Goal: Task Accomplishment & Management: Manage account settings

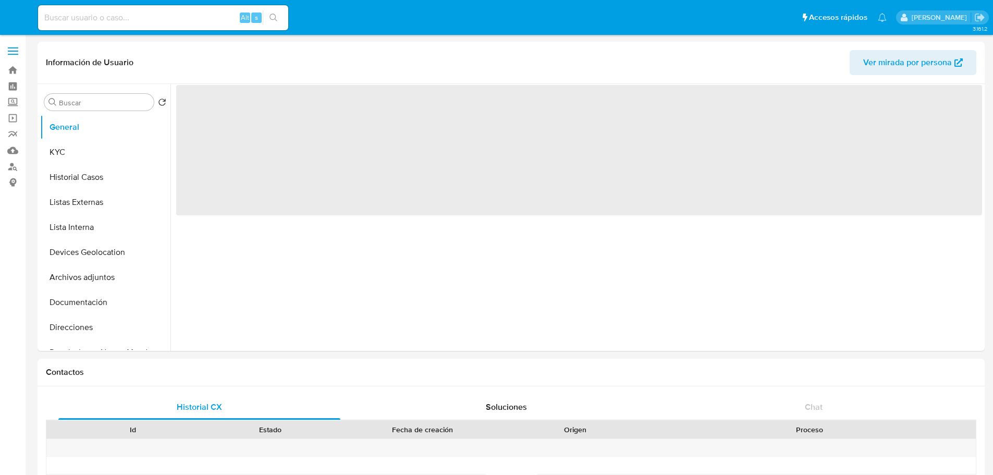
select select "10"
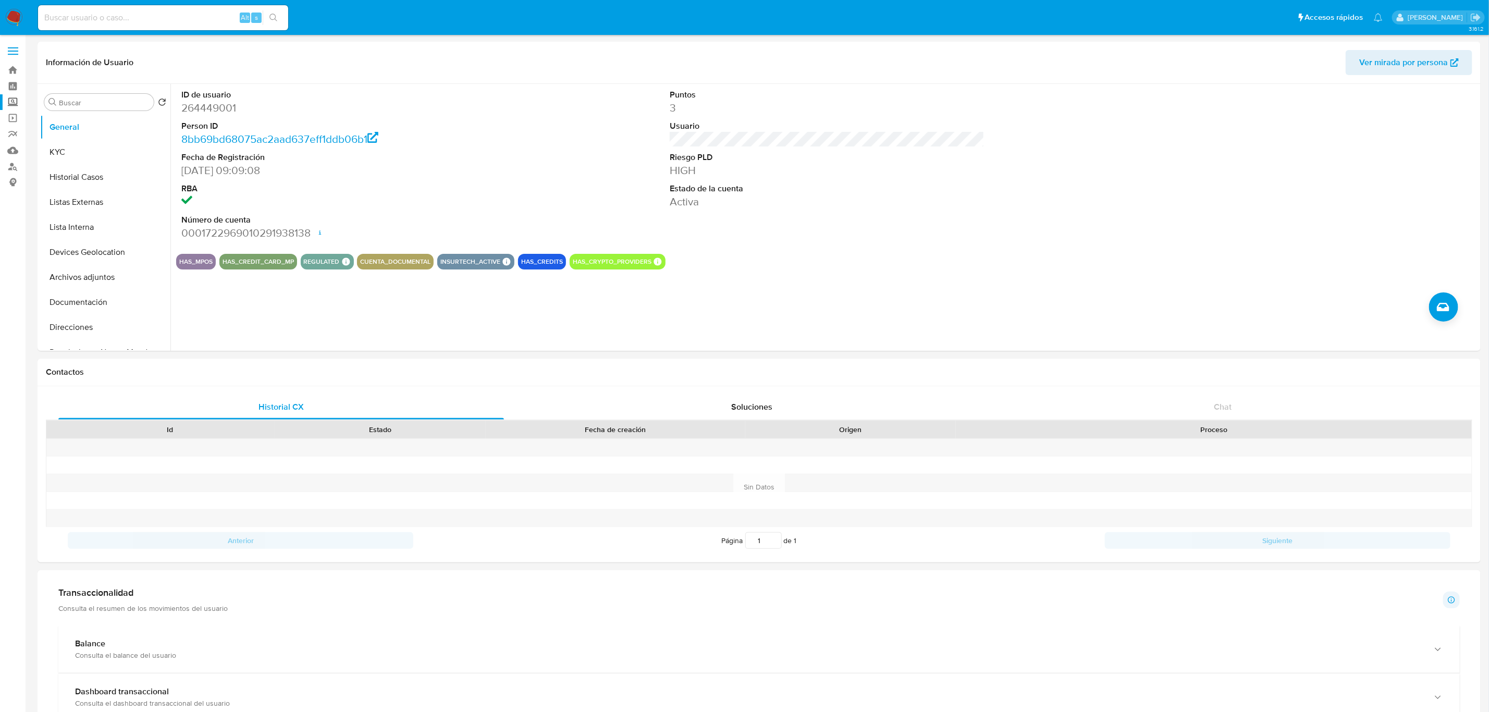
click at [14, 107] on label "Screening" at bounding box center [62, 102] width 124 height 16
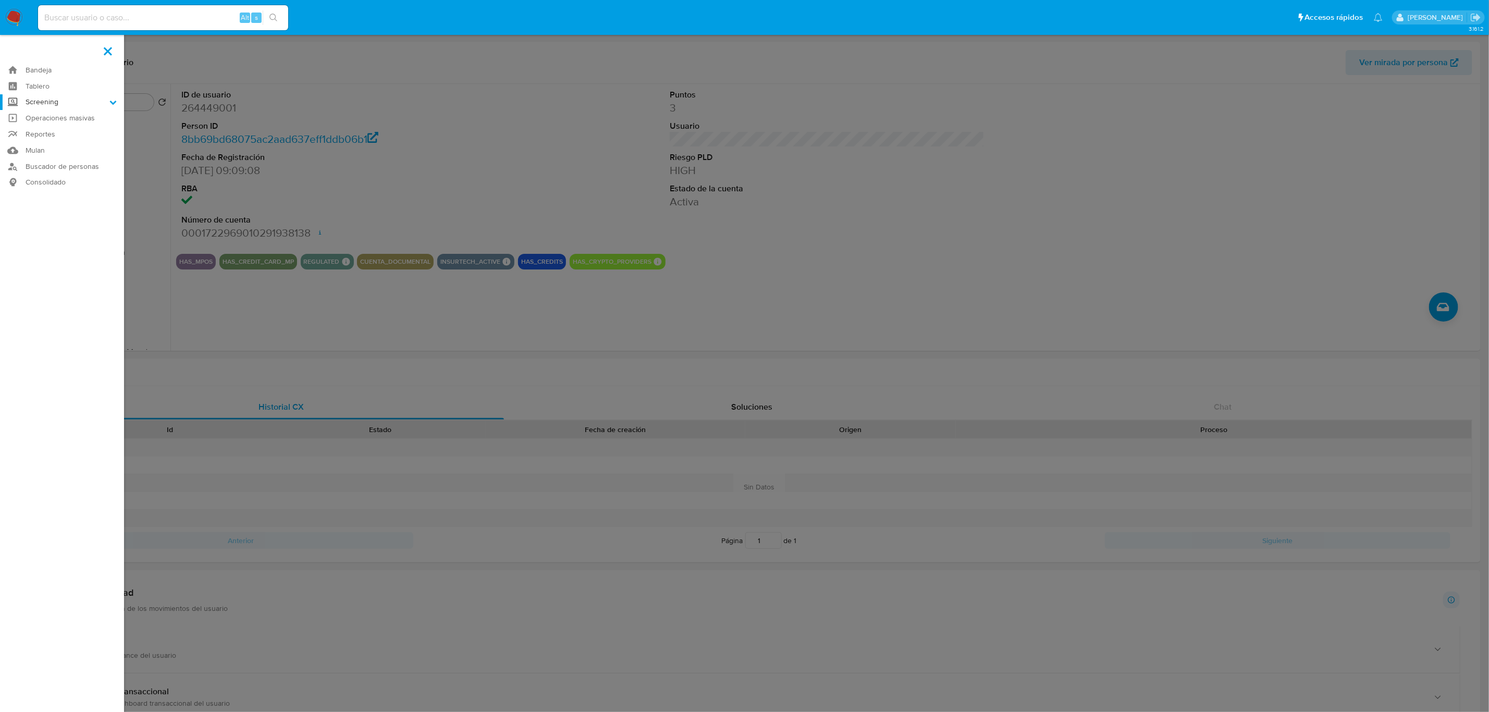
click at [0, 0] on input "Screening" at bounding box center [0, 0] width 0 height 0
click at [63, 139] on link "Herramientas" at bounding box center [62, 143] width 124 height 13
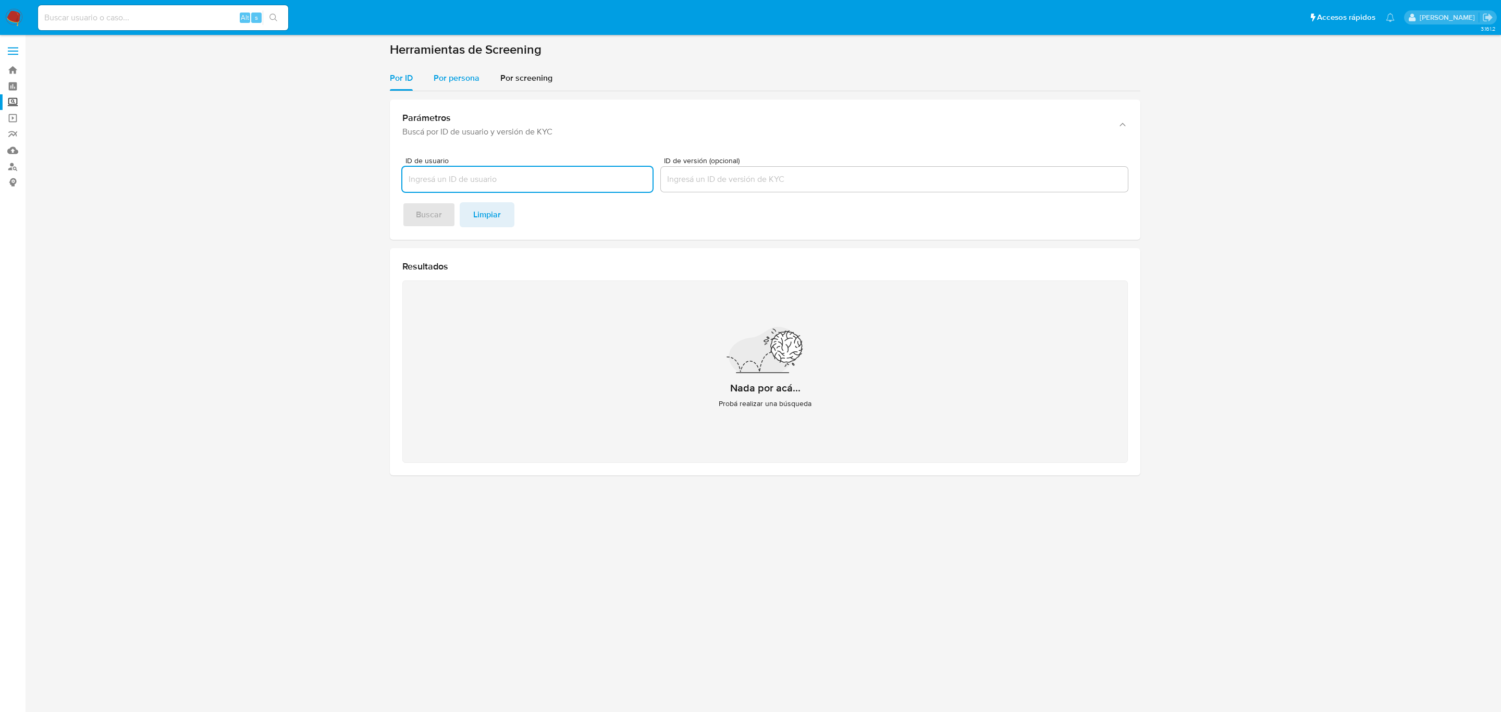
click at [449, 83] on span "Por persona" at bounding box center [457, 78] width 46 height 12
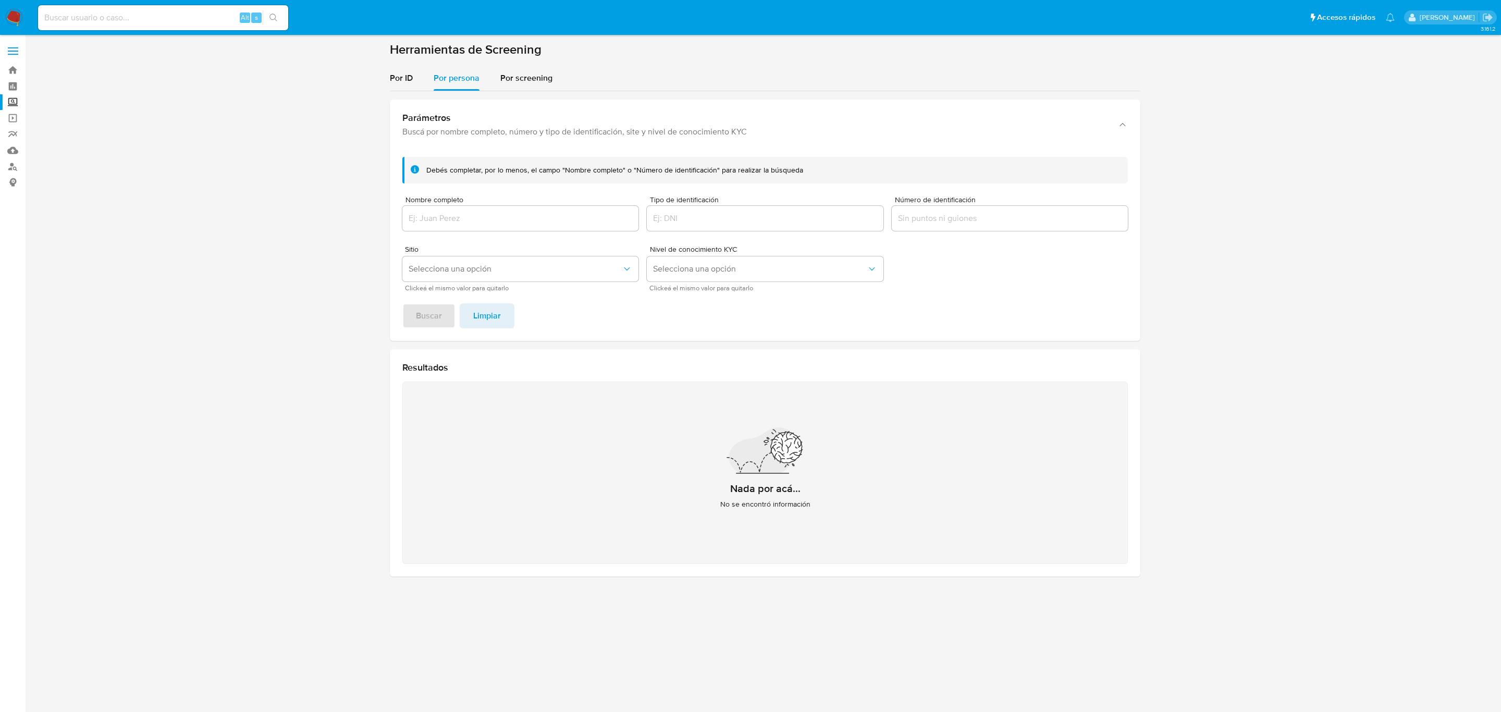
drag, startPoint x: 477, startPoint y: 203, endPoint x: 477, endPoint y: 210, distance: 6.8
click at [477, 204] on div "Nombre completo" at bounding box center [520, 214] width 236 height 37
click at [477, 210] on div at bounding box center [520, 218] width 236 height 25
click at [477, 212] on input "Nombre completo" at bounding box center [520, 219] width 236 height 14
click at [445, 309] on button "Buscar" at bounding box center [428, 315] width 53 height 25
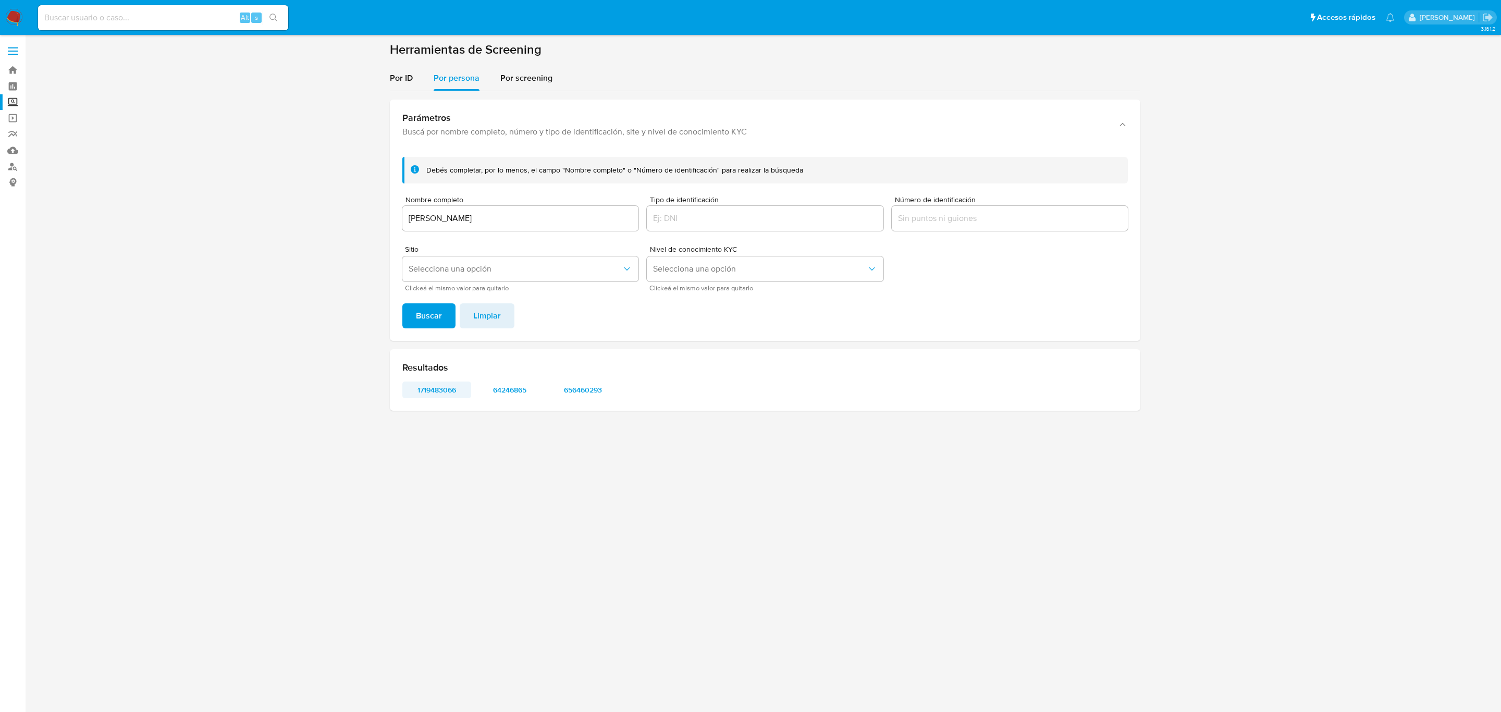
click at [451, 385] on span "1719483066" at bounding box center [437, 390] width 54 height 15
click at [513, 389] on span "64246865" at bounding box center [510, 390] width 54 height 15
click at [464, 227] on div "VICTOR NARVAEZ GARCIA" at bounding box center [520, 218] width 236 height 25
click at [468, 221] on input "VICTOR NARVAEZ GARCIA" at bounding box center [520, 219] width 236 height 14
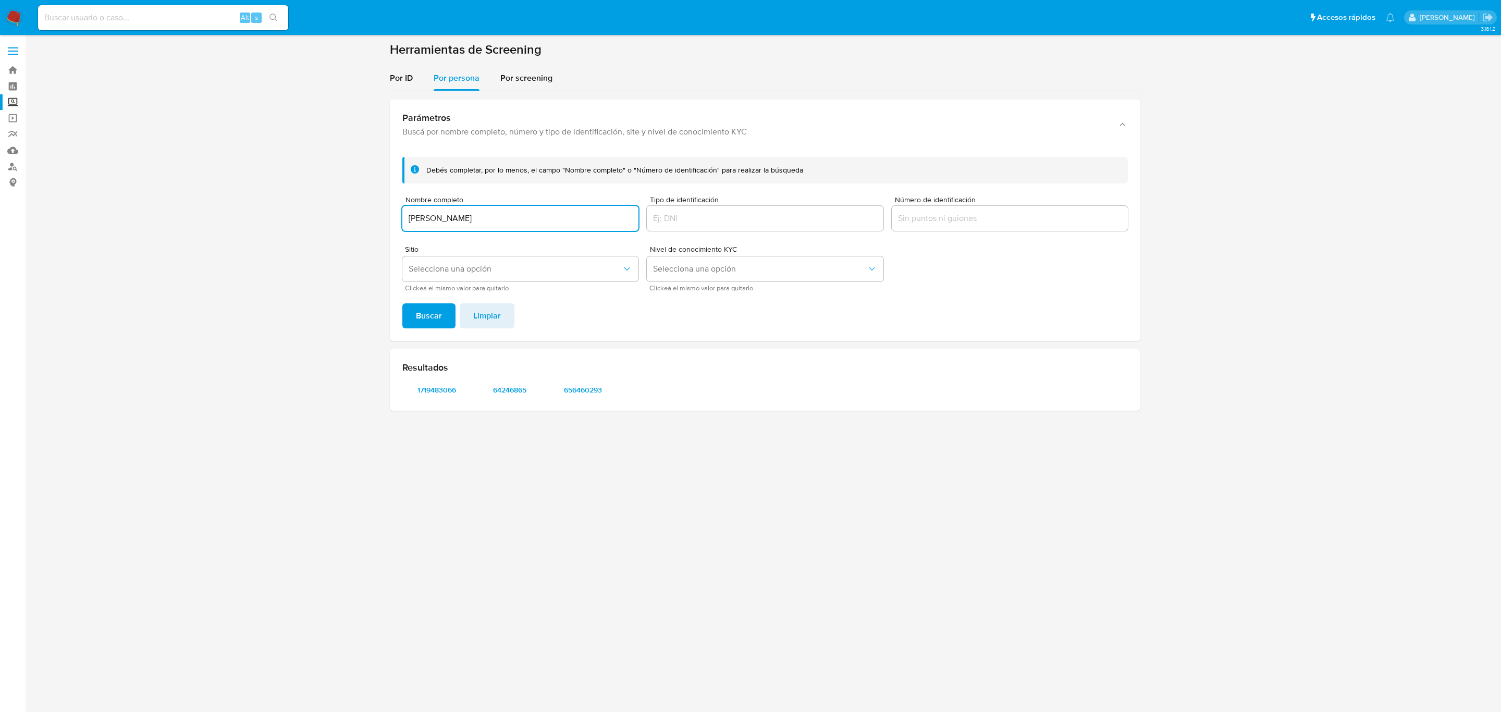
click at [468, 221] on input "VICTOR NARVAEZ GARCIA" at bounding box center [520, 219] width 236 height 14
click at [402, 303] on button "Buscar" at bounding box center [428, 315] width 53 height 25
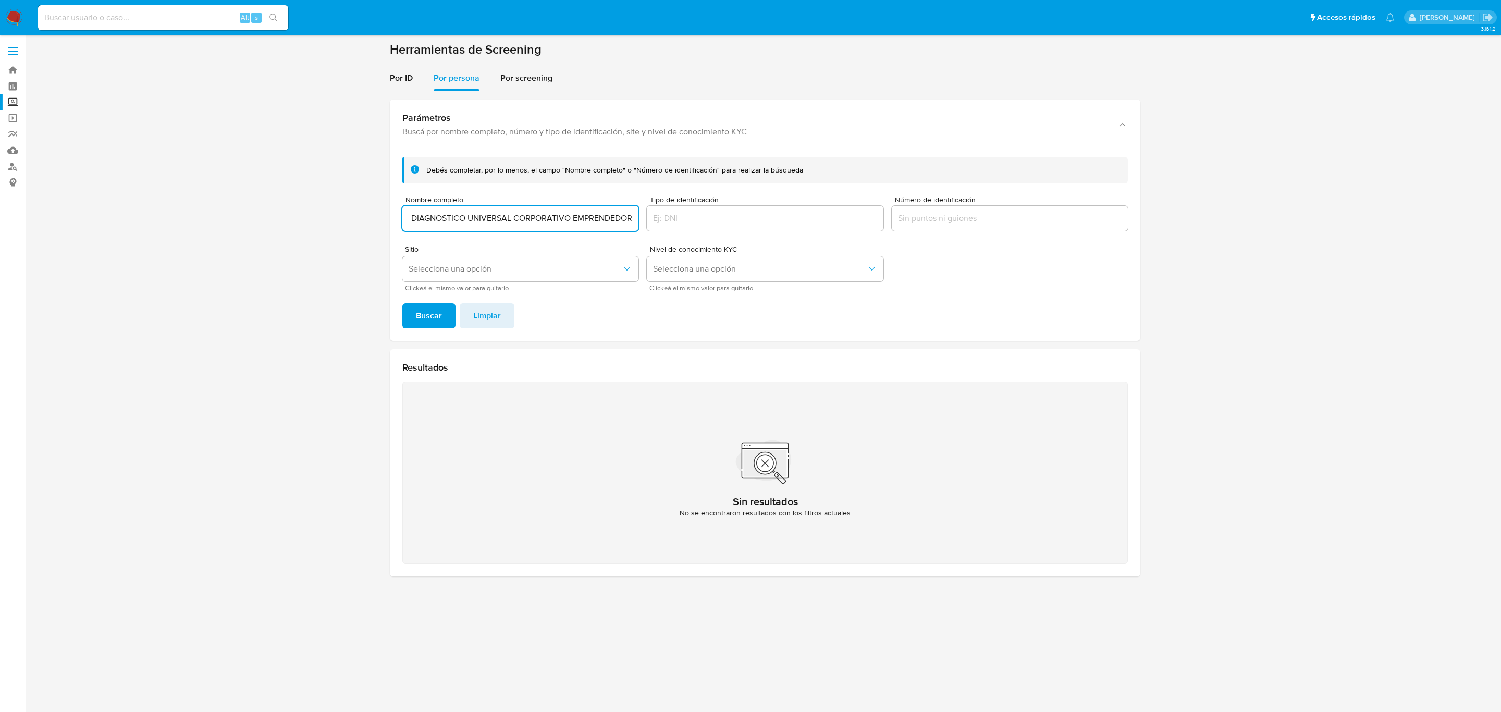
scroll to position [0, 86]
type input "RED EMPRESARIAL DE DIAGNOSTICO UNIVERSAL CORPORATIVO EMPRENDEDOR"
click at [402, 303] on button "Buscar" at bounding box center [428, 315] width 53 height 25
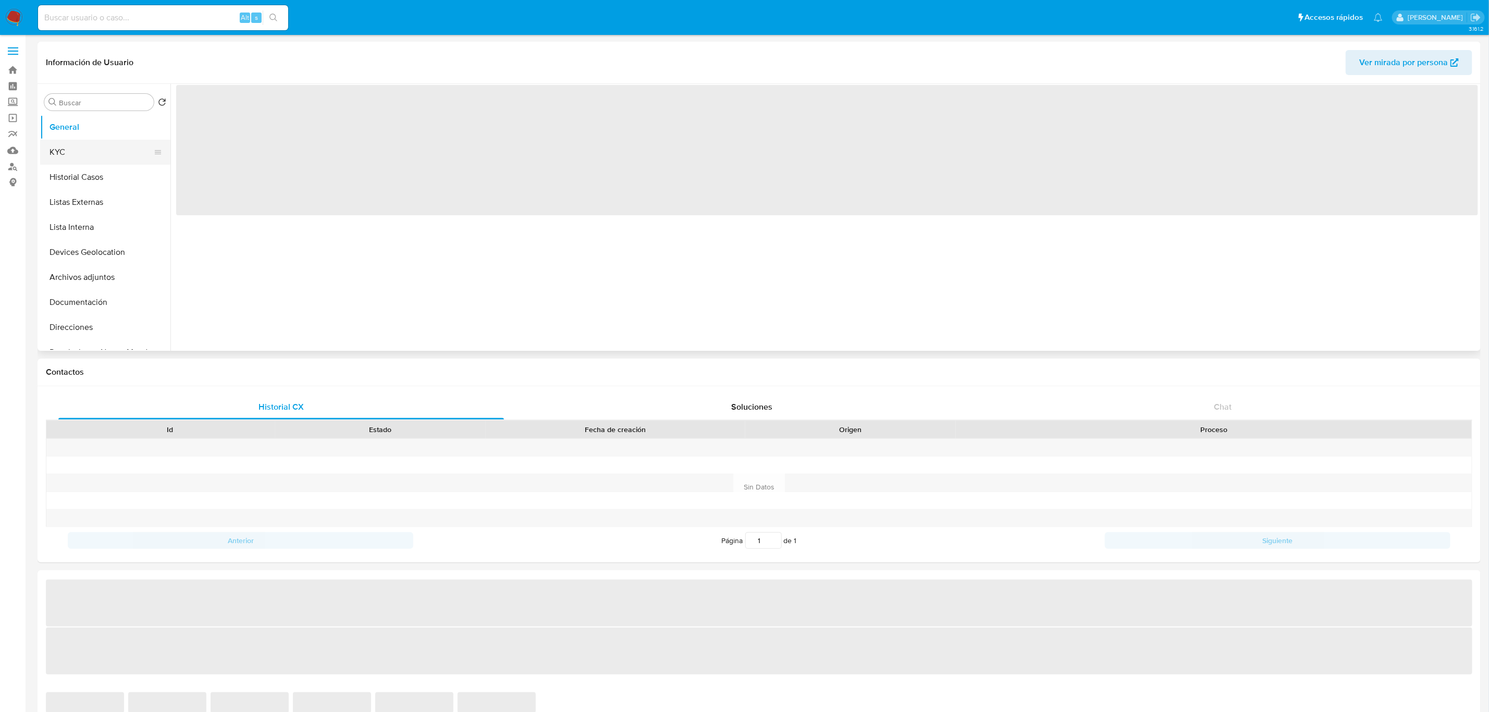
click at [87, 162] on button "KYC" at bounding box center [101, 152] width 122 height 25
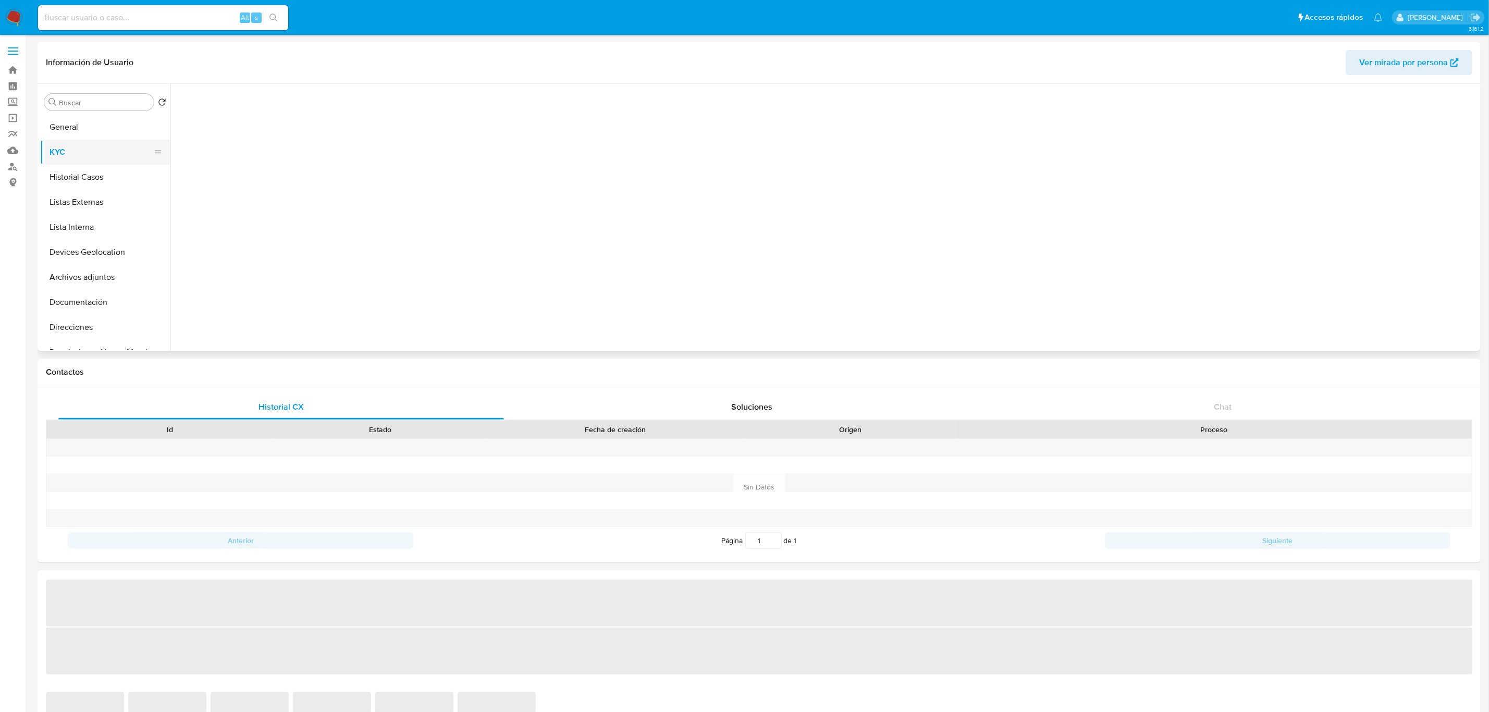
select select "10"
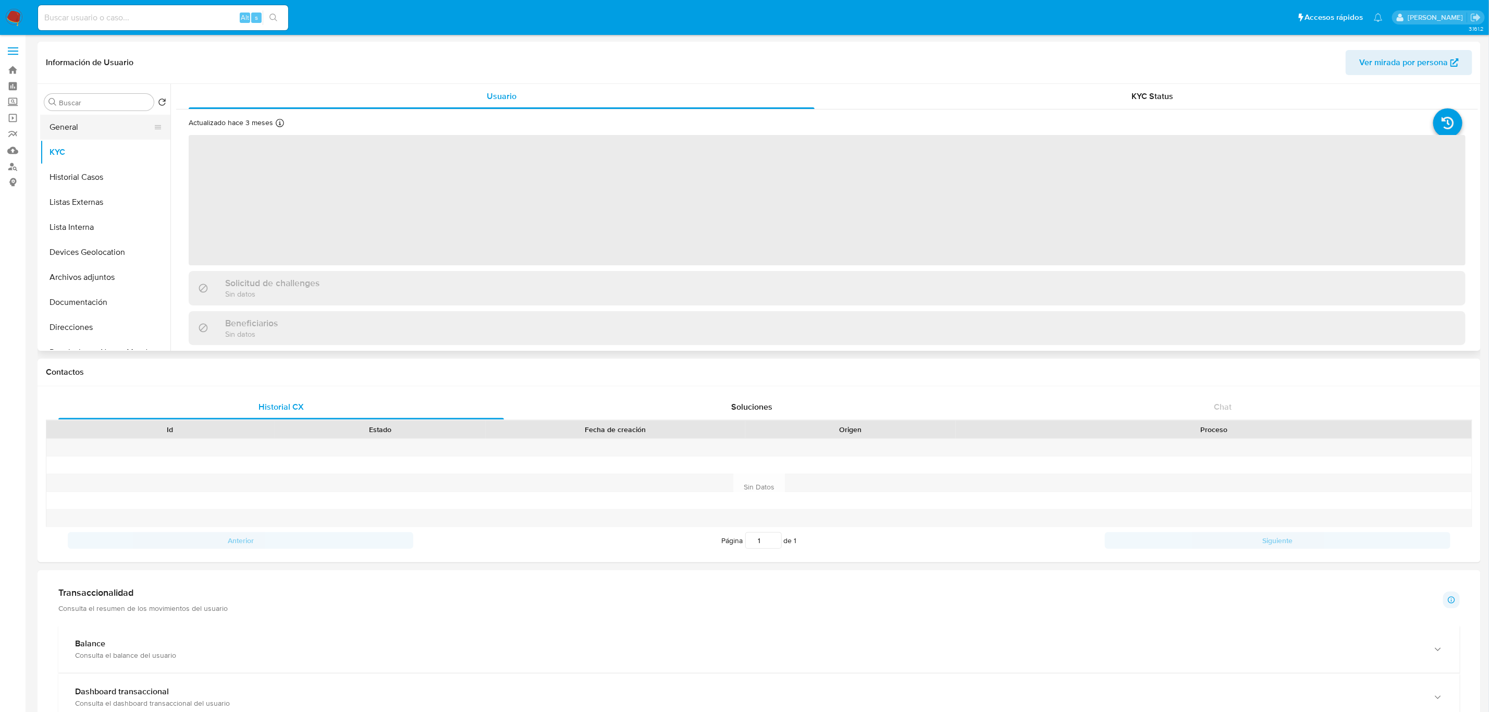
click at [86, 131] on button "General" at bounding box center [101, 127] width 122 height 25
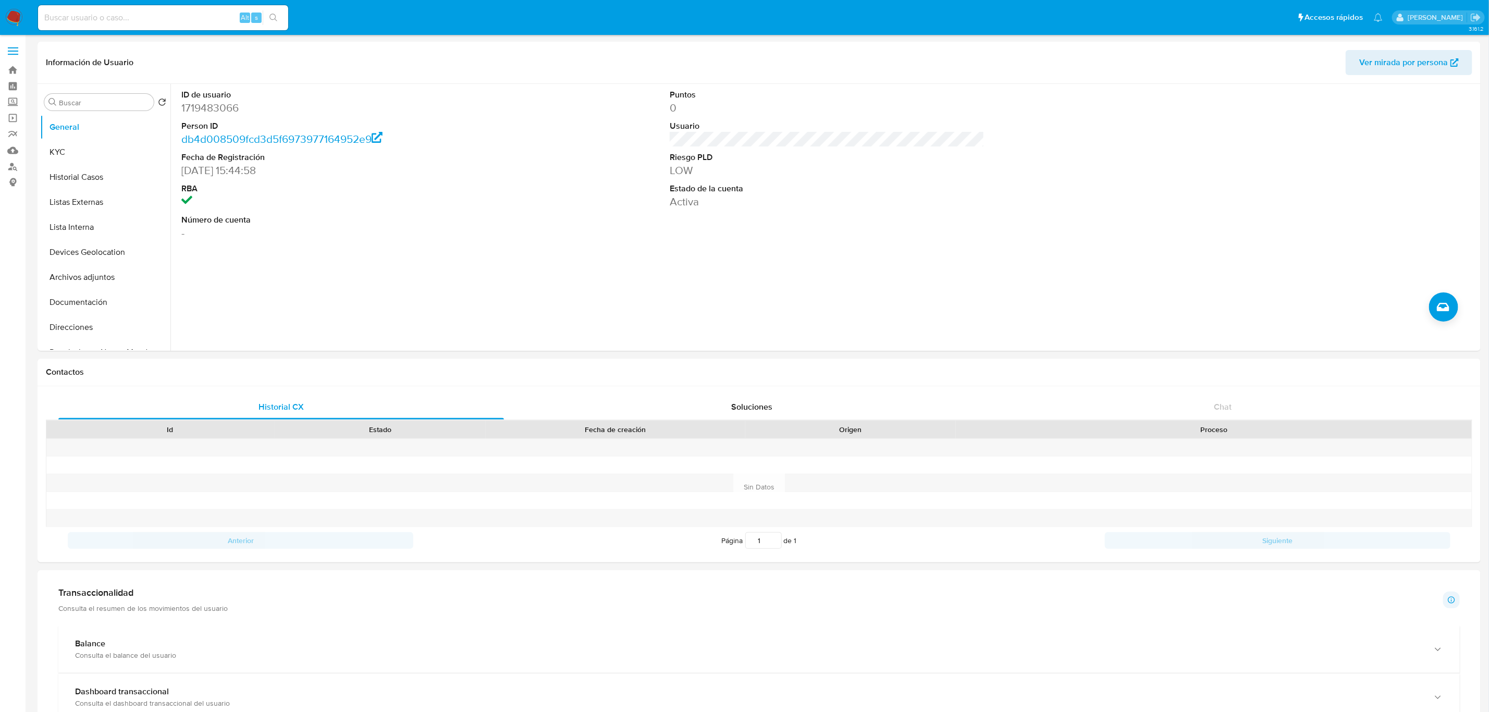
drag, startPoint x: 88, startPoint y: 145, endPoint x: 137, endPoint y: 28, distance: 127.1
click at [103, 114] on div "Buscar Volver al orden por defecto General KYC Historial Casos Listas Externas …" at bounding box center [105, 217] width 130 height 265
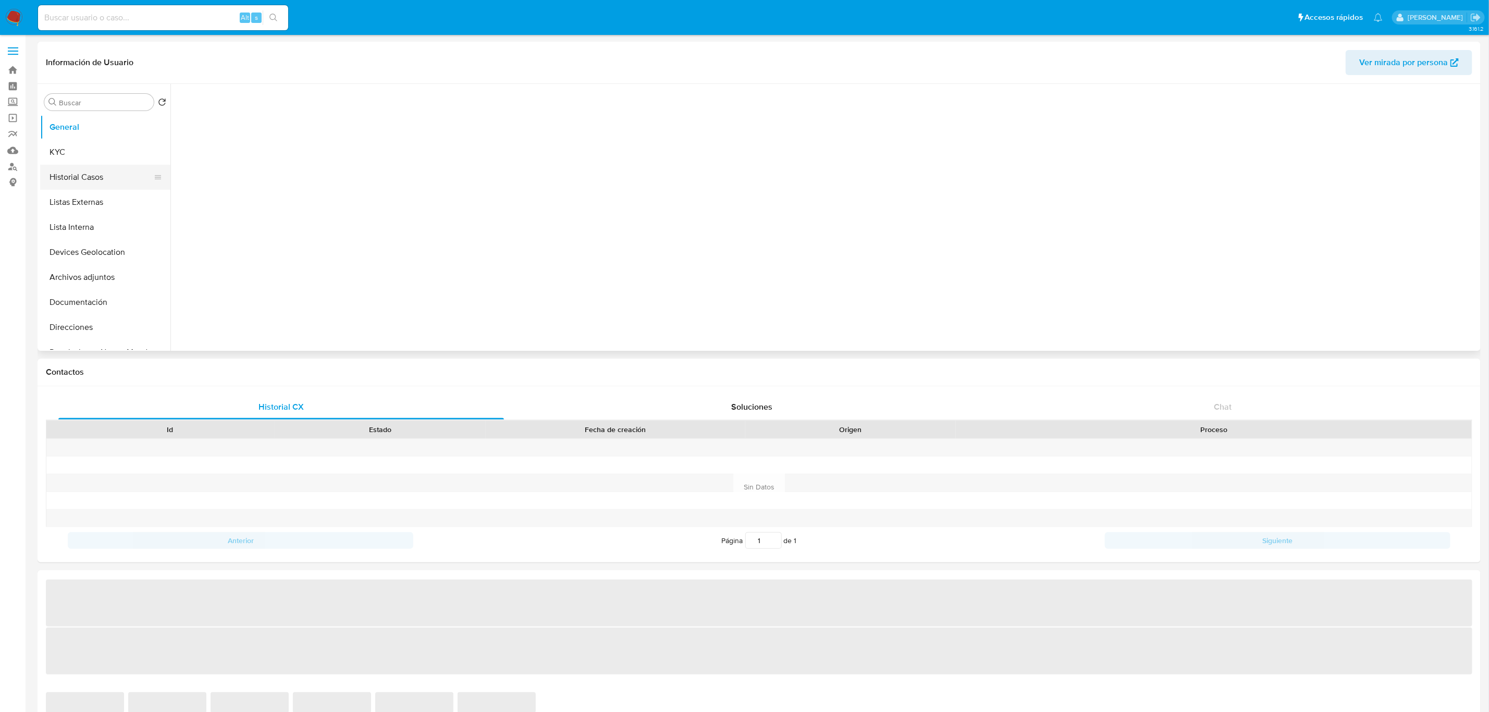
select select "10"
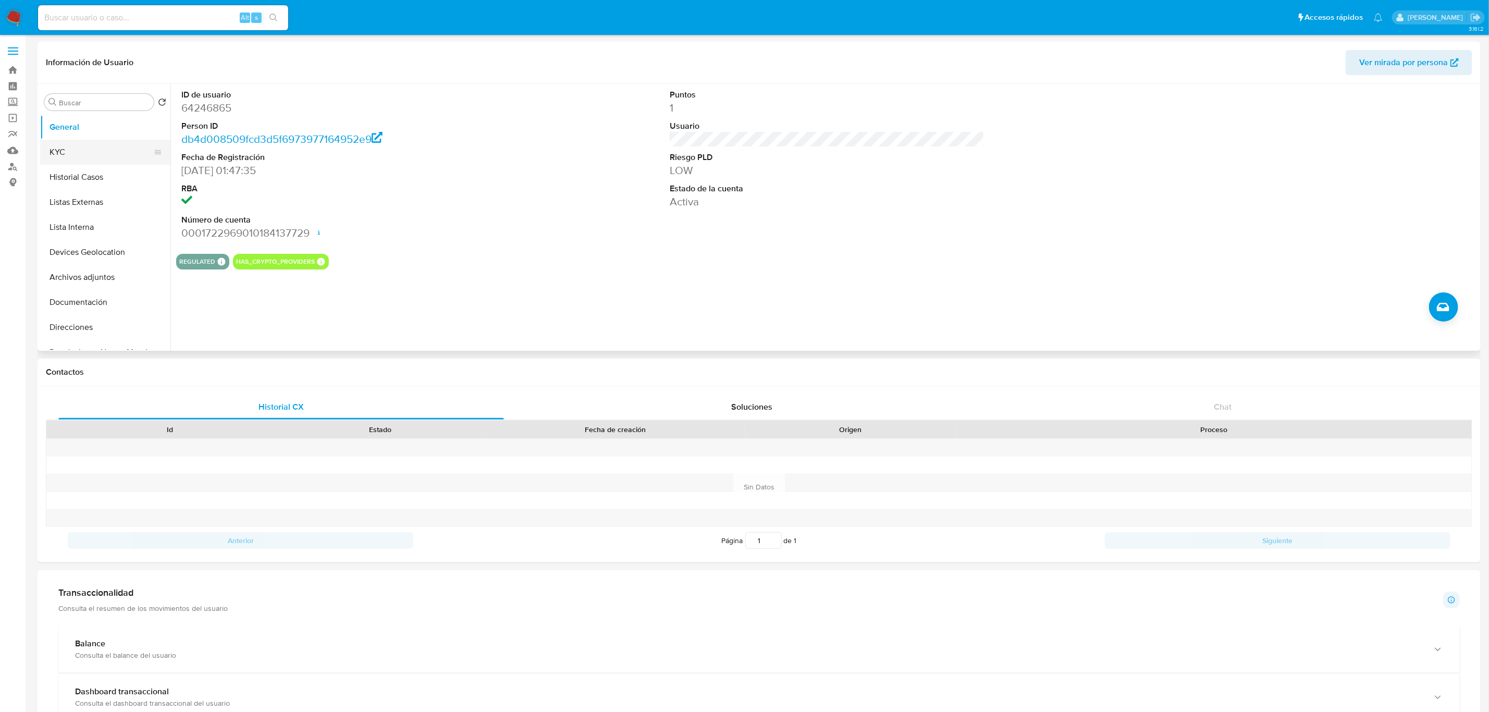
click at [97, 158] on button "KYC" at bounding box center [101, 152] width 122 height 25
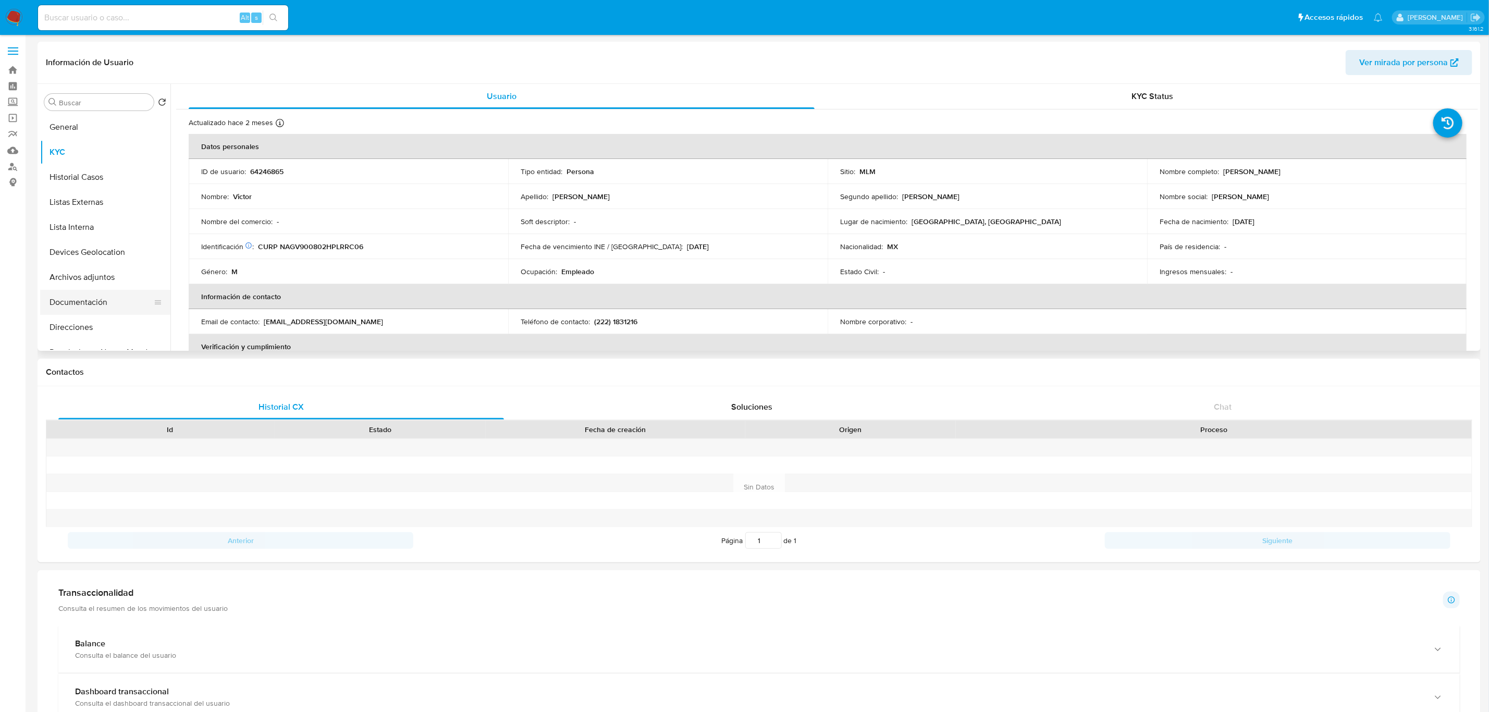
click at [88, 305] on button "Documentación" at bounding box center [101, 302] width 122 height 25
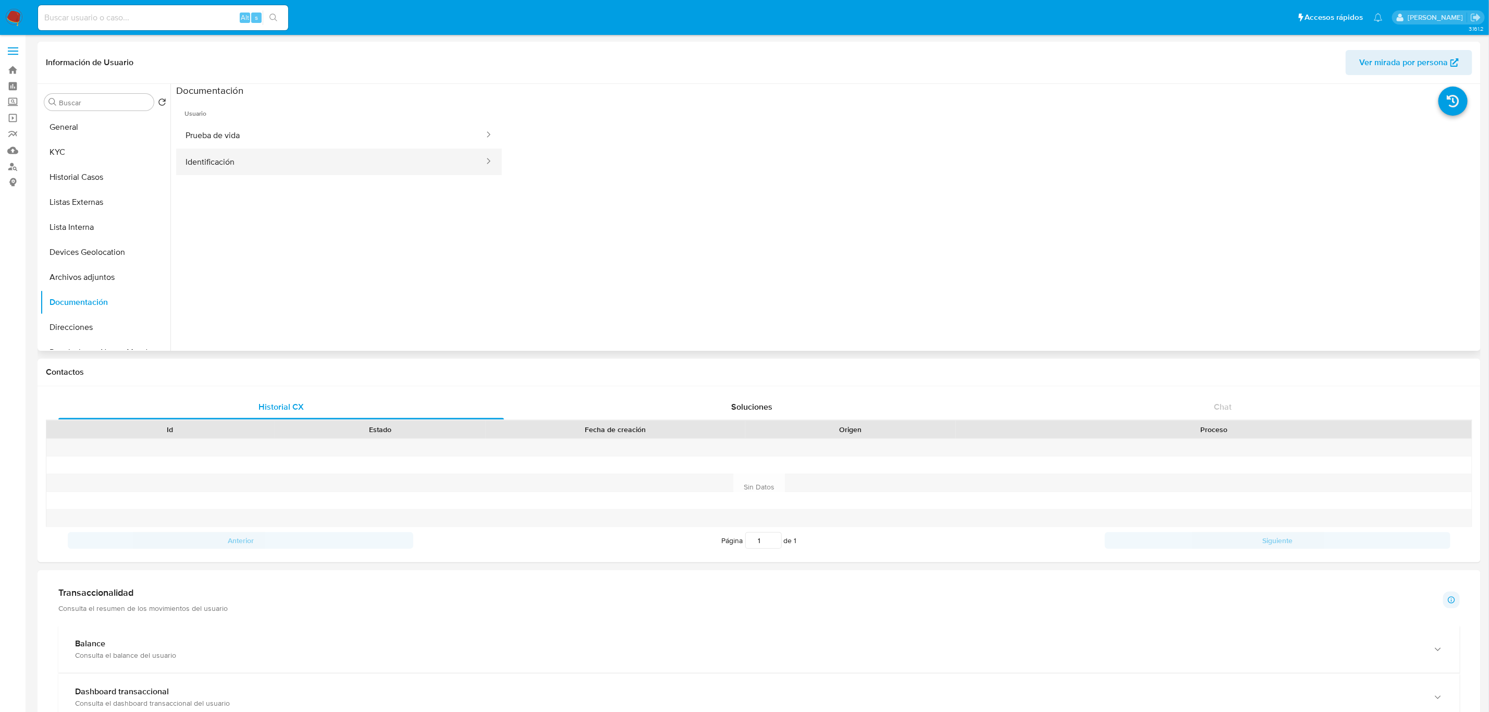
click at [353, 161] on button "Identificación" at bounding box center [330, 162] width 309 height 27
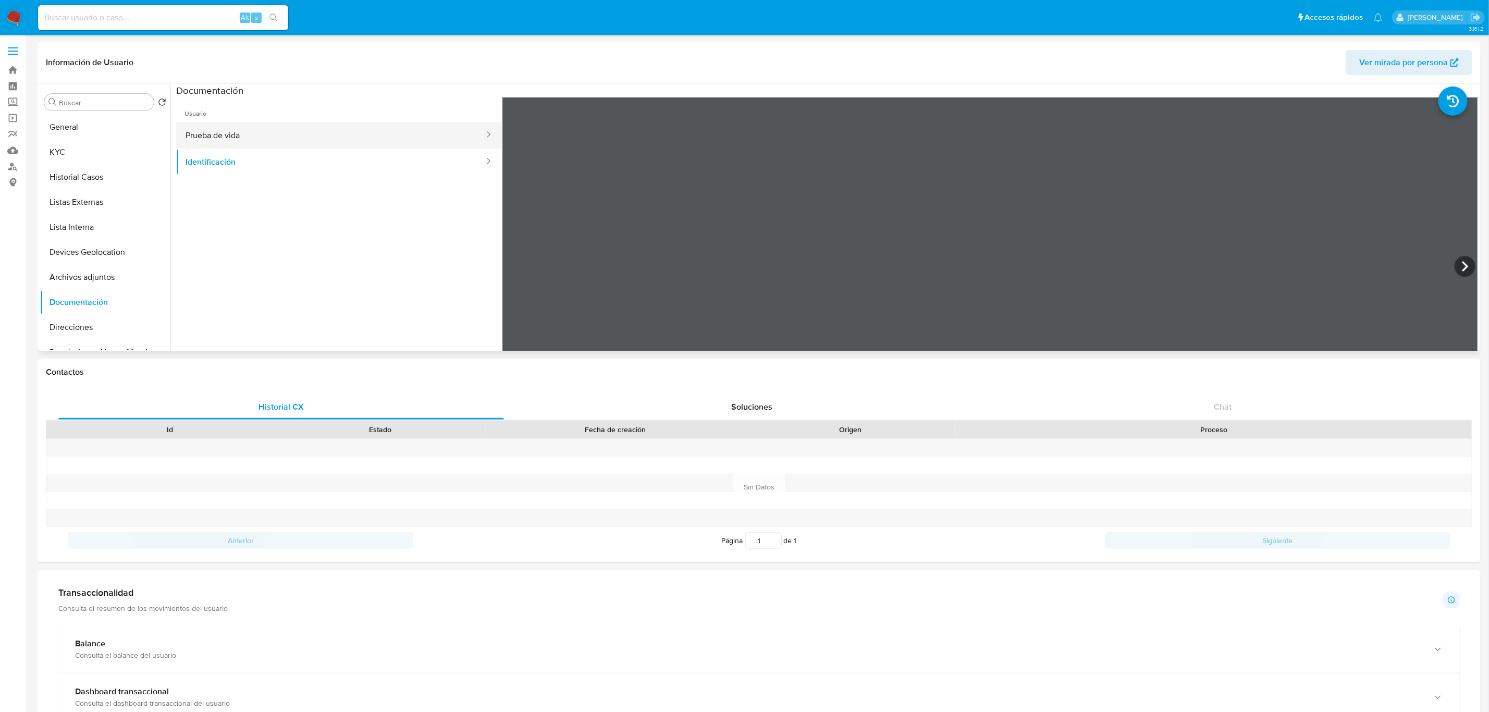
click at [202, 138] on button "Prueba de vida" at bounding box center [330, 135] width 309 height 27
click at [93, 268] on button "Archivos adjuntos" at bounding box center [101, 277] width 122 height 25
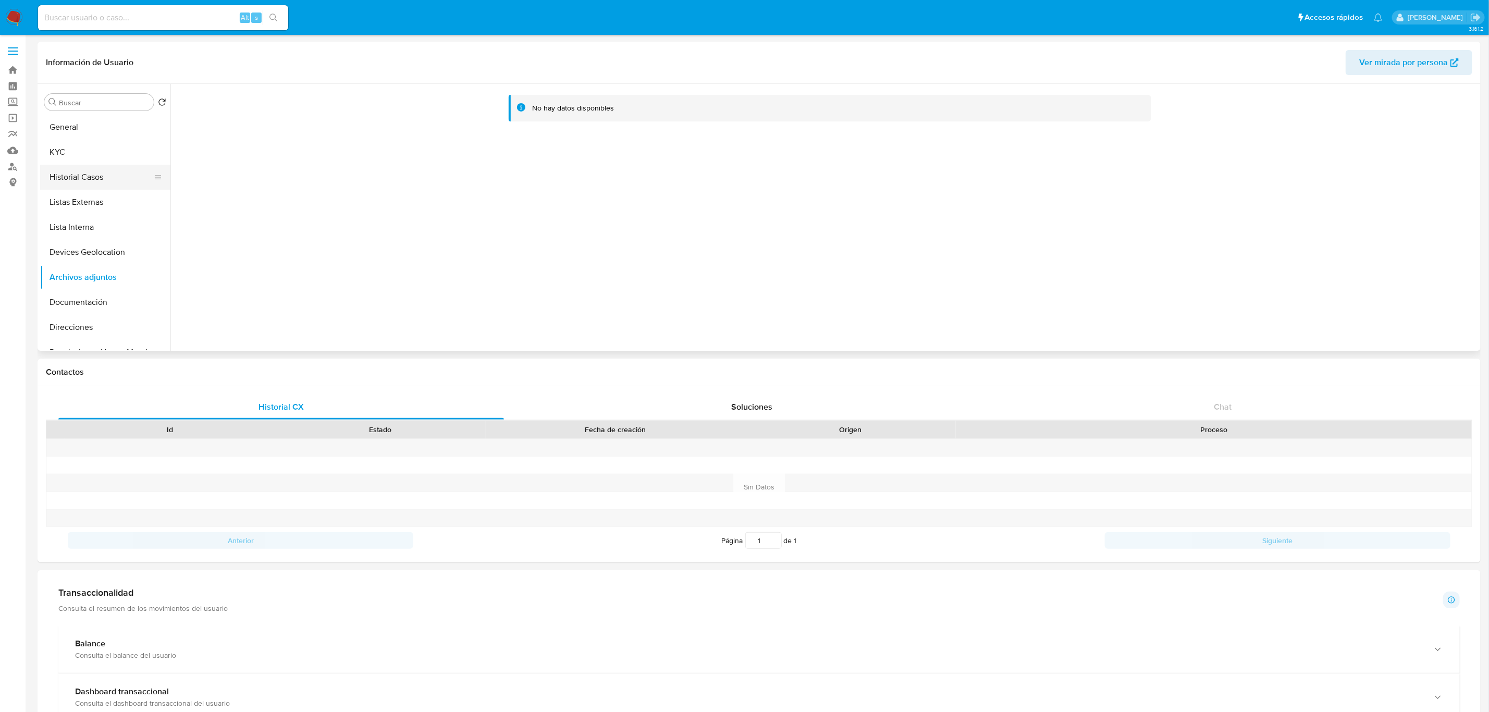
click at [101, 181] on button "Historial Casos" at bounding box center [101, 177] width 122 height 25
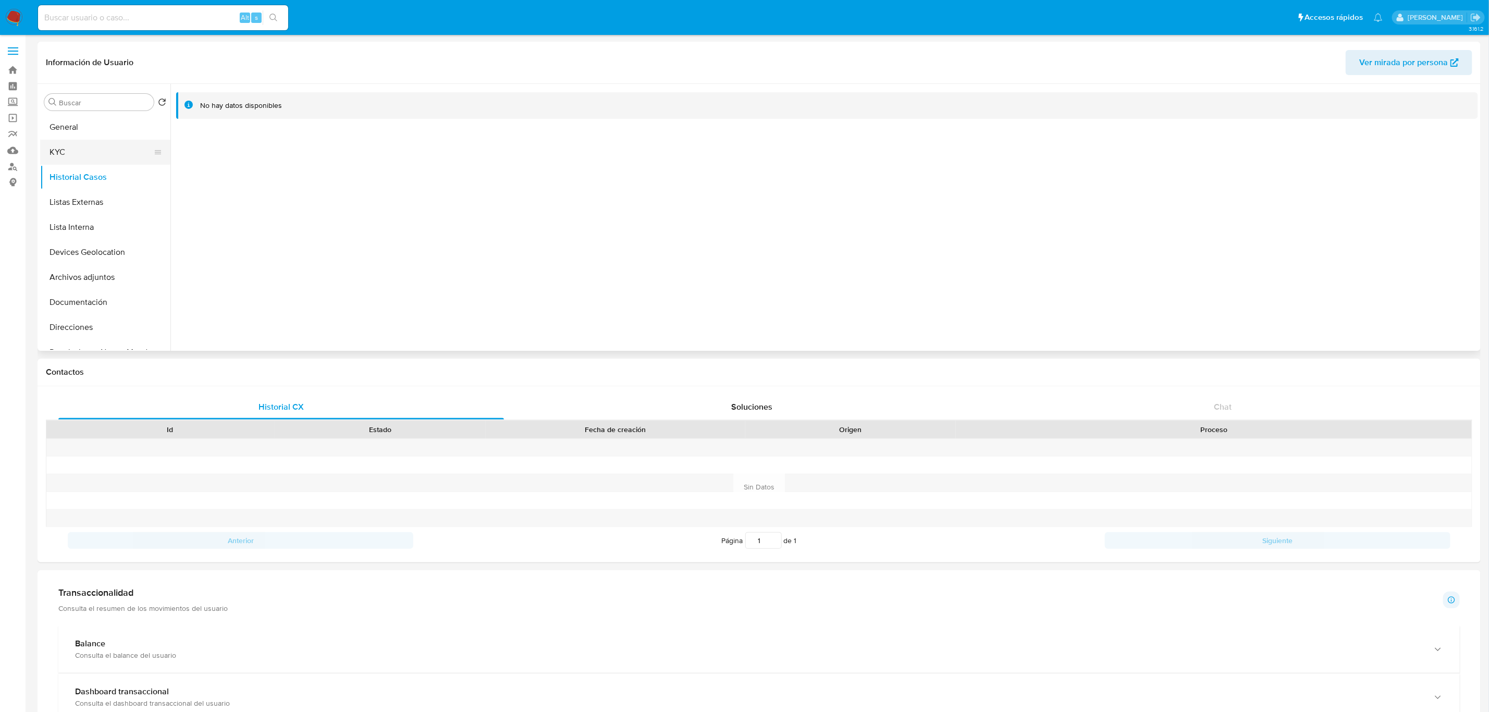
click at [83, 155] on button "KYC" at bounding box center [101, 152] width 122 height 25
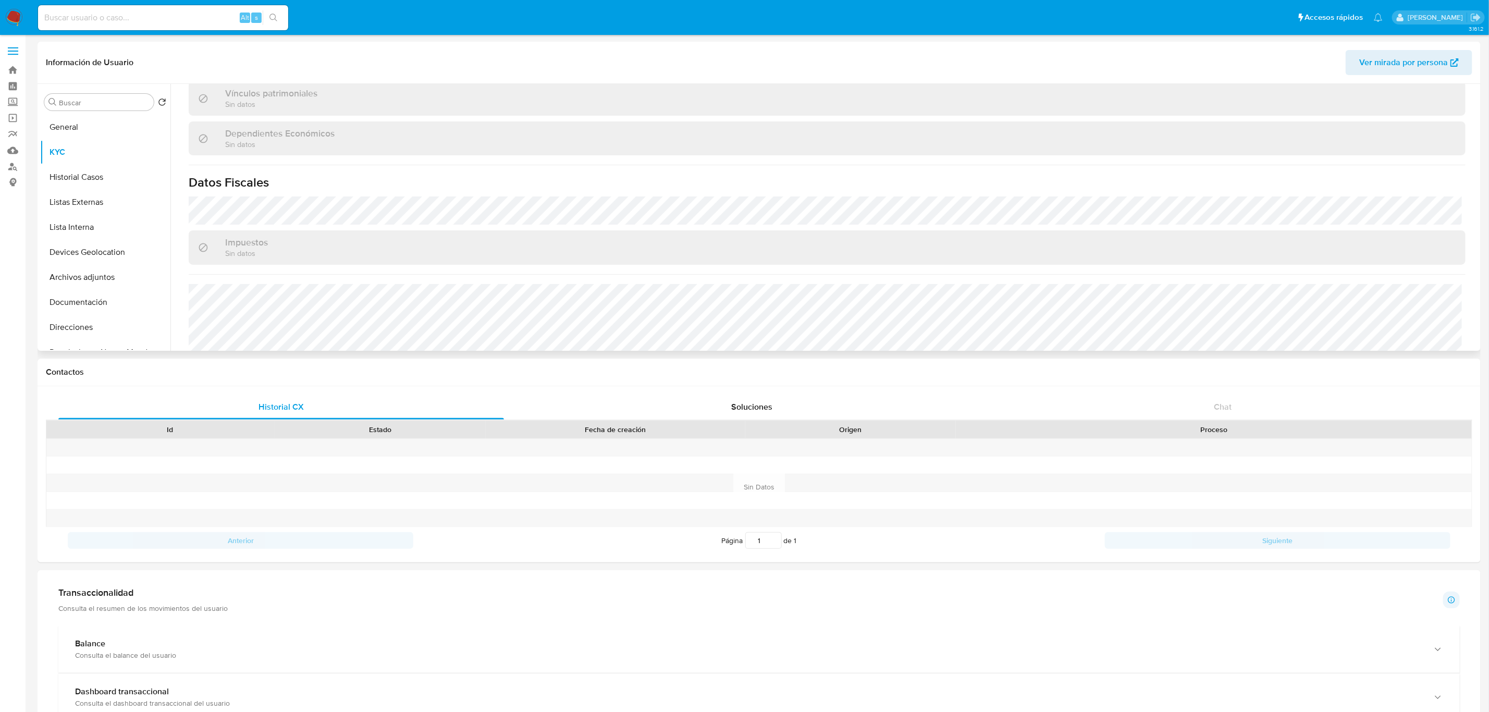
scroll to position [626, 0]
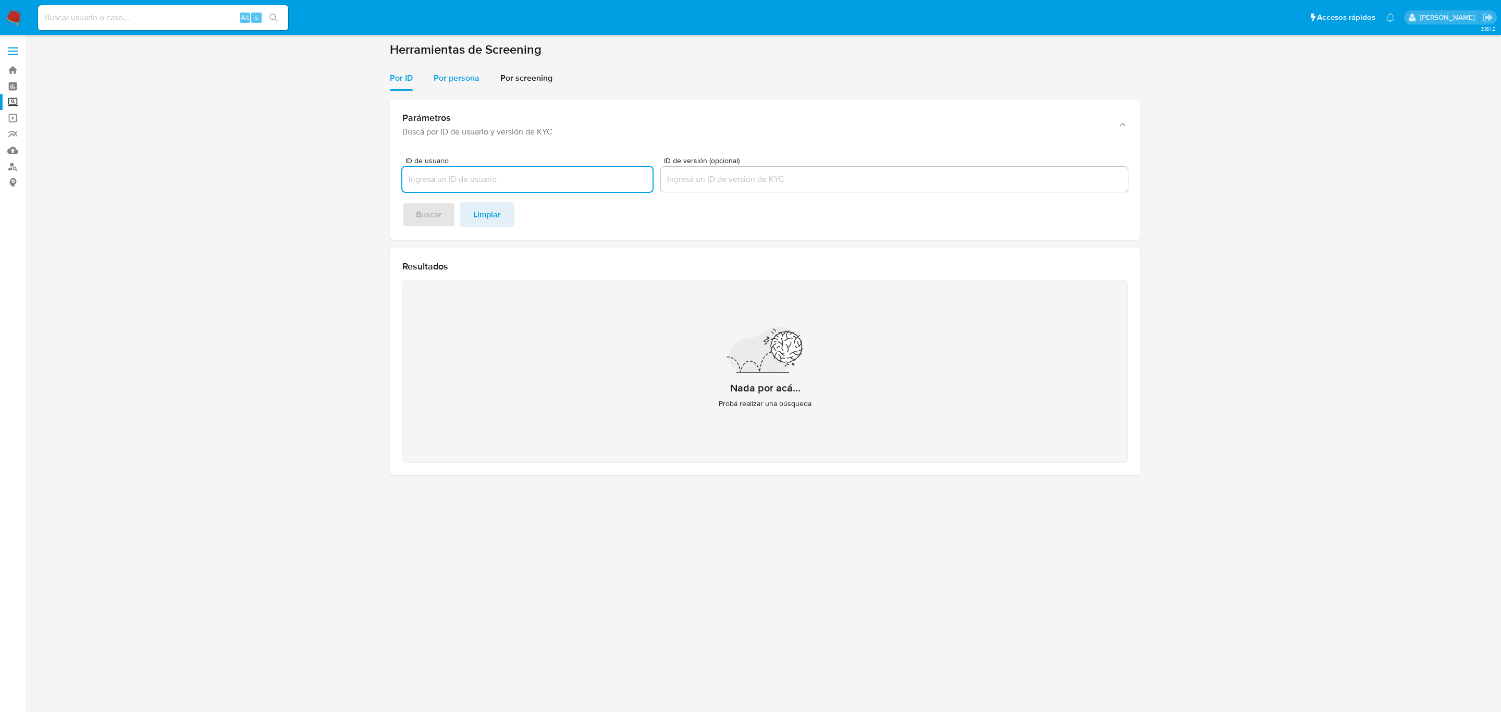
click at [438, 77] on span "Por persona" at bounding box center [457, 78] width 46 height 12
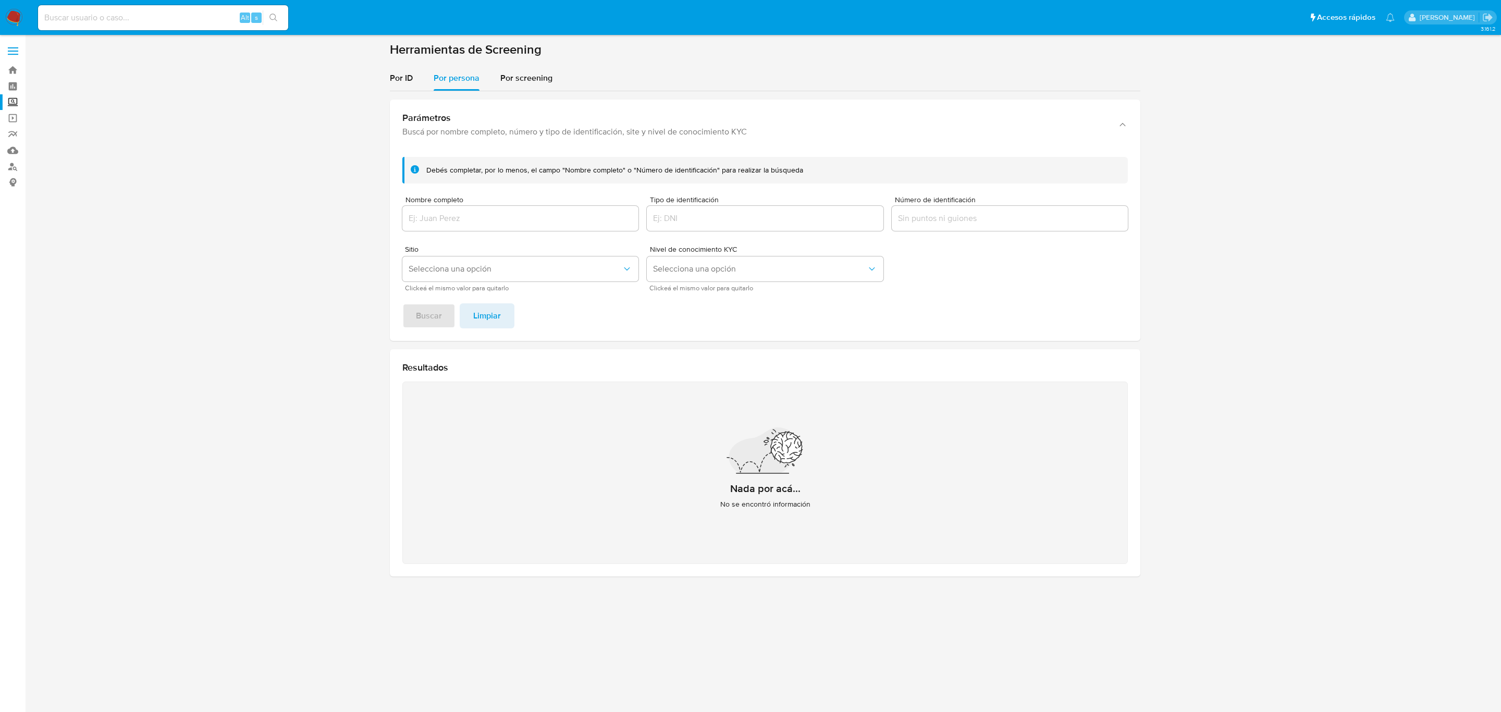
click at [543, 223] on input "Nombre completo" at bounding box center [520, 219] width 236 height 14
paste input "MOISES CHEJA ASSE"
type input "MOISES CHEJA ASSE"
click at [543, 274] on span "Selecciona una opción" at bounding box center [515, 269] width 213 height 10
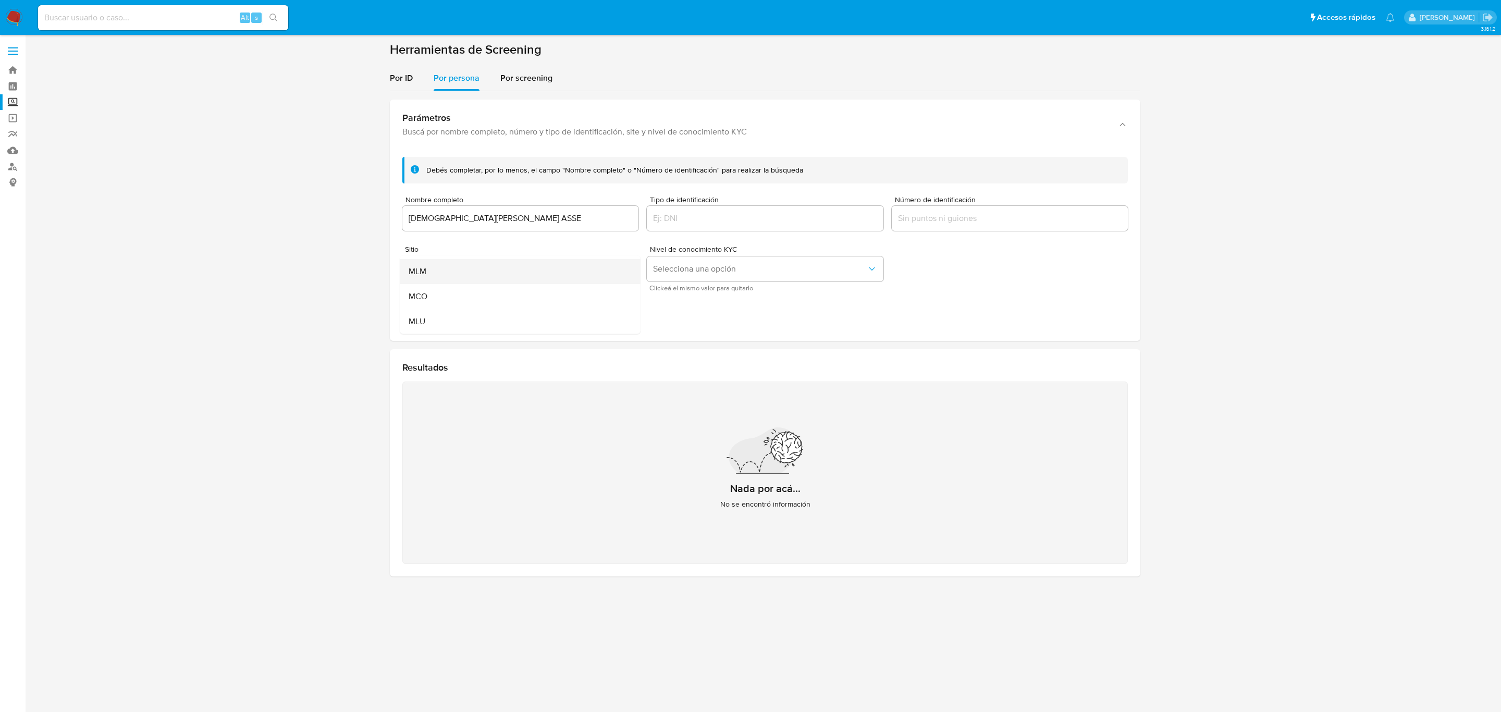
click at [451, 271] on div "MLM" at bounding box center [517, 271] width 217 height 25
click at [450, 314] on button "Buscar" at bounding box center [428, 315] width 53 height 25
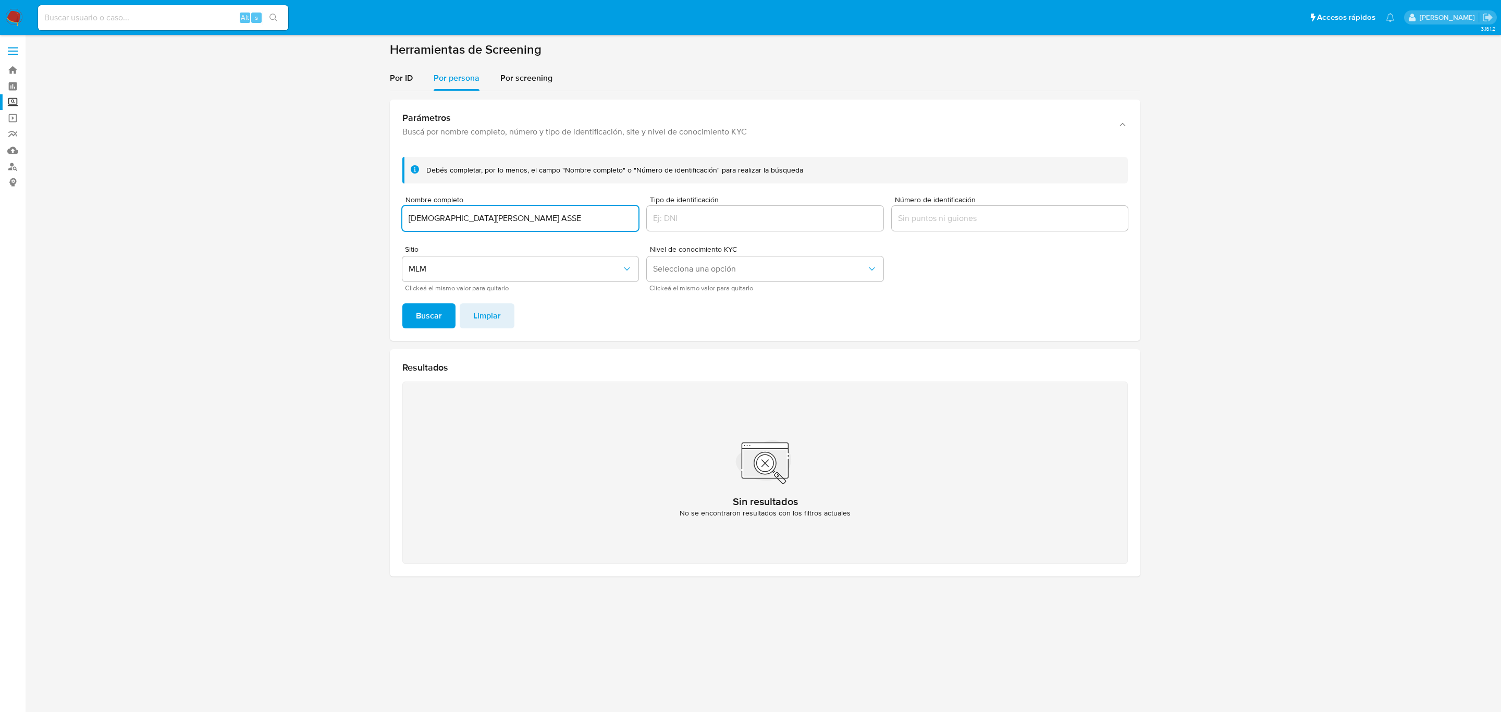
click at [552, 219] on input "MOISES CHEJA ASSE" at bounding box center [520, 219] width 236 height 14
click at [402, 303] on button "Buscar" at bounding box center [428, 315] width 53 height 25
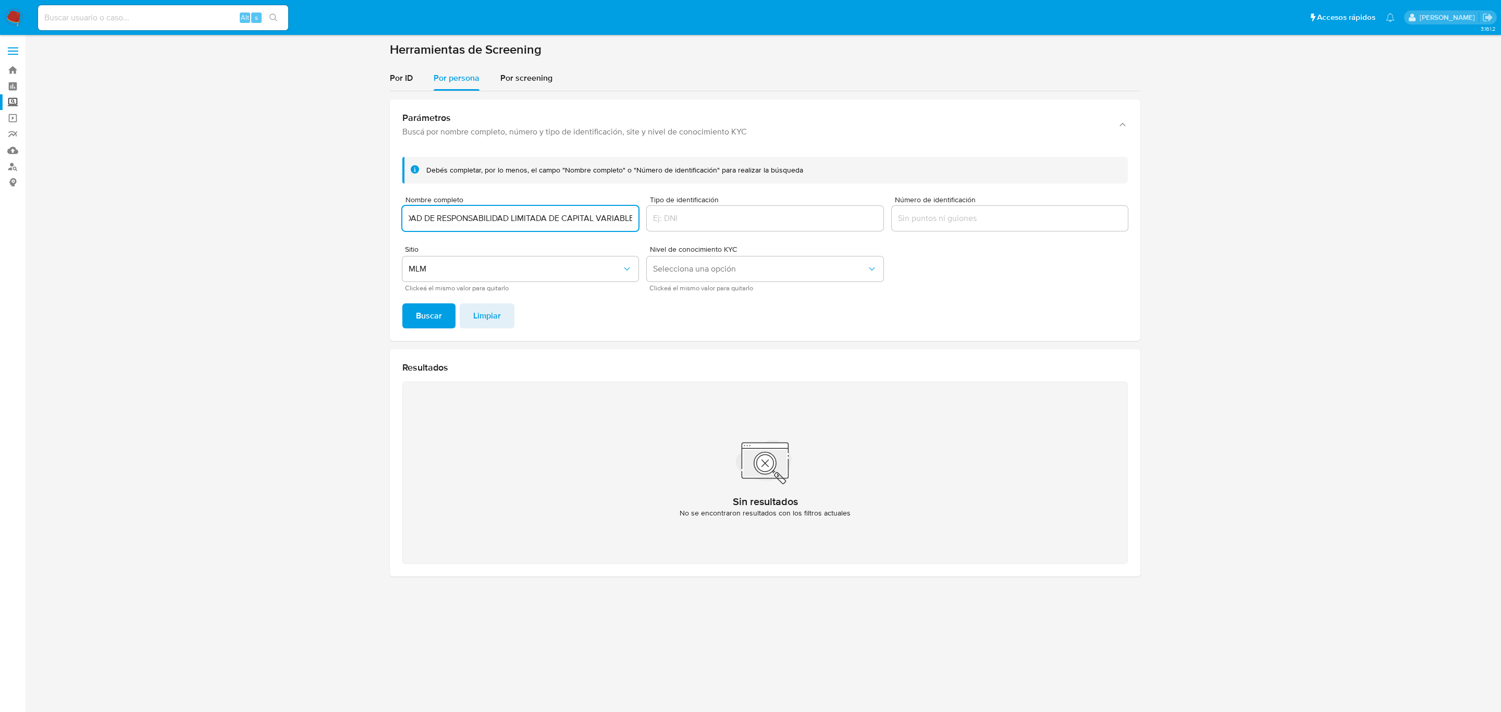
scroll to position [0, 0]
click at [519, 209] on div "MAERK COMERCIAL SOCIEDAD DE RESPONSABILIDAD LIMITADA DE CAPITAL VARIABLE" at bounding box center [520, 218] width 236 height 25
click at [519, 208] on div "MAERK COMERCIAL SOCIEDAD DE RESPONSABILIDAD LIMITADA DE CAPITAL VARIABLE" at bounding box center [520, 218] width 236 height 25
click at [524, 219] on input "MAERK COMERCIAL SOCIEDAD DE RESPONSABILIDAD LIMITADA DE CAPITAL VARIABLE" at bounding box center [520, 219] width 236 height 14
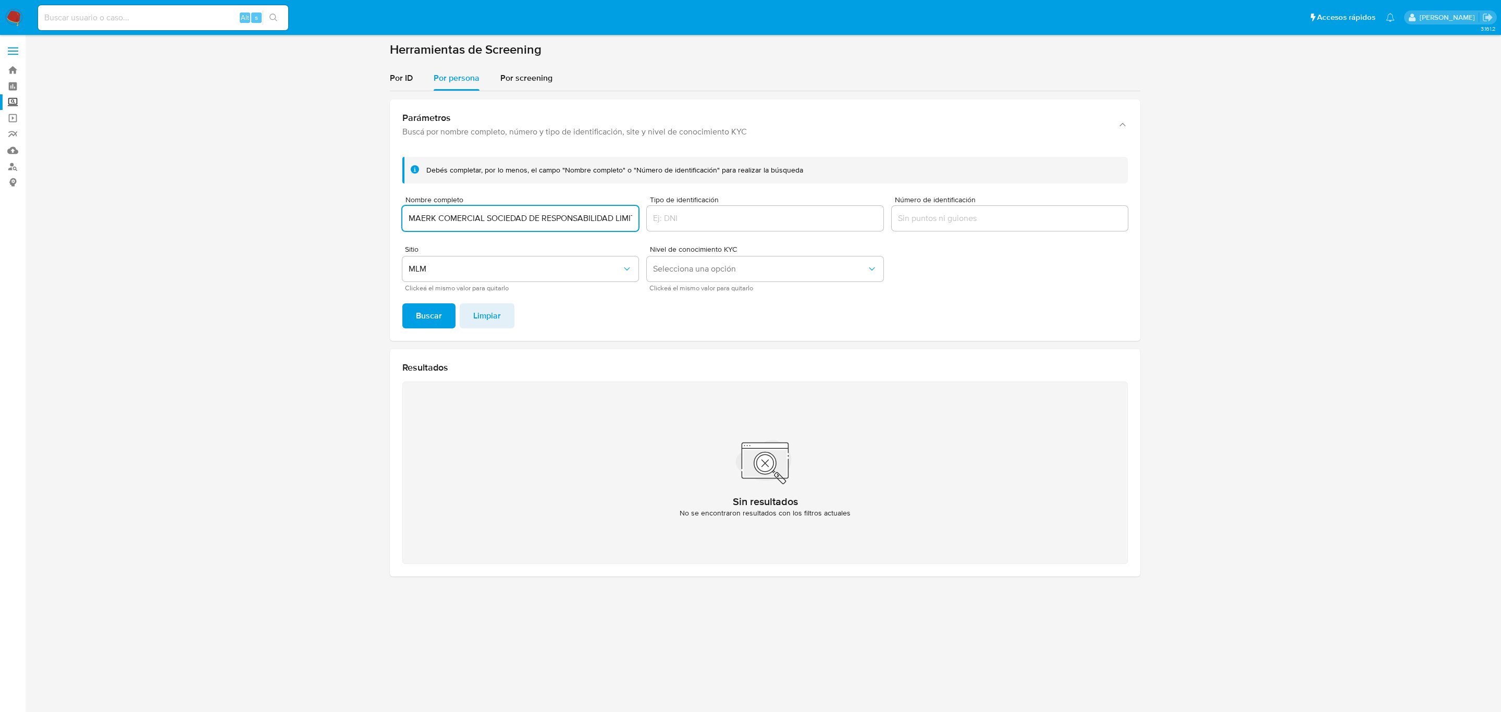
click at [524, 219] on input "MAERK COMERCIAL SOCIEDAD DE RESPONSABILIDAD LIMITADA DE CAPITAL VARIABLE" at bounding box center [520, 219] width 236 height 14
paste input "GERARDO GUAIDA BECIL"
click at [402, 303] on button "Buscar" at bounding box center [428, 315] width 53 height 25
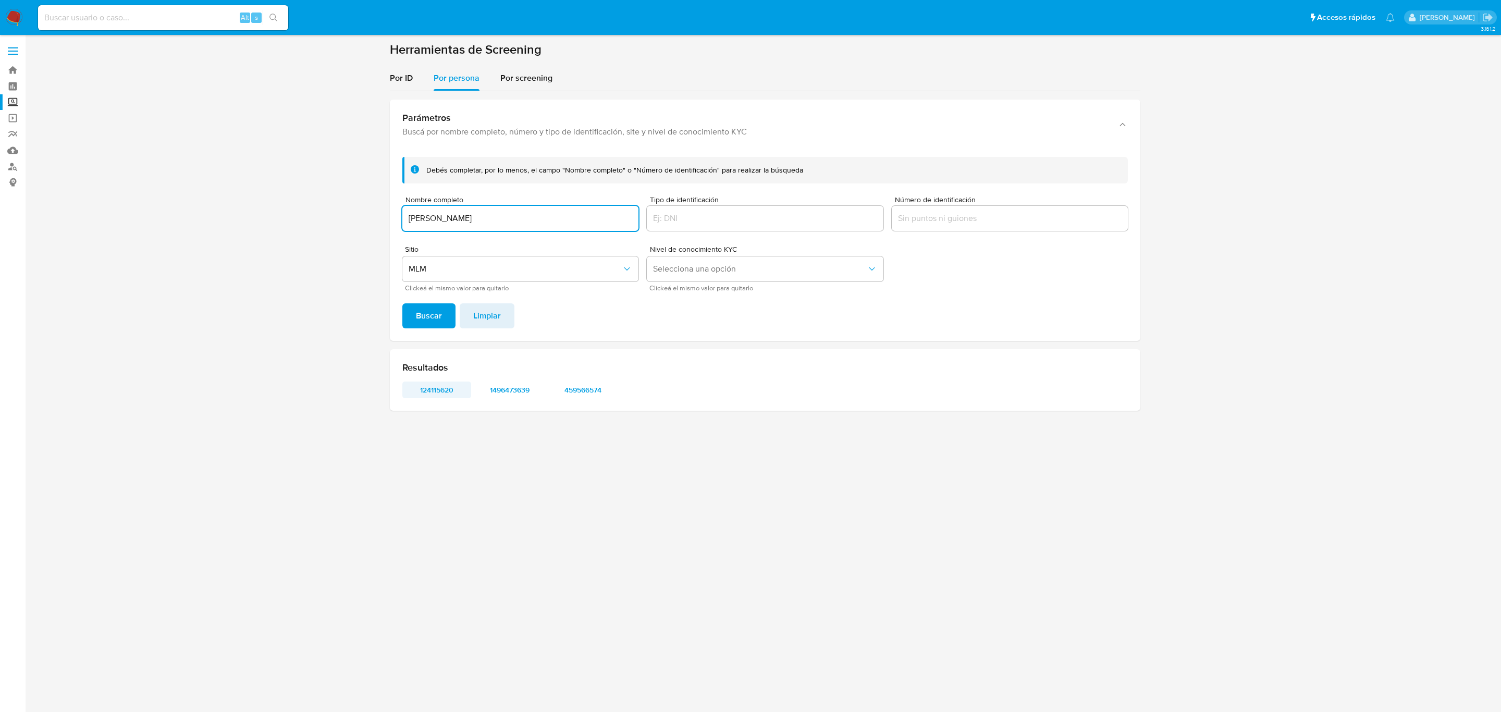
click at [451, 390] on span "124115620" at bounding box center [437, 390] width 54 height 15
click at [504, 388] on span "1496473639" at bounding box center [510, 390] width 54 height 15
click at [590, 407] on div "Resultados 124115620 1496473639 459566574" at bounding box center [765, 380] width 751 height 62
click at [590, 399] on div "Resultados 124115620 1496473639 459566574" at bounding box center [765, 380] width 751 height 62
click at [590, 385] on span "459566574" at bounding box center [583, 390] width 54 height 15
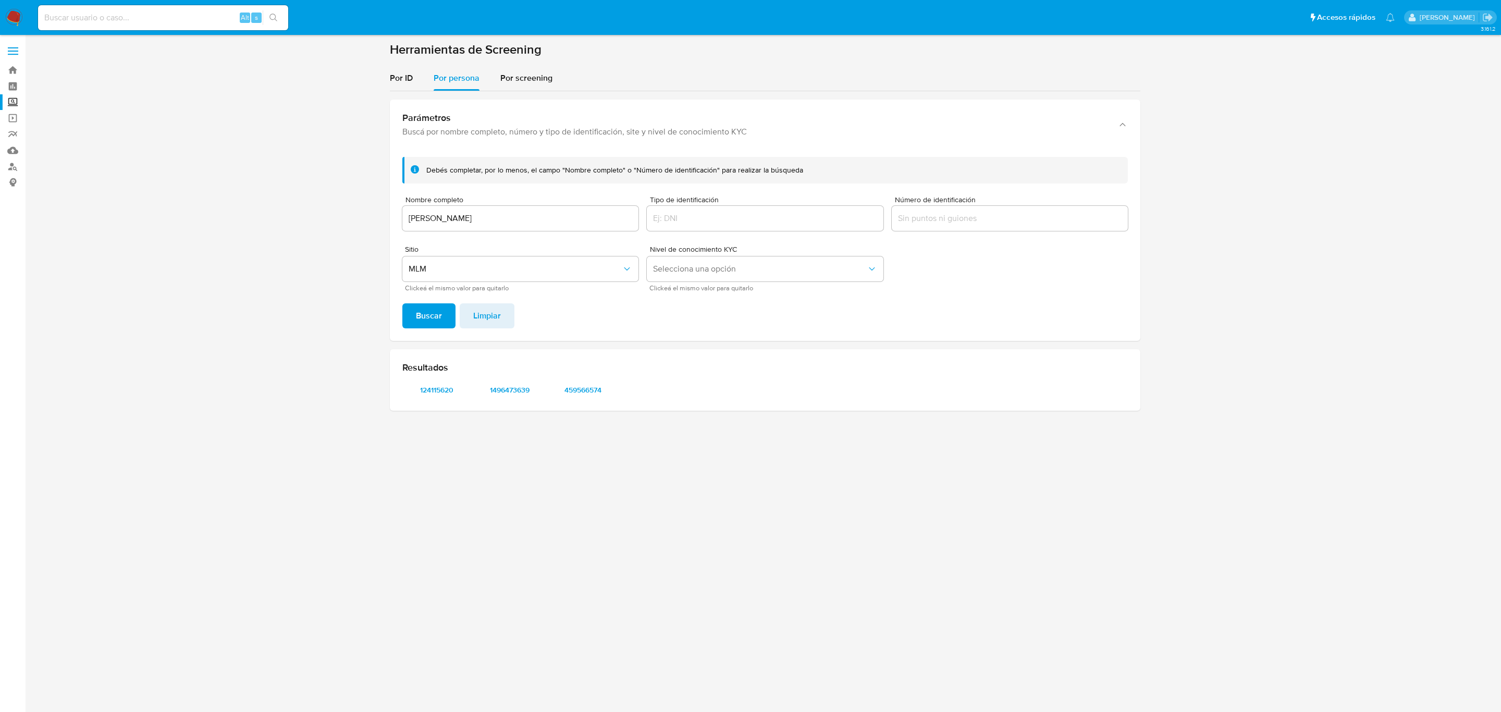
click at [582, 391] on span "459566574" at bounding box center [583, 390] width 54 height 15
click at [490, 217] on input "[PERSON_NAME]" at bounding box center [520, 219] width 236 height 14
click at [402, 303] on button "Buscar" at bounding box center [428, 315] width 53 height 25
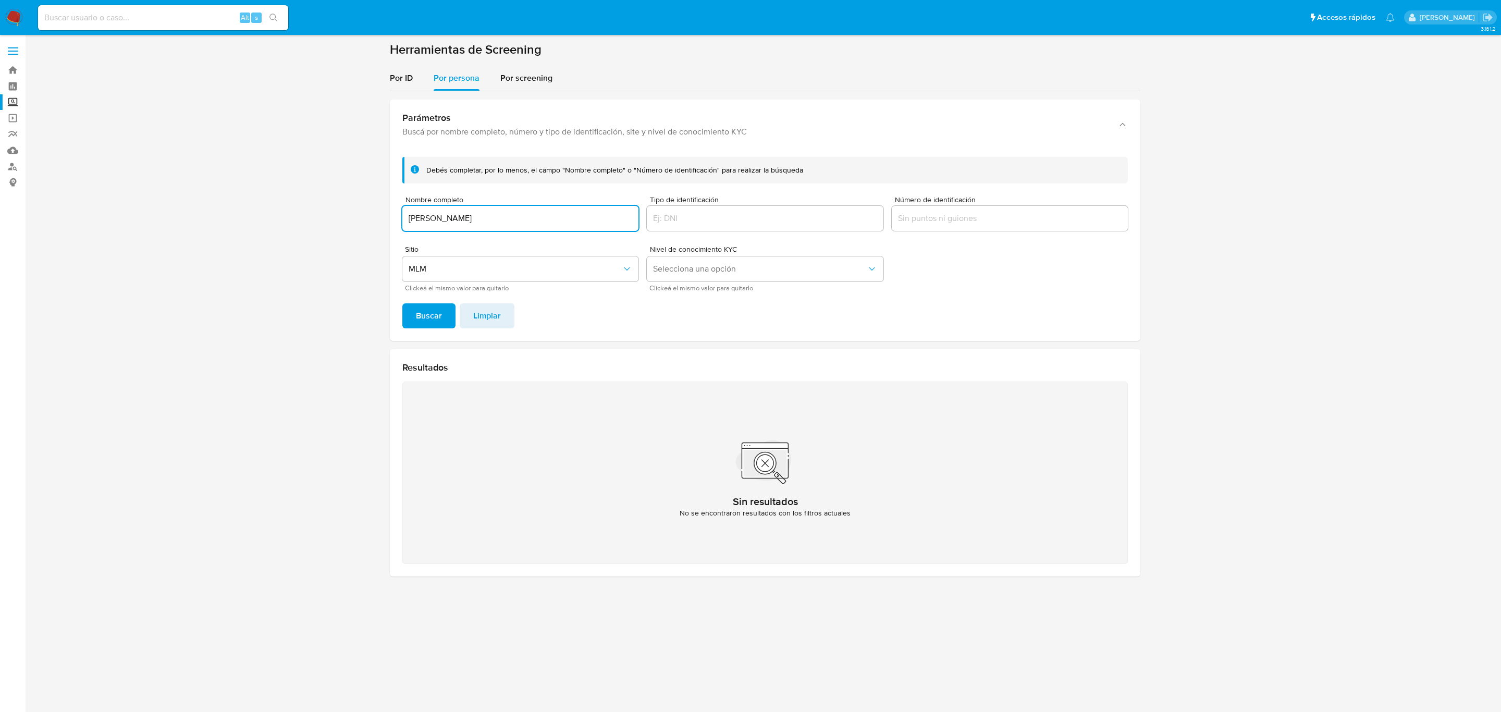
click at [521, 212] on input "CARLOS MANUEL VALVERDE TRUJILLO" at bounding box center [520, 219] width 236 height 14
paste input "MARBRA CHURUBUSCO SA DE CV"
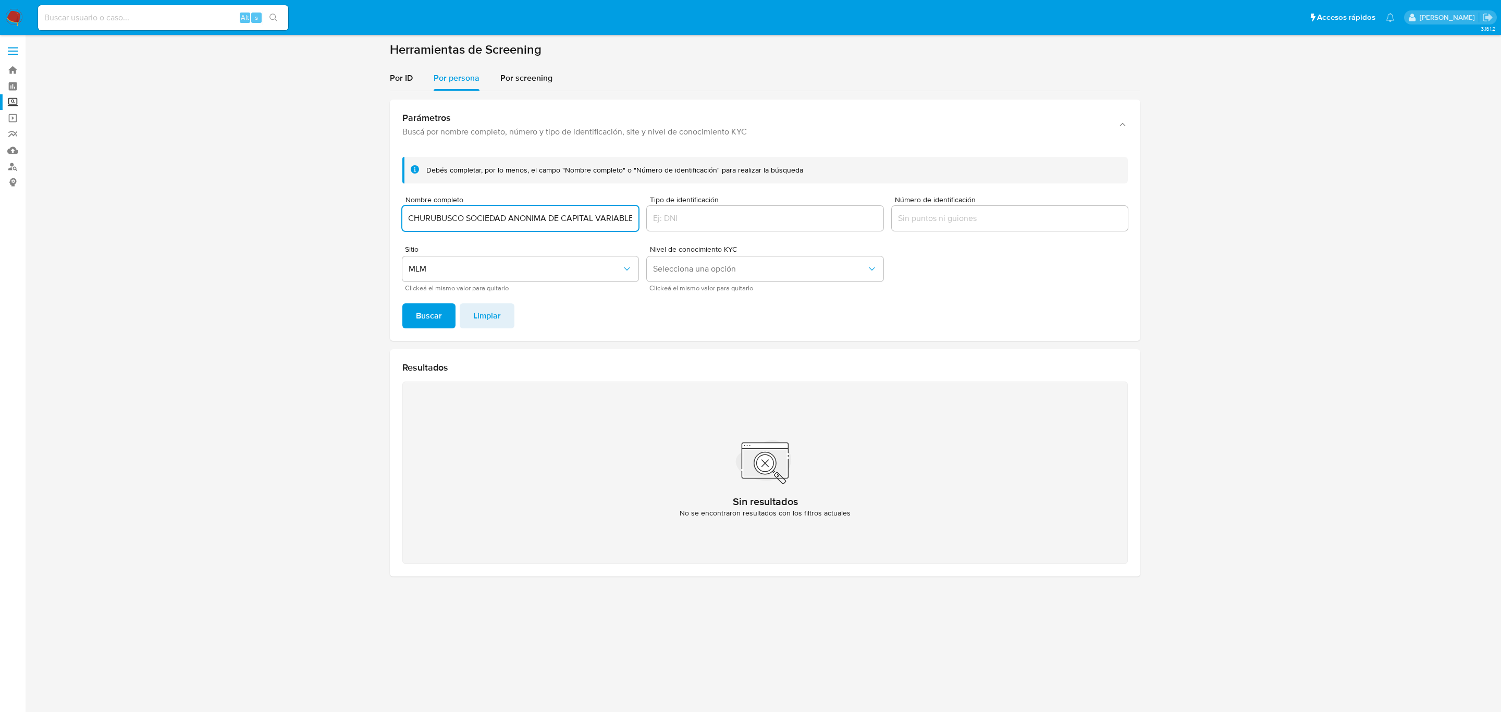
type input "MARBRA CHURUBUSCO SOCIEDAD ANONIMA DE CAPITAL VARIABLE"
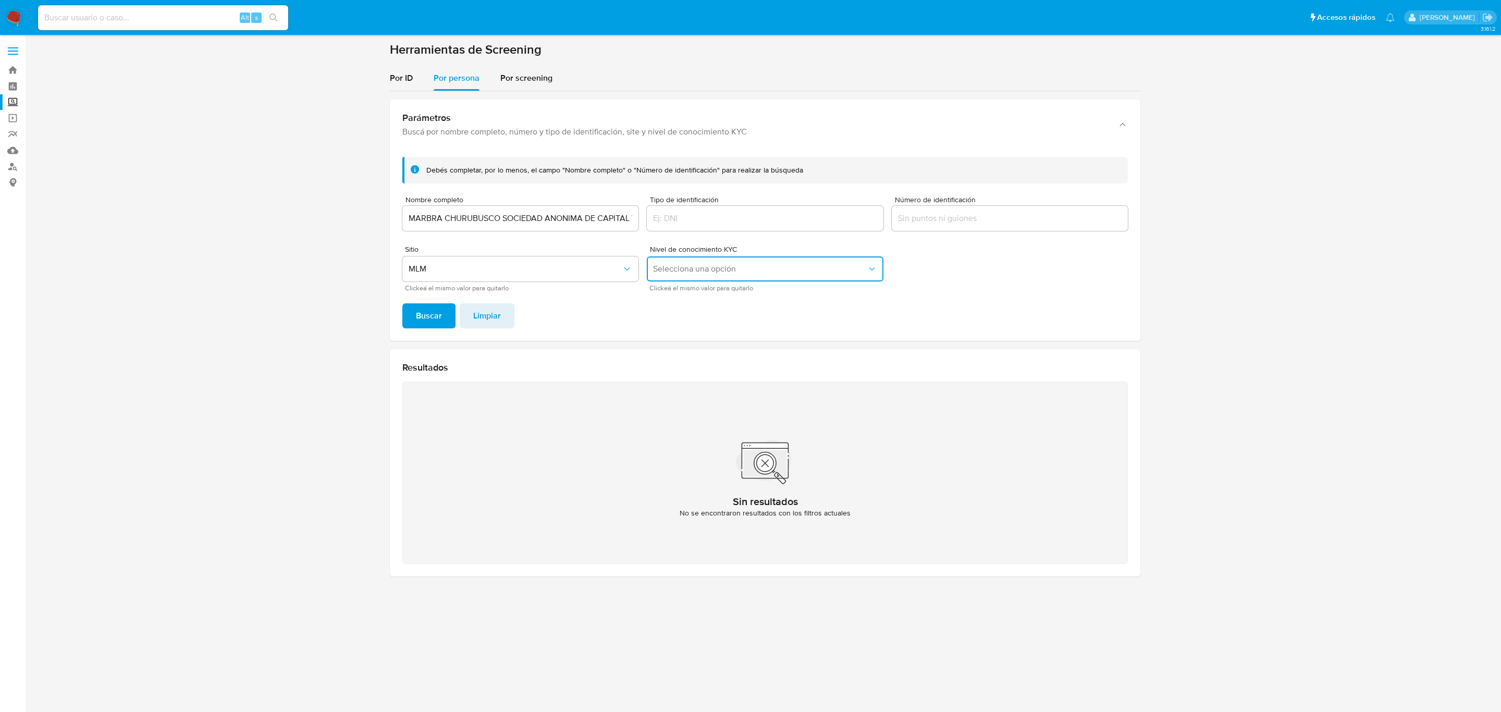
click at [402, 303] on button "Buscar" at bounding box center [428, 315] width 53 height 25
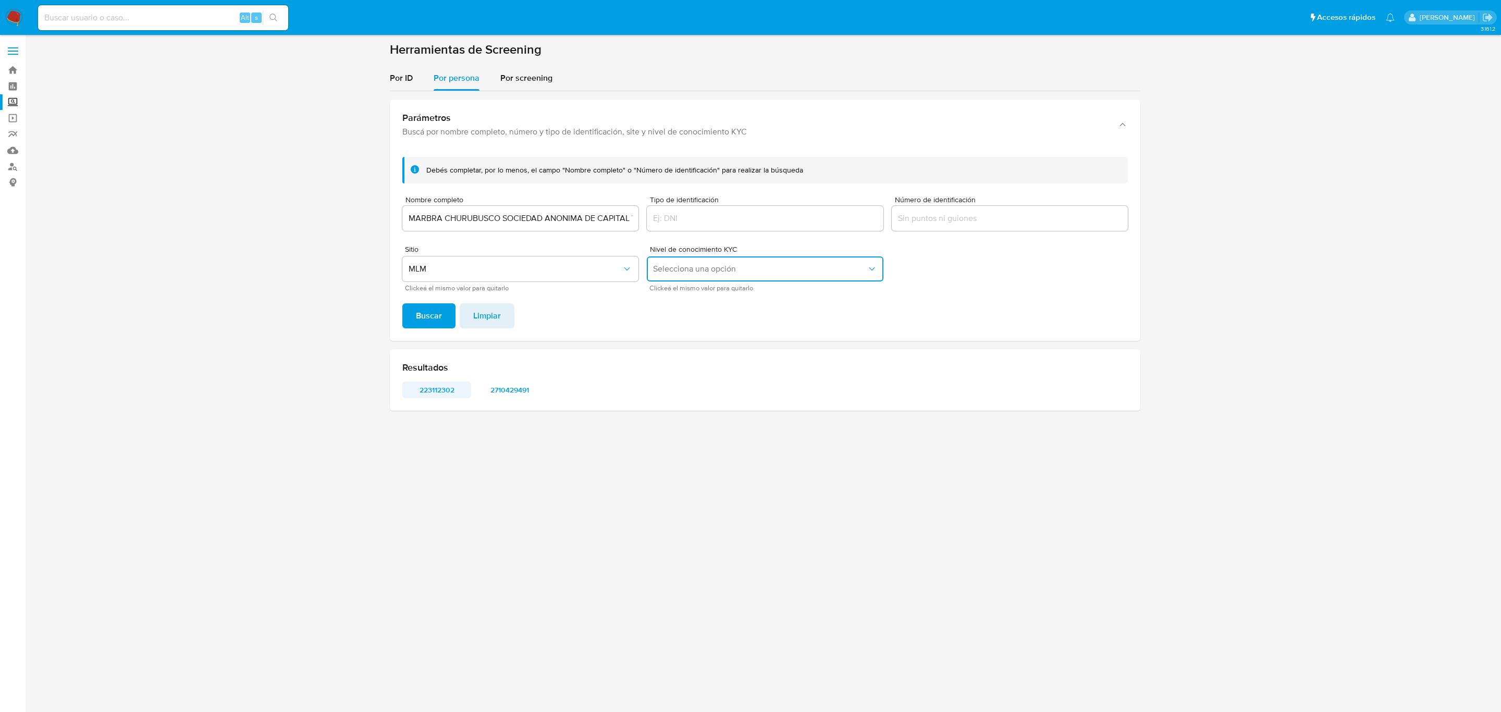
click at [454, 393] on span "223112302" at bounding box center [437, 390] width 54 height 15
click at [510, 380] on div "Resultados 223112302 2710429491" at bounding box center [765, 380] width 751 height 62
click at [515, 390] on span "2710429491" at bounding box center [510, 390] width 54 height 15
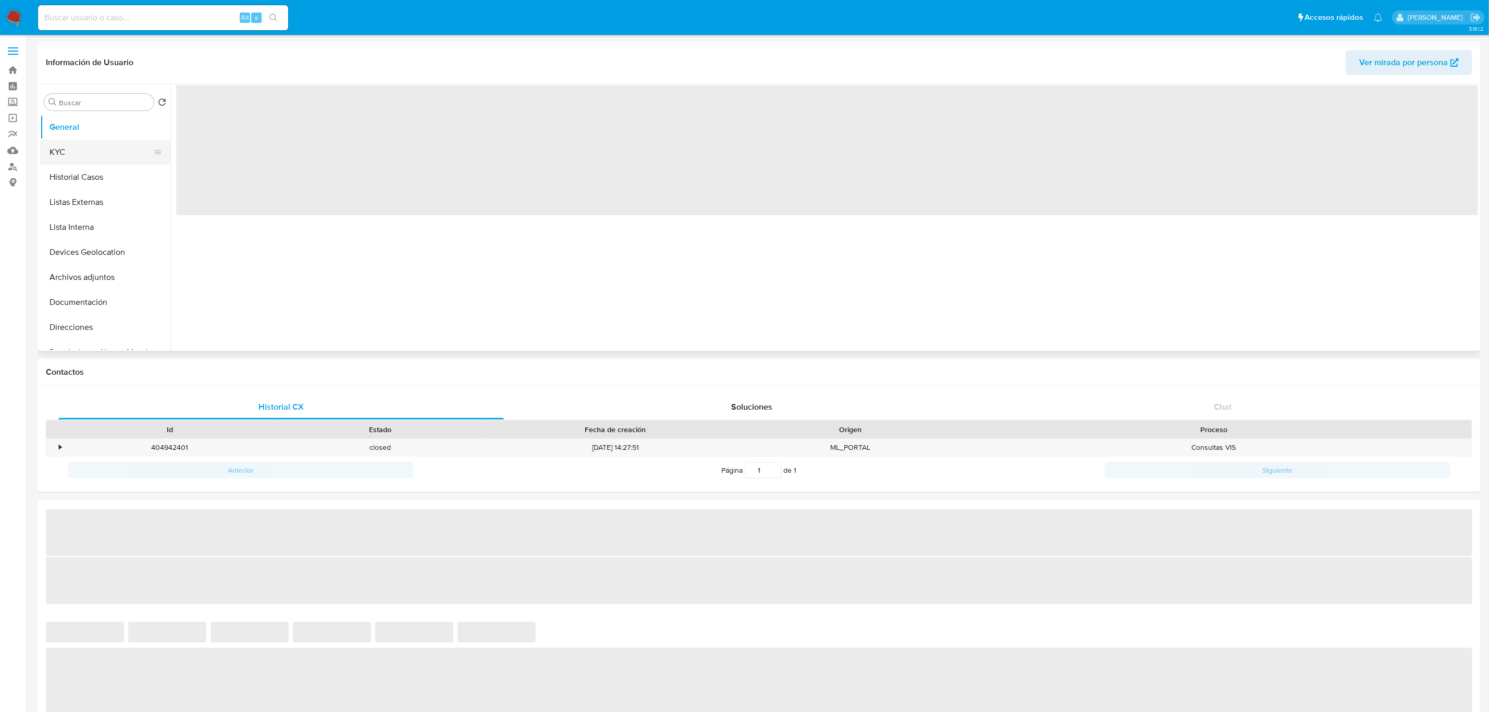
select select "10"
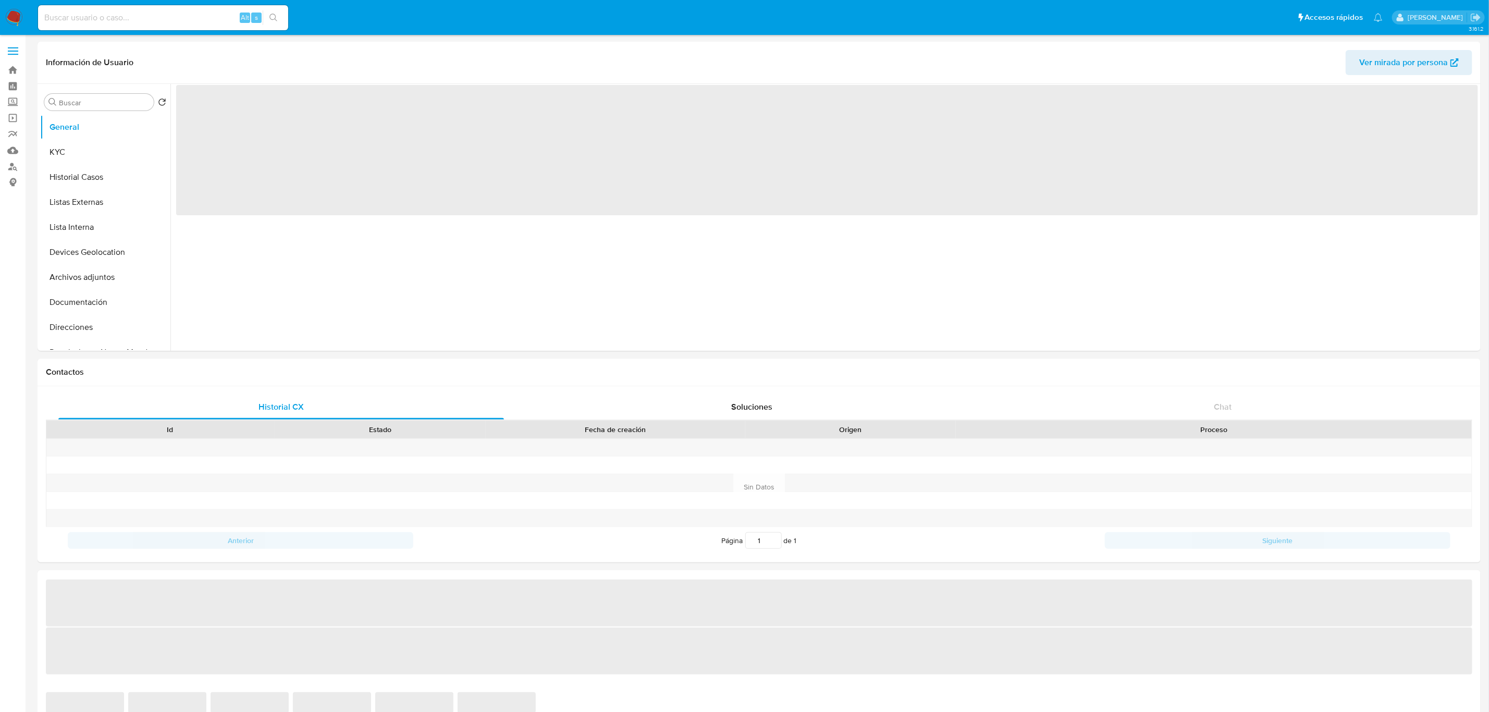
select select "10"
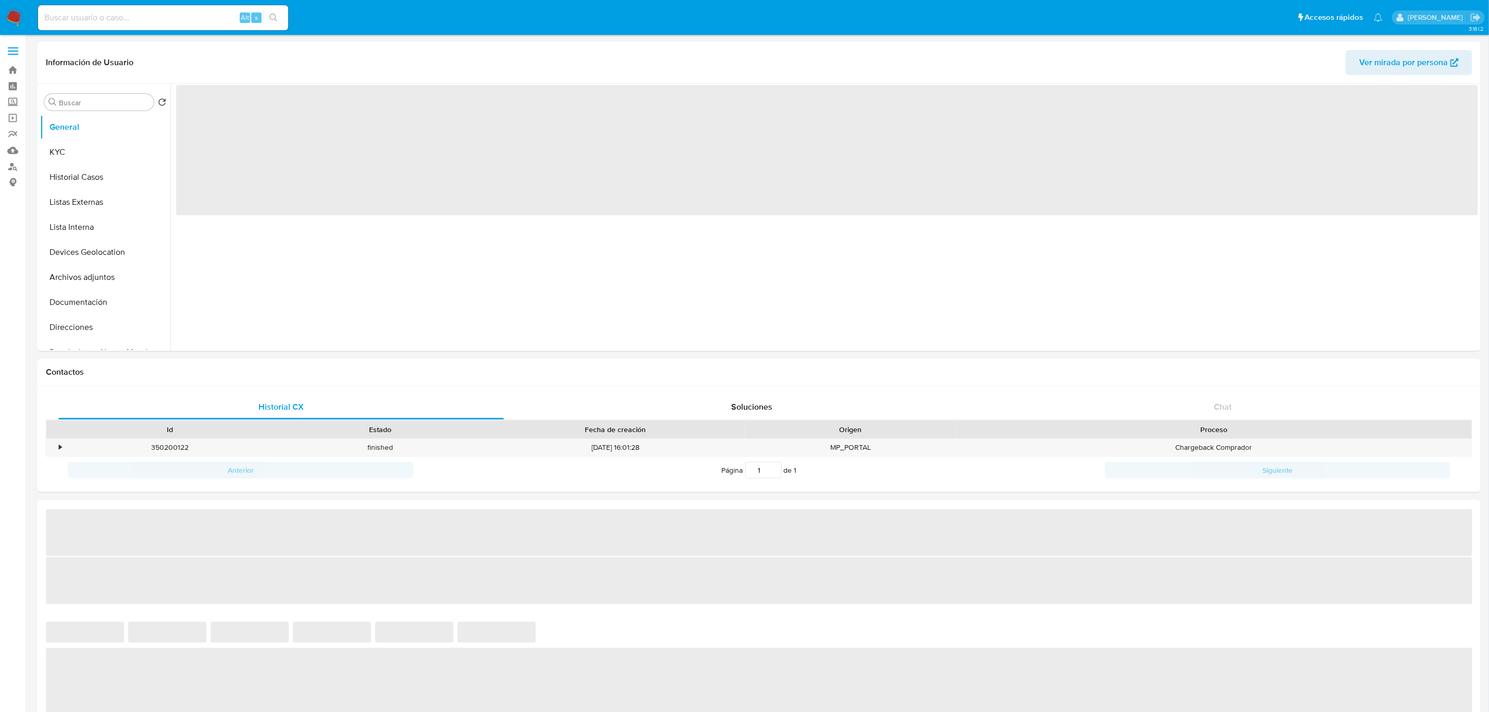
select select "10"
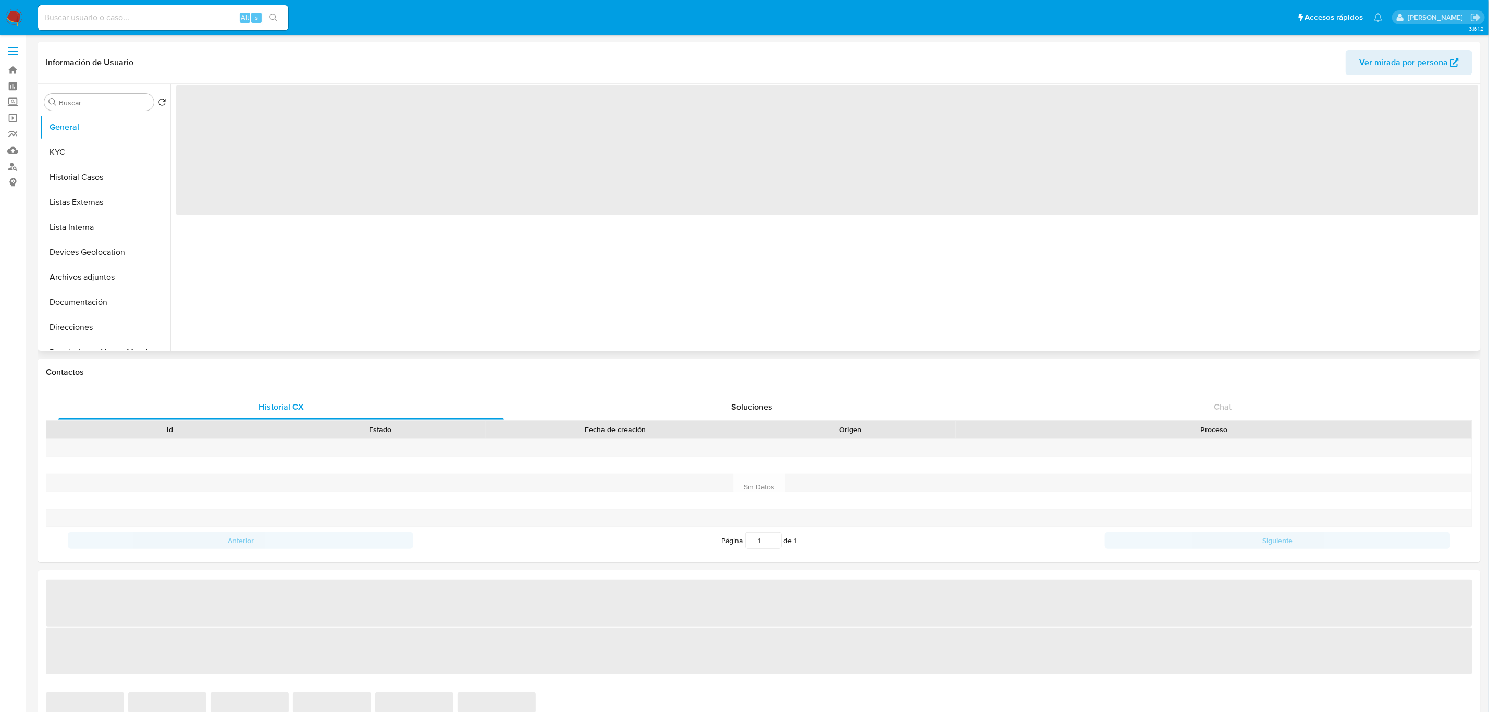
select select "10"
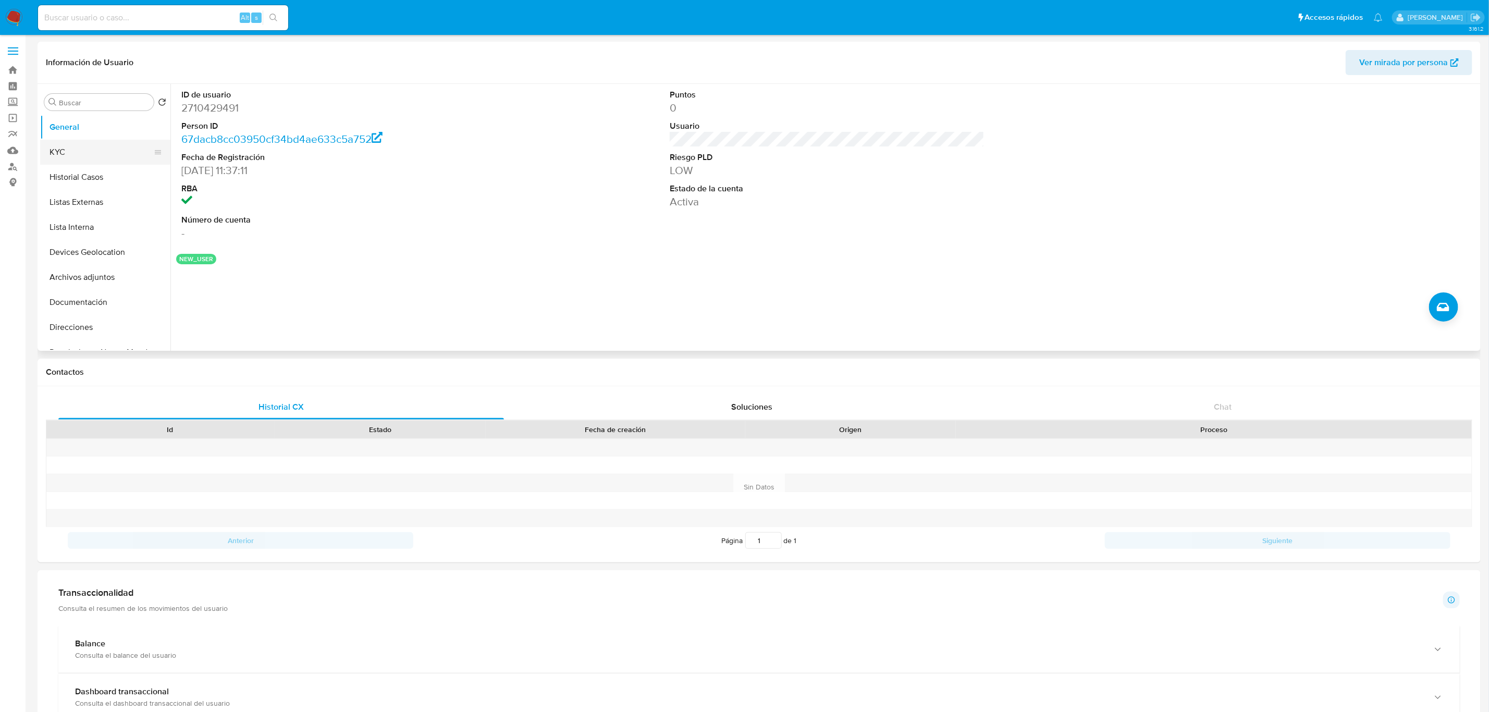
click at [95, 162] on button "KYC" at bounding box center [101, 152] width 122 height 25
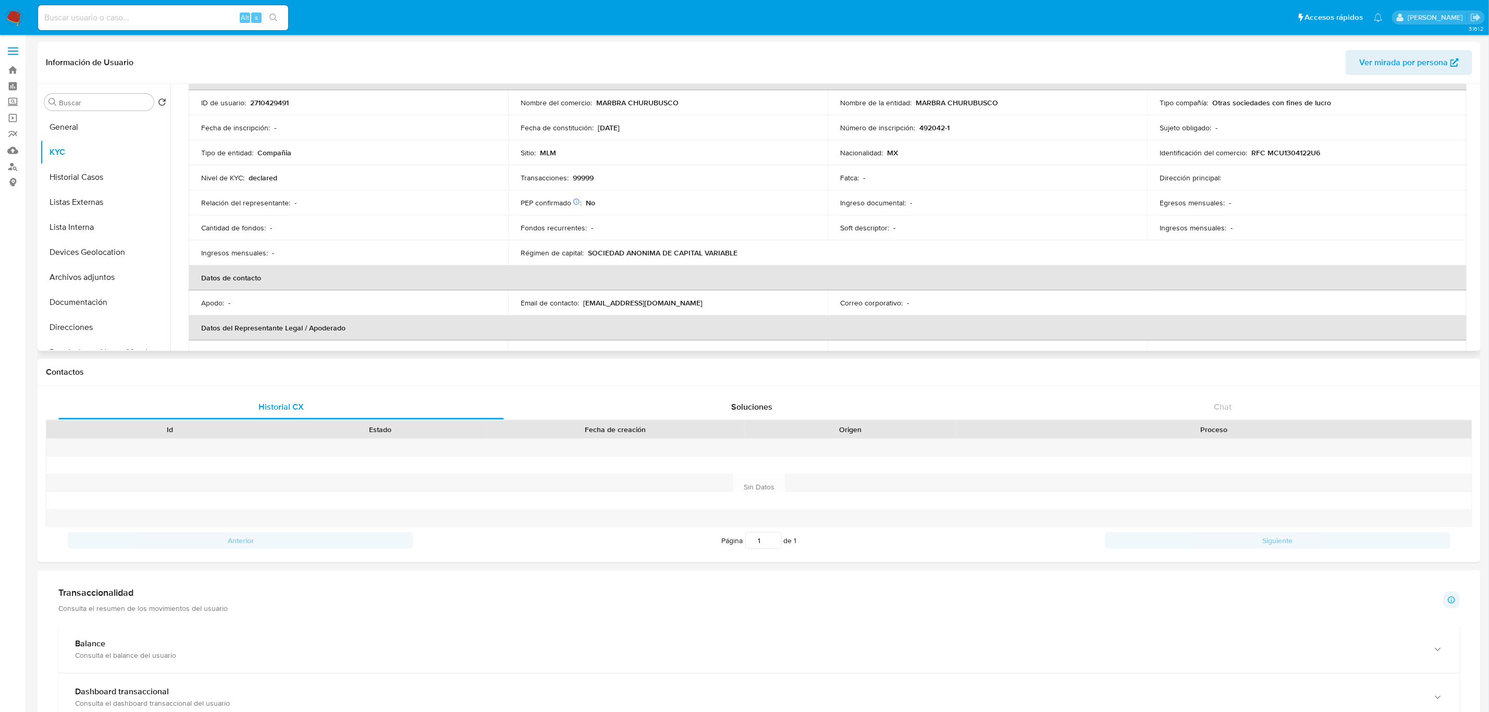
scroll to position [313, 0]
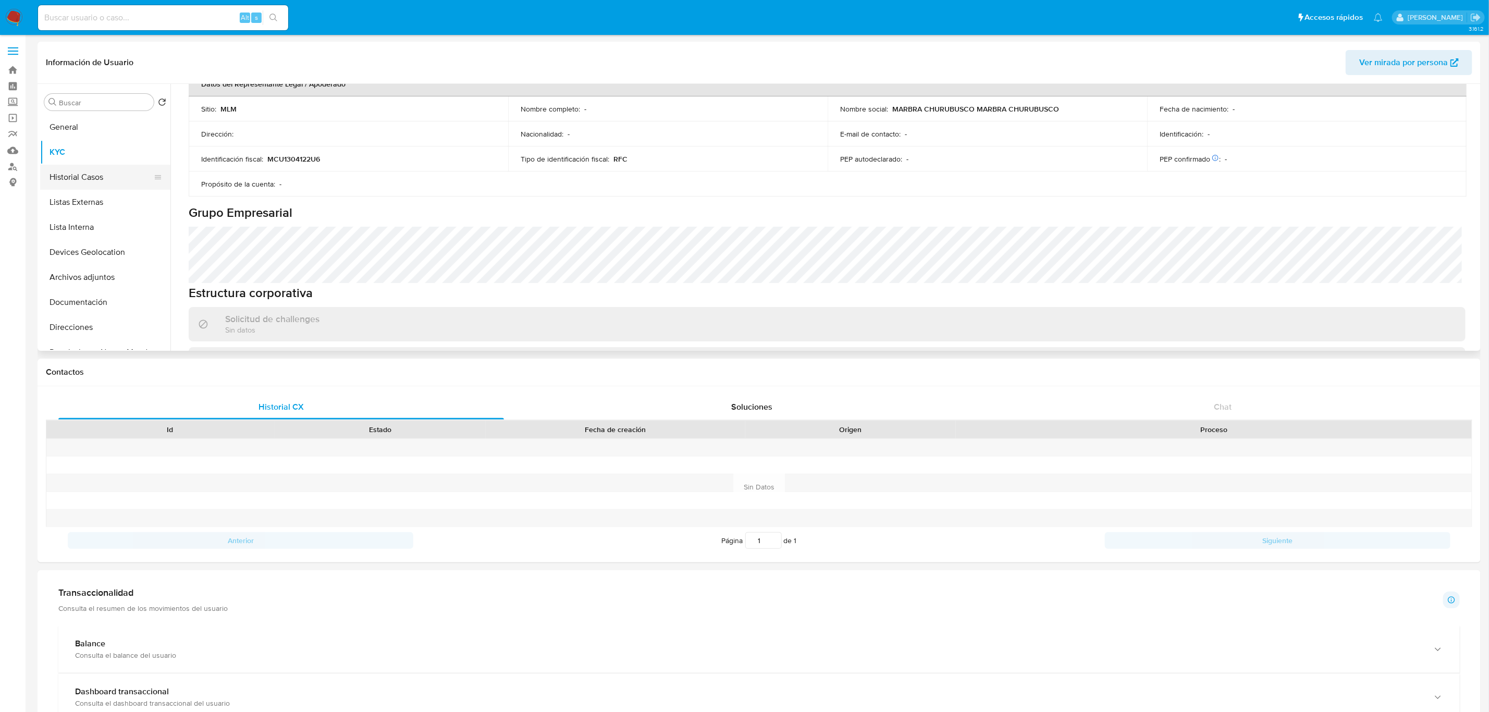
click at [96, 189] on button "Historial Casos" at bounding box center [101, 177] width 122 height 25
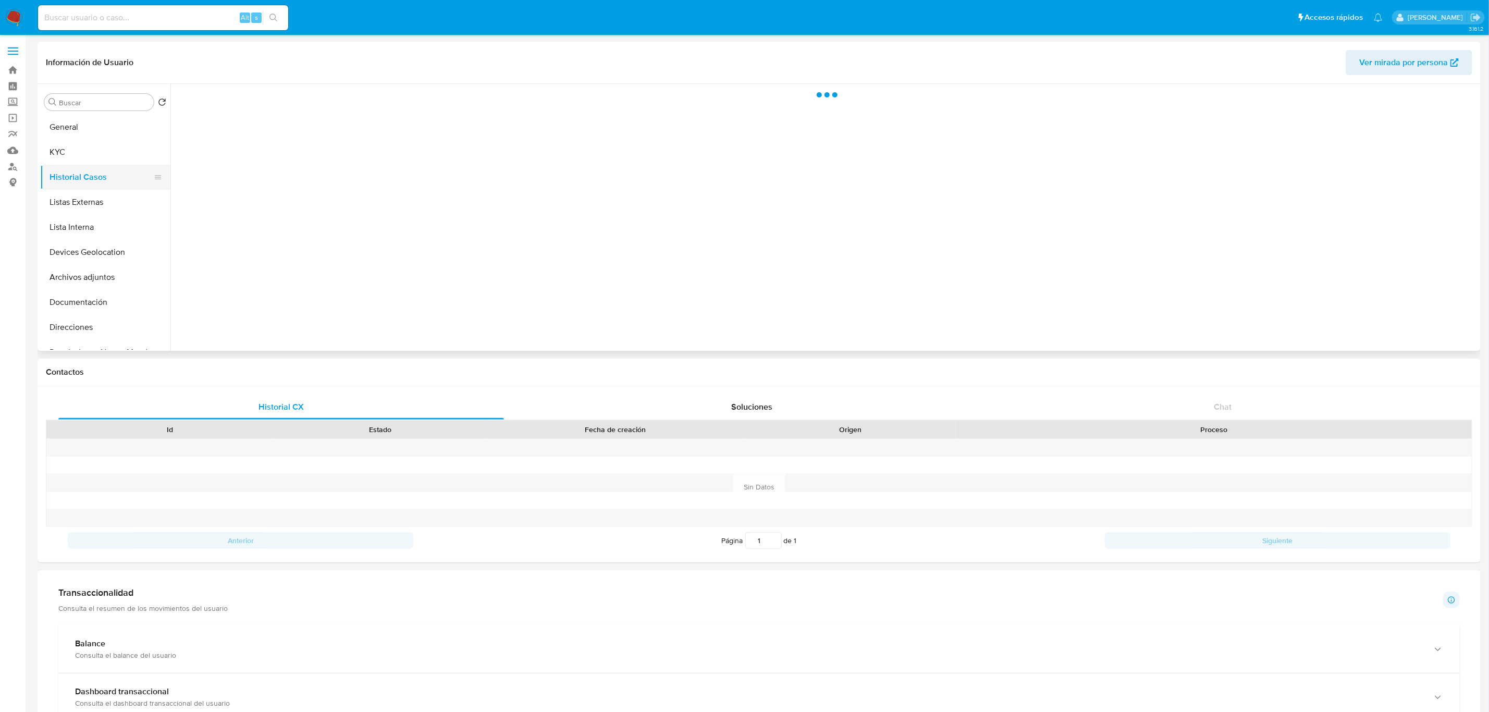
scroll to position [0, 0]
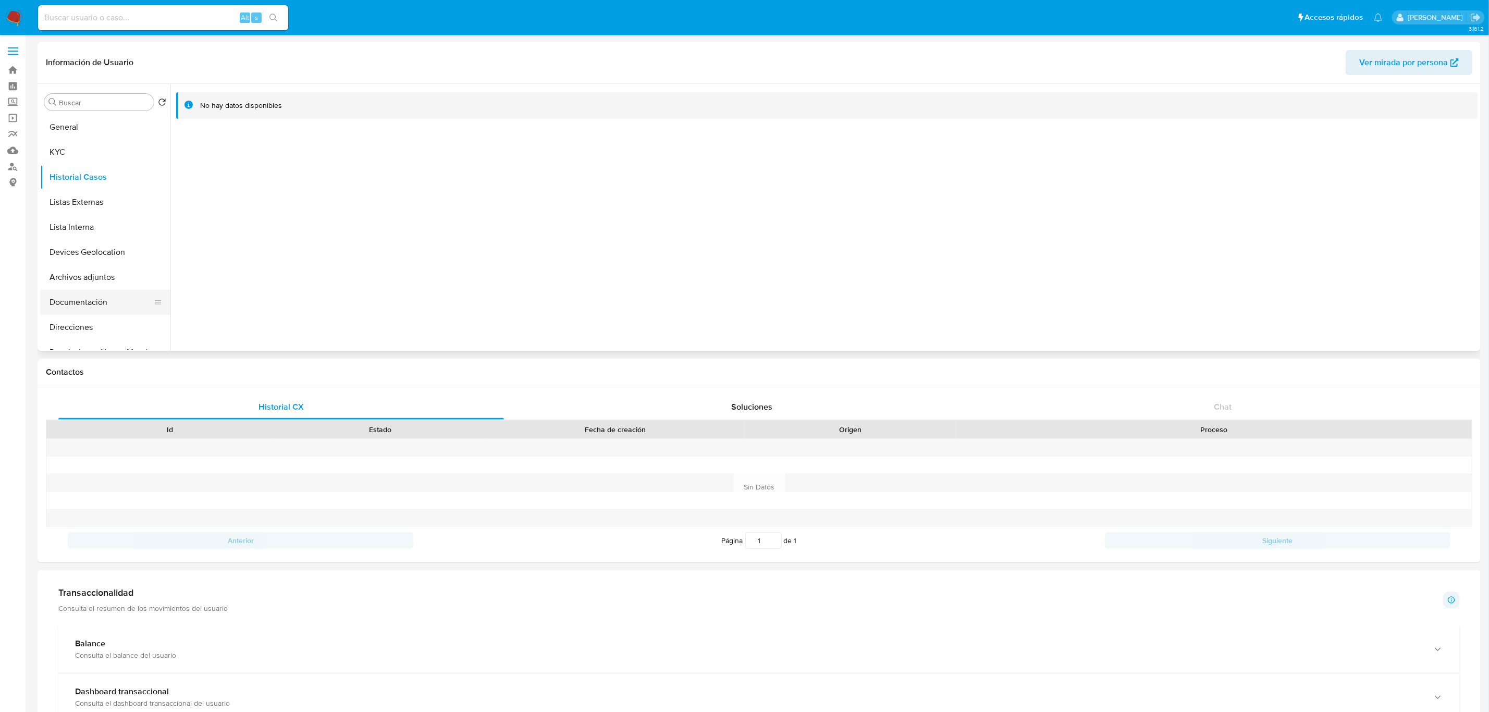
click at [101, 302] on button "Documentación" at bounding box center [101, 302] width 122 height 25
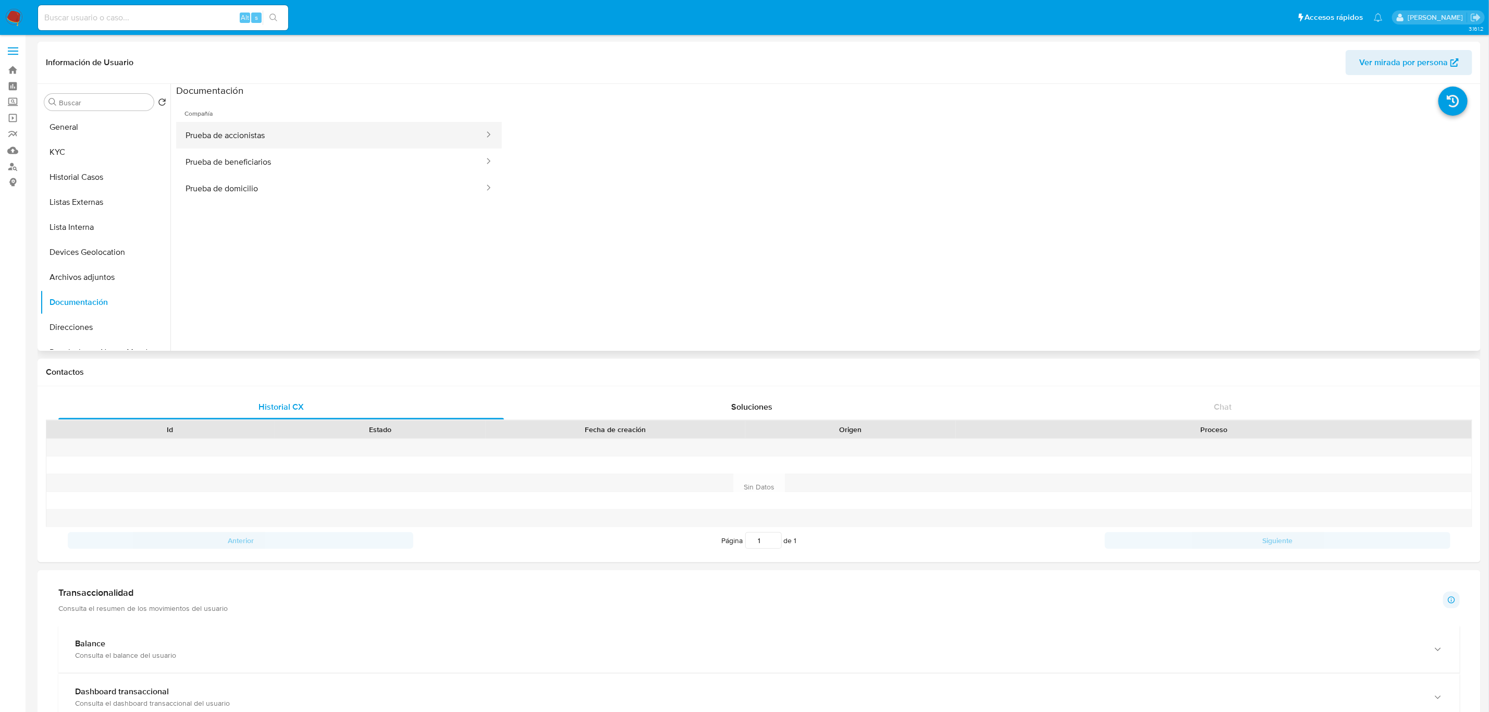
click at [252, 135] on button "Prueba de accionistas" at bounding box center [330, 135] width 309 height 27
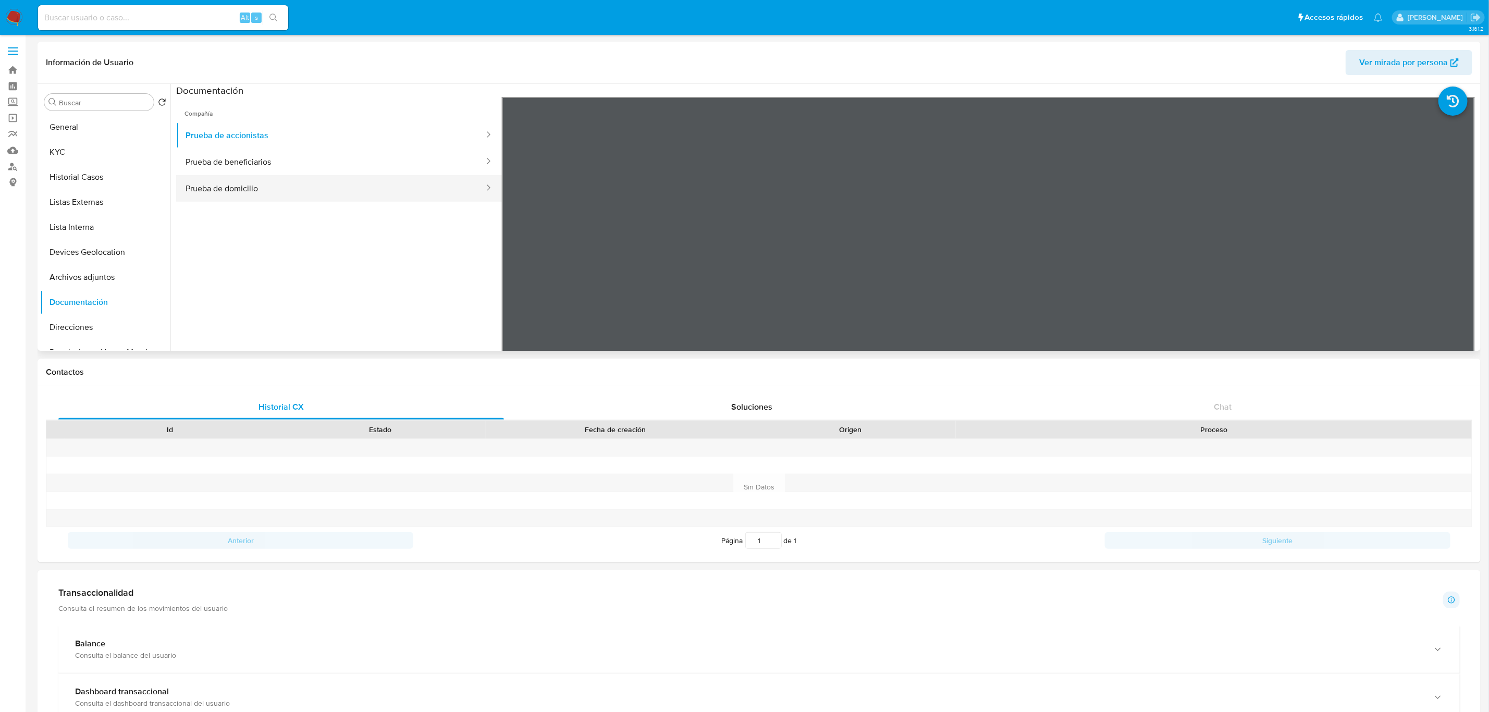
click at [256, 177] on button "Prueba de domicilio" at bounding box center [330, 188] width 309 height 27
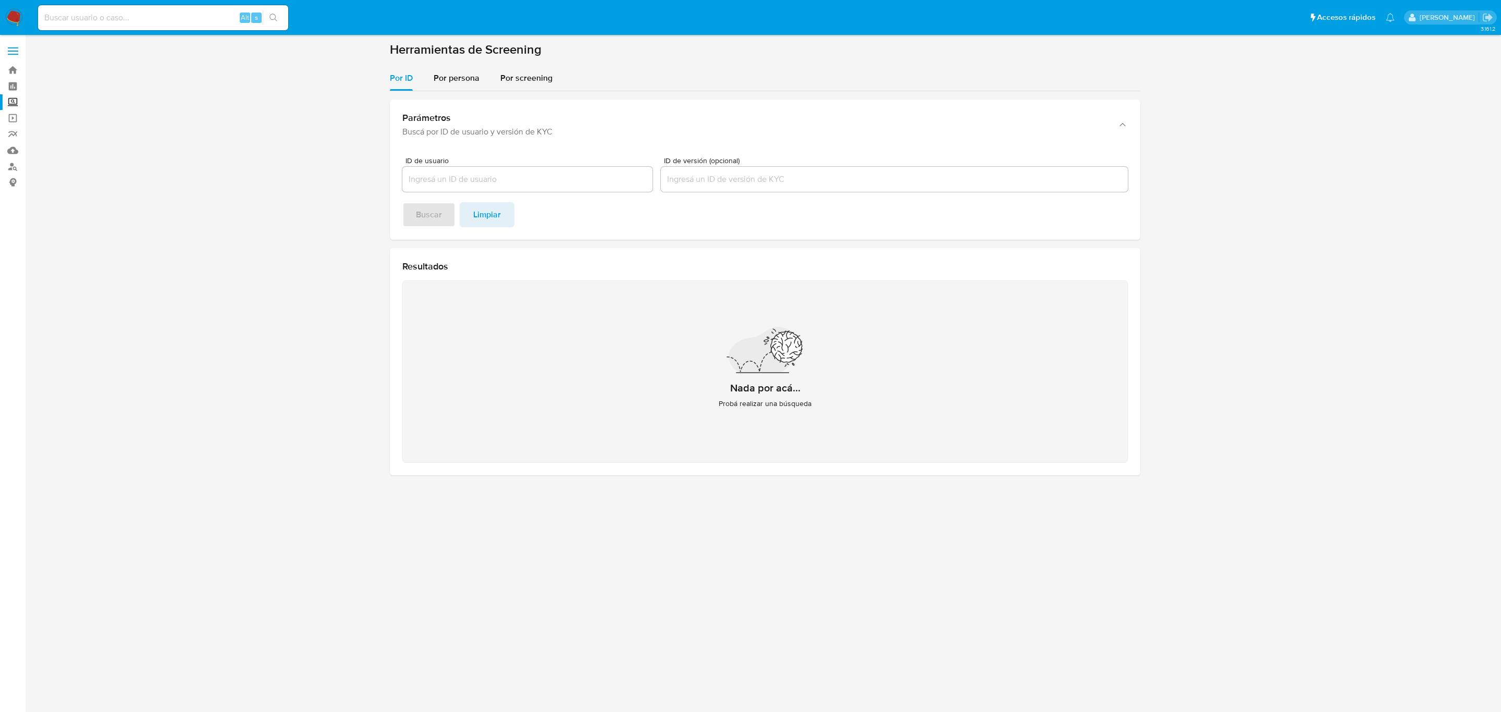
click at [13, 13] on img at bounding box center [14, 18] width 18 height 18
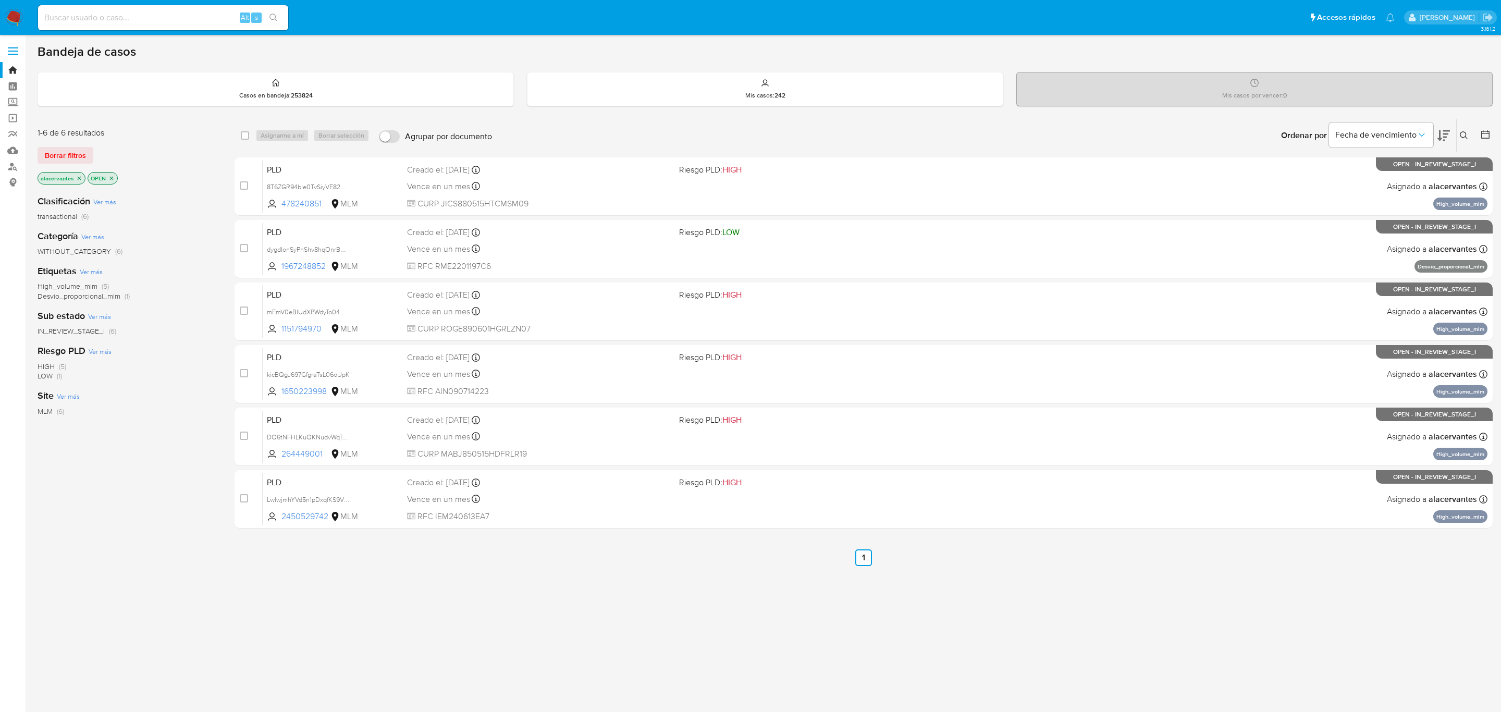
click at [1462, 141] on button at bounding box center [1465, 135] width 17 height 13
click at [1403, 173] on input at bounding box center [1378, 175] width 176 height 14
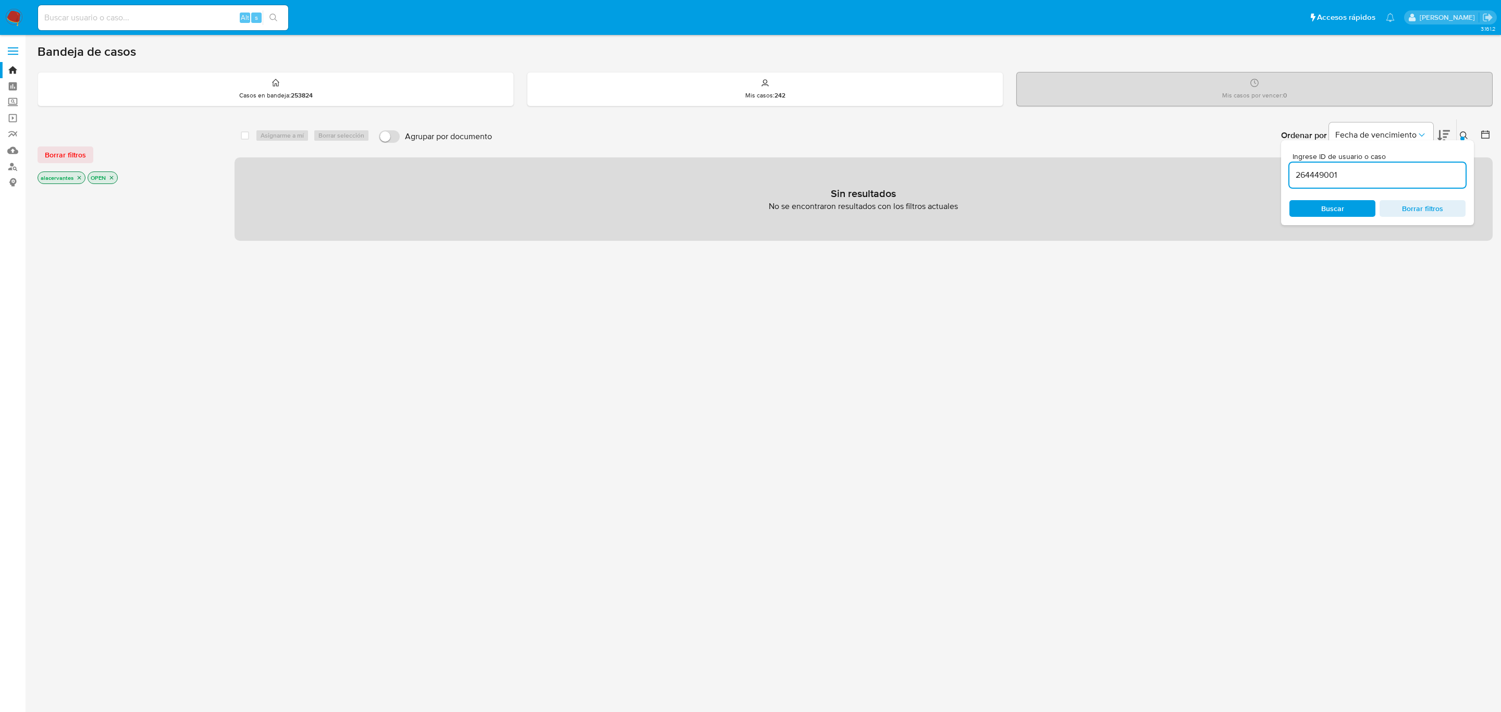
click at [1374, 177] on input "264449001" at bounding box center [1378, 175] width 176 height 14
type input "264449001"
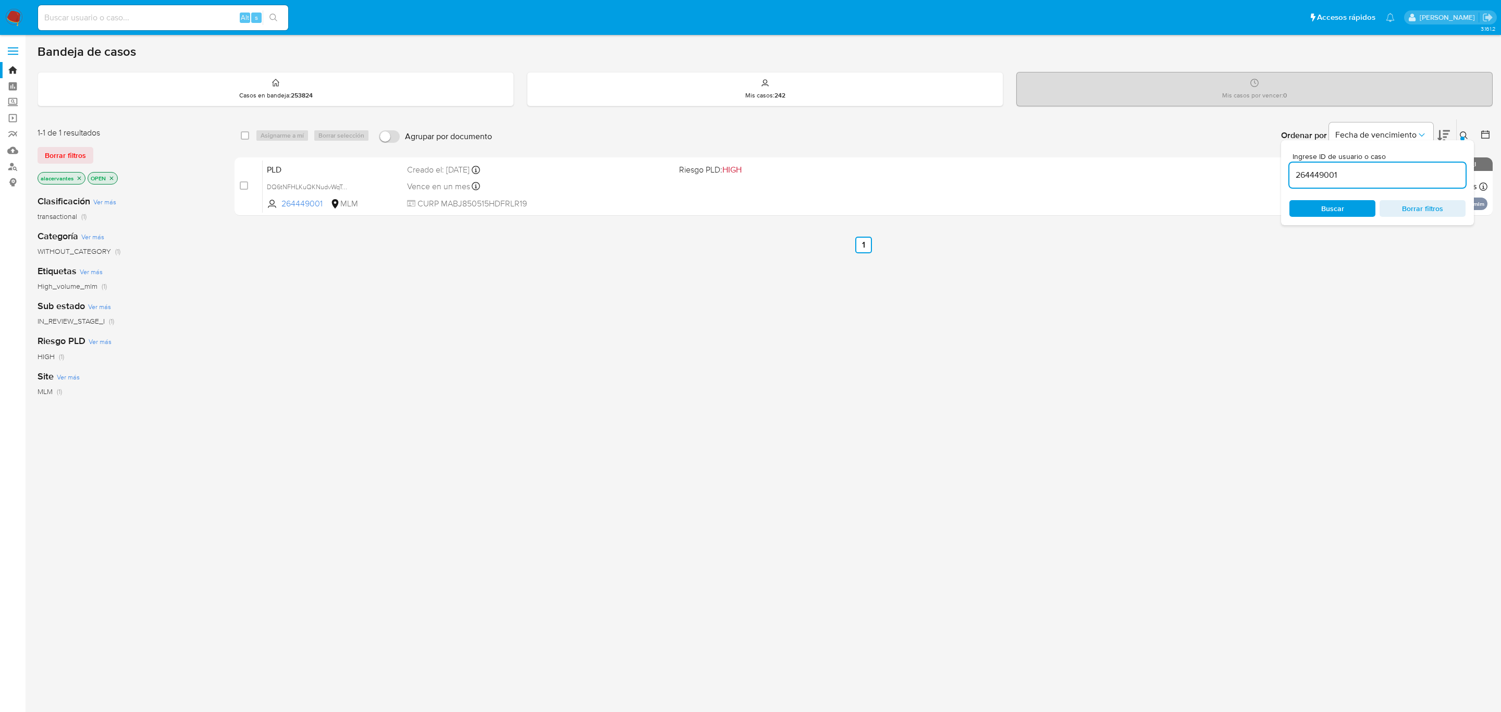
click at [1305, 211] on span "Buscar" at bounding box center [1332, 208] width 71 height 15
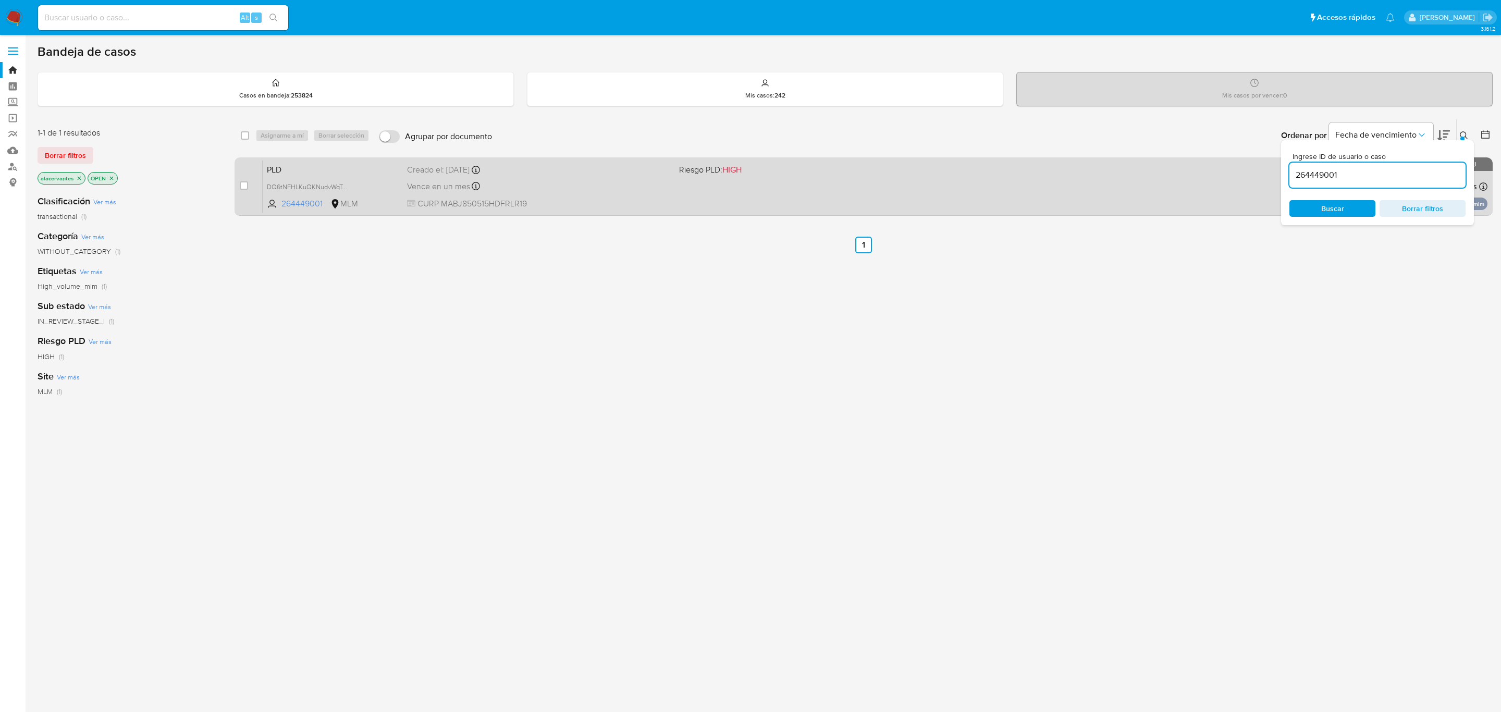
click at [617, 194] on div "PLD DQ6tNFHLKuQKNudvWqTo0DJv 264449001 MLM Riesgo PLD: HIGH Creado el: 12/09/20…" at bounding box center [875, 186] width 1225 height 53
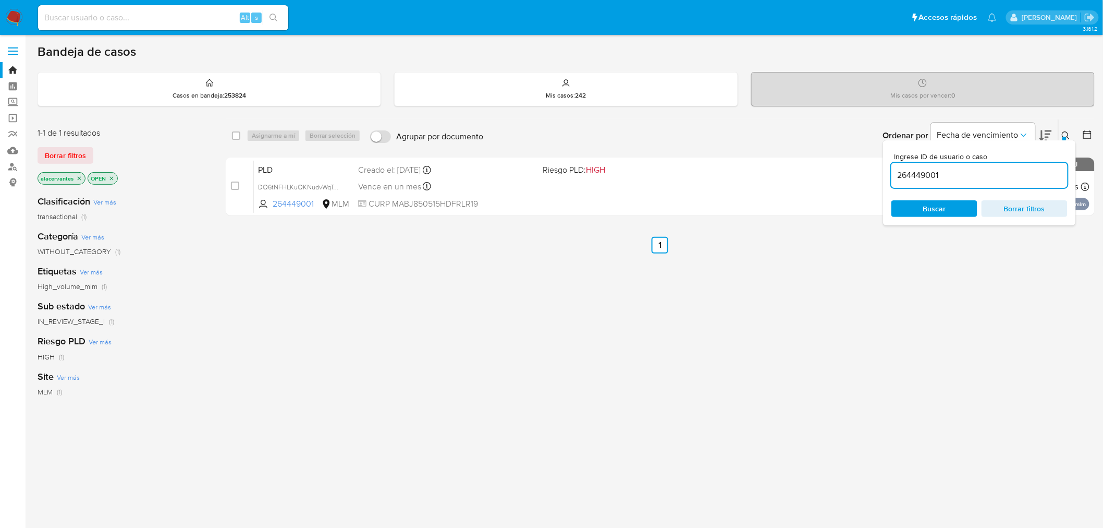
click at [21, 9] on img at bounding box center [14, 18] width 18 height 18
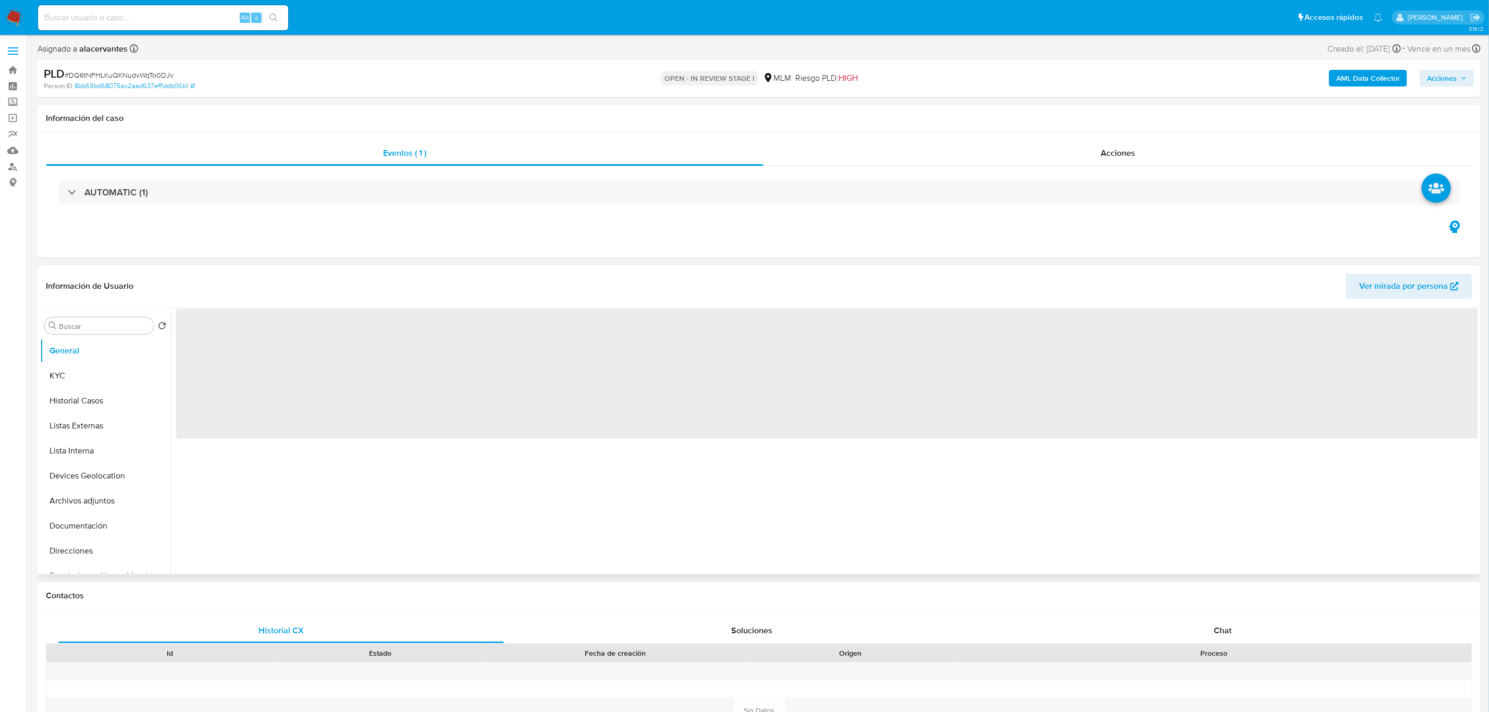
select select "10"
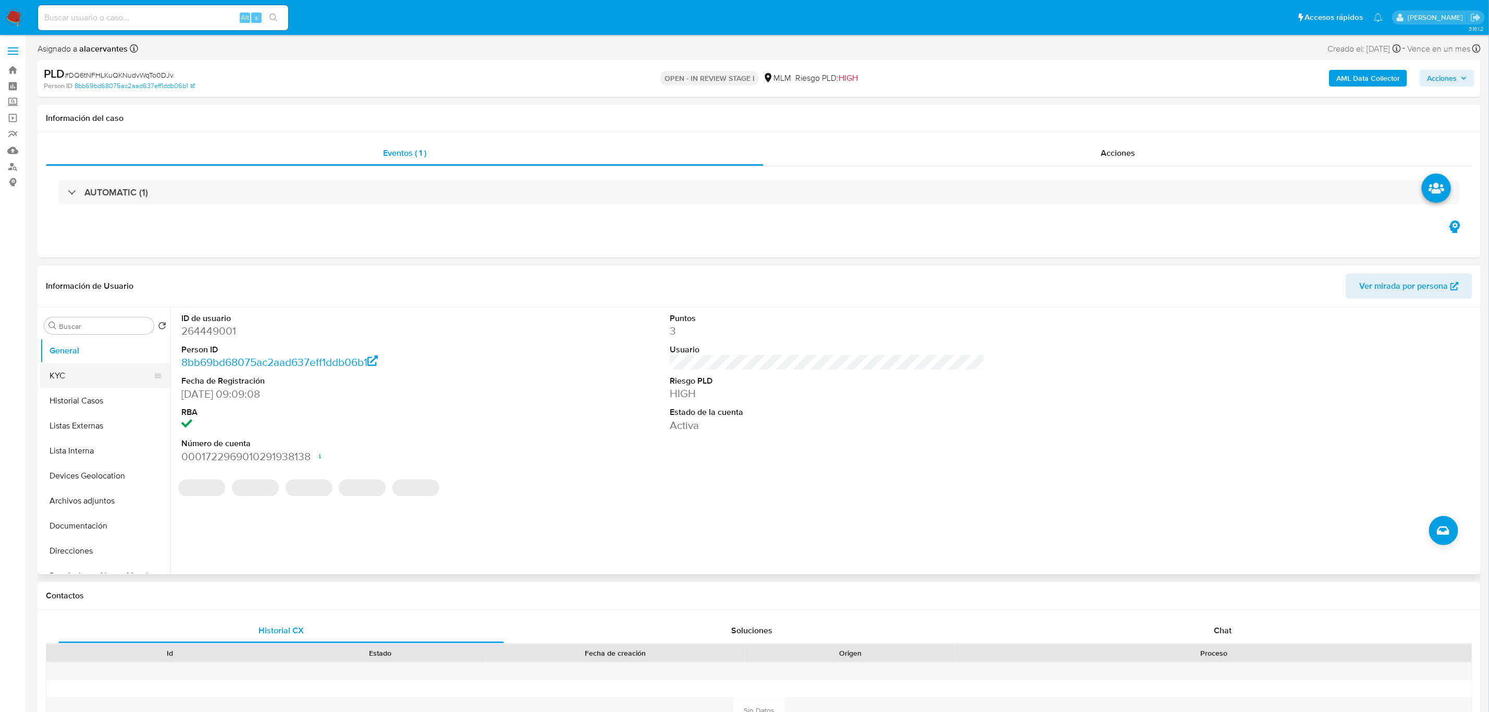
click at [104, 386] on button "KYC" at bounding box center [101, 375] width 122 height 25
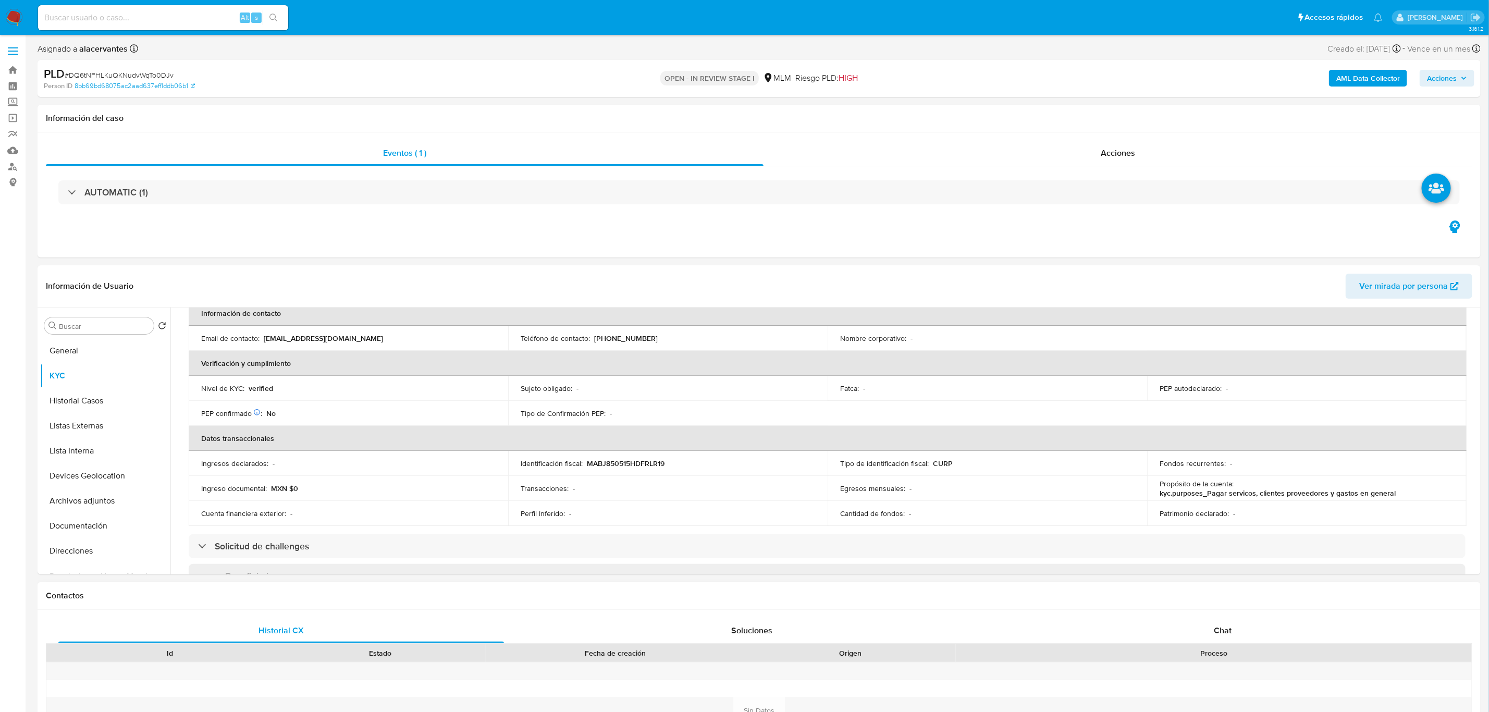
scroll to position [235, 0]
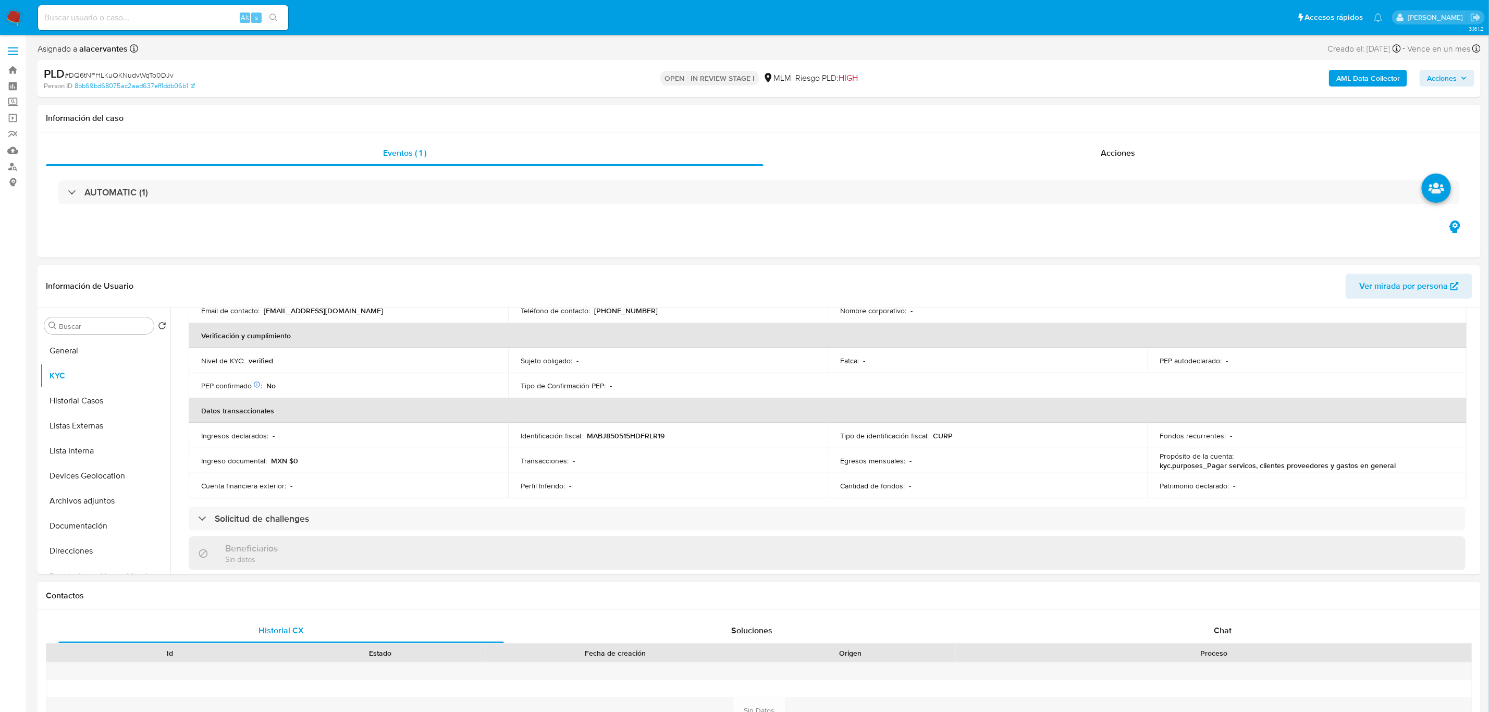
drag, startPoint x: 1253, startPoint y: 621, endPoint x: 1236, endPoint y: 608, distance: 21.6
click at [1253, 624] on div "Chat" at bounding box center [1223, 630] width 446 height 25
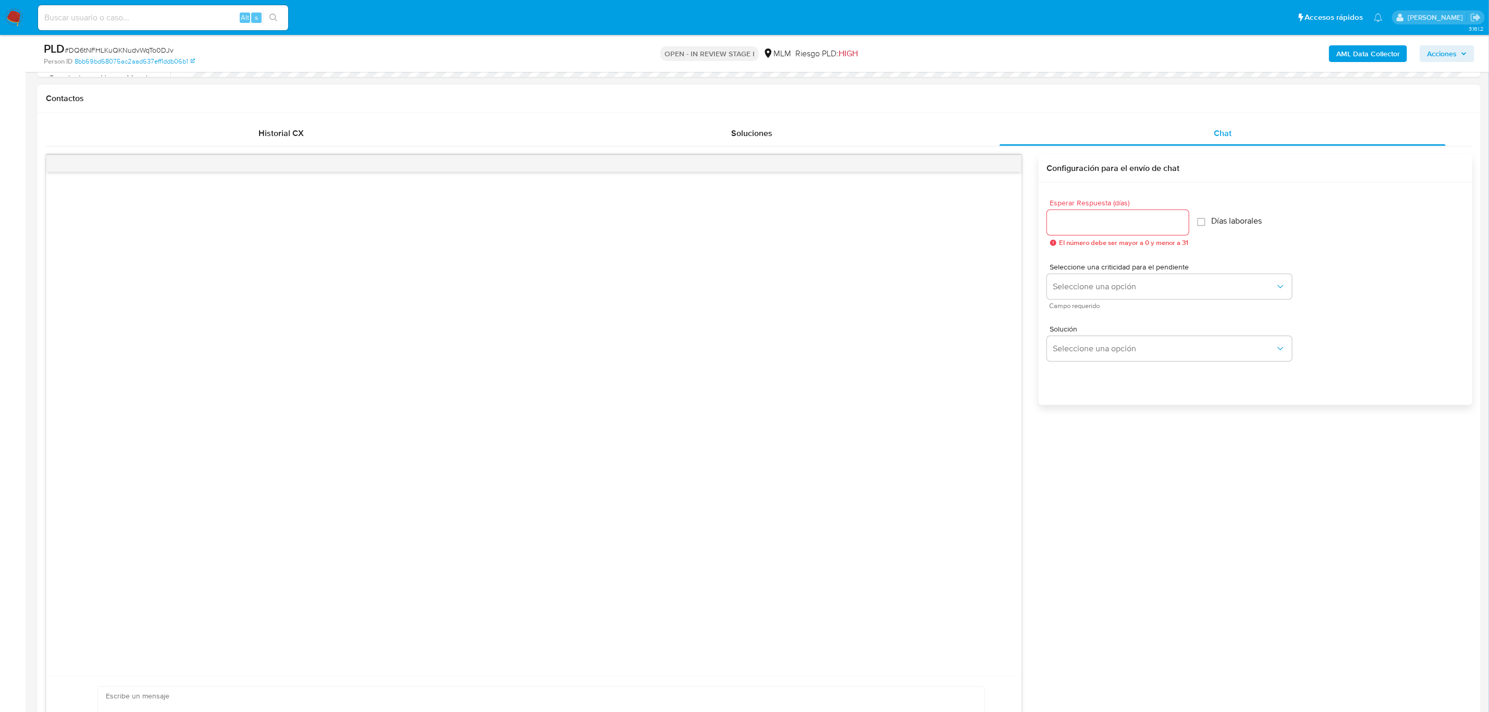
scroll to position [547, 0]
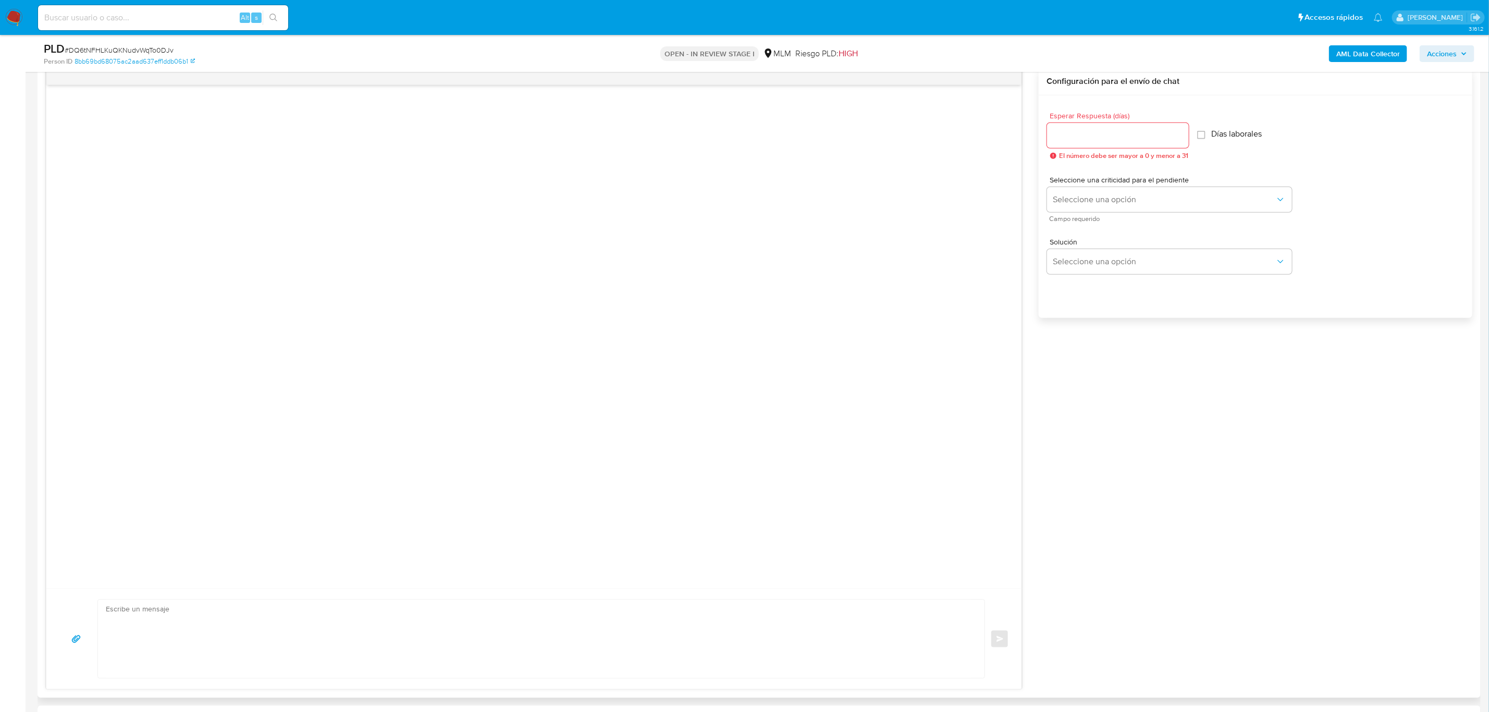
click at [1089, 137] on input "Esperar Respuesta (días)" at bounding box center [1118, 136] width 142 height 14
type input "5"
click at [1112, 202] on span "Seleccione una opción" at bounding box center [1165, 199] width 222 height 10
click at [1081, 230] on div "HIGH" at bounding box center [1167, 221] width 228 height 21
click at [1092, 255] on button "Seleccione una opción" at bounding box center [1169, 261] width 245 height 25
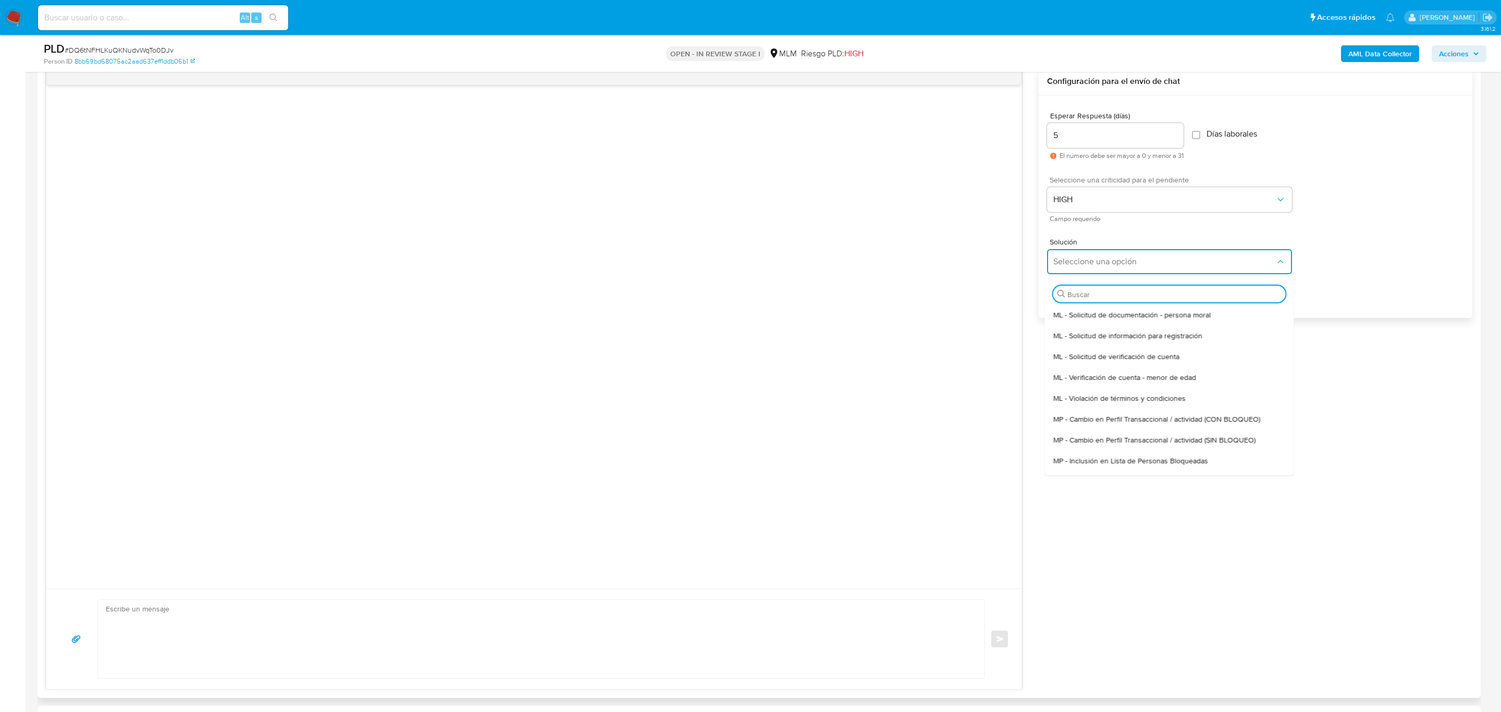
click at [1145, 438] on span "MP - Cambio en Perfil Transaccional / actividad (SIN BLOQUEO)" at bounding box center [1154, 439] width 202 height 9
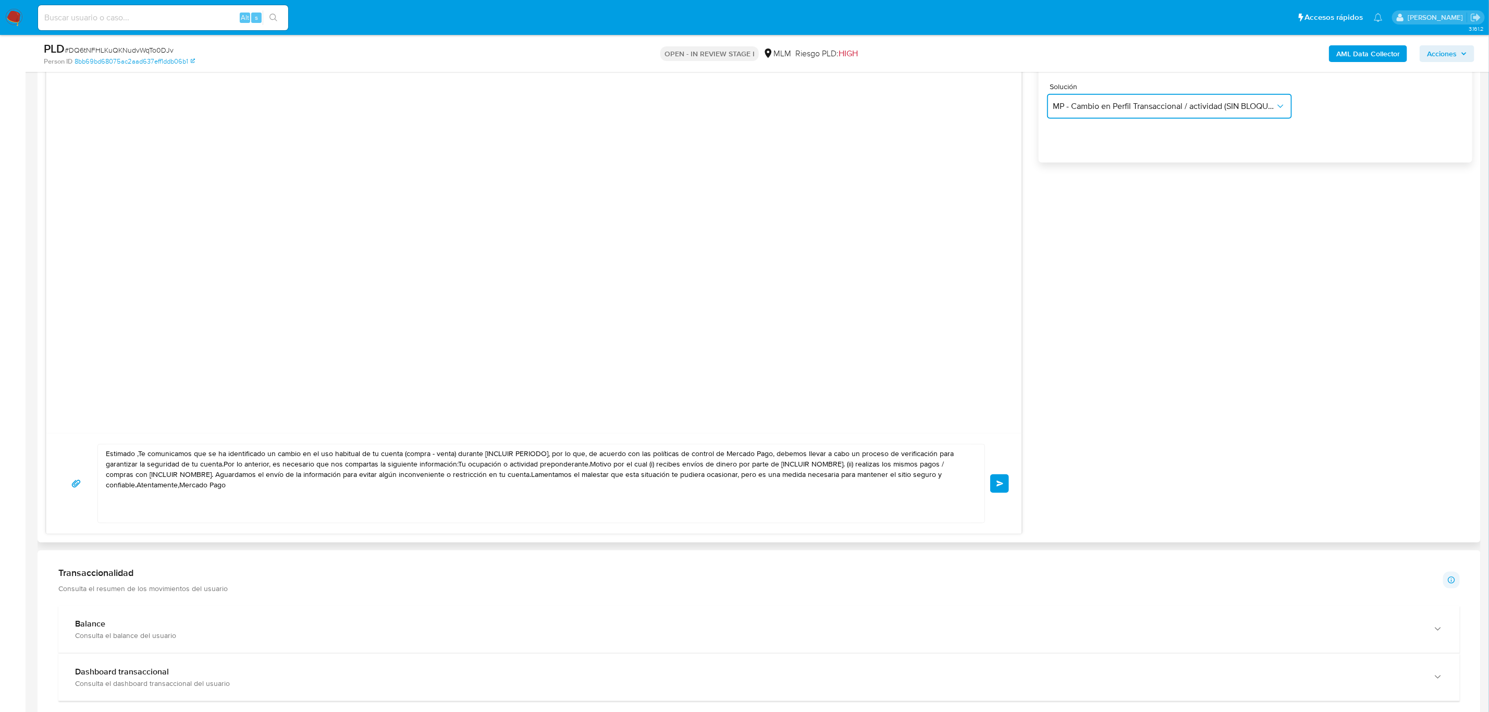
scroll to position [704, 0]
click at [482, 500] on textarea "Estimado ,Te comunicamos que se ha identificado un cambio en el uso habitual de…" at bounding box center [539, 483] width 866 height 78
click at [482, 499] on textarea "Estimado ,Te comunicamos que se ha identificado un cambio en el uso habitual de…" at bounding box center [539, 483] width 866 height 78
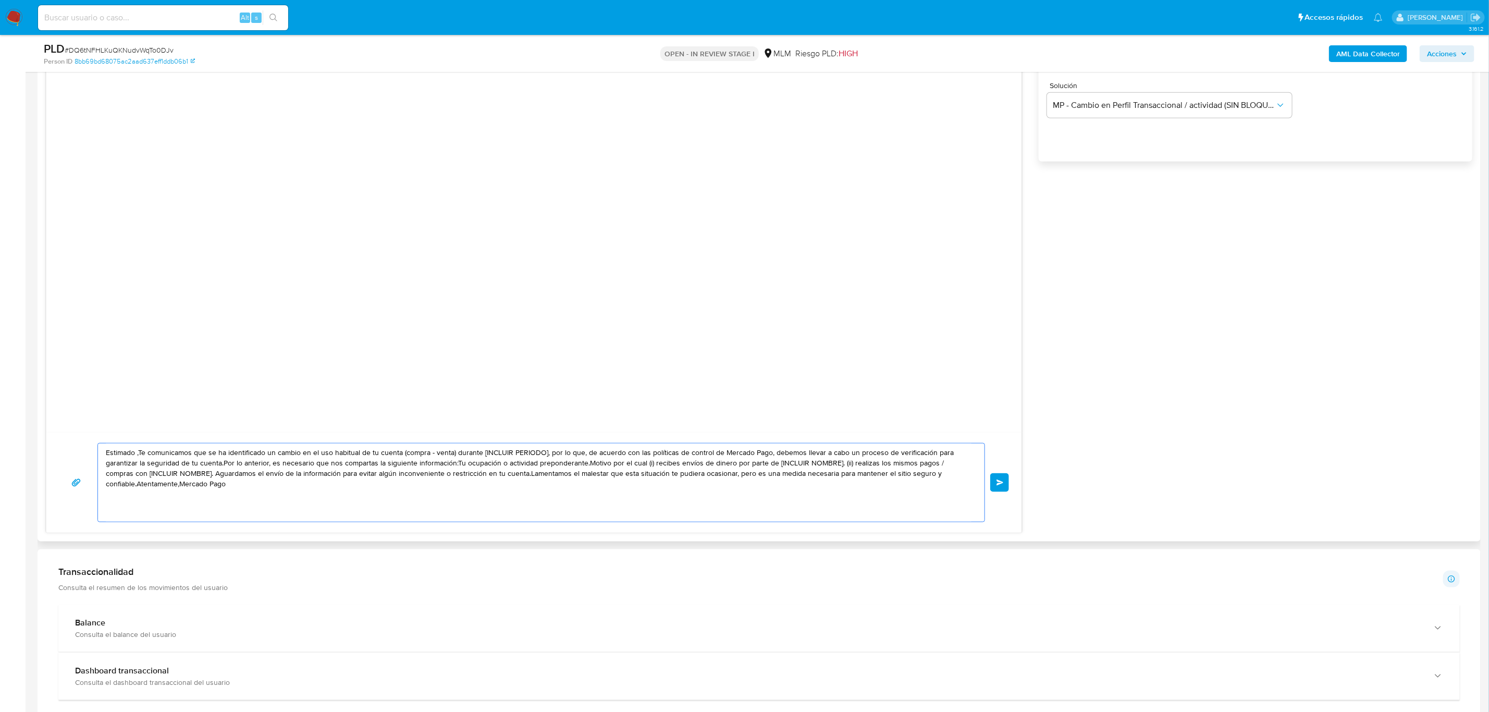
click at [134, 460] on textarea "Estimado ,Te comunicamos que se ha identificado un cambio en el uso habitual de…" at bounding box center [539, 483] width 866 height 78
drag, startPoint x: 238, startPoint y: 496, endPoint x: 158, endPoint y: 452, distance: 91.2
click at [158, 452] on textarea "Estimado Jorge ,Te comunicamos que se ha identificado un cambio en el uso habit…" at bounding box center [539, 483] width 866 height 78
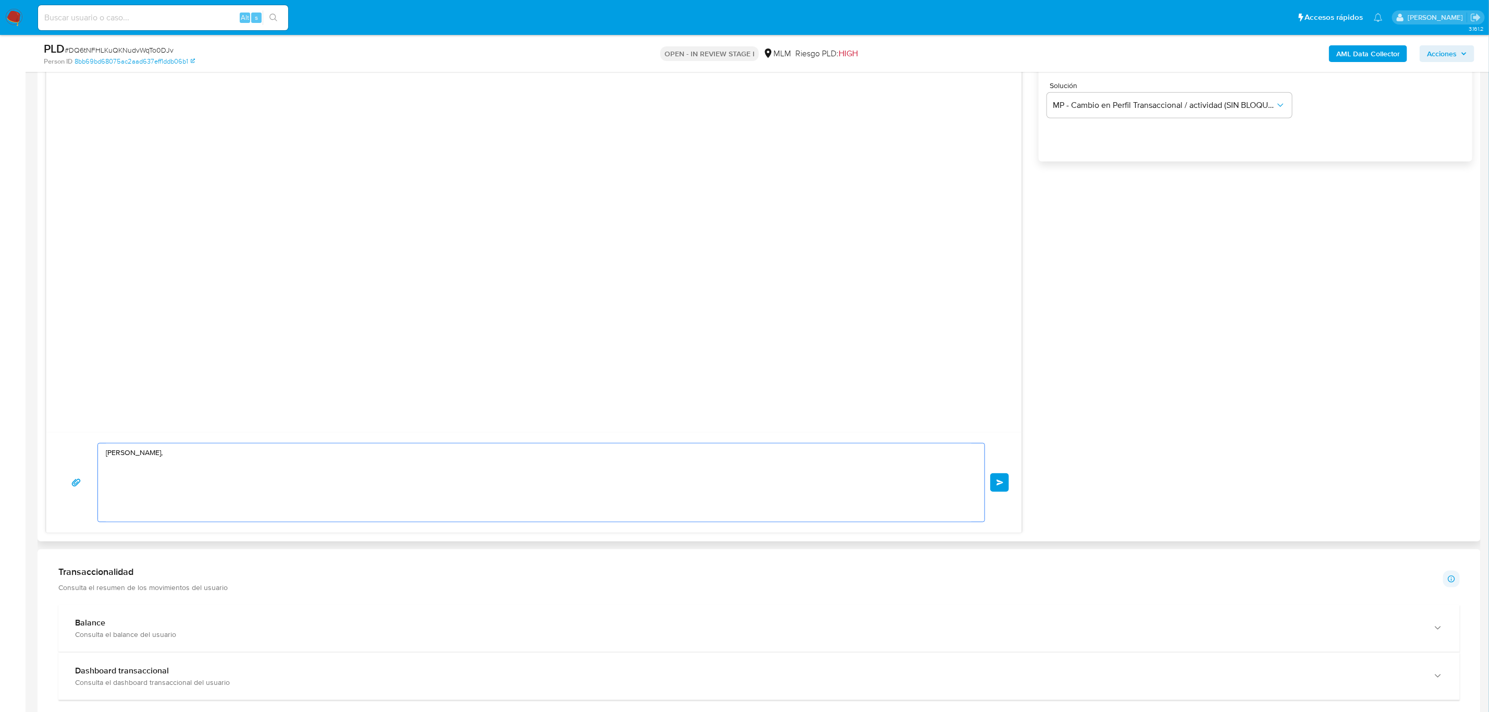
paste textarea "Te comunicamos que se ha identificado un cambio en el uso habitual de tu cuenta…"
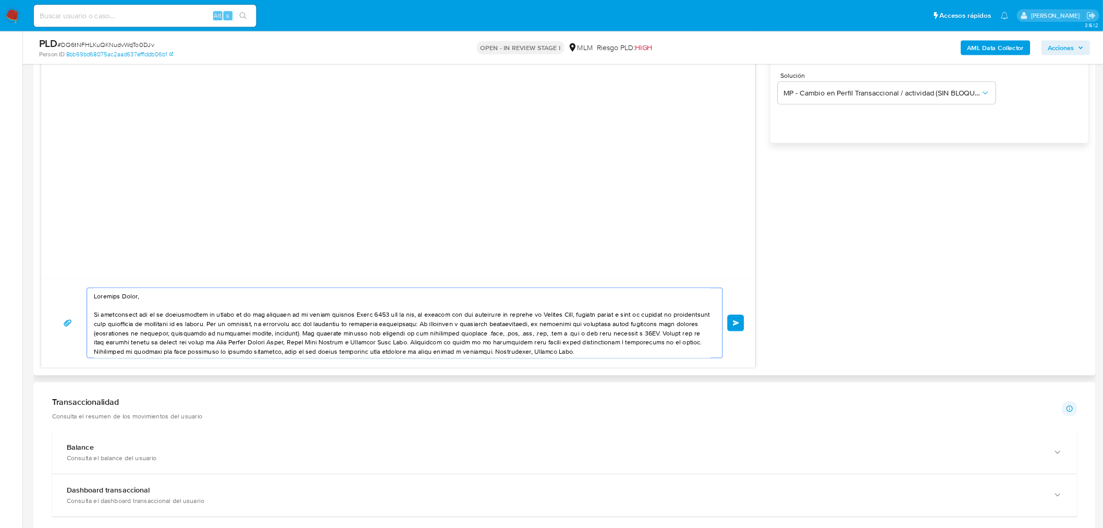
scroll to position [548, 0]
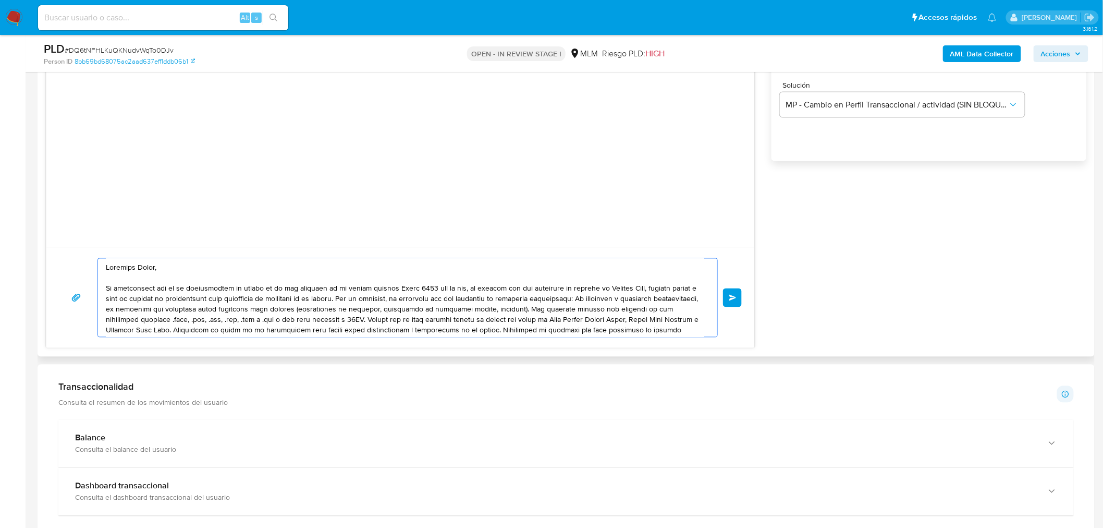
drag, startPoint x: 376, startPoint y: 289, endPoint x: 431, endPoint y: 287, distance: 54.8
click at [431, 287] on textarea at bounding box center [405, 298] width 598 height 78
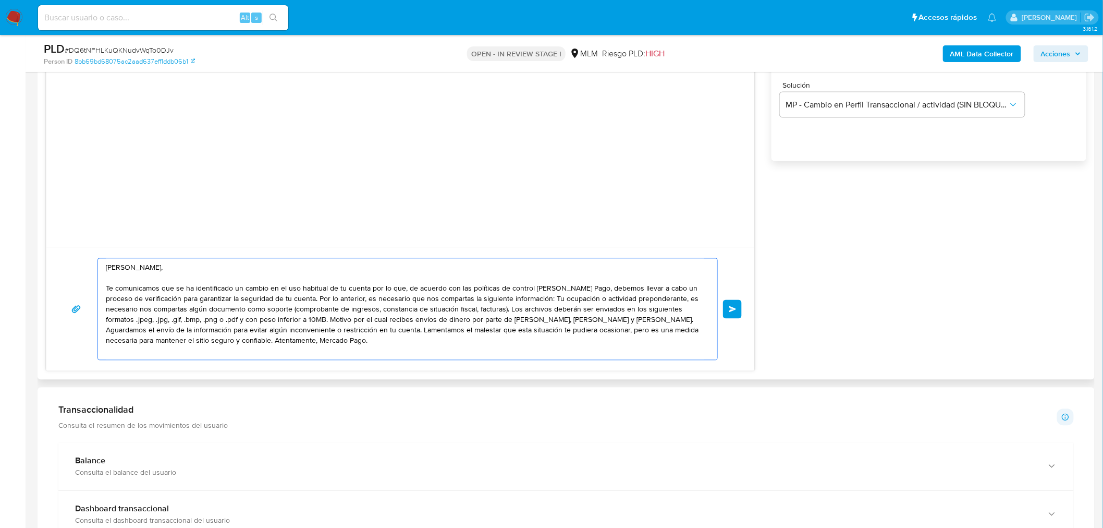
drag, startPoint x: 407, startPoint y: 288, endPoint x: 585, endPoint y: 287, distance: 178.3
click at [588, 287] on textarea at bounding box center [405, 309] width 598 height 101
click at [699, 290] on textarea "Estimado Jorge, Te comunicamos que se ha identificado un cambio en el uso habit…" at bounding box center [405, 309] width 598 height 101
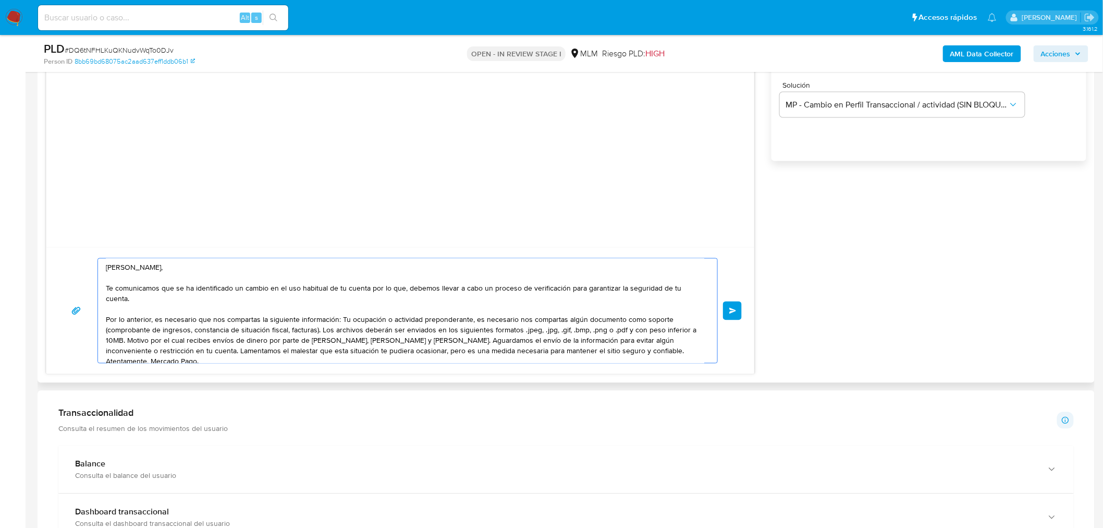
click at [339, 322] on textarea "Estimado Jorge, Te comunicamos que se ha identificado un cambio en el uso habit…" at bounding box center [405, 311] width 598 height 104
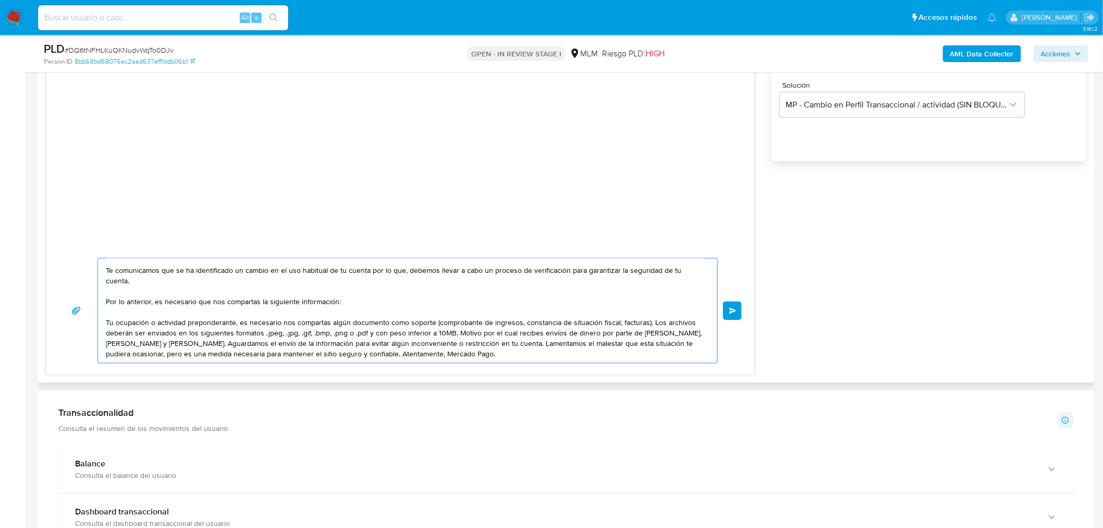
scroll to position [28, 0]
click at [456, 324] on textarea "Estimado Jorge, Te comunicamos que se ha identificado un cambio en el uso habit…" at bounding box center [405, 311] width 598 height 104
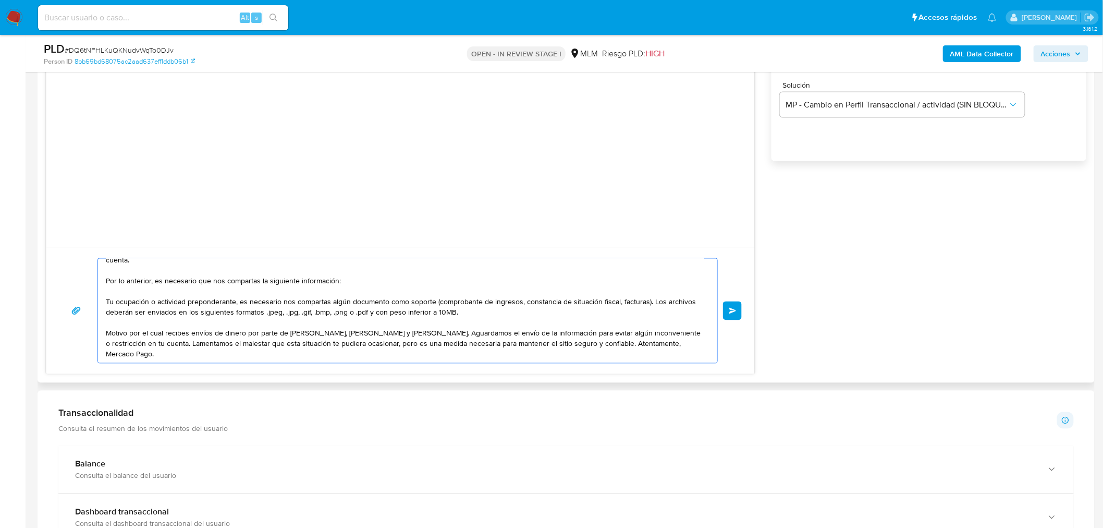
scroll to position [48, 0]
drag, startPoint x: 287, startPoint y: 325, endPoint x: 501, endPoint y: 322, distance: 214.3
click at [501, 322] on textarea "Estimado Jorge, Te comunicamos que se ha identificado un cambio en el uso habit…" at bounding box center [405, 311] width 598 height 104
paste textarea "RED EMPRESARIAL DE DIAGNOSTICO UNIVERSAL CORPORATIVO EMPRENDEDOR SA DE CV"
click at [592, 324] on textarea "Estimado Jorge, Te comunicamos que se ha identificado un cambio en el uso habit…" at bounding box center [405, 311] width 598 height 104
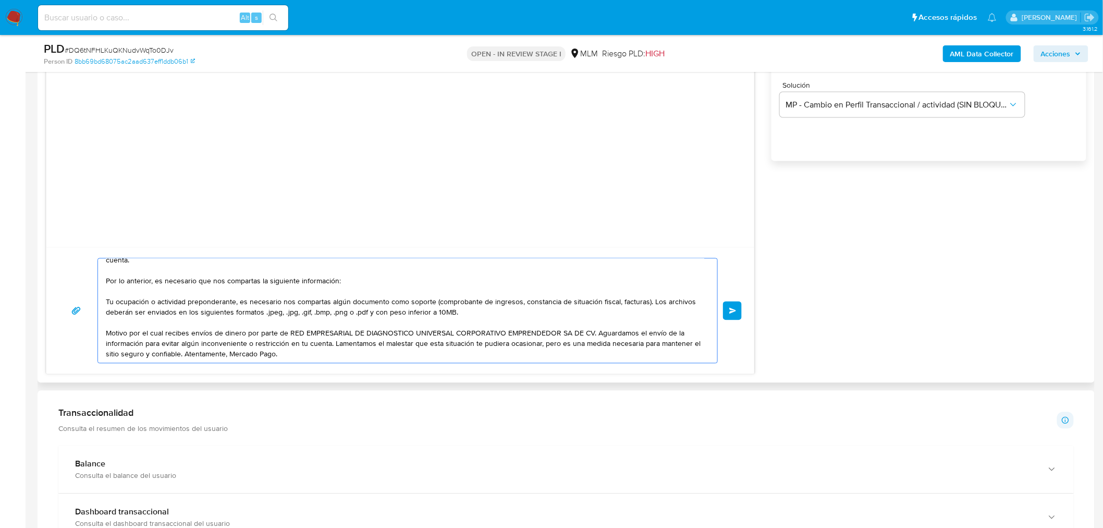
click at [161, 321] on textarea "Estimado Jorge, Te comunicamos que se ha identificado un cambio en el uso habit…" at bounding box center [405, 311] width 598 height 104
click at [163, 325] on textarea "Estimado Jorge, Te comunicamos que se ha identificado un cambio en el uso habit…" at bounding box center [405, 311] width 598 height 104
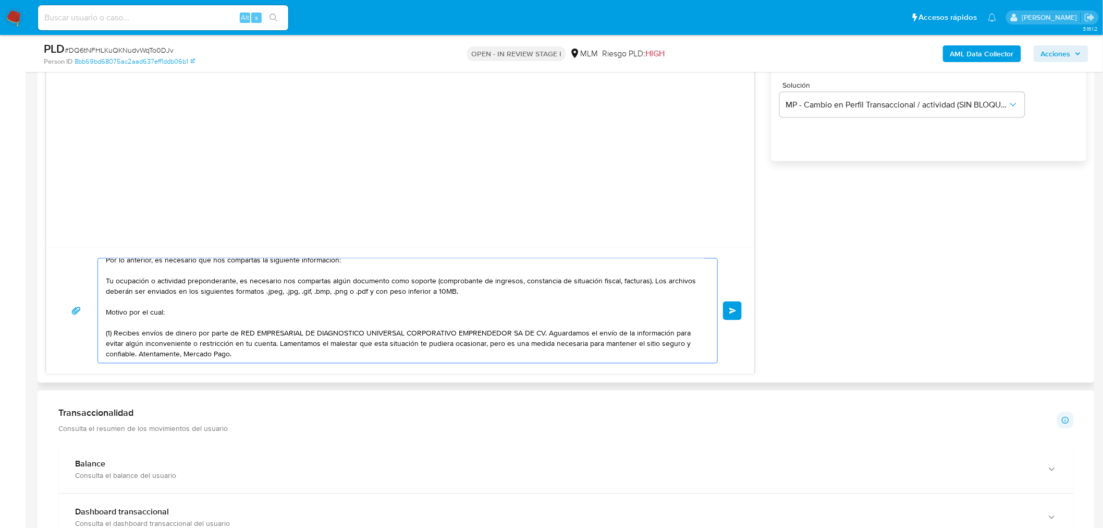
scroll to position [69, 0]
click at [545, 322] on textarea "Estimado Jorge, Te comunicamos que se ha identificado un cambio en el uso habit…" at bounding box center [405, 311] width 598 height 104
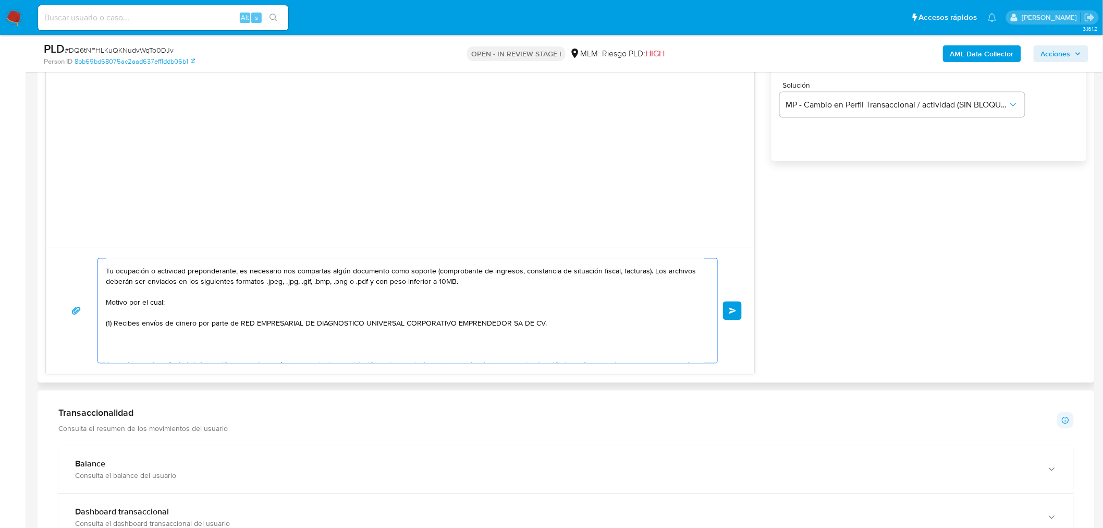
scroll to position [77, 0]
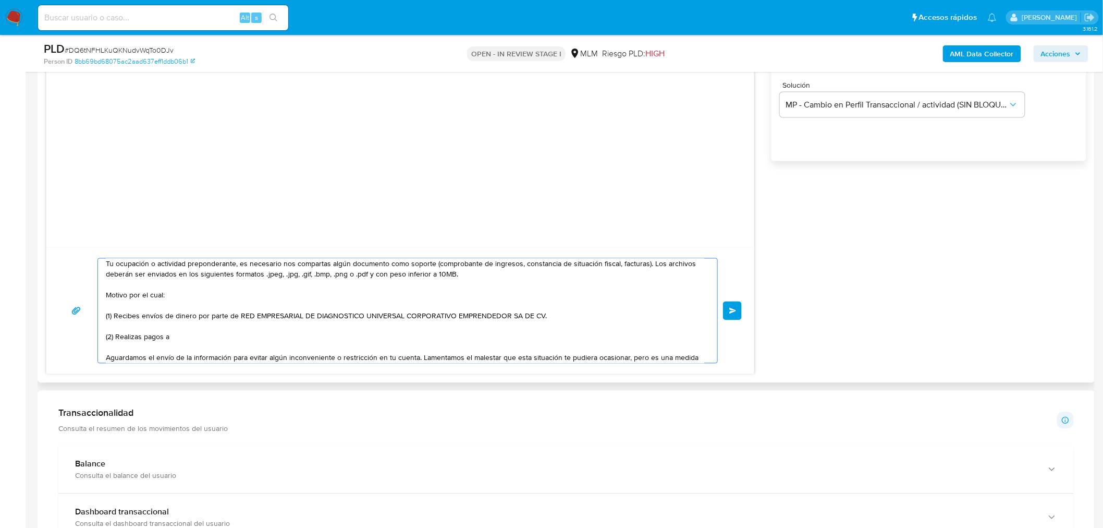
paste textarea "MOISES CHEJA ASSE"
click at [173, 339] on textarea at bounding box center [405, 311] width 598 height 104
click at [194, 337] on textarea at bounding box center [405, 311] width 598 height 104
click at [235, 356] on textarea at bounding box center [405, 311] width 598 height 104
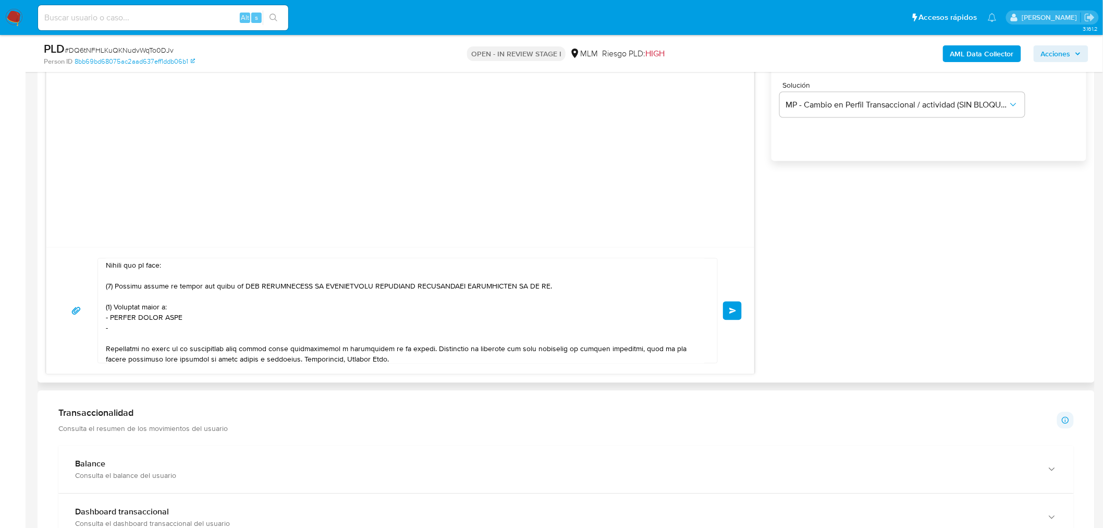
scroll to position [121, 0]
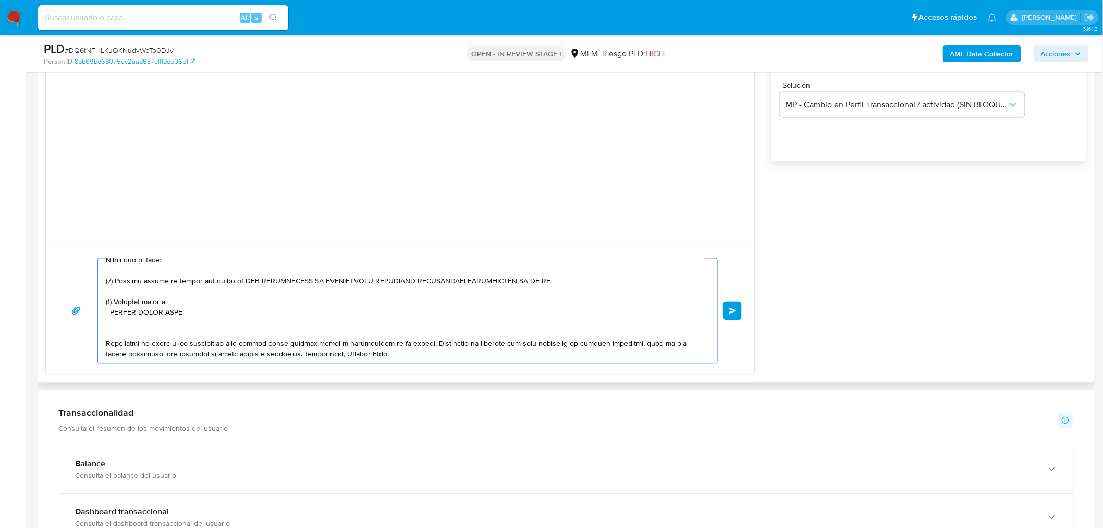
paste textarea "MAERK COMERCIAL S DE RL DE CV"
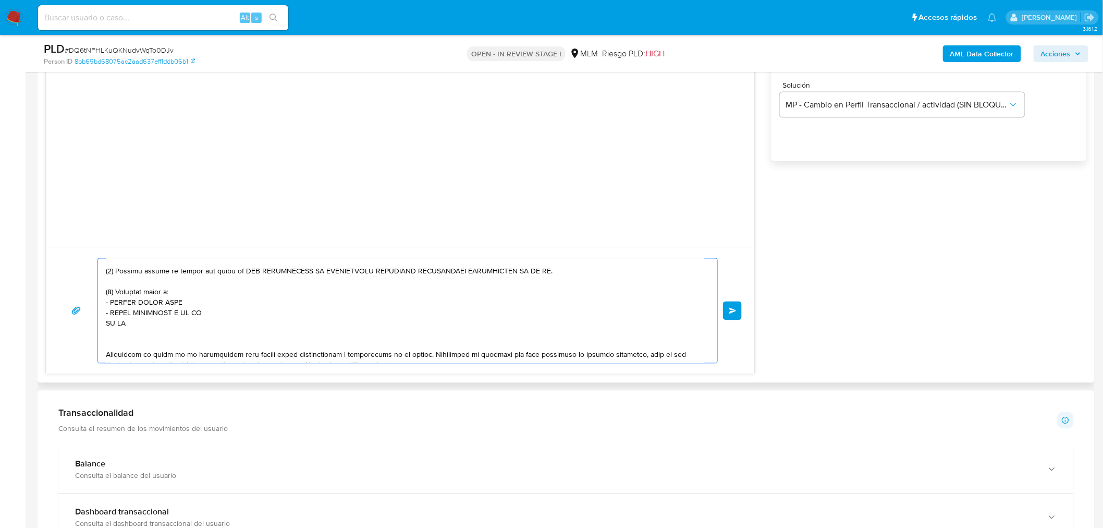
drag, startPoint x: 107, startPoint y: 322, endPoint x: 109, endPoint y: 327, distance: 5.6
click at [107, 323] on textarea at bounding box center [405, 311] width 598 height 104
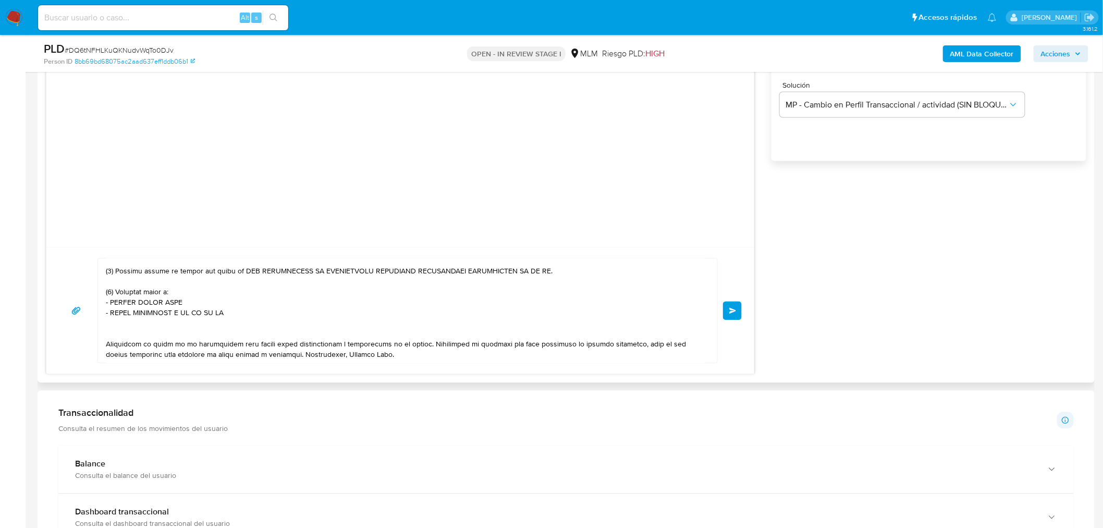
click at [262, 315] on textarea at bounding box center [405, 311] width 598 height 104
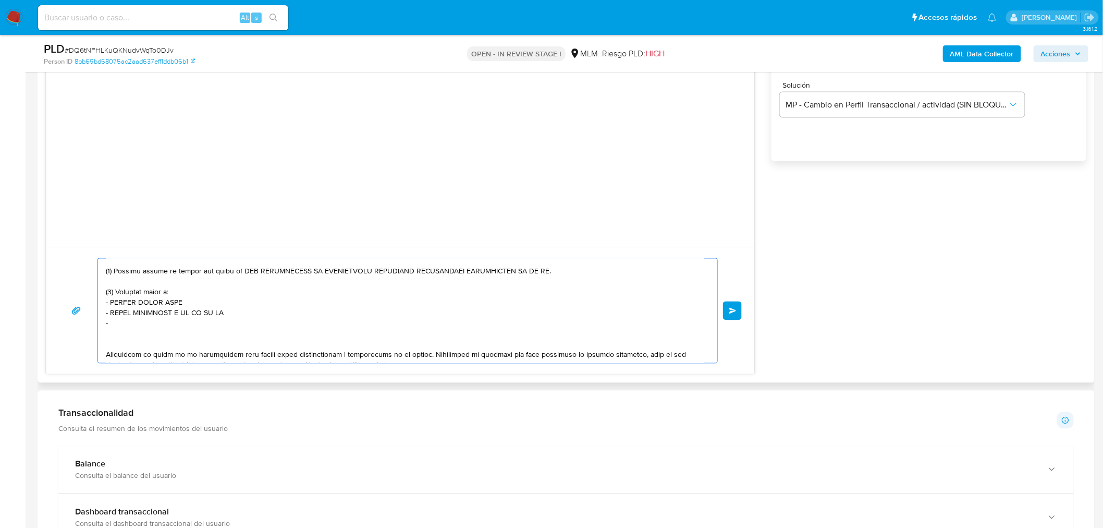
paste textarea "GERARDO GUAIDA BECIL"
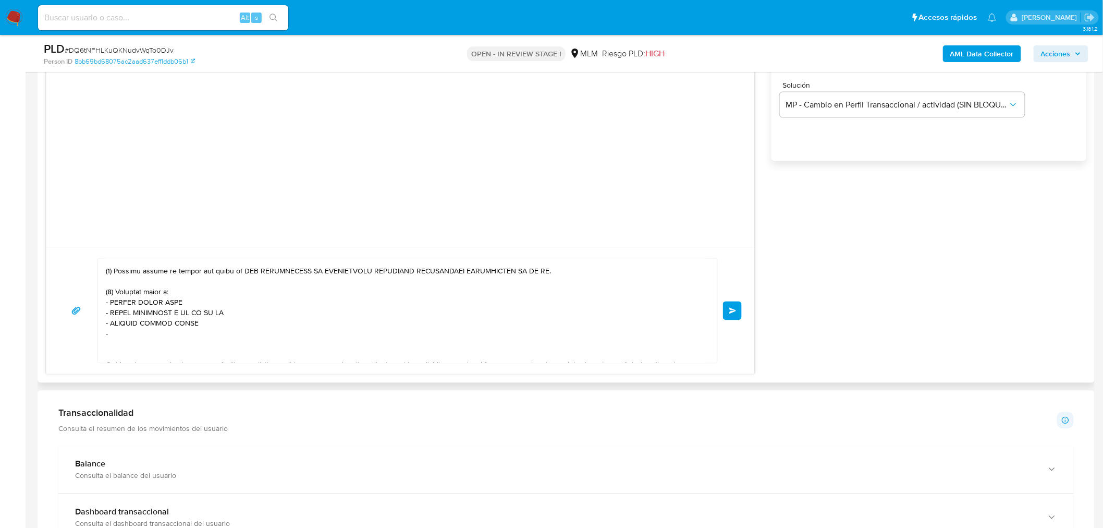
click at [144, 330] on textarea at bounding box center [405, 311] width 598 height 104
paste textarea "CARLOS MANUEL VALVERDE TRUJILLO"
click at [235, 330] on textarea at bounding box center [405, 311] width 598 height 104
paste textarea "MARBRA CHURUBUSCO SA DE CV"
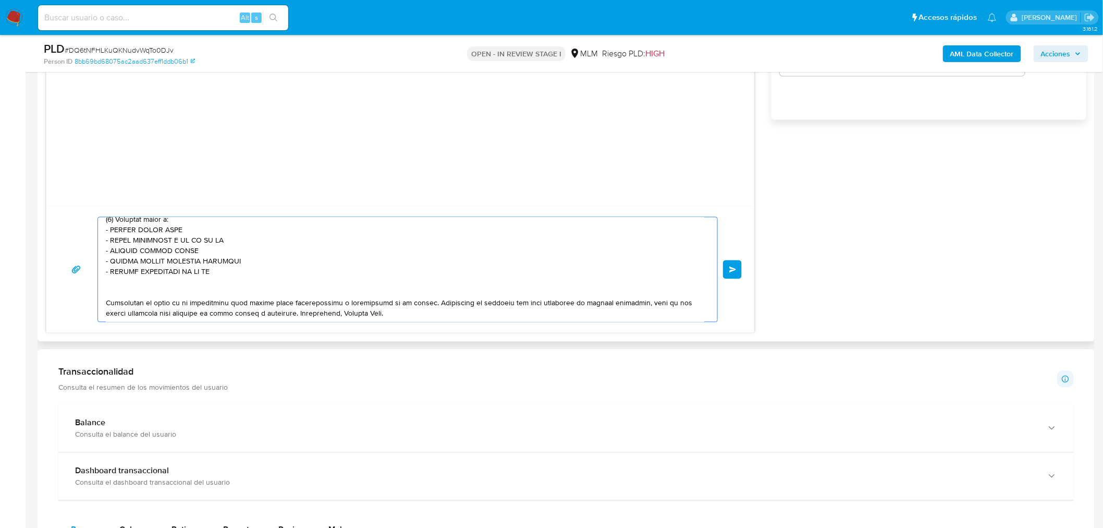
scroll to position [762, 0]
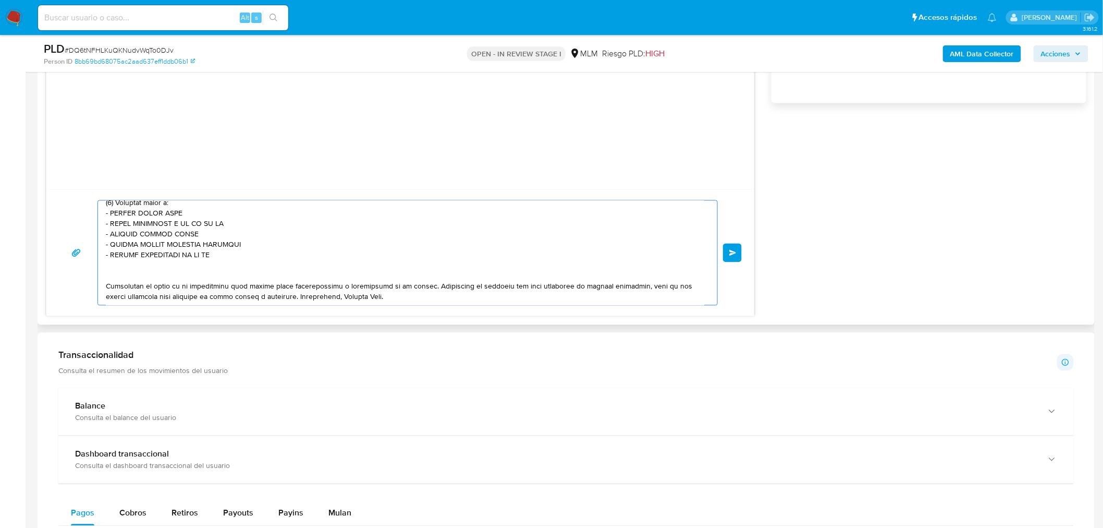
click at [139, 266] on textarea at bounding box center [405, 253] width 598 height 104
drag, startPoint x: 420, startPoint y: 275, endPoint x: 272, endPoint y: 291, distance: 149.4
click at [272, 290] on textarea at bounding box center [405, 253] width 598 height 104
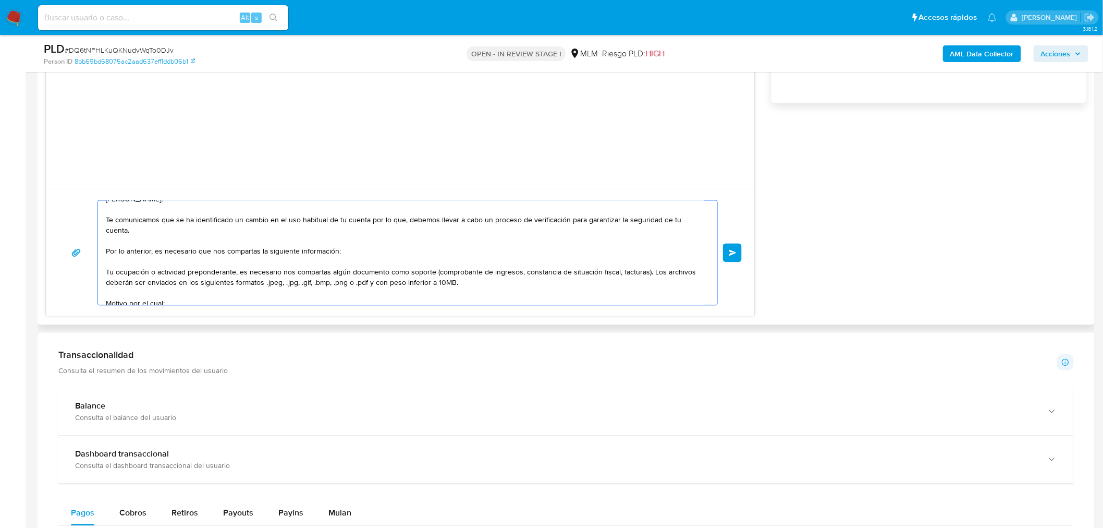
scroll to position [0, 0]
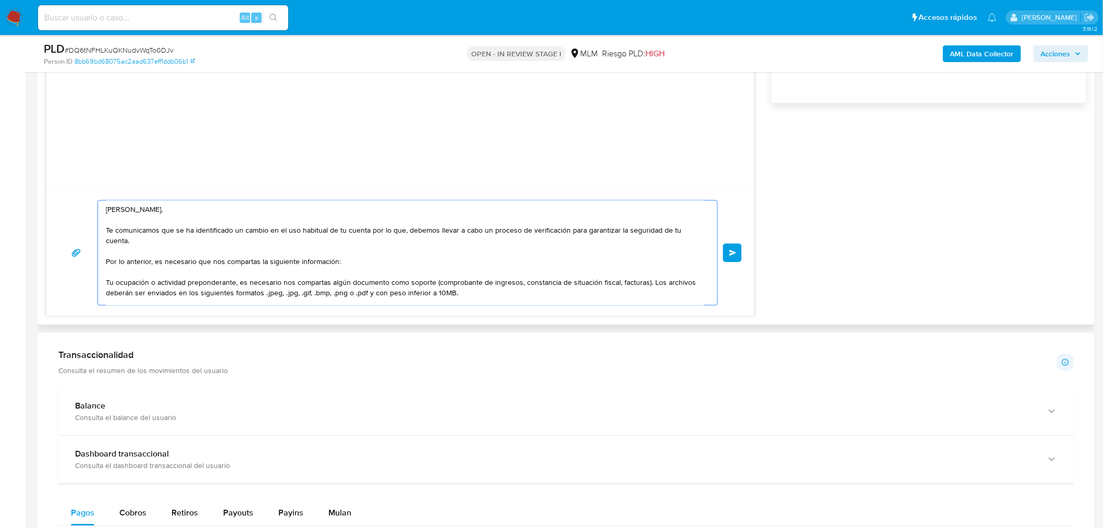
click at [106, 263] on textarea "Estimado Jorge, Te comunicamos que se ha identificado un cambio en el uso habit…" at bounding box center [405, 253] width 598 height 104
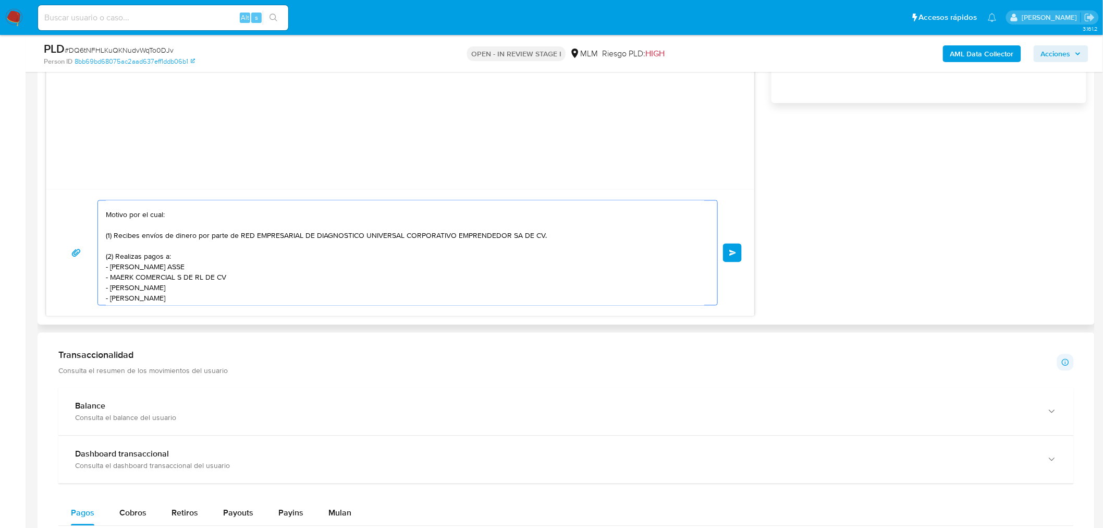
scroll to position [58, 0]
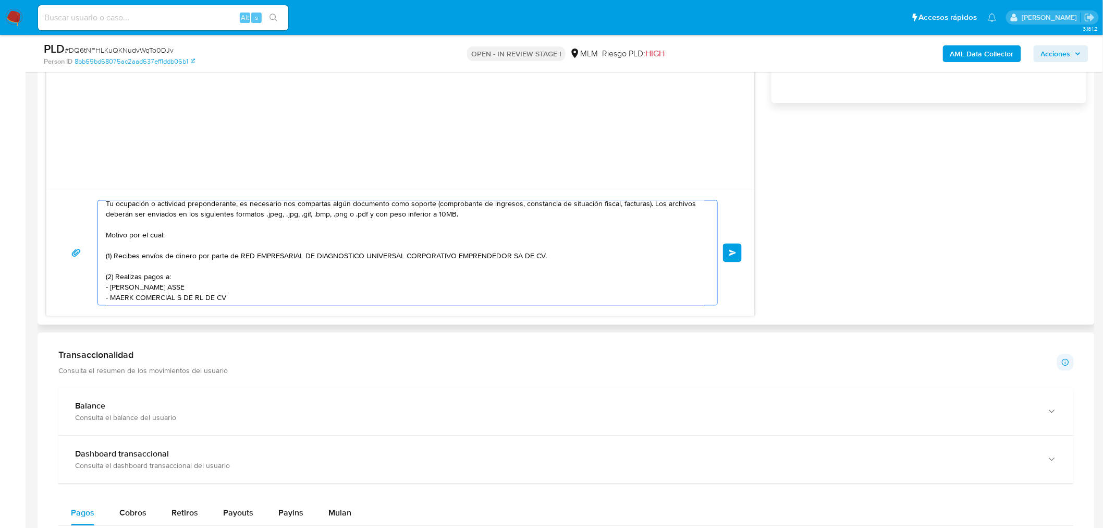
click at [238, 258] on textarea "Estimado Jorge, Te comunicamos que se ha identificado un cambio en el uso habit…" at bounding box center [405, 253] width 598 height 104
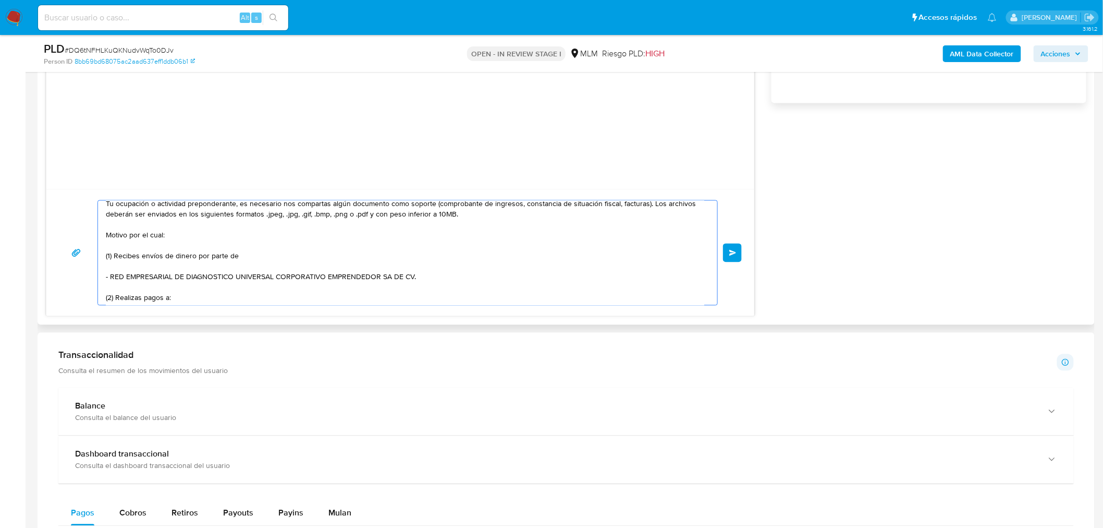
click at [251, 252] on textarea "Estimado Jorge, Te comunicamos que se ha identificado un cambio en el uso habit…" at bounding box center [405, 253] width 598 height 104
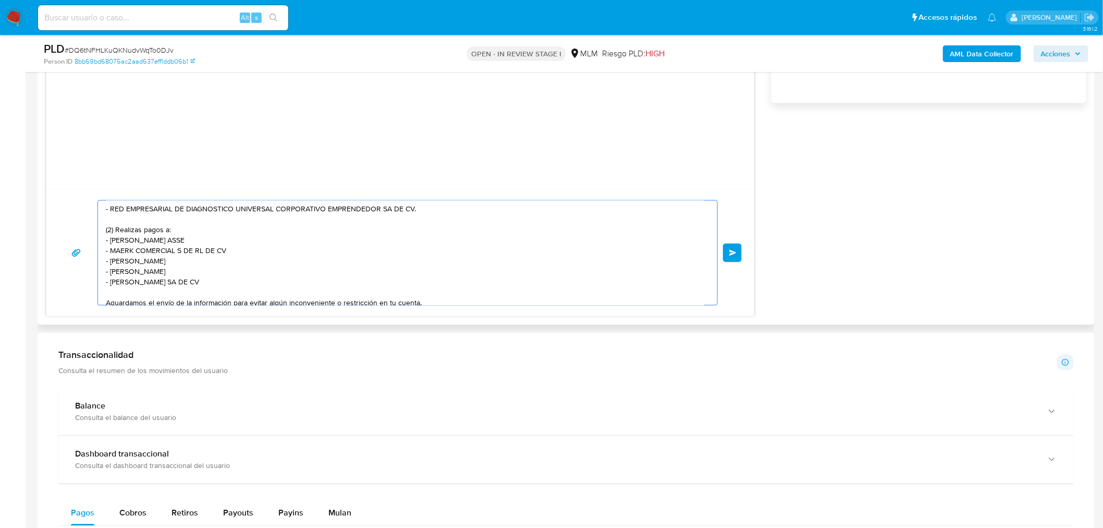
scroll to position [105, 0]
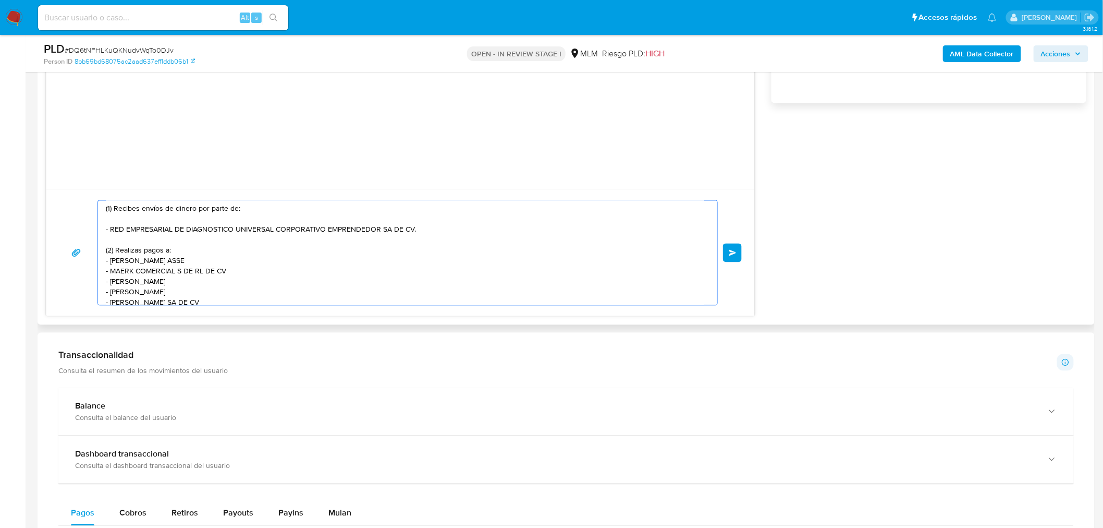
click at [160, 217] on textarea "Estimado Jorge, Te comunicamos que se ha identificado un cambio en el uso habit…" at bounding box center [405, 253] width 598 height 104
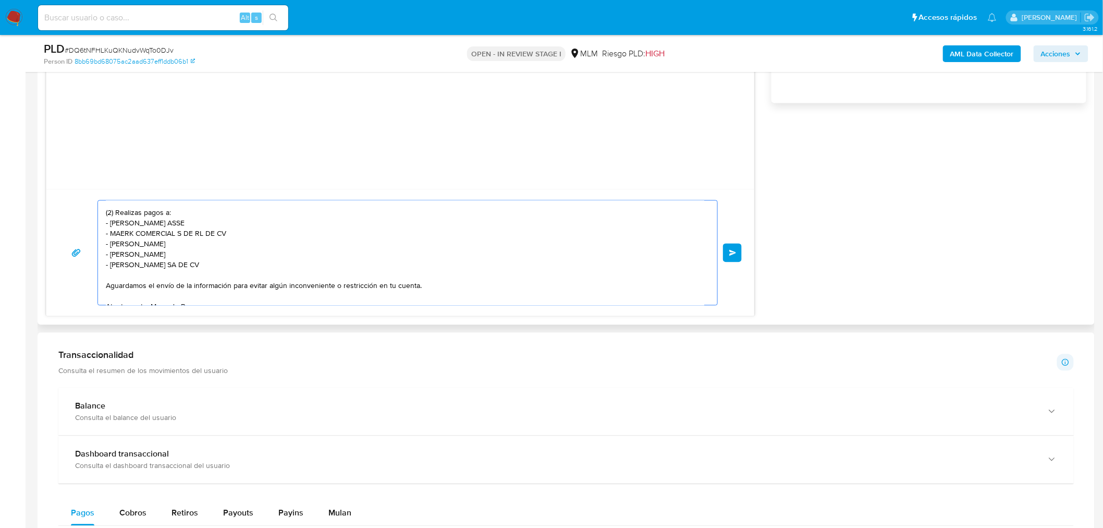
scroll to position [153, 0]
click at [106, 287] on textarea "Estimado Jorge, Te comunicamos que se ha identificado un cambio en el uso habit…" at bounding box center [405, 253] width 598 height 104
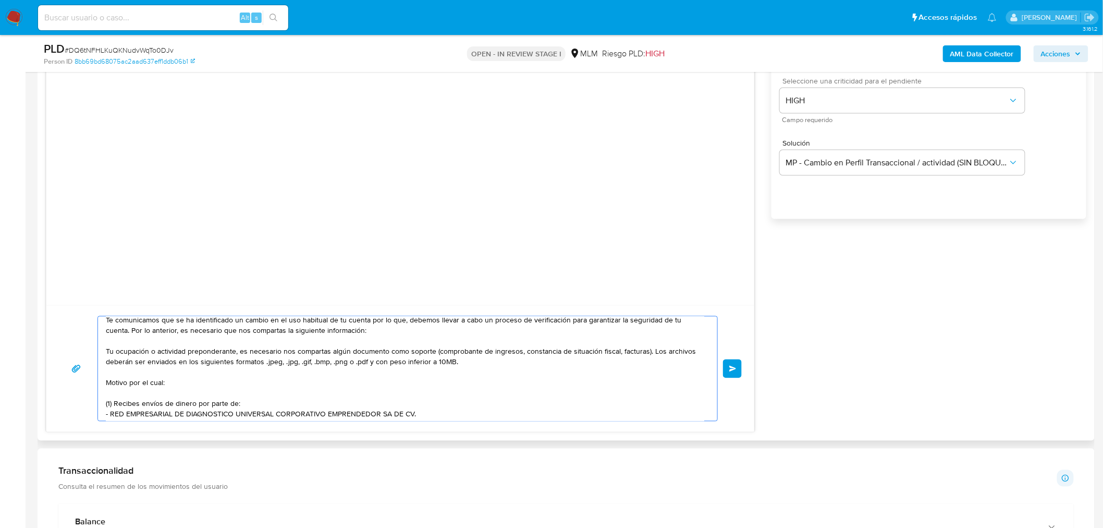
scroll to position [0, 0]
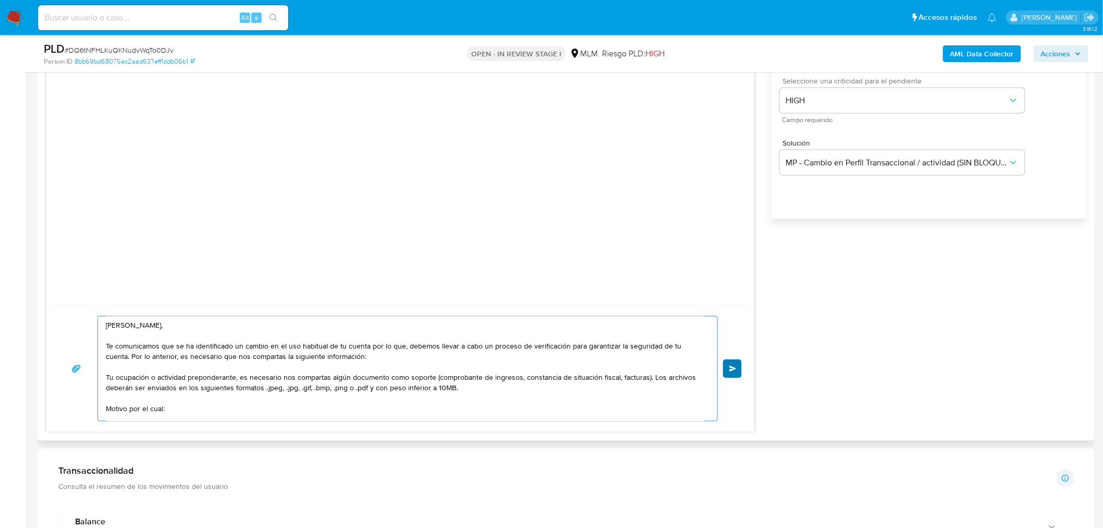
type textarea "Estimado Jorge, Te comunicamos que se ha identificado un cambio en el uso habit…"
click at [724, 366] on button "Enviar" at bounding box center [732, 368] width 19 height 19
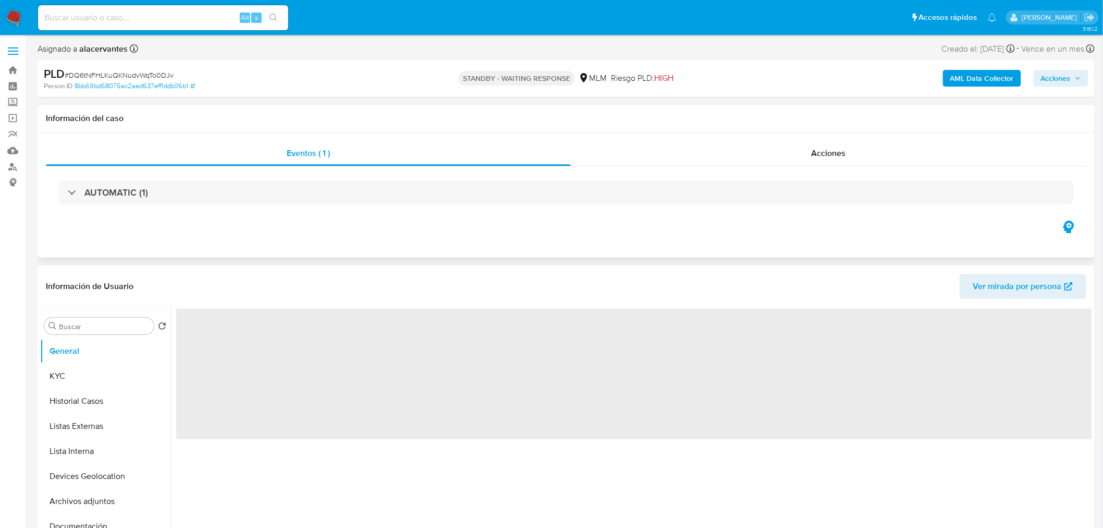
select select "10"
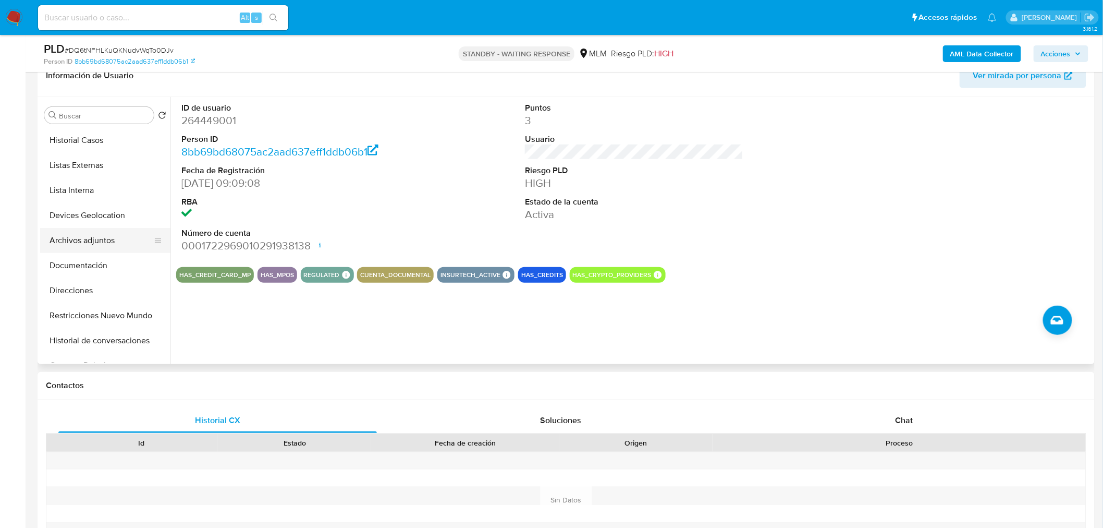
scroll to position [116, 0]
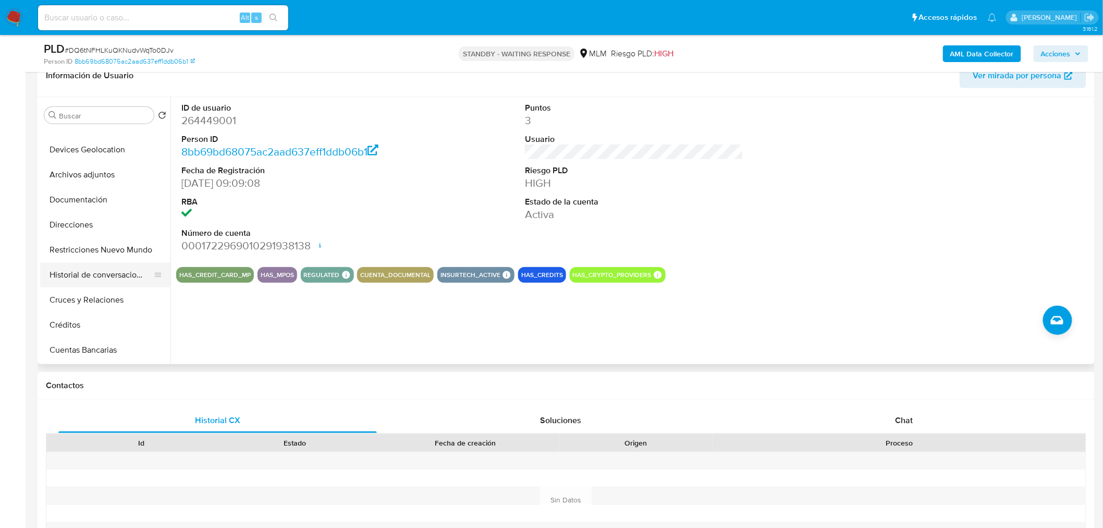
click at [91, 279] on button "Historial de conversaciones" at bounding box center [101, 274] width 122 height 25
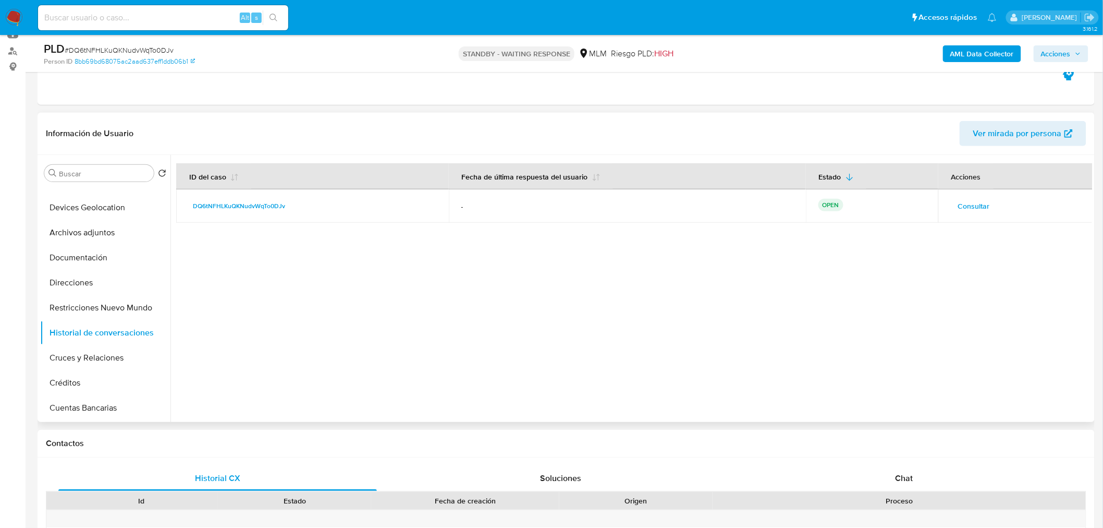
click at [983, 202] on span "Consultar" at bounding box center [974, 206] width 32 height 15
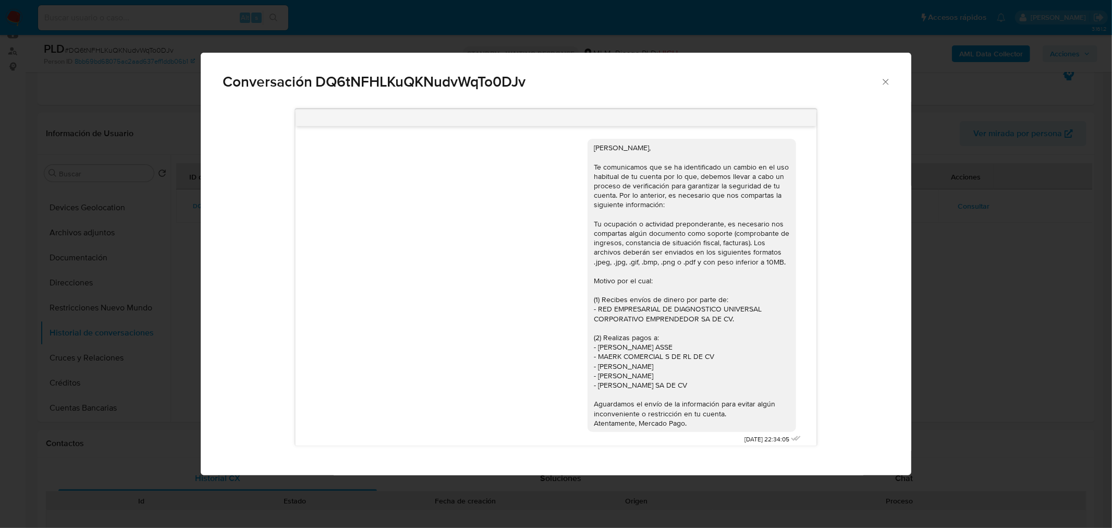
scroll to position [6, 0]
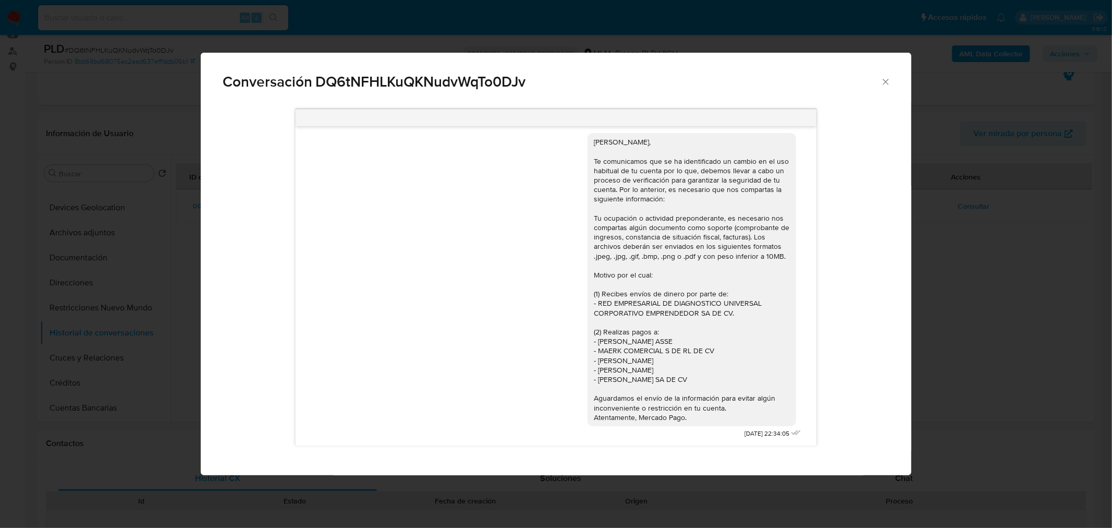
drag, startPoint x: 583, startPoint y: 141, endPoint x: 693, endPoint y: 413, distance: 293.7
click at [700, 413] on div "Estimado Jorge, Te comunicamos que se ha identificado un cambio en el uso habit…" at bounding box center [692, 279] width 209 height 293
copy div "Estimado Jorge, Te comunicamos que se ha identificado un cambio en el uso habit…"
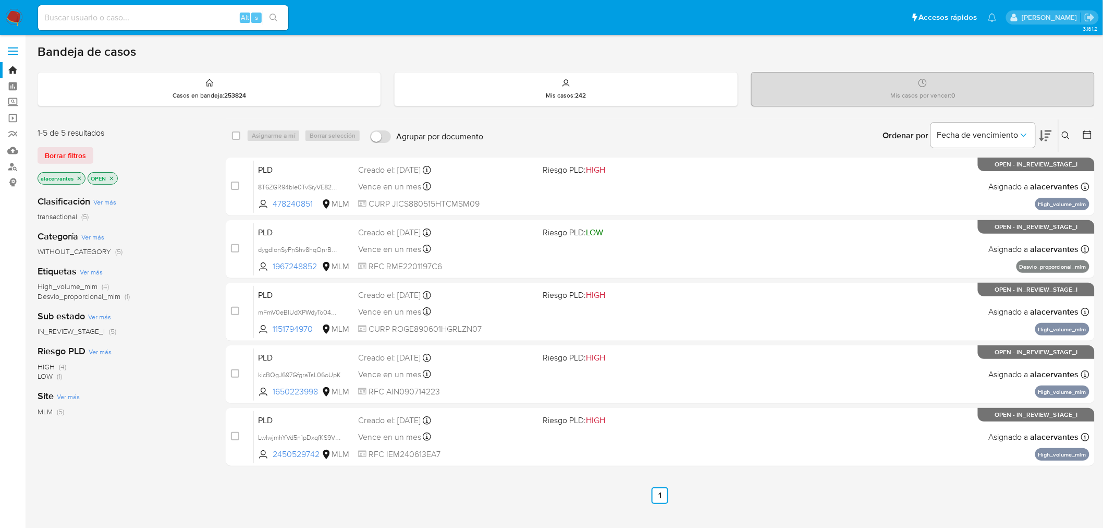
click at [80, 179] on icon "close-filter" at bounding box center [80, 178] width 4 height 4
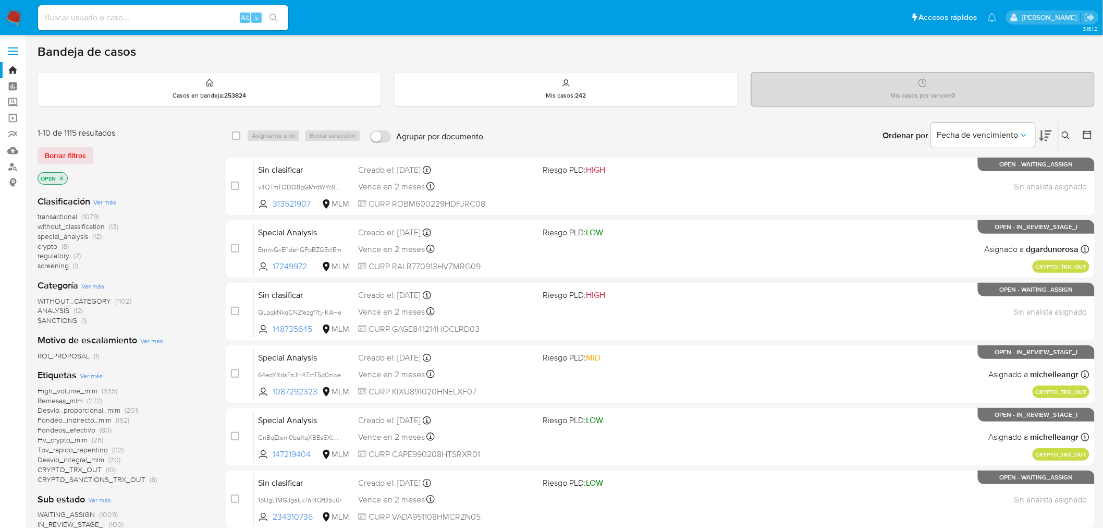
click at [1073, 134] on button at bounding box center [1067, 135] width 17 height 13
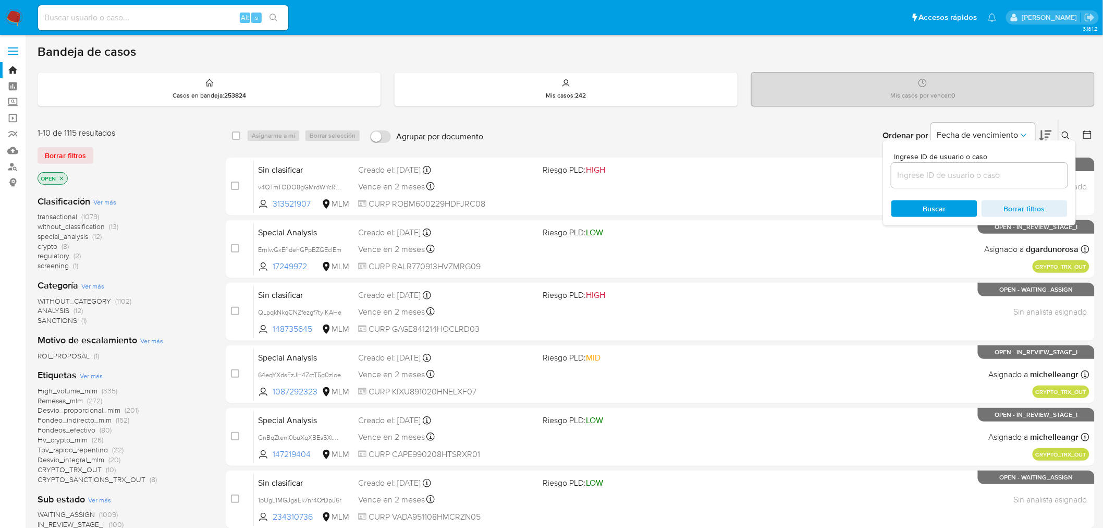
click at [986, 174] on input at bounding box center [979, 175] width 176 height 14
type input "K51YAep2aWmI4yfRUwkdITmb"
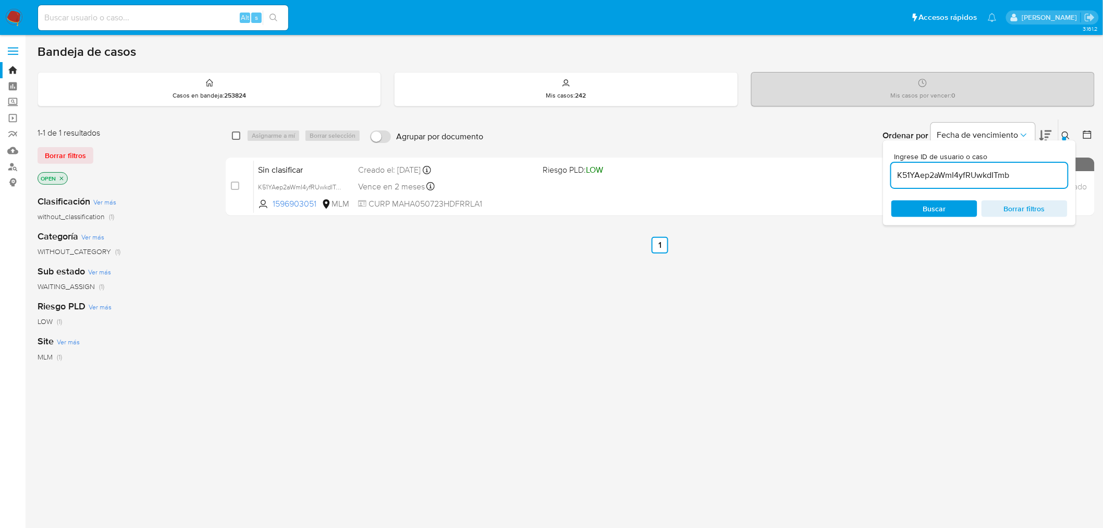
click at [238, 138] on input "checkbox" at bounding box center [236, 135] width 8 height 8
checkbox input "true"
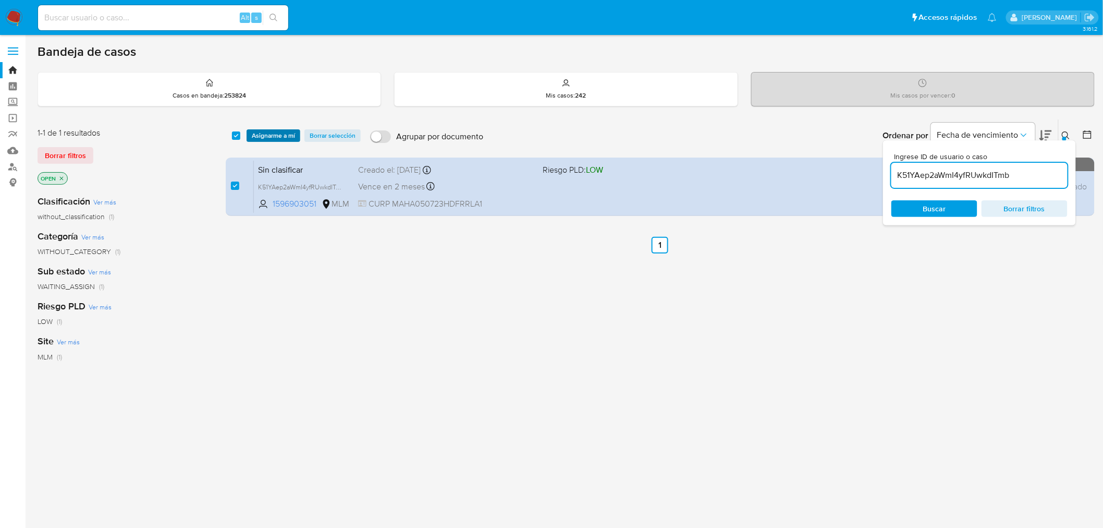
click at [264, 137] on span "Asignarme a mí" at bounding box center [273, 135] width 43 height 10
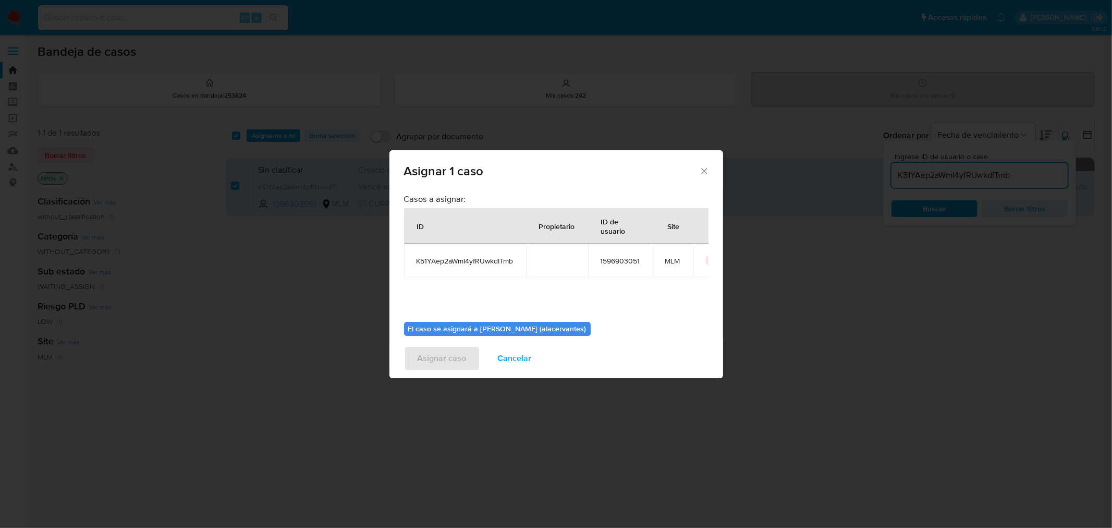
scroll to position [54, 0]
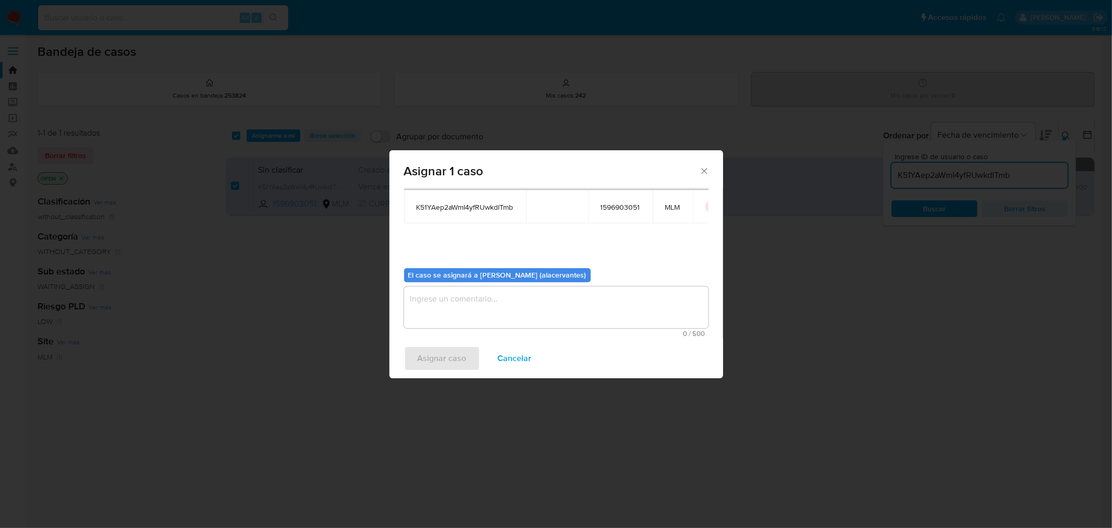
click at [485, 301] on textarea "assign-modal" at bounding box center [556, 307] width 304 height 42
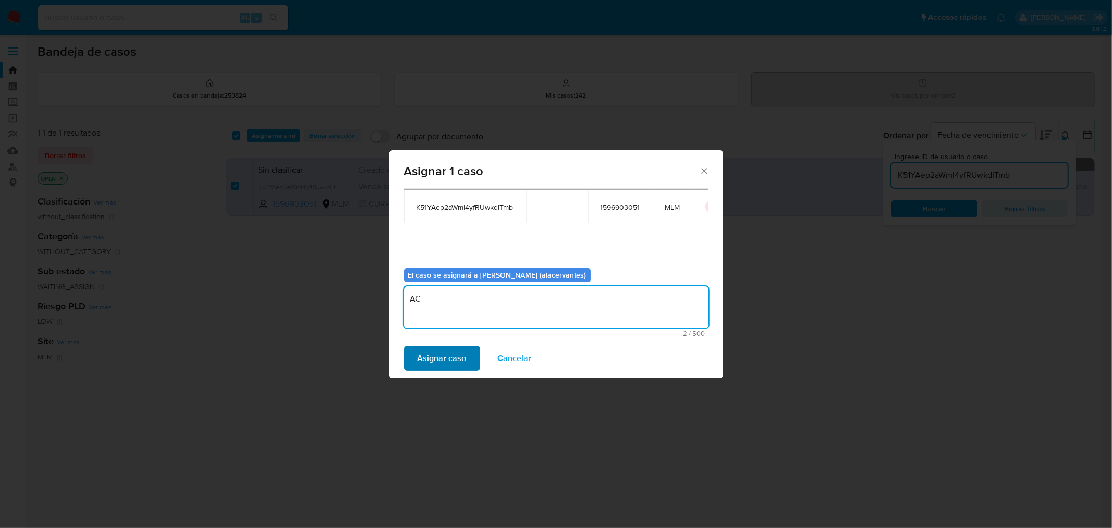
type textarea "AC"
click at [464, 363] on span "Asignar caso" at bounding box center [442, 358] width 49 height 23
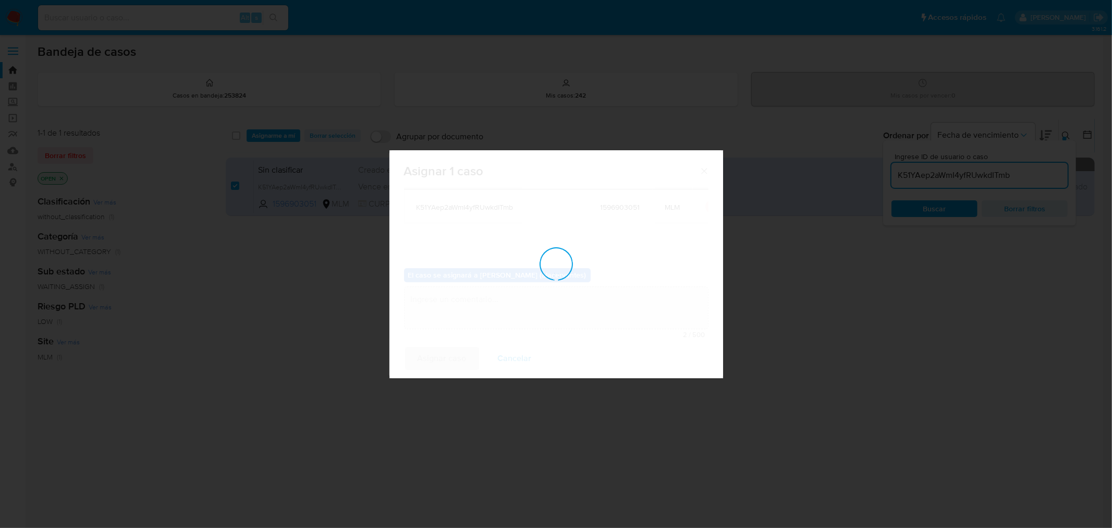
checkbox input "false"
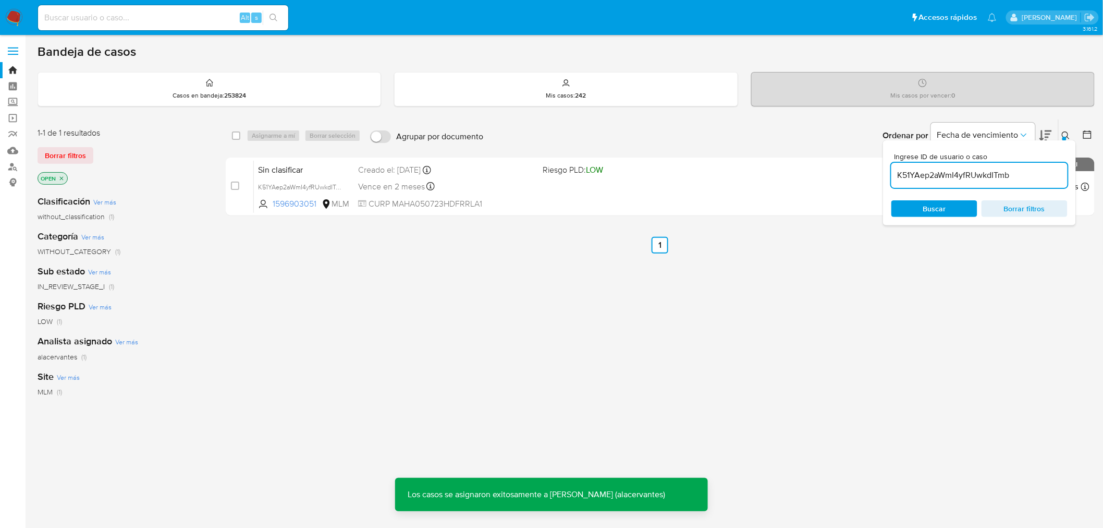
click at [944, 178] on input "K51YAep2aWmI4yfRUwkdITmb" at bounding box center [979, 175] width 176 height 14
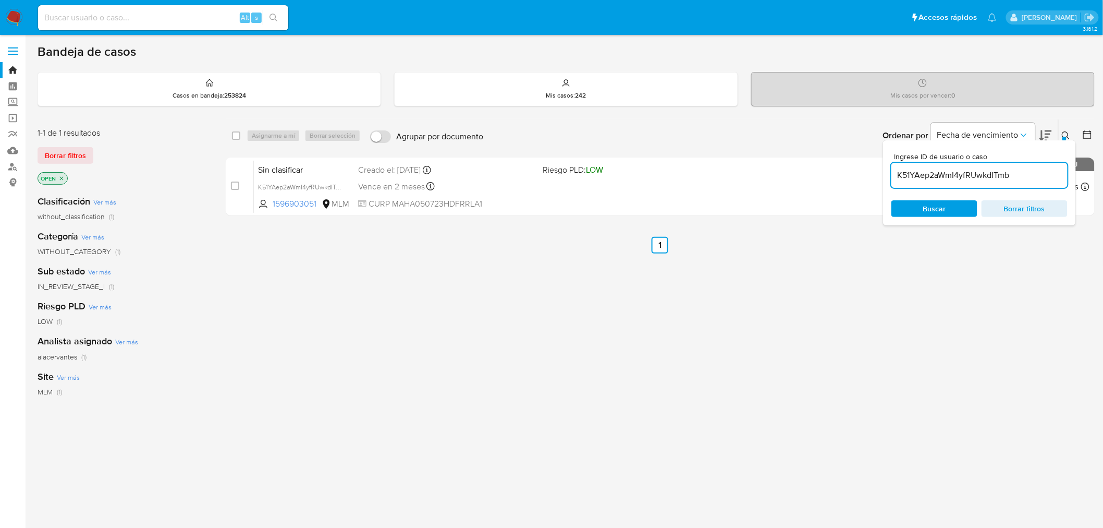
click at [944, 178] on input "K51YAep2aWmI4yfRUwkdITmb" at bounding box center [979, 175] width 176 height 14
paste input "r4c6qh5BBssXxxFlxOvvDTkG"
click at [944, 178] on input "r4c6qh5BBssXxxFlxOvvDTkG" at bounding box center [979, 175] width 176 height 14
type input "r4c6qh5BBssXxxFlxOvvDTkG"
click at [236, 138] on input "checkbox" at bounding box center [236, 135] width 8 height 8
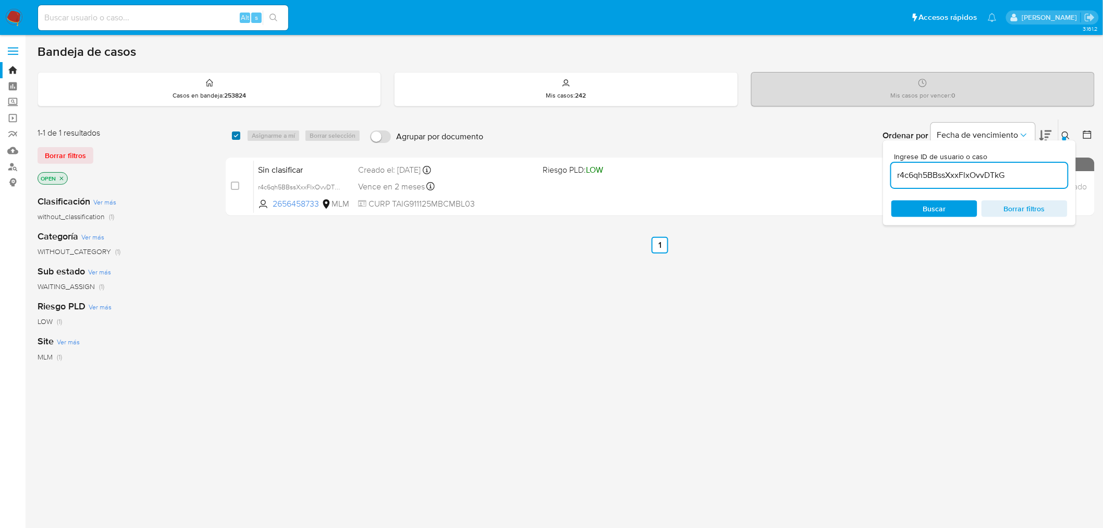
checkbox input "true"
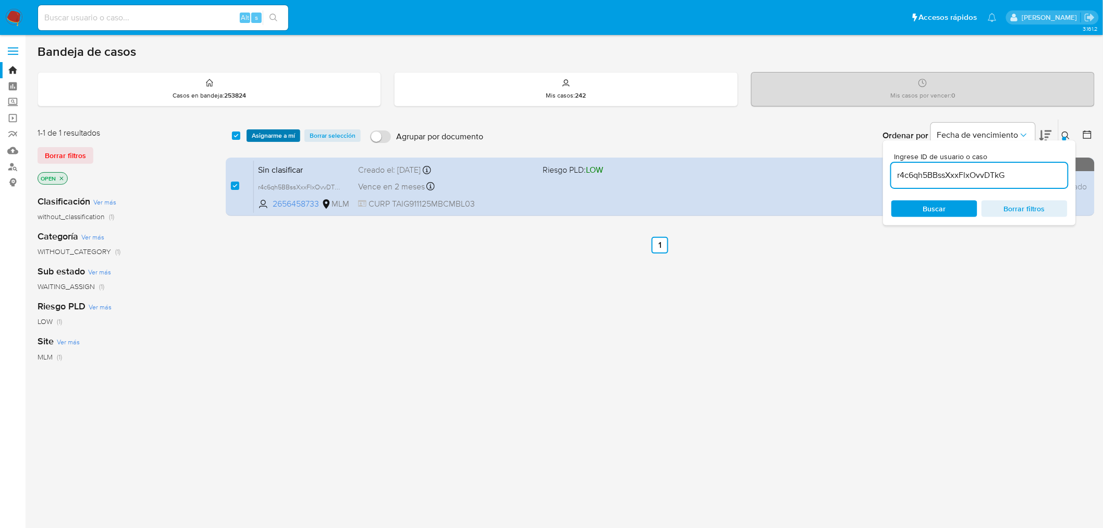
click at [282, 133] on span "Asignarme a mí" at bounding box center [273, 135] width 43 height 10
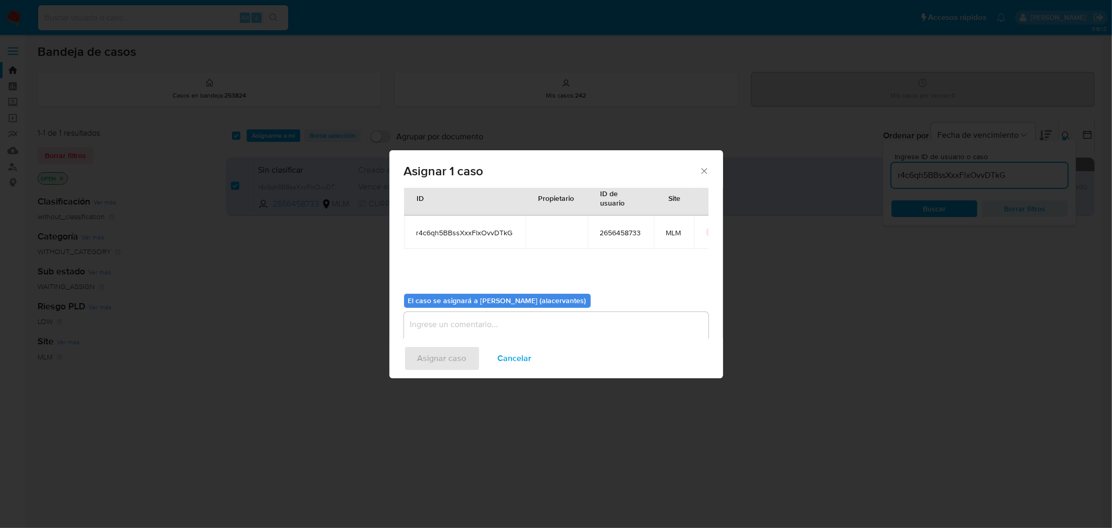
scroll to position [54, 0]
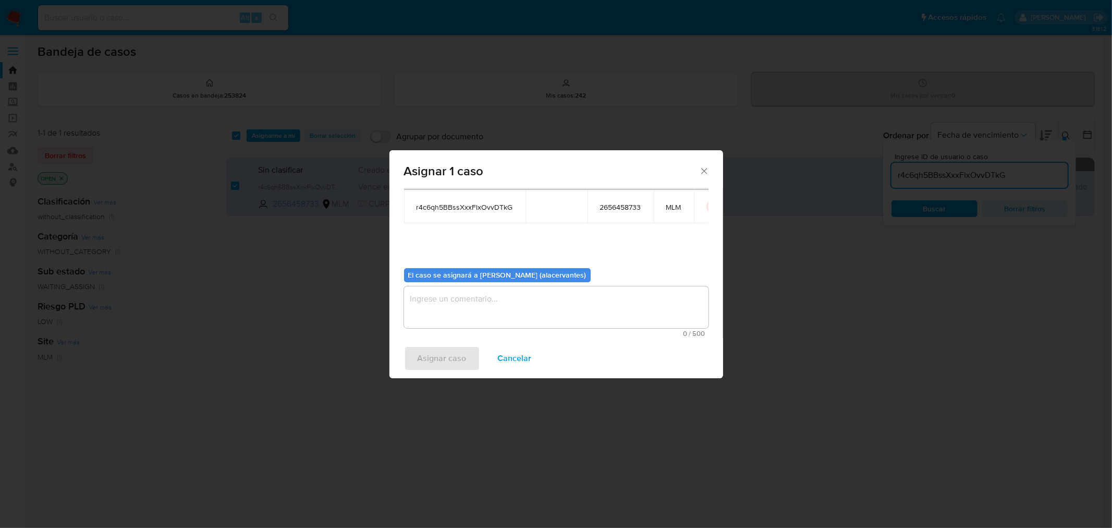
click at [455, 306] on textarea "assign-modal" at bounding box center [556, 307] width 304 height 42
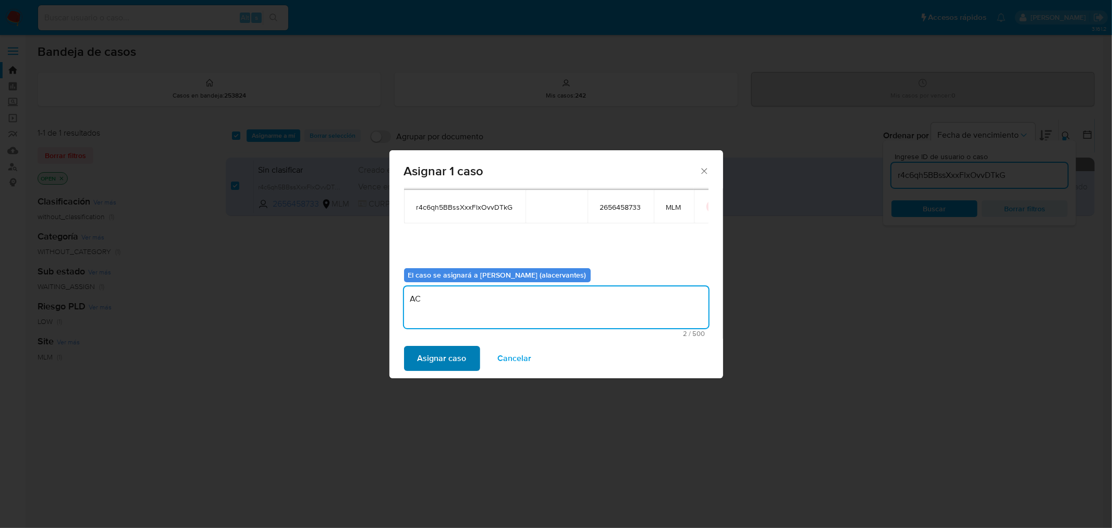
type textarea "AC"
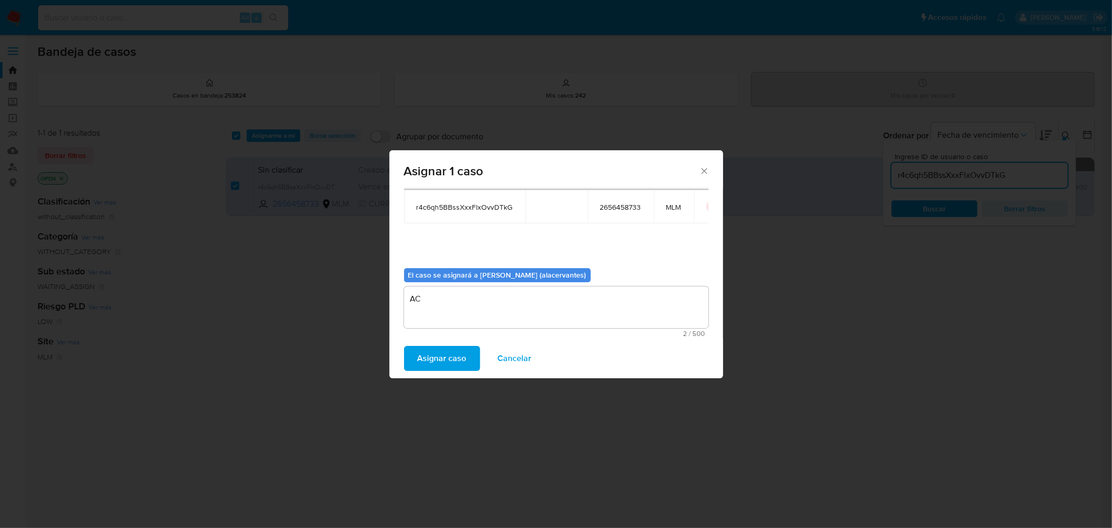
click at [431, 352] on span "Asignar caso" at bounding box center [442, 358] width 49 height 23
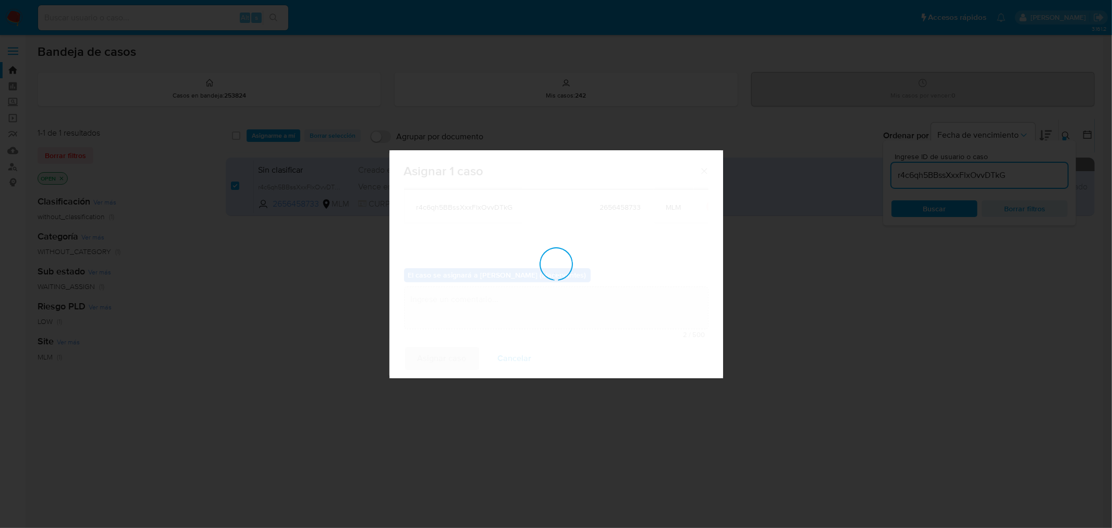
checkbox input "false"
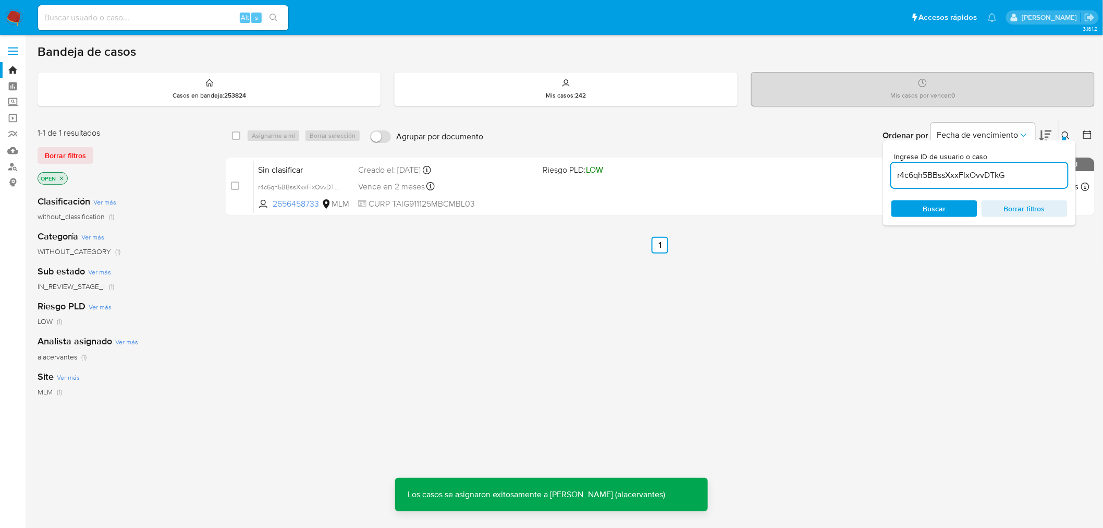
click at [960, 171] on input "r4c6qh5BBssXxxFlxOvvDTkG" at bounding box center [979, 175] width 176 height 14
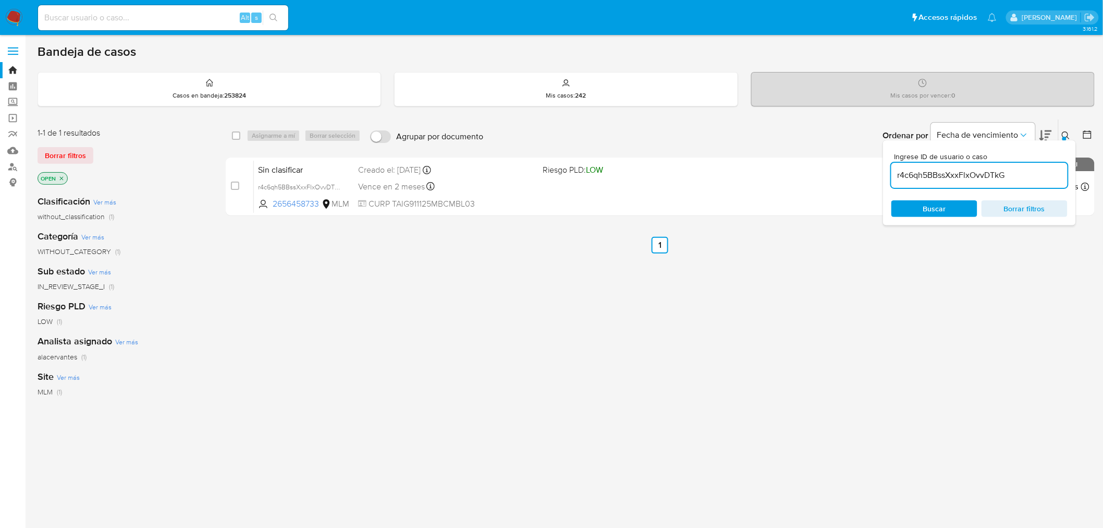
click at [960, 171] on input "r4c6qh5BBssXxxFlxOvvDTkG" at bounding box center [979, 175] width 176 height 14
paste input "1pUgL1MGJgaEk7nr4QfDpu6r"
type input "1pUgL1MGJgaEk7nr4QfDpu6r"
click at [238, 139] on div "select-all-cases-checkbox" at bounding box center [236, 135] width 8 height 10
click at [279, 139] on div "Asignarme a mí Borrar selección" at bounding box center [306, 135] width 118 height 13
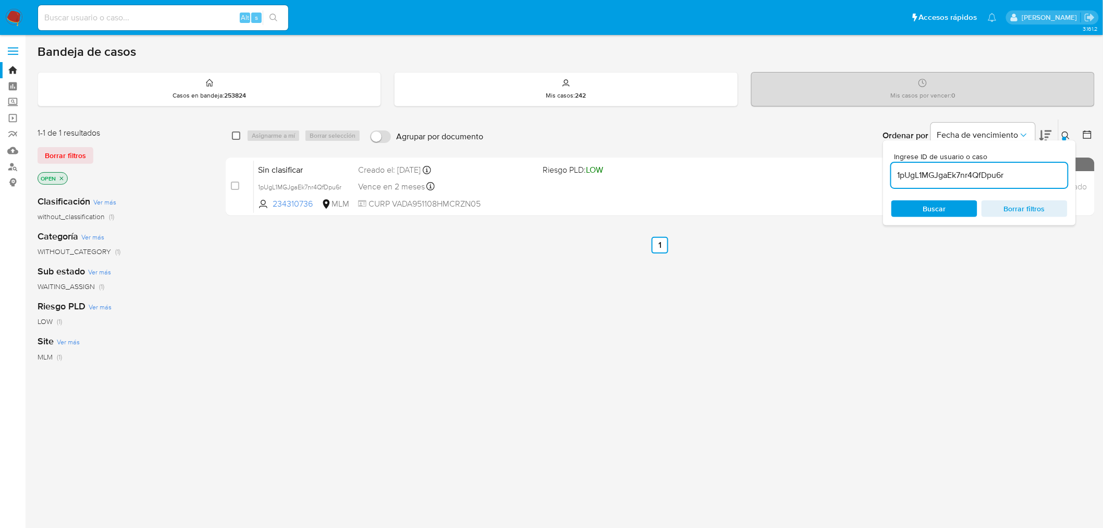
click at [237, 134] on input "checkbox" at bounding box center [236, 135] width 8 height 8
checkbox input "true"
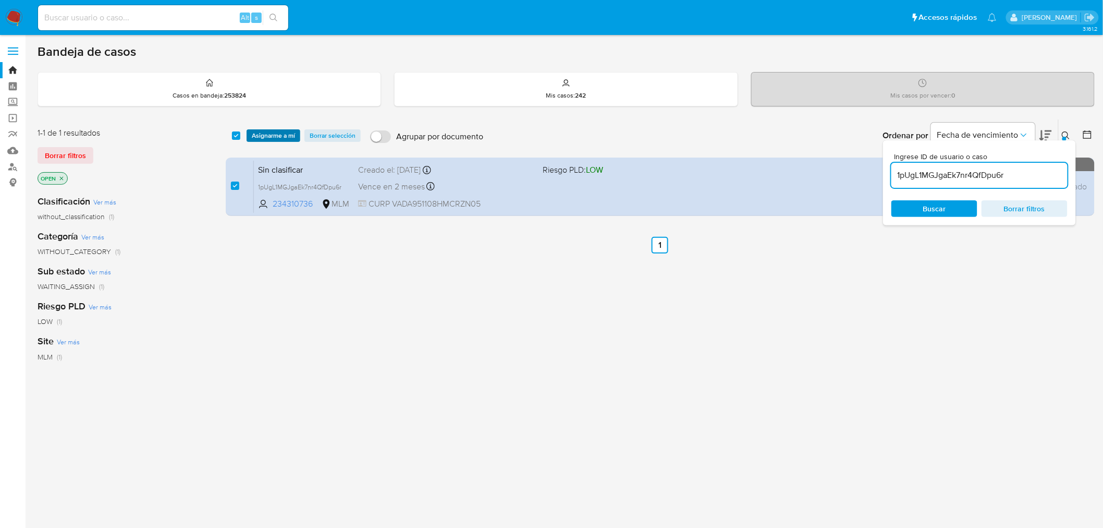
click at [277, 133] on span "Asignarme a mí" at bounding box center [273, 135] width 43 height 10
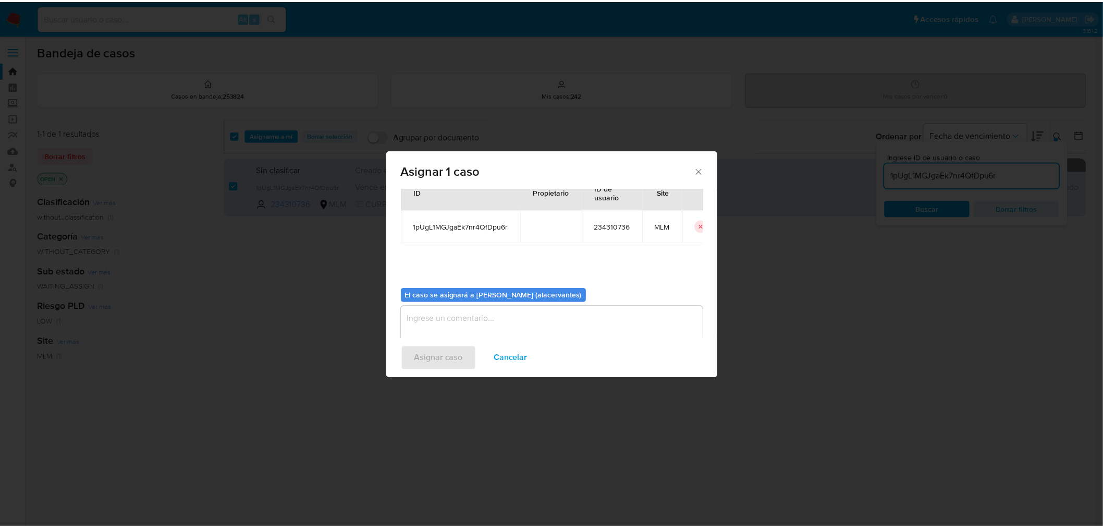
scroll to position [54, 0]
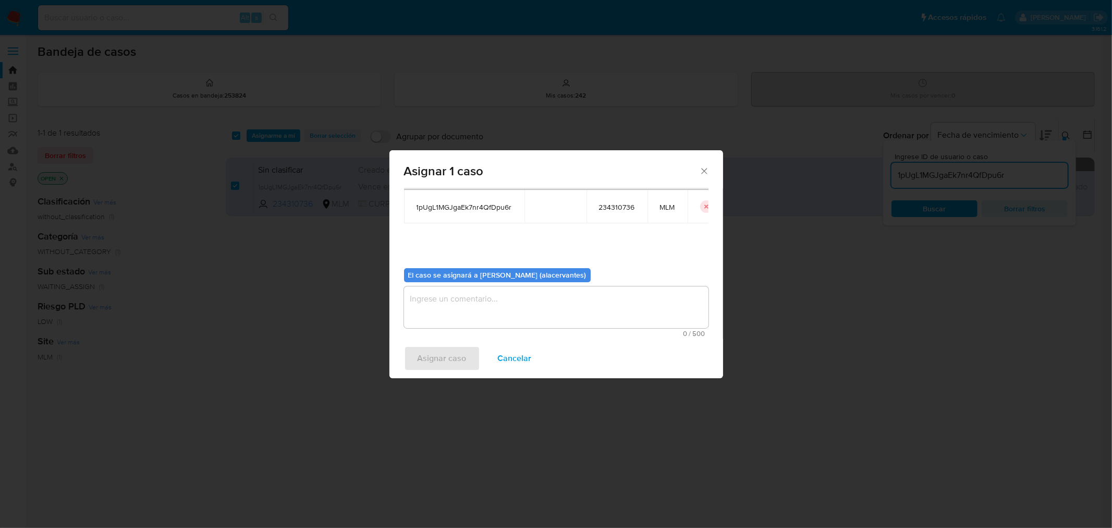
click at [441, 298] on textarea "assign-modal" at bounding box center [556, 307] width 304 height 42
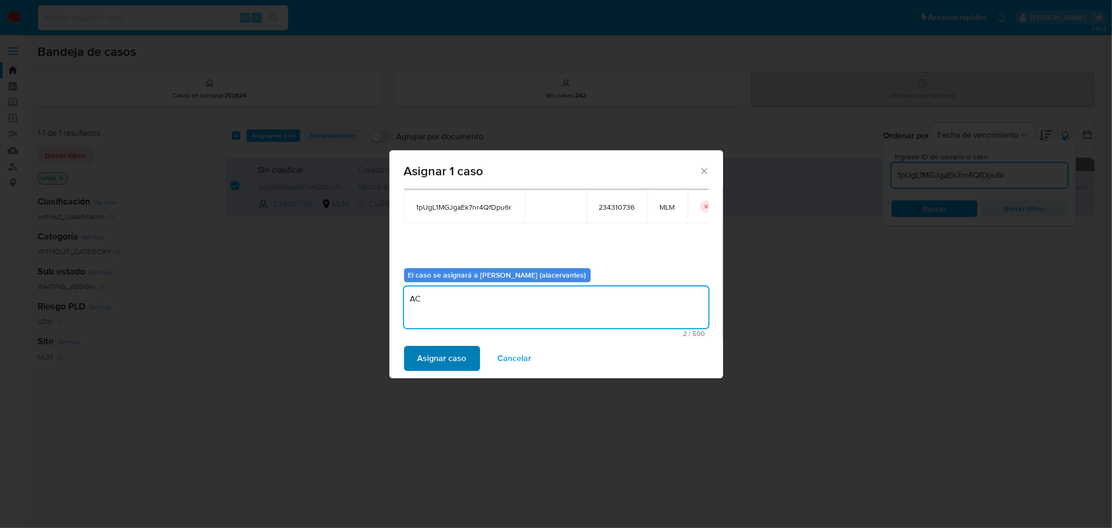
type textarea "AC"
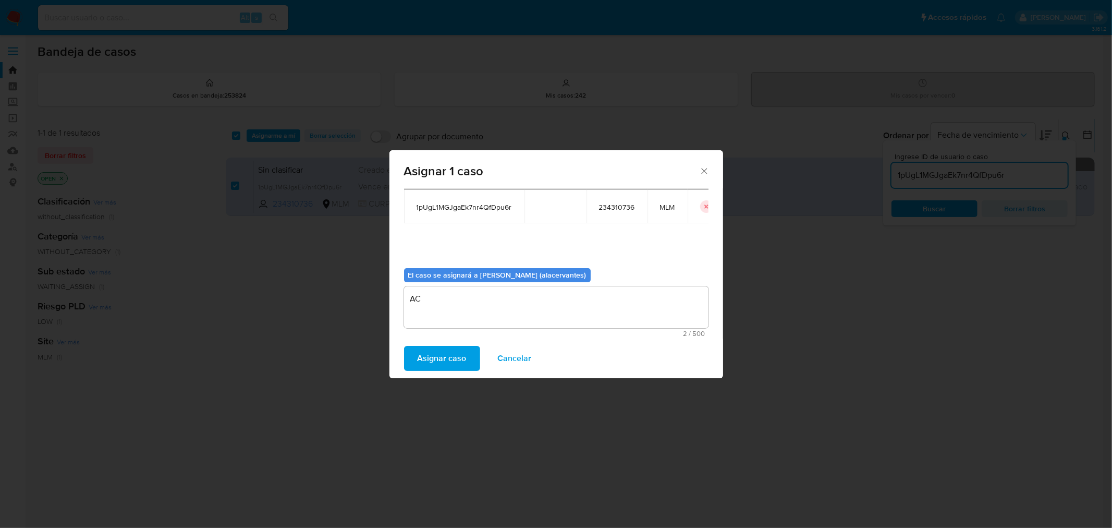
click at [446, 352] on span "Asignar caso" at bounding box center [442, 358] width 49 height 23
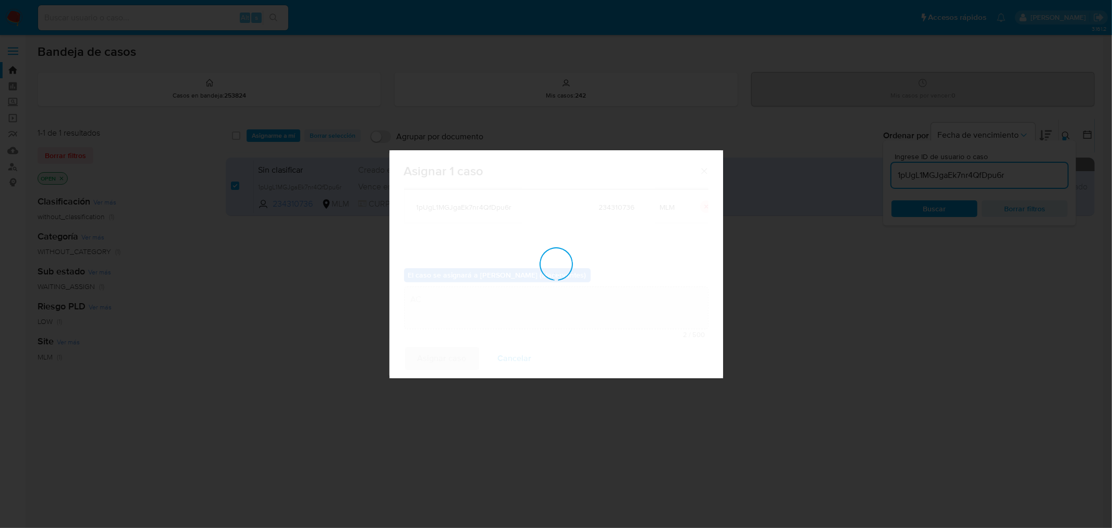
checkbox input "false"
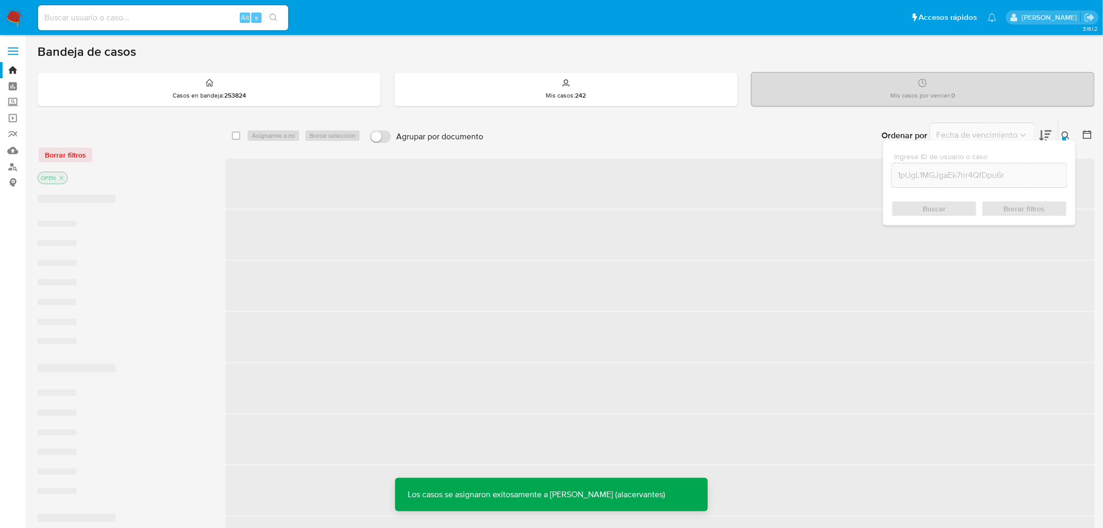
click at [14, 21] on img at bounding box center [14, 18] width 18 height 18
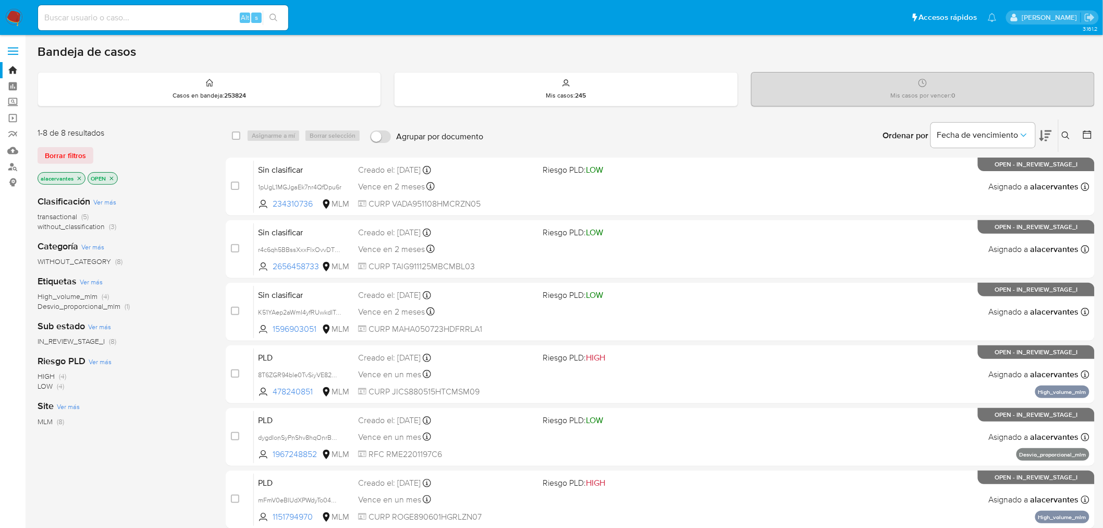
click at [95, 227] on span "without_classification" at bounding box center [71, 226] width 67 height 10
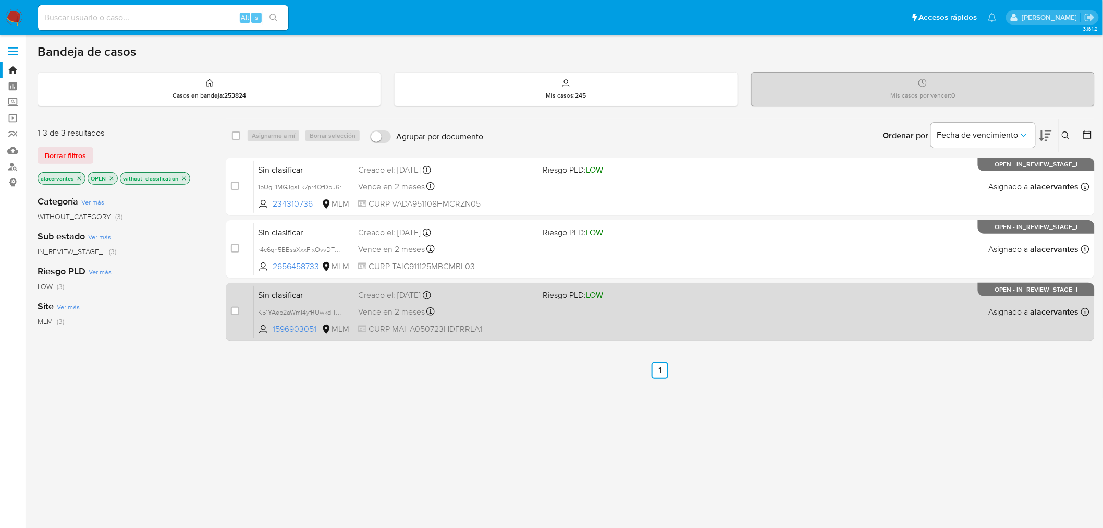
click at [535, 316] on div "Sin clasificar K51YAep2aWmI4yfRUwkdITmb 1596903051 MLM Riesgo PLD: LOW Creado e…" at bounding box center [672, 311] width 836 height 53
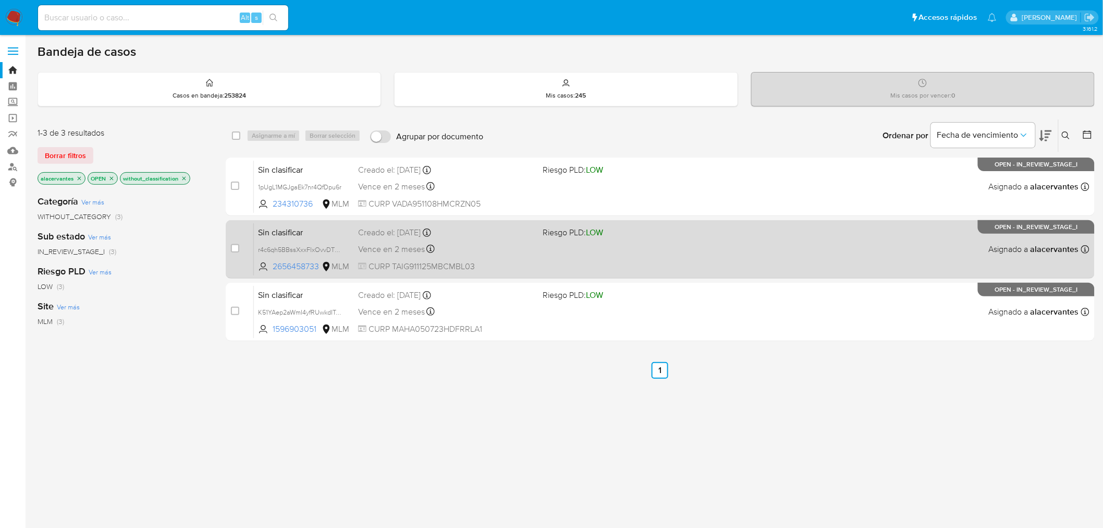
click at [527, 246] on div "Vence en 2 meses Vence el [DATE] 16:49:54" at bounding box center [446, 249] width 177 height 14
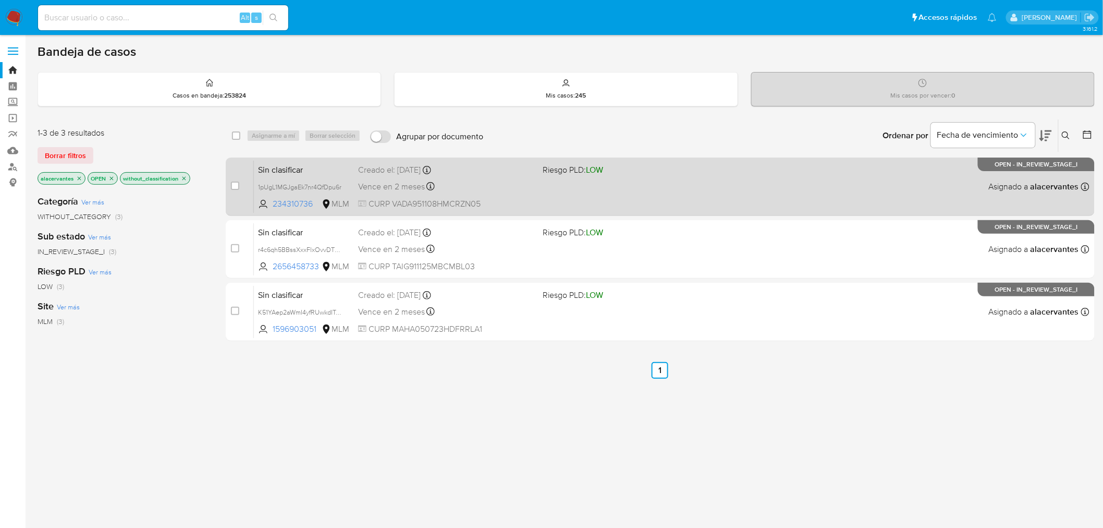
click at [601, 181] on div "Sin clasificar 1pUgL1MGJgaEk7nr4QfDpu6r 234310736 MLM Riesgo PLD: LOW Creado el…" at bounding box center [672, 186] width 836 height 53
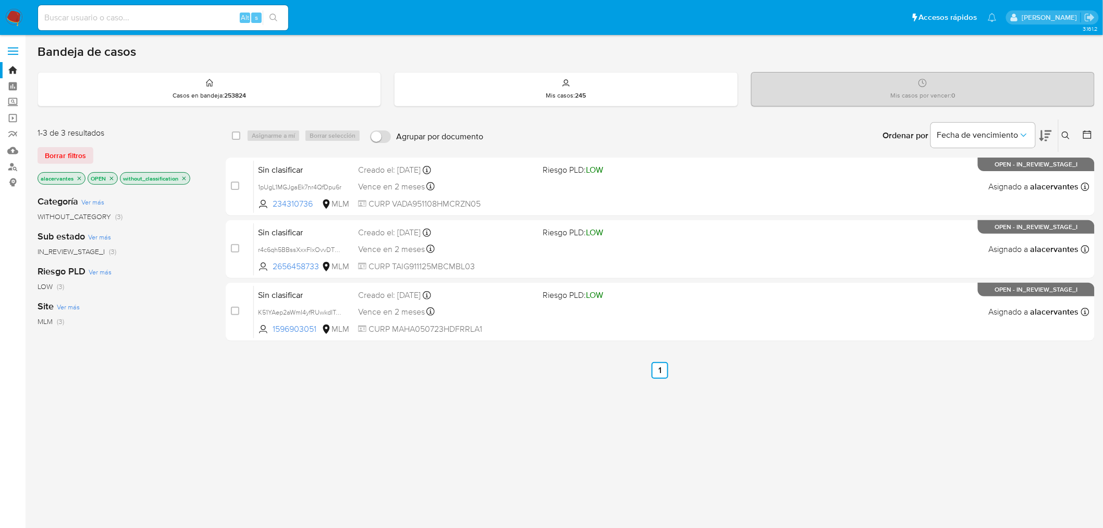
click at [17, 11] on img at bounding box center [14, 18] width 18 height 18
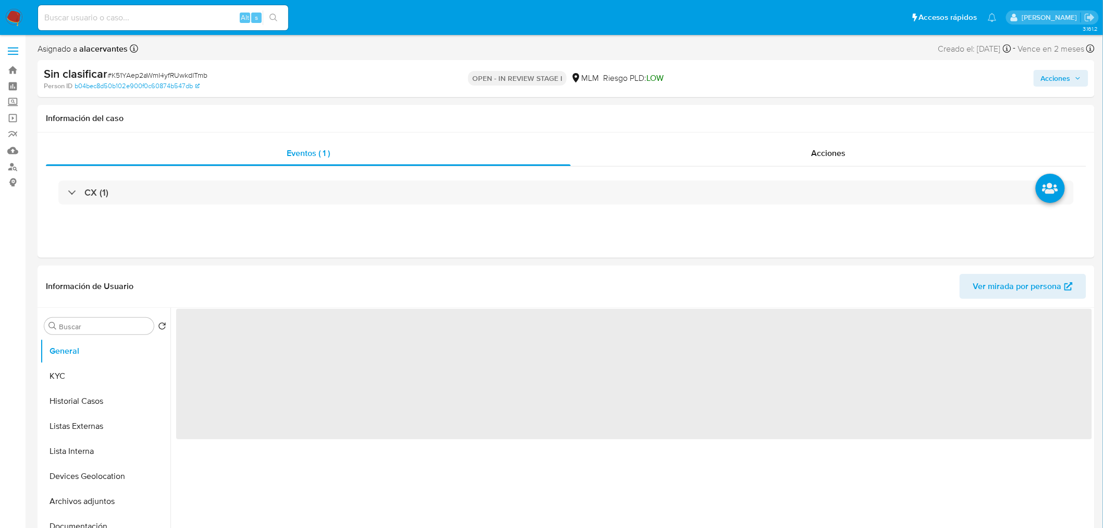
select select "10"
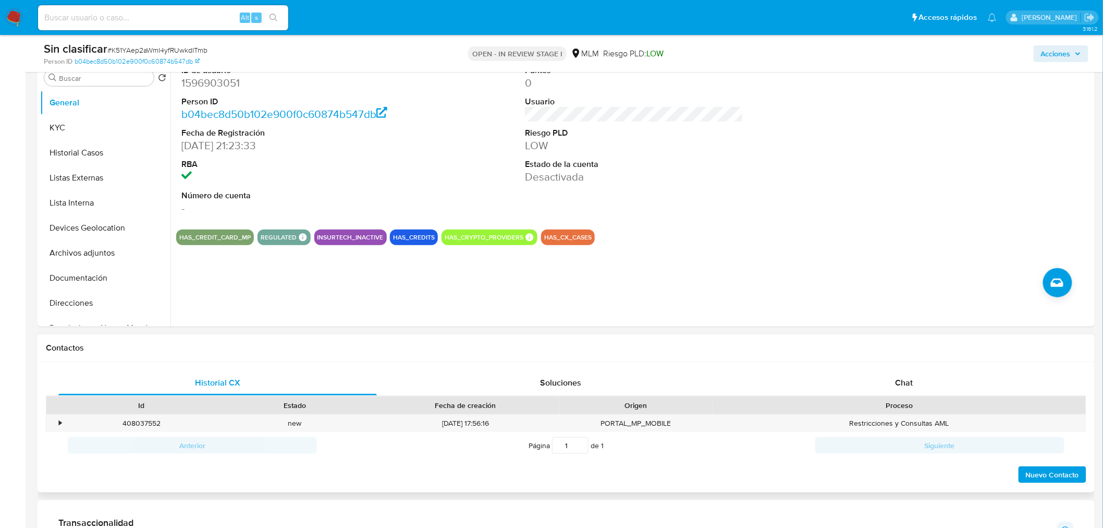
scroll to position [231, 0]
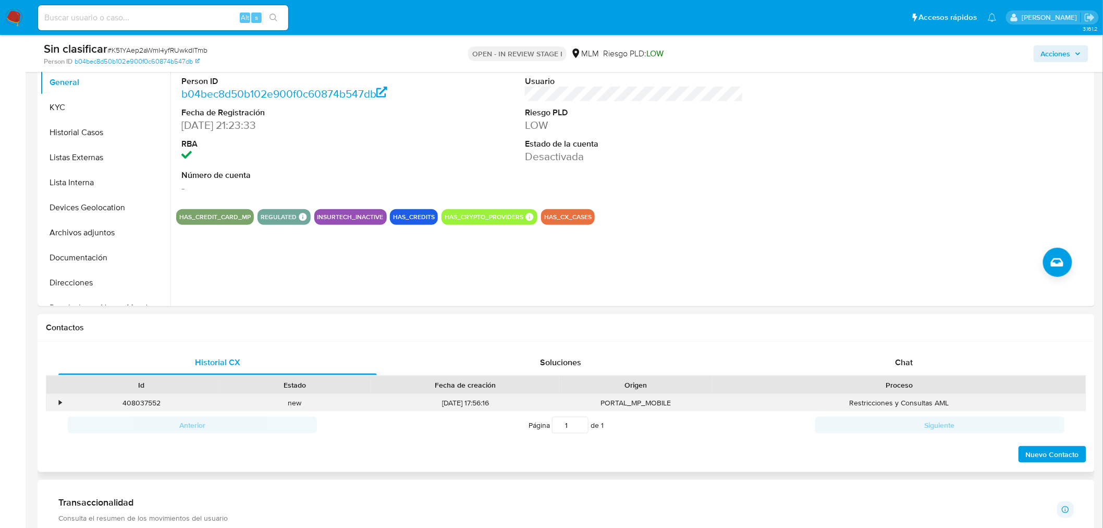
click at [63, 408] on div "•" at bounding box center [55, 402] width 18 height 17
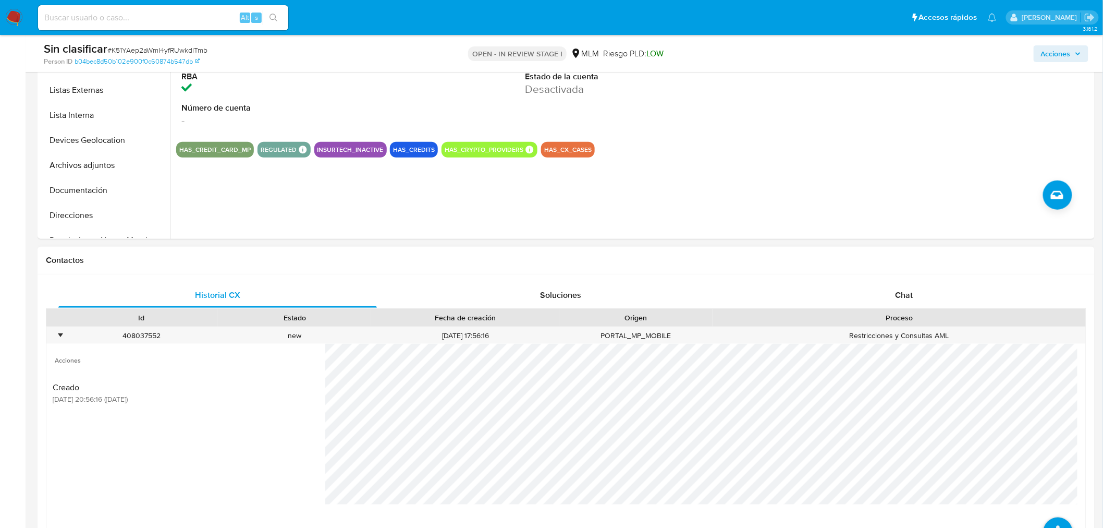
scroll to position [405, 0]
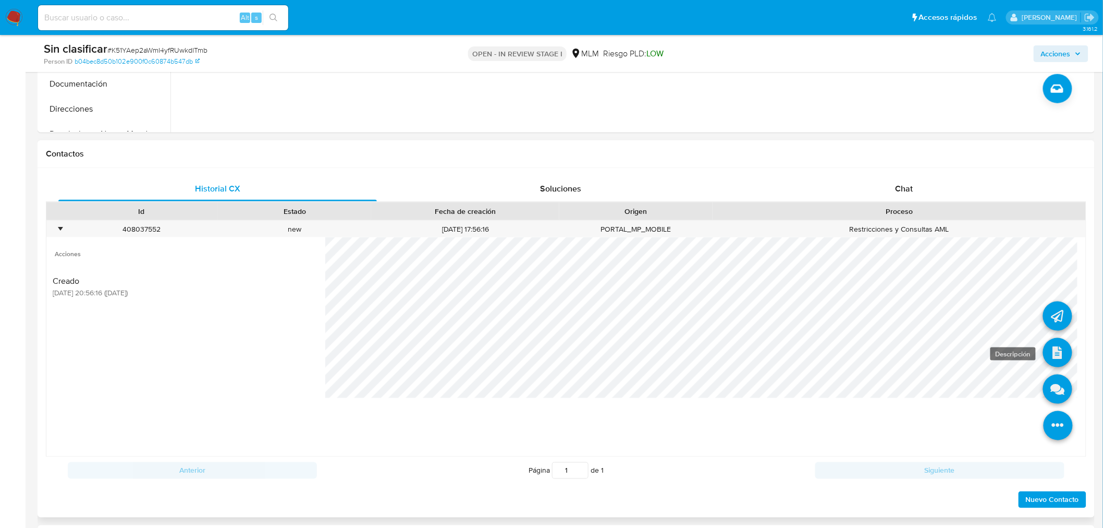
click at [1050, 357] on icon at bounding box center [1057, 352] width 29 height 29
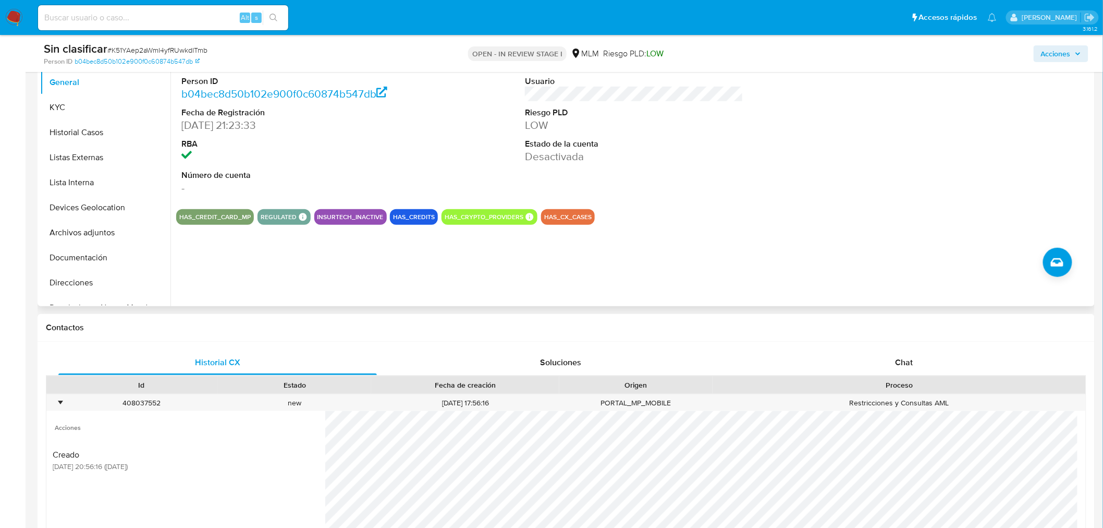
scroll to position [174, 0]
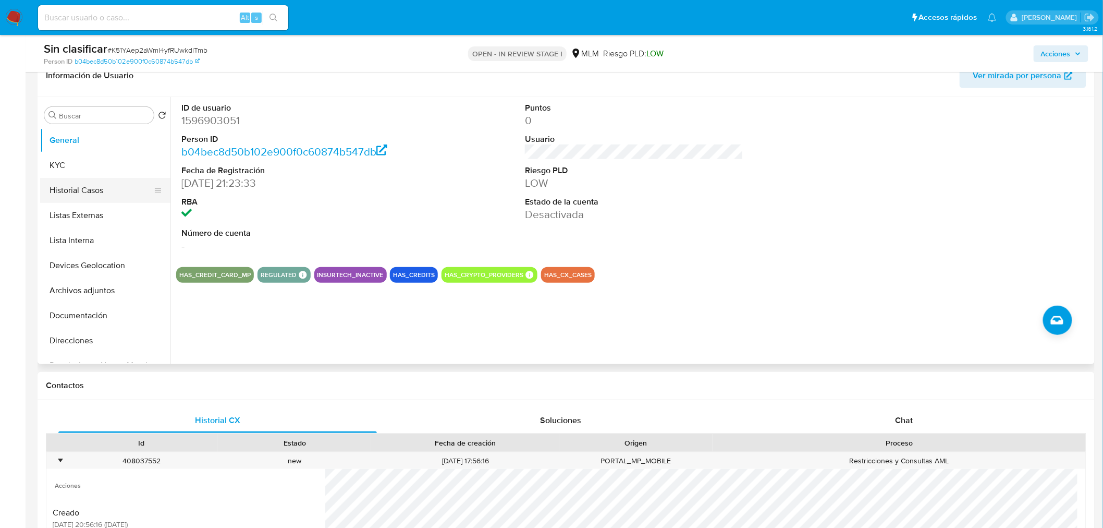
click at [97, 195] on button "Historial Casos" at bounding box center [101, 190] width 122 height 25
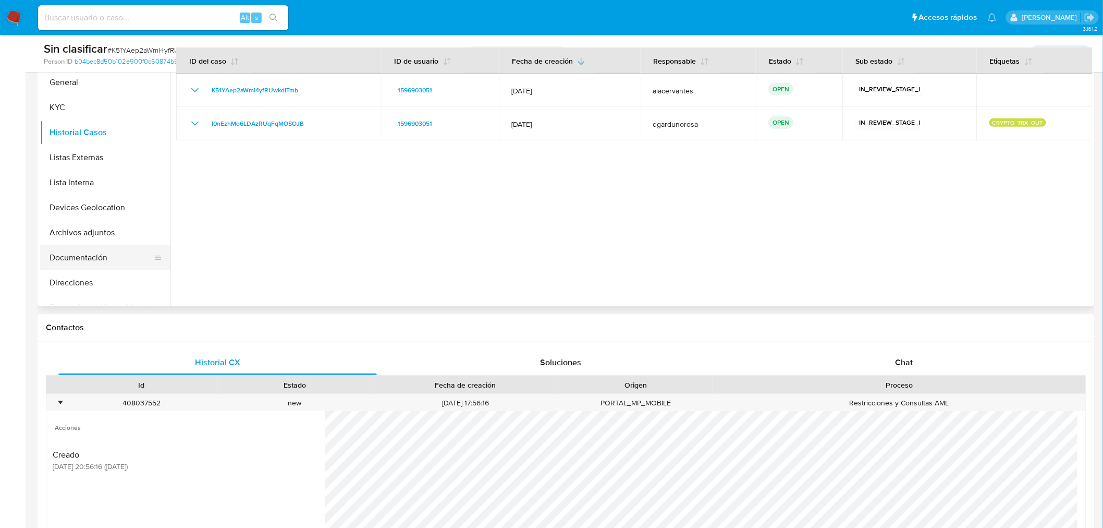
scroll to position [58, 0]
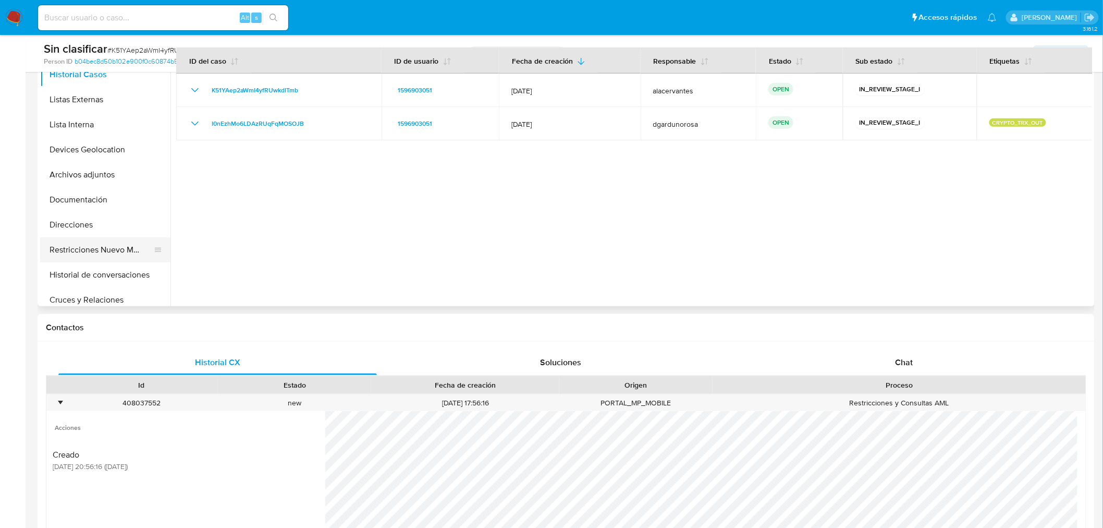
click at [102, 243] on button "Restricciones Nuevo Mundo" at bounding box center [101, 249] width 122 height 25
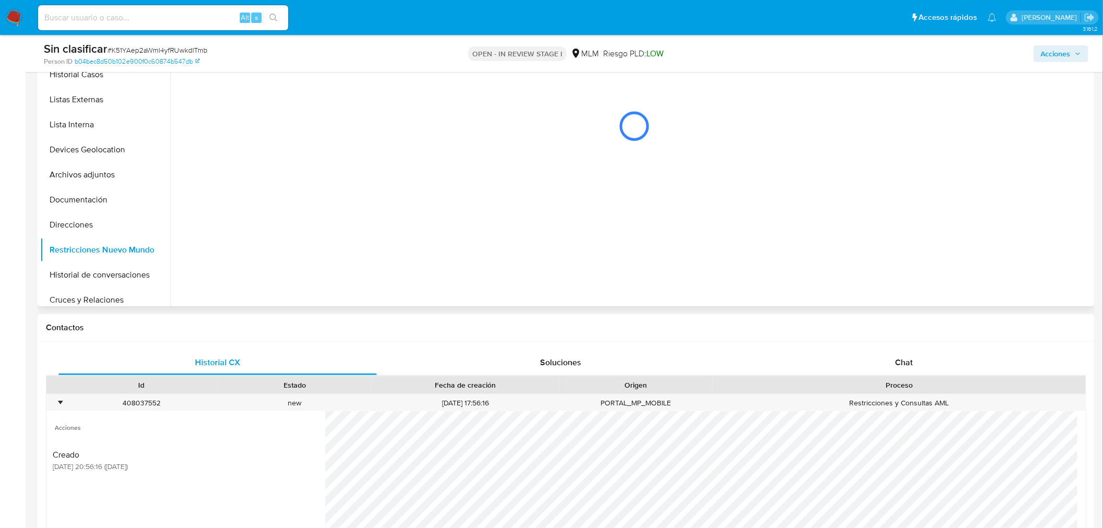
scroll to position [174, 0]
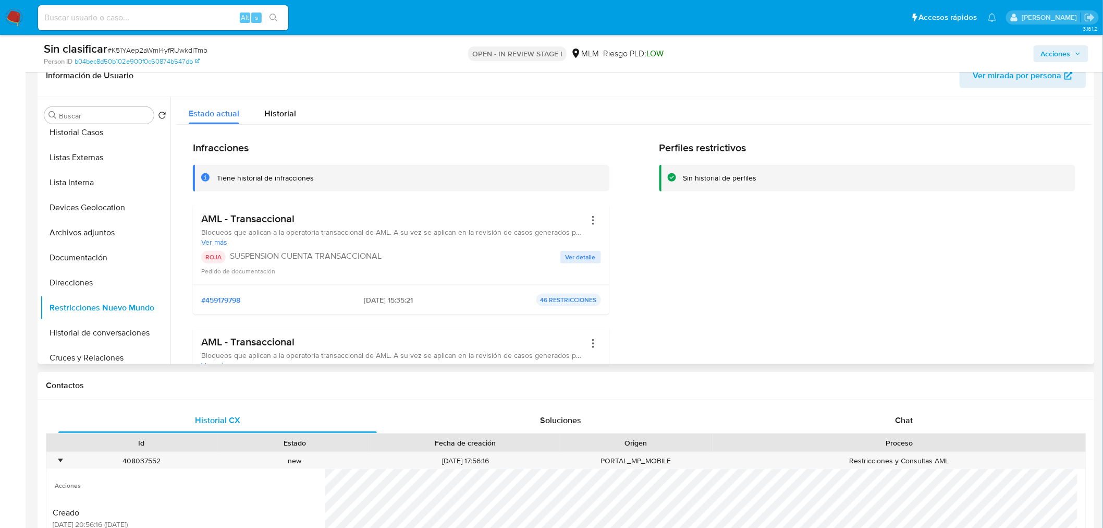
click at [574, 254] on span "Ver detalle" at bounding box center [581, 257] width 30 height 10
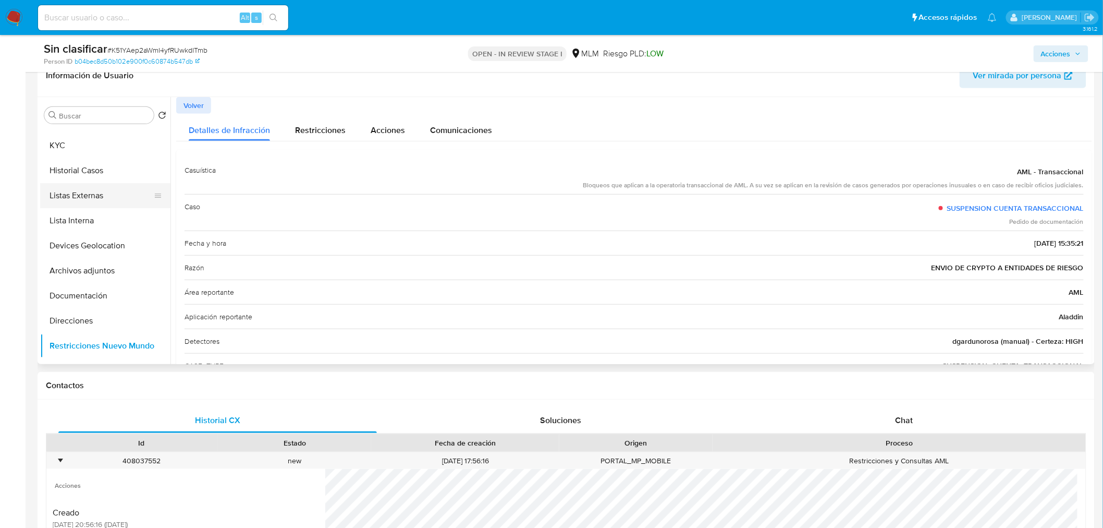
scroll to position [0, 0]
click at [92, 190] on button "Historial Casos" at bounding box center [101, 190] width 122 height 25
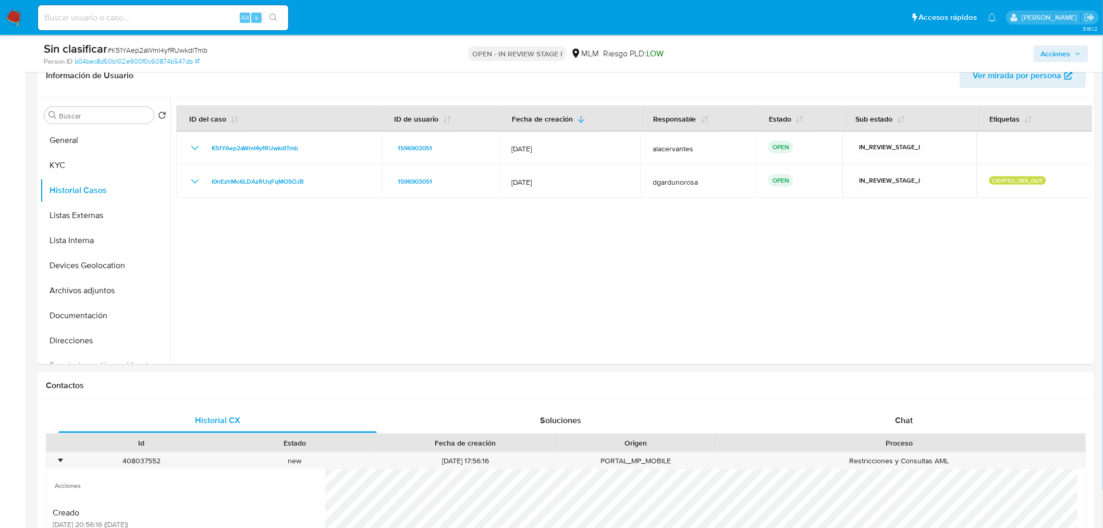
click at [1078, 53] on icon "button" at bounding box center [1078, 53] width 4 height 3
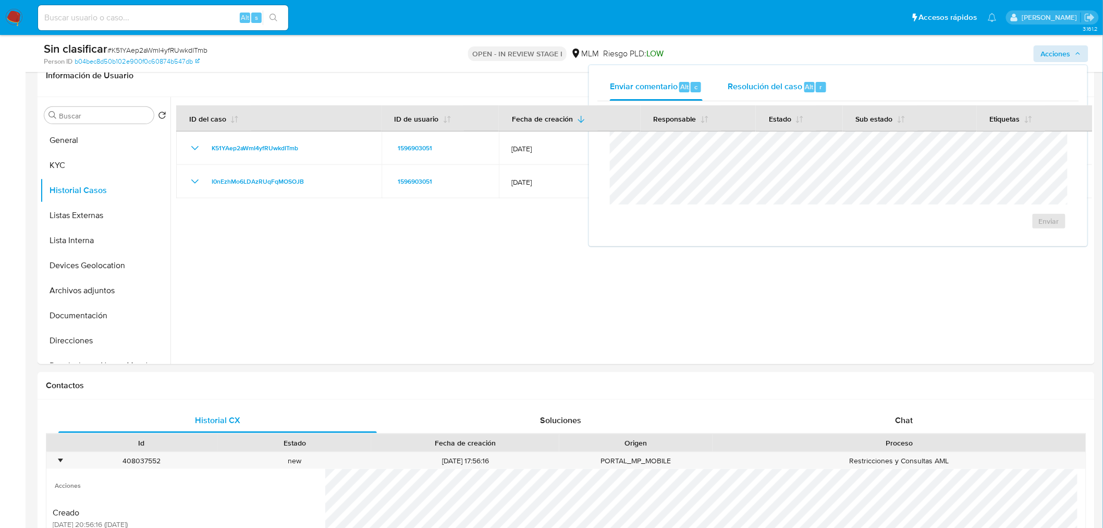
click at [757, 96] on div "Resolución del caso Alt r" at bounding box center [778, 87] width 100 height 27
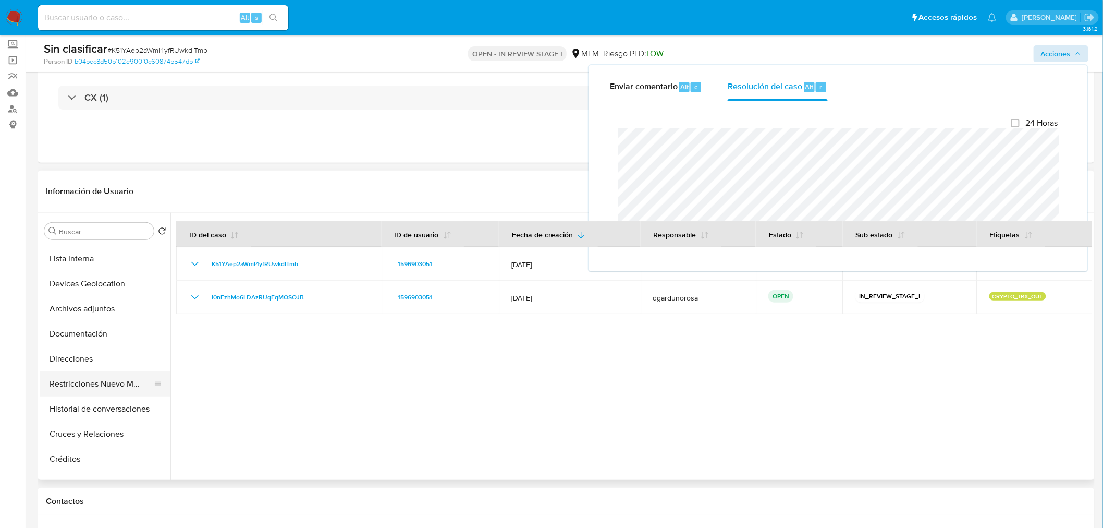
scroll to position [116, 0]
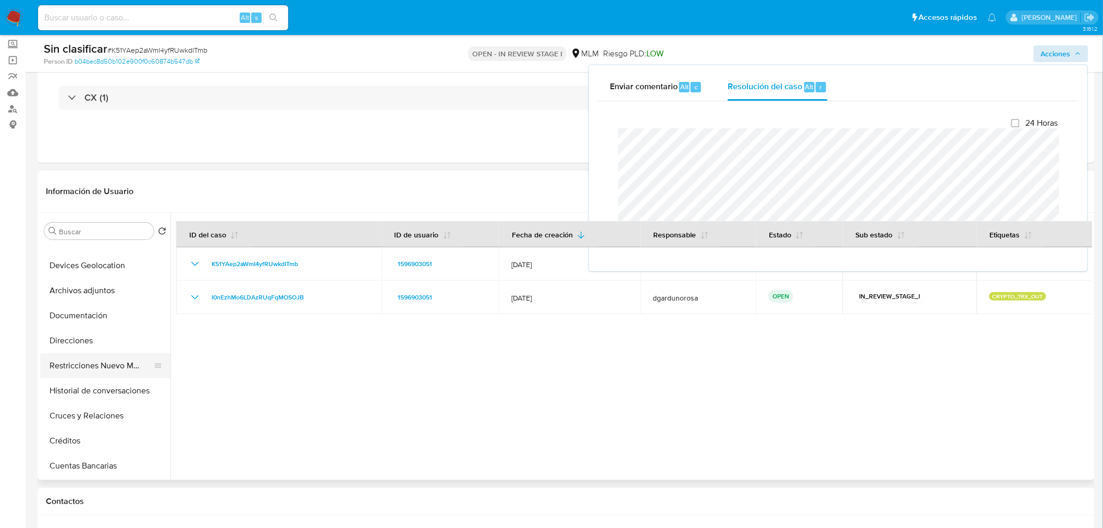
click at [106, 371] on button "Restricciones Nuevo Mundo" at bounding box center [101, 365] width 122 height 25
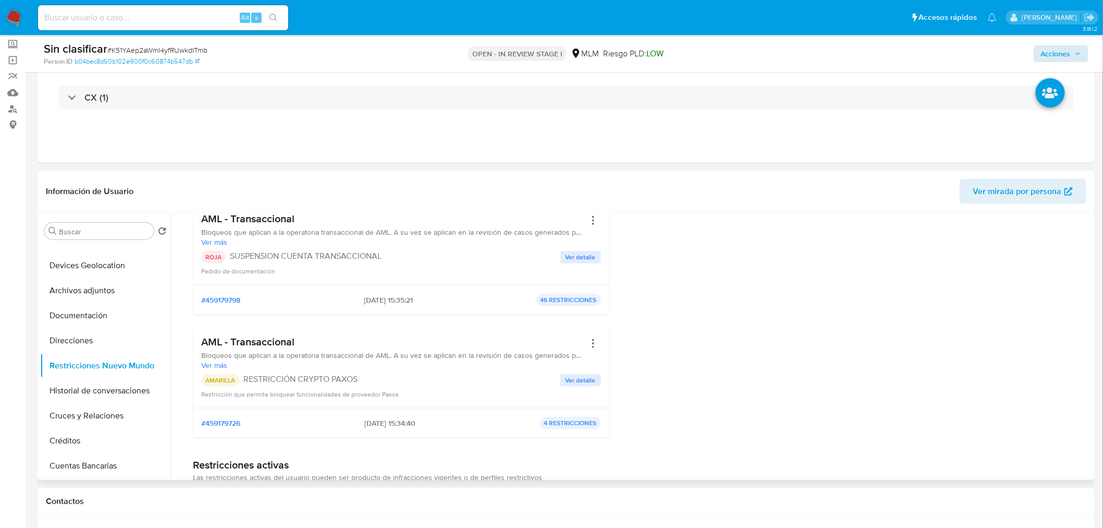
click at [588, 377] on span "Ver detalle" at bounding box center [581, 380] width 30 height 10
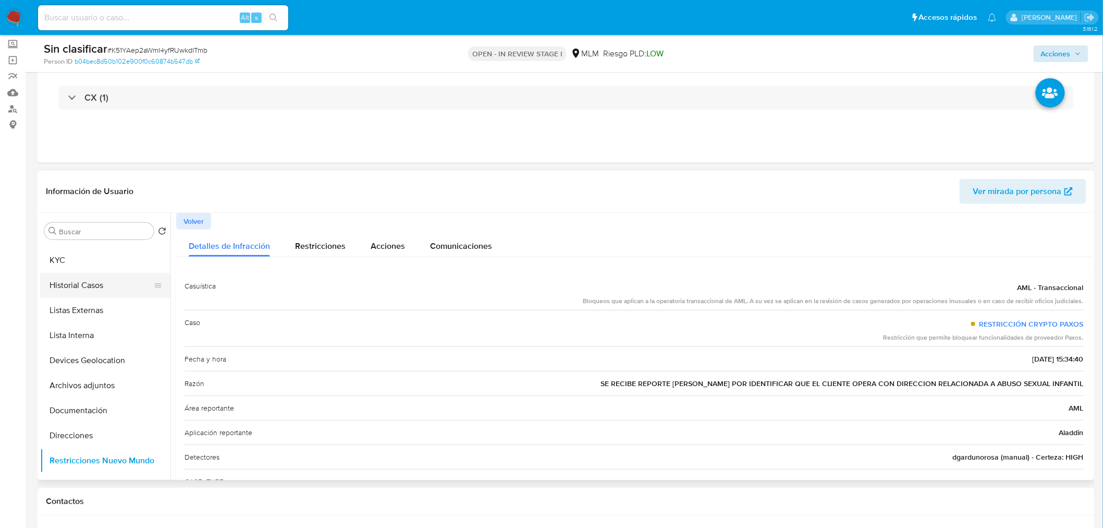
scroll to position [0, 0]
click at [1071, 53] on span "Acciones" at bounding box center [1056, 53] width 30 height 17
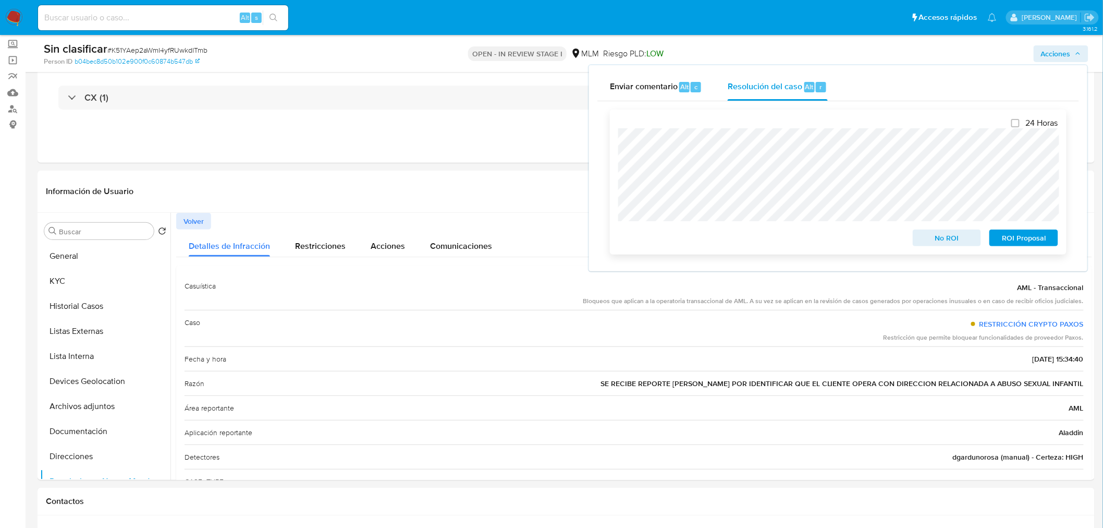
click at [929, 235] on span "No ROI" at bounding box center [947, 237] width 54 height 15
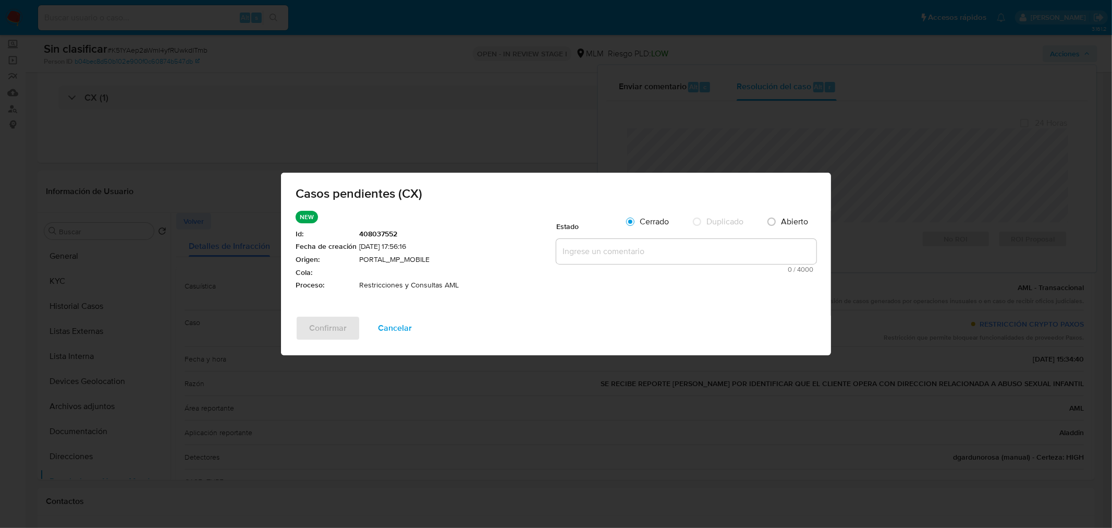
click at [649, 250] on textarea at bounding box center [686, 251] width 260 height 25
paste textarea "Se valida caso generado por CX. No se elimina restricción colocada por operativ…"
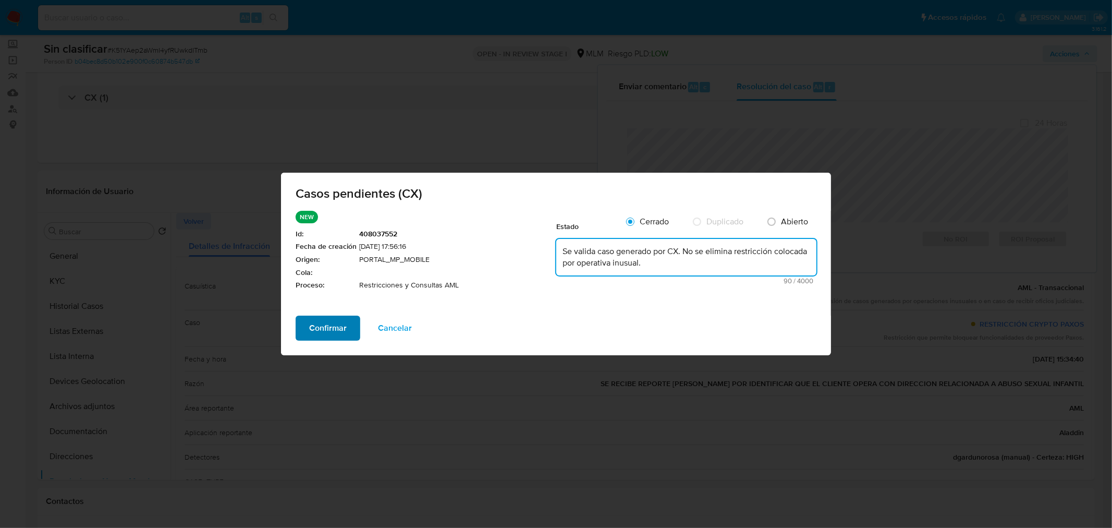
type textarea "Se valida caso generado por CX. No se elimina restricción colocada por operativ…"
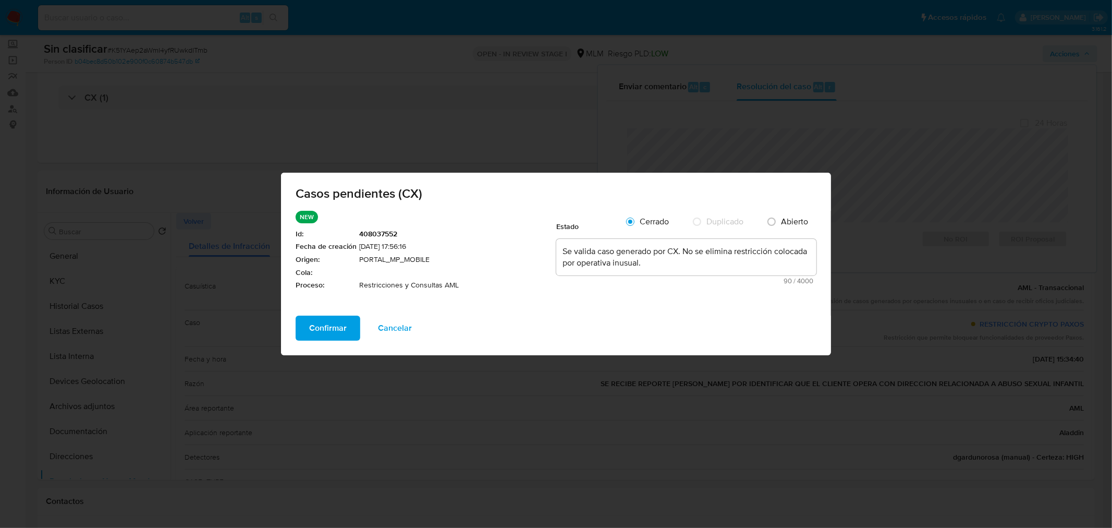
click at [326, 321] on span "Confirmar" at bounding box center [328, 327] width 38 height 23
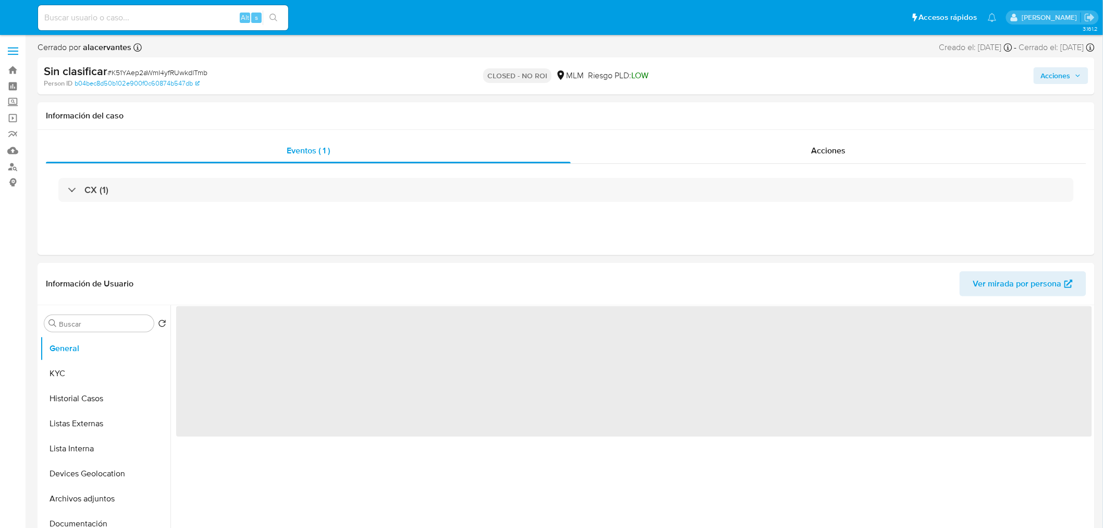
select select "10"
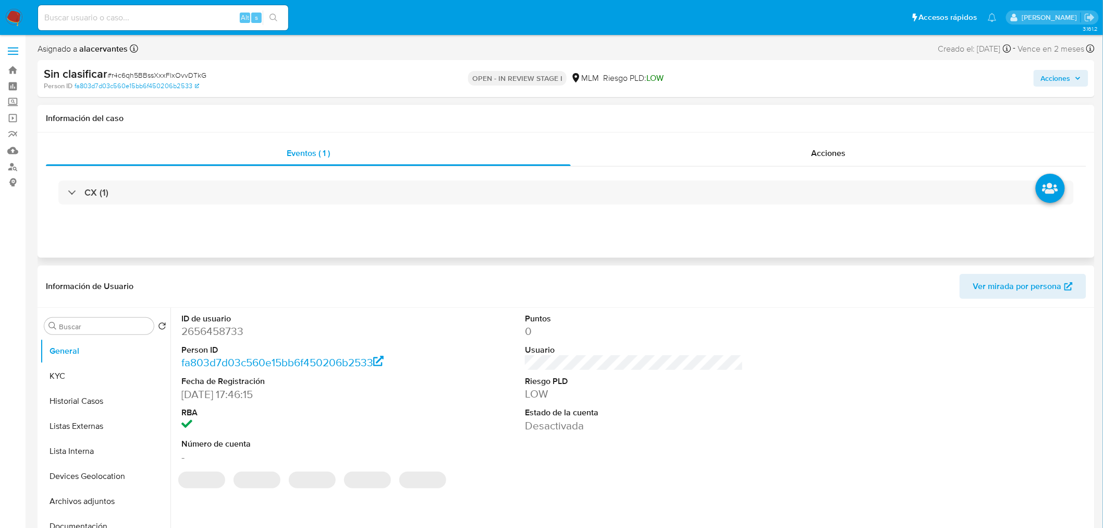
select select "10"
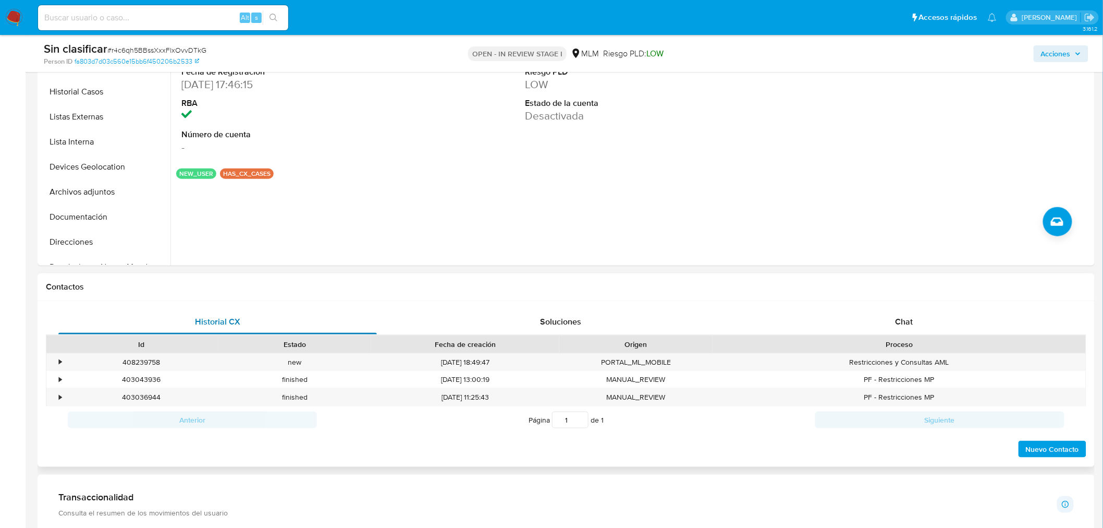
scroll to position [289, 0]
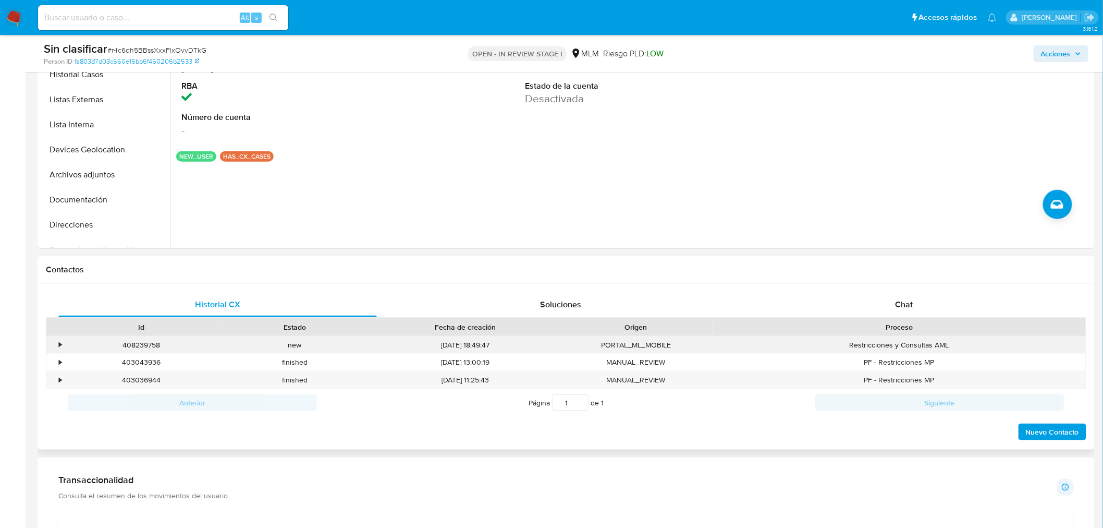
click at [59, 346] on div "•" at bounding box center [60, 345] width 3 height 10
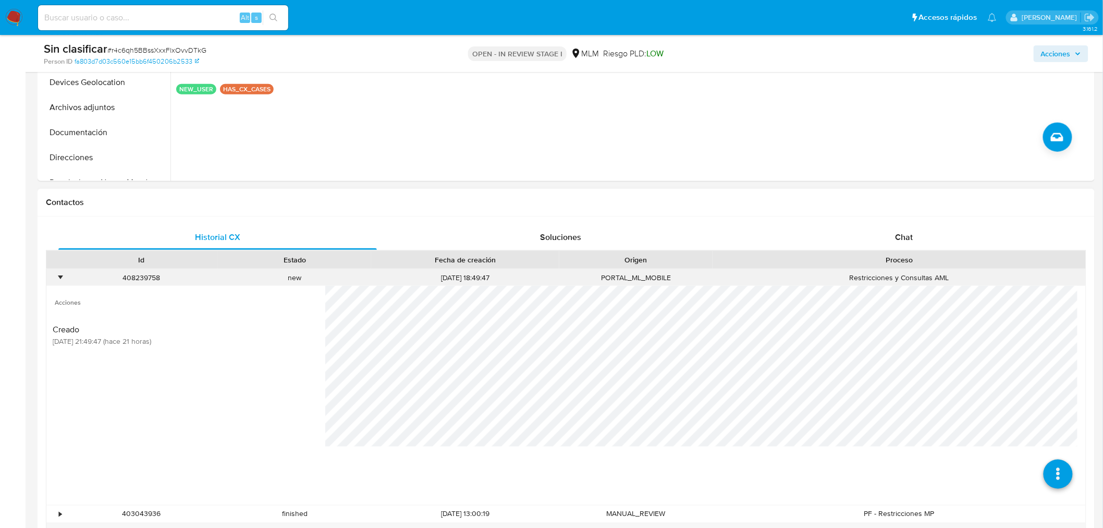
scroll to position [463, 0]
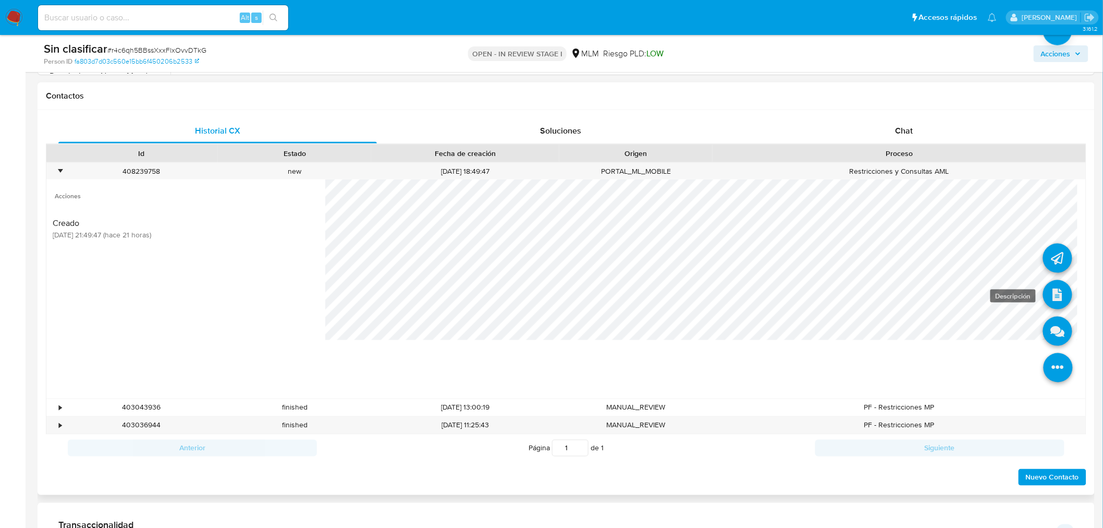
click at [1043, 286] on icon at bounding box center [1057, 294] width 29 height 29
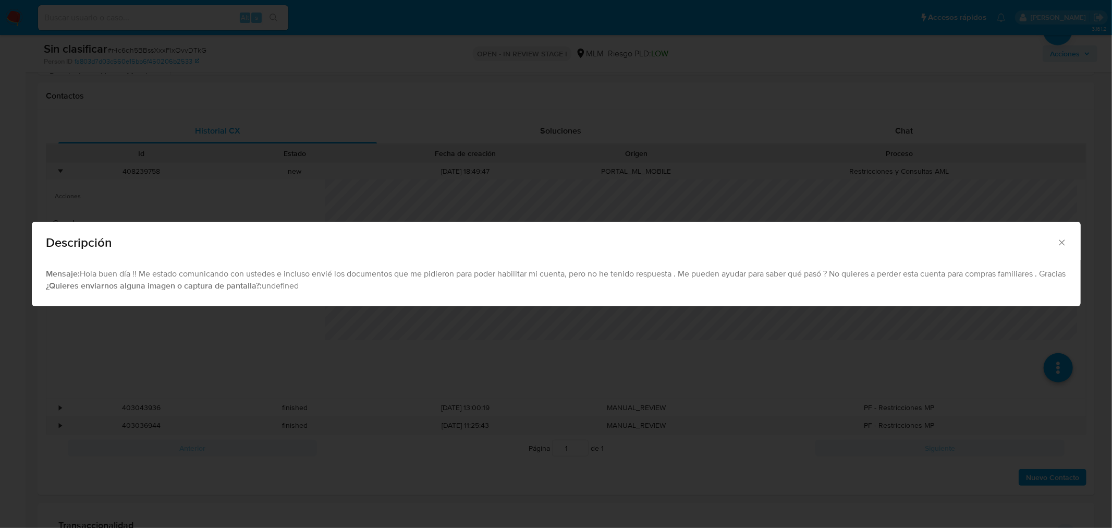
click at [1062, 249] on div "Descripción" at bounding box center [556, 241] width 1049 height 38
click at [1067, 244] on icon "Cerrar" at bounding box center [1062, 242] width 10 height 10
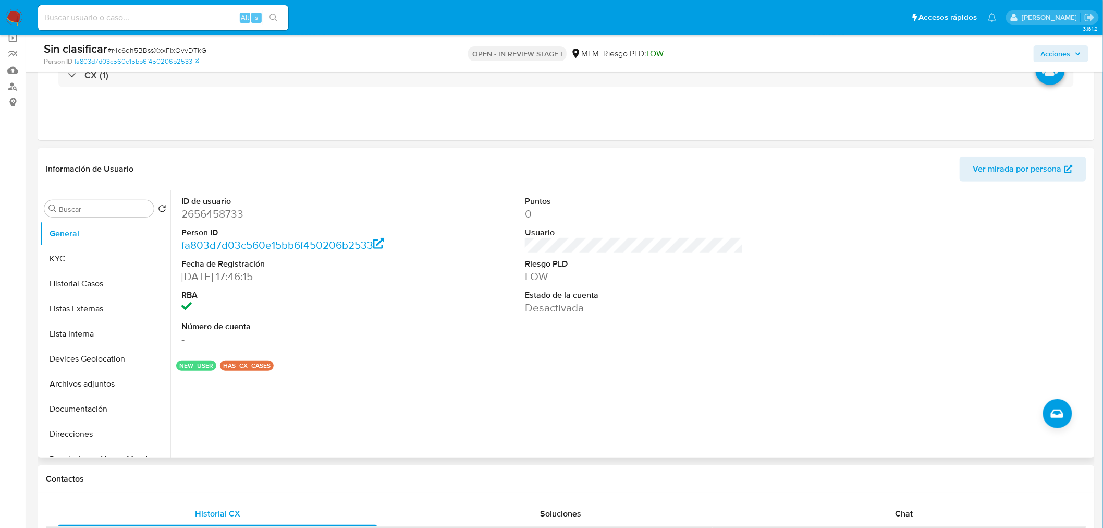
scroll to position [0, 0]
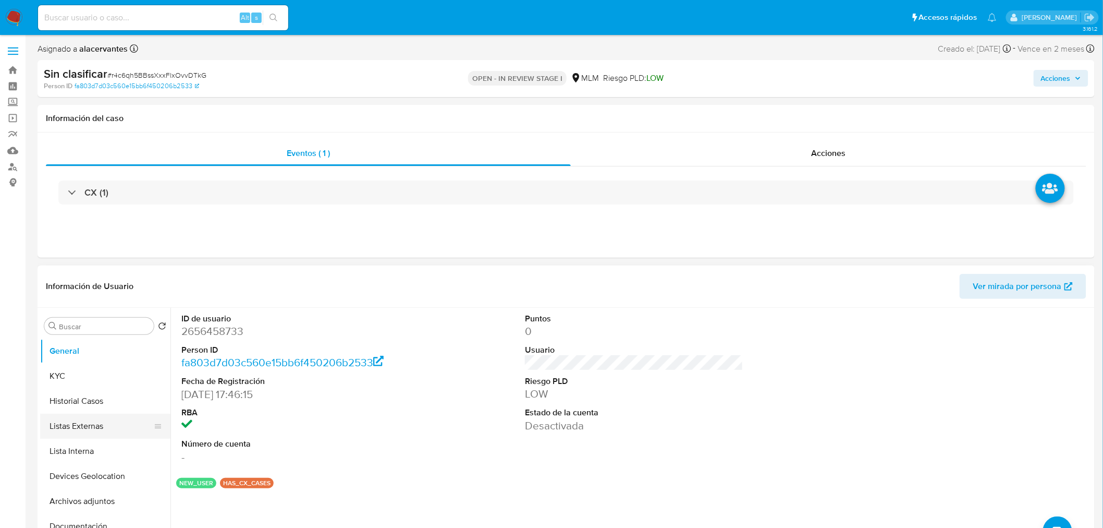
click at [106, 413] on button "Listas Externas" at bounding box center [101, 425] width 122 height 25
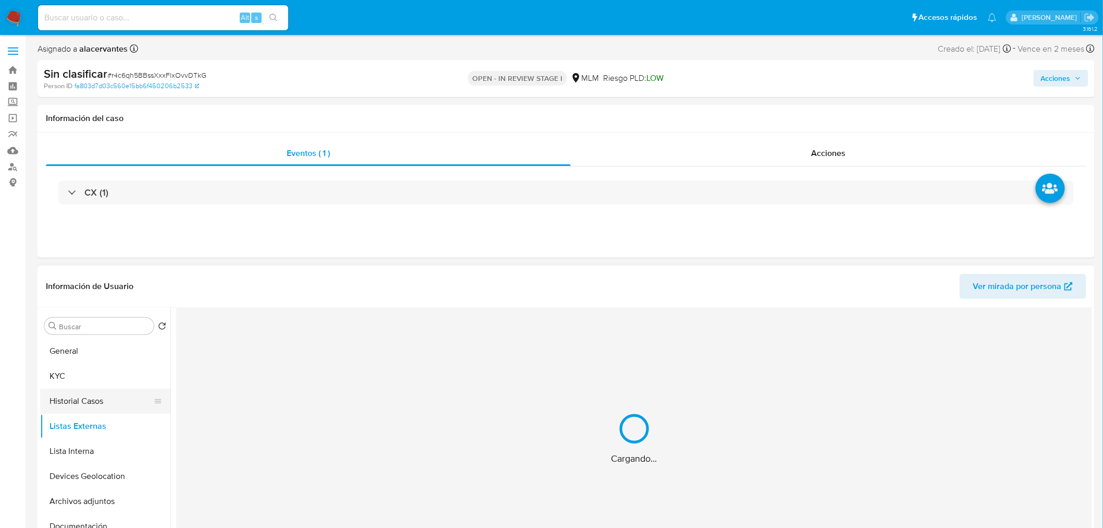
click at [106, 399] on button "Historial Casos" at bounding box center [101, 400] width 122 height 25
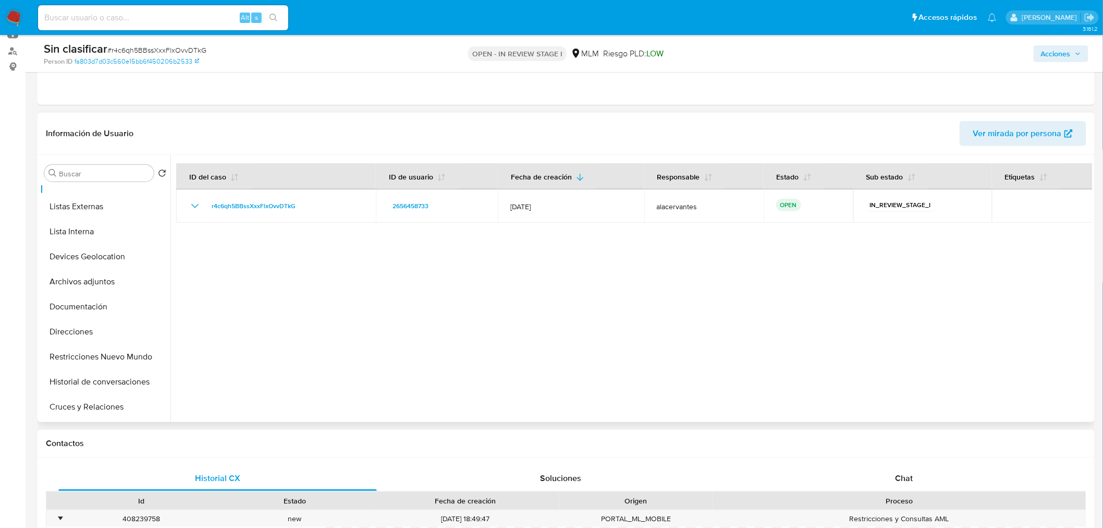
scroll to position [174, 0]
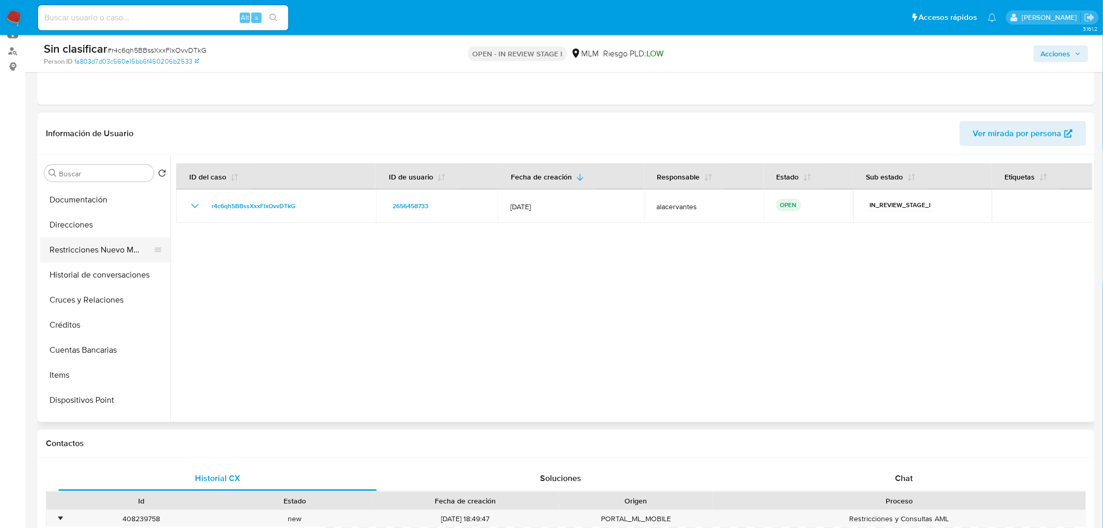
click at [113, 253] on button "Restricciones Nuevo Mundo" at bounding box center [101, 249] width 122 height 25
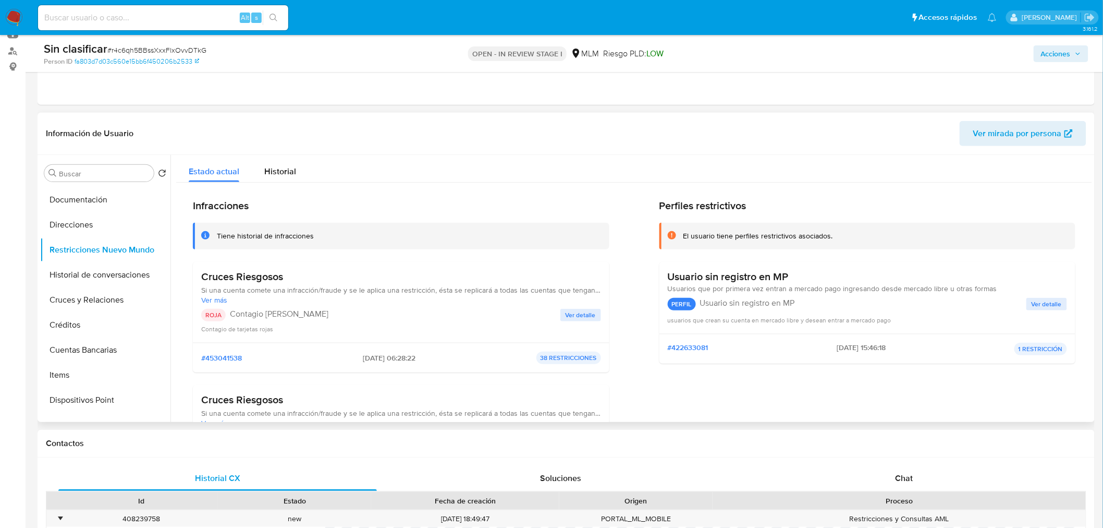
click at [592, 311] on span "Ver detalle" at bounding box center [581, 315] width 30 height 10
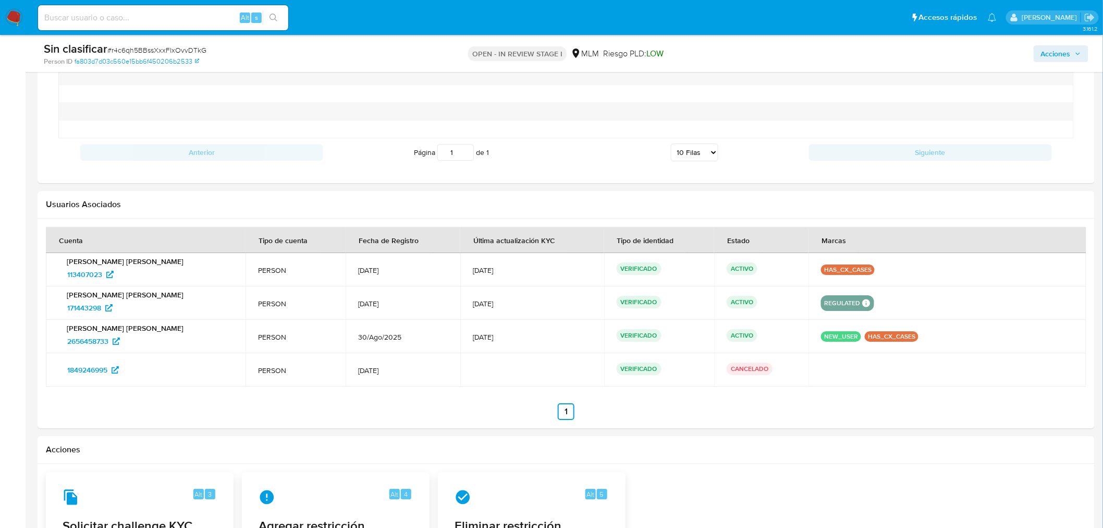
scroll to position [1274, 0]
click at [81, 273] on span "113407023" at bounding box center [84, 273] width 35 height 17
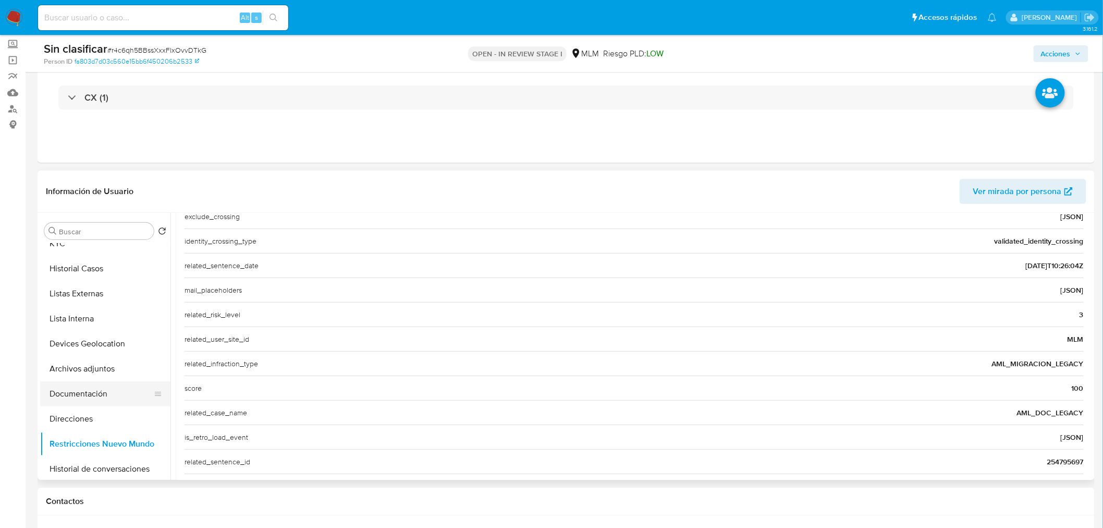
scroll to position [58, 0]
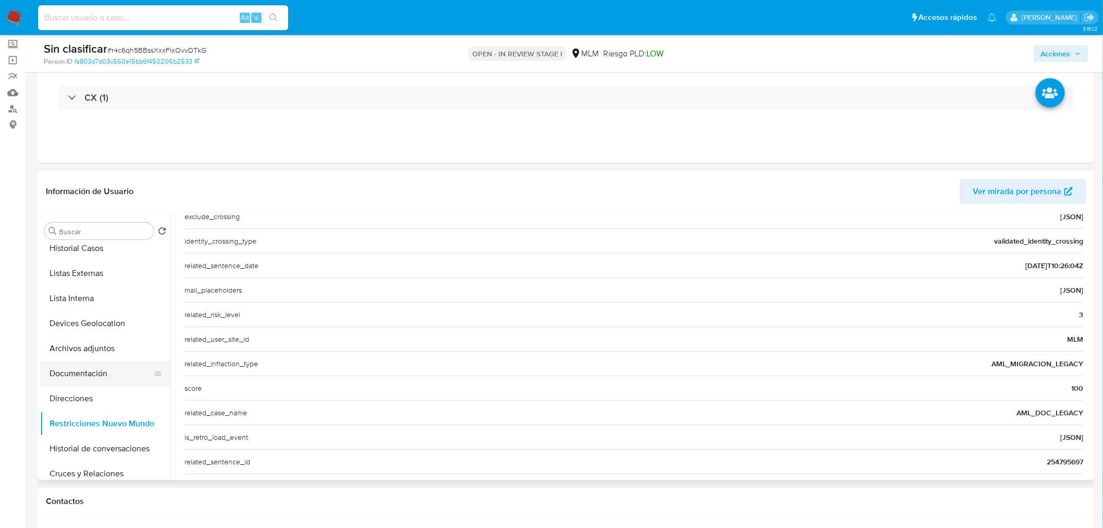
click at [102, 375] on button "Documentación" at bounding box center [101, 373] width 122 height 25
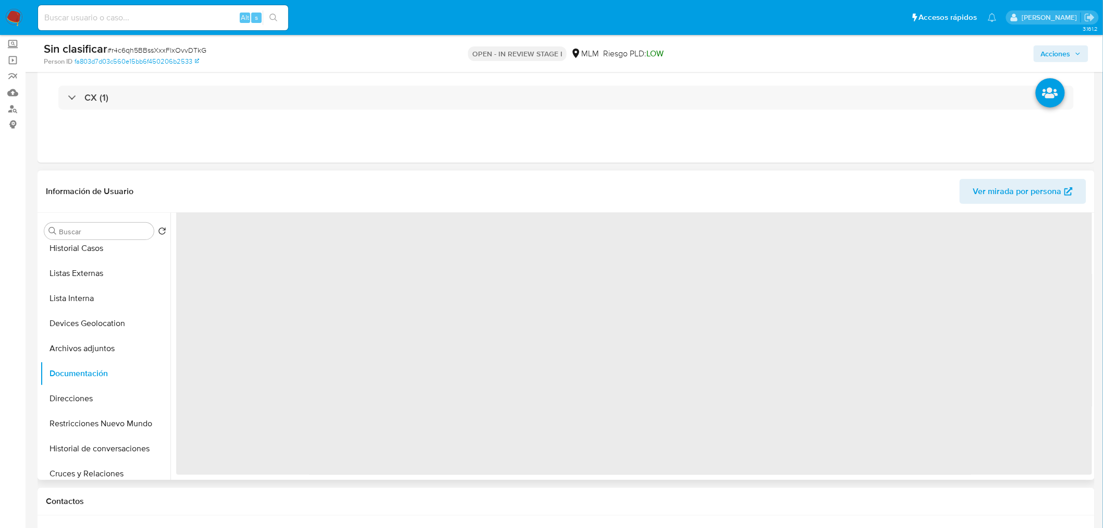
scroll to position [0, 0]
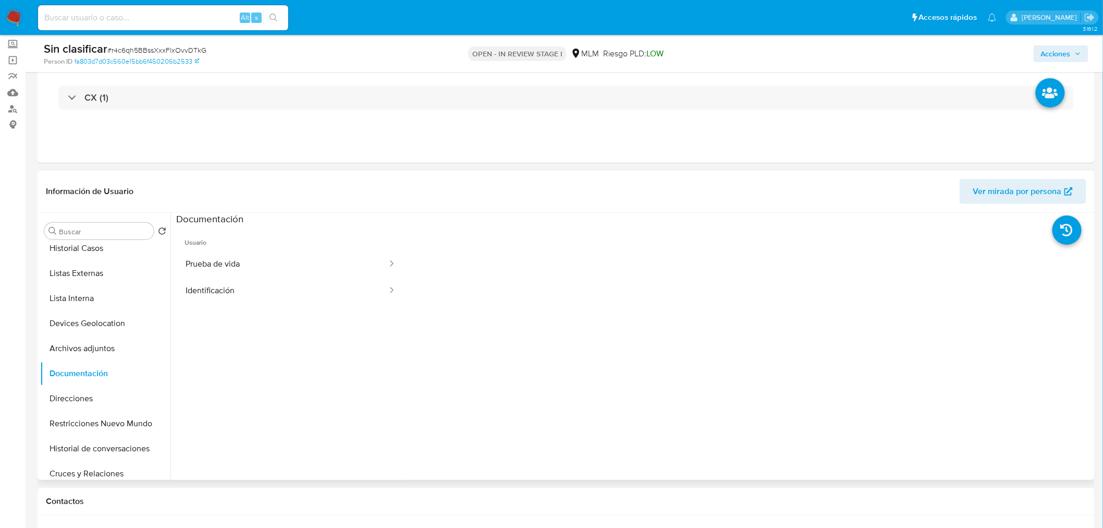
click at [258, 313] on ul "Usuario Prueba de vida Identificación" at bounding box center [290, 376] width 229 height 300
click at [256, 299] on button "Identificación" at bounding box center [282, 290] width 212 height 27
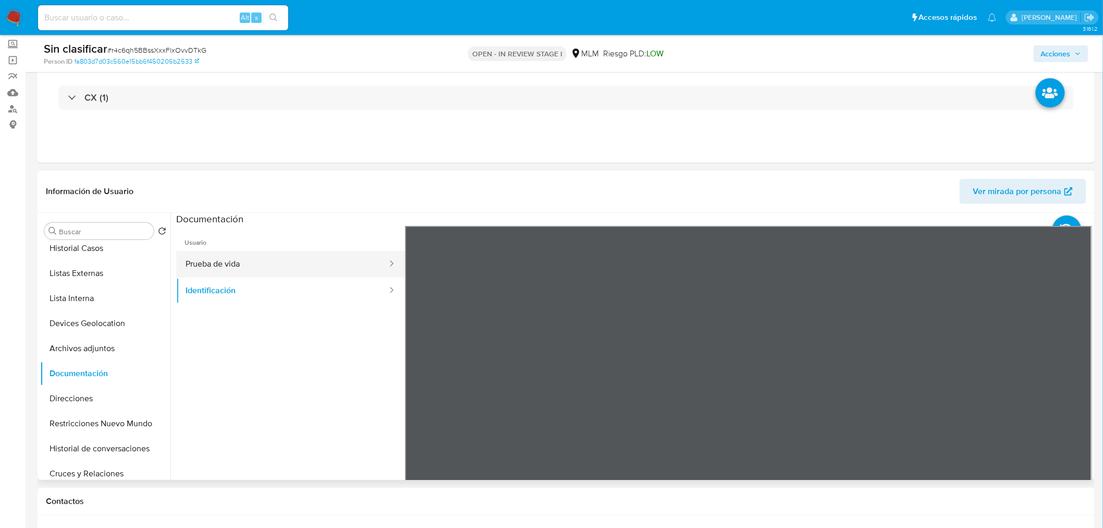
click at [249, 256] on button "Prueba de vida" at bounding box center [282, 264] width 212 height 27
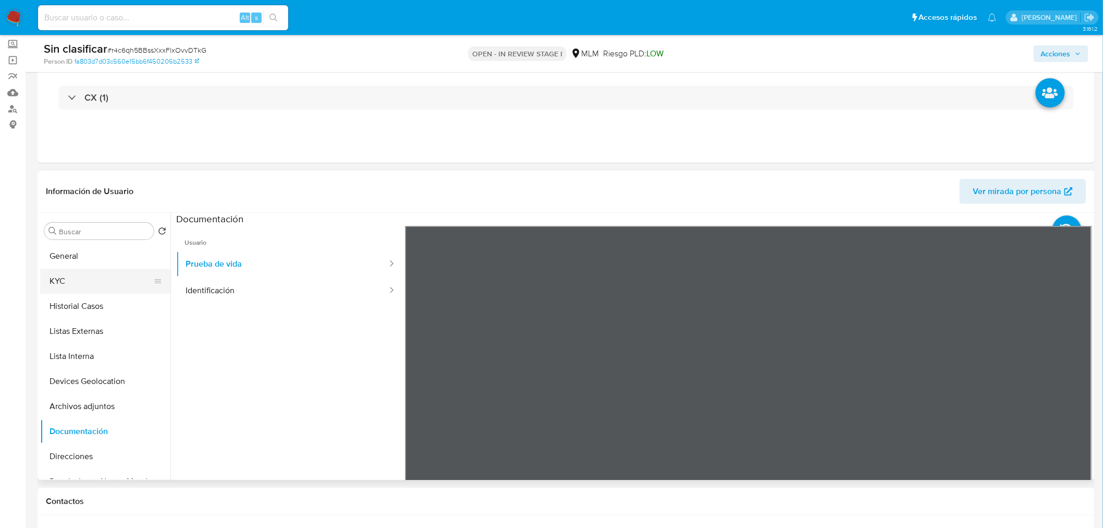
click at [93, 285] on button "KYC" at bounding box center [101, 280] width 122 height 25
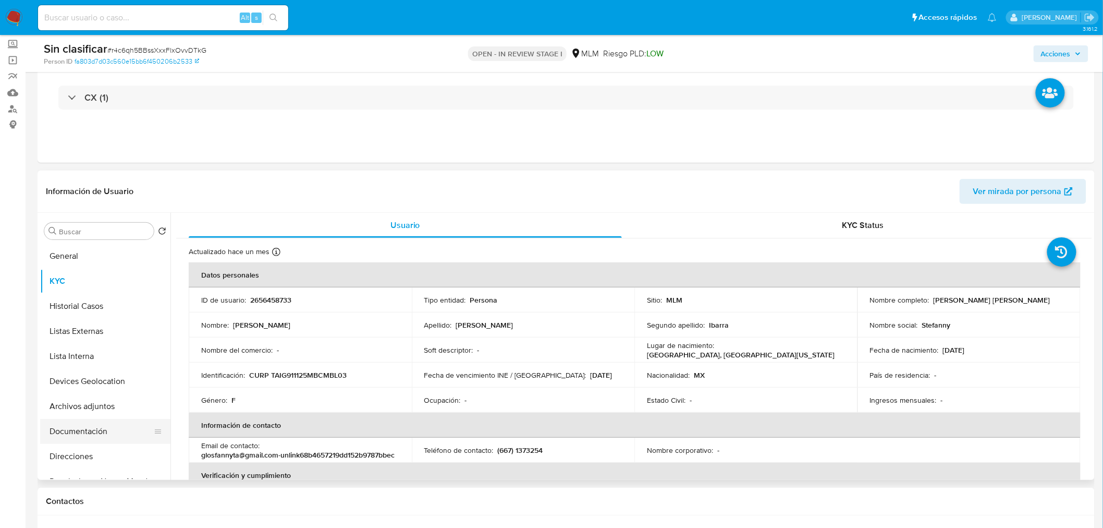
click at [95, 430] on button "Documentación" at bounding box center [101, 431] width 122 height 25
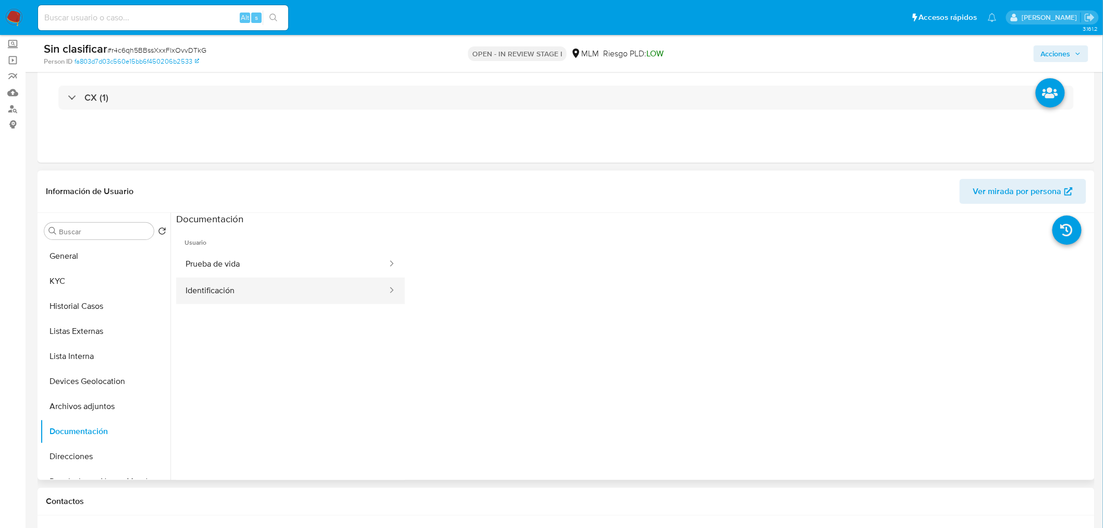
click at [330, 295] on button "Identificación" at bounding box center [282, 290] width 212 height 27
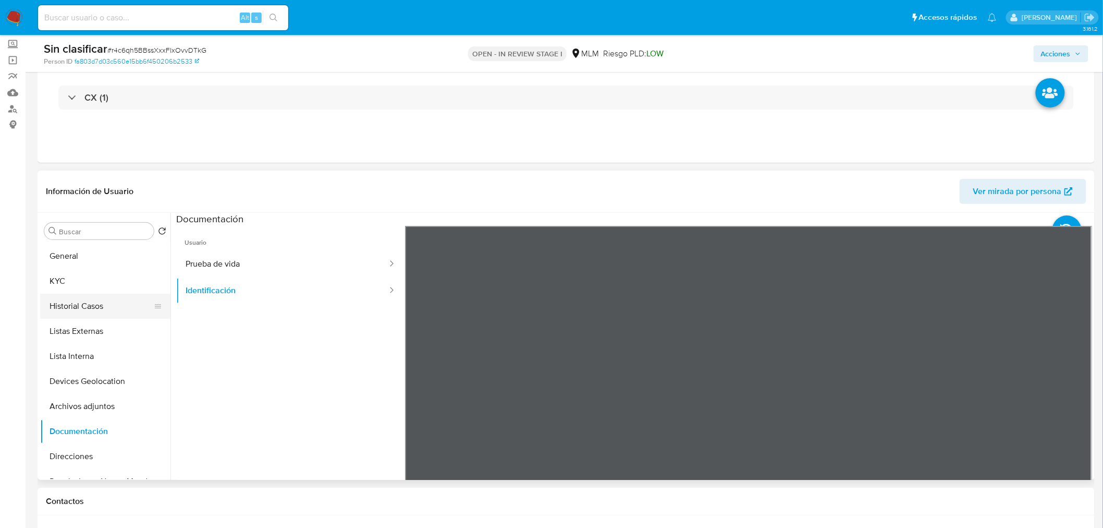
click at [102, 310] on button "Historial Casos" at bounding box center [101, 305] width 122 height 25
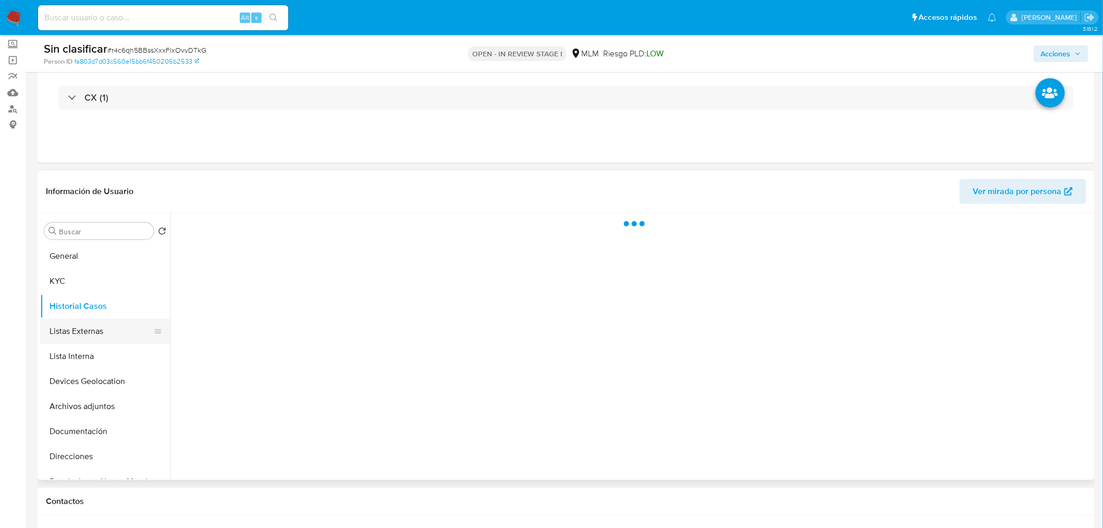
click at [100, 324] on button "Listas Externas" at bounding box center [101, 331] width 122 height 25
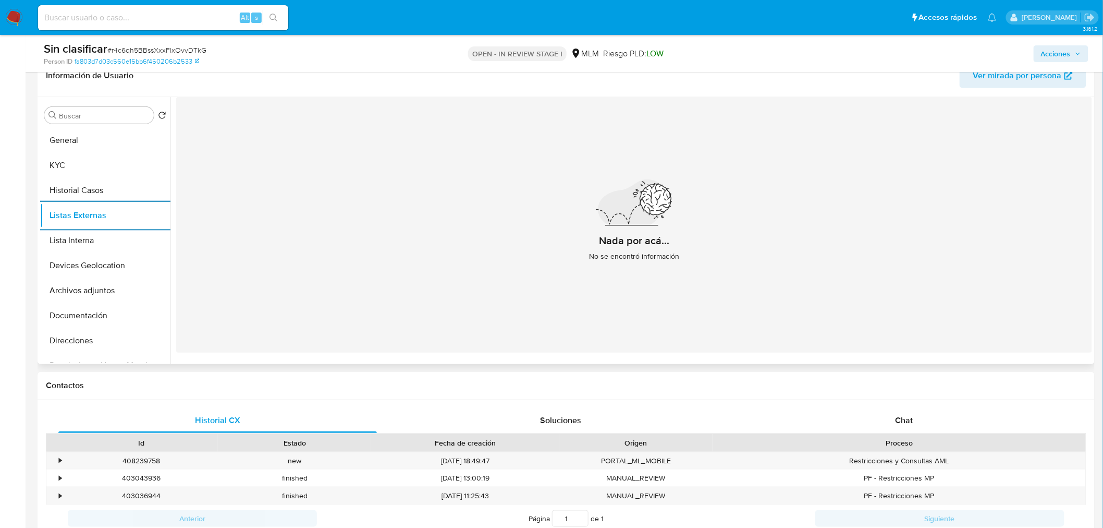
scroll to position [116, 0]
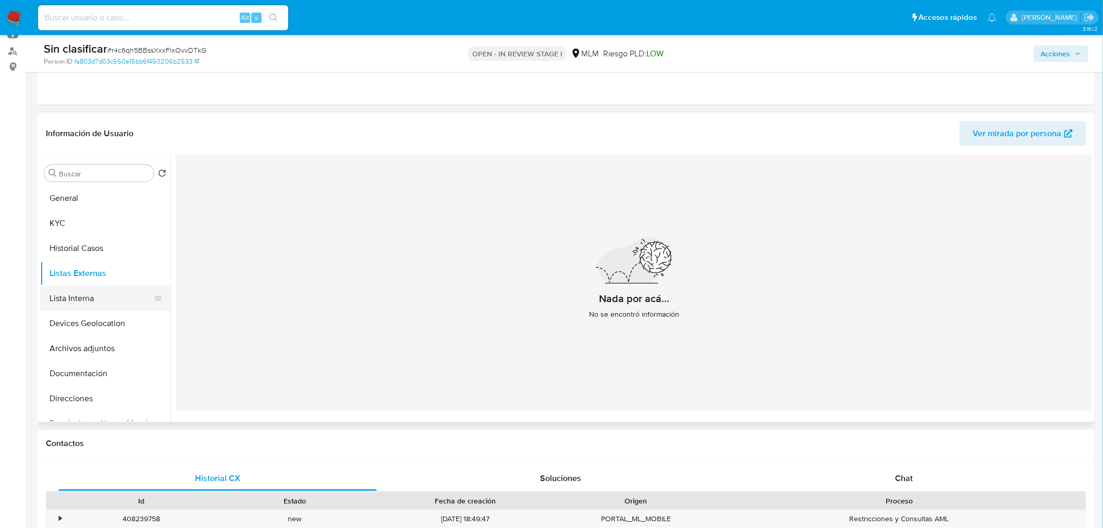
click at [99, 305] on button "Lista Interna" at bounding box center [101, 298] width 122 height 25
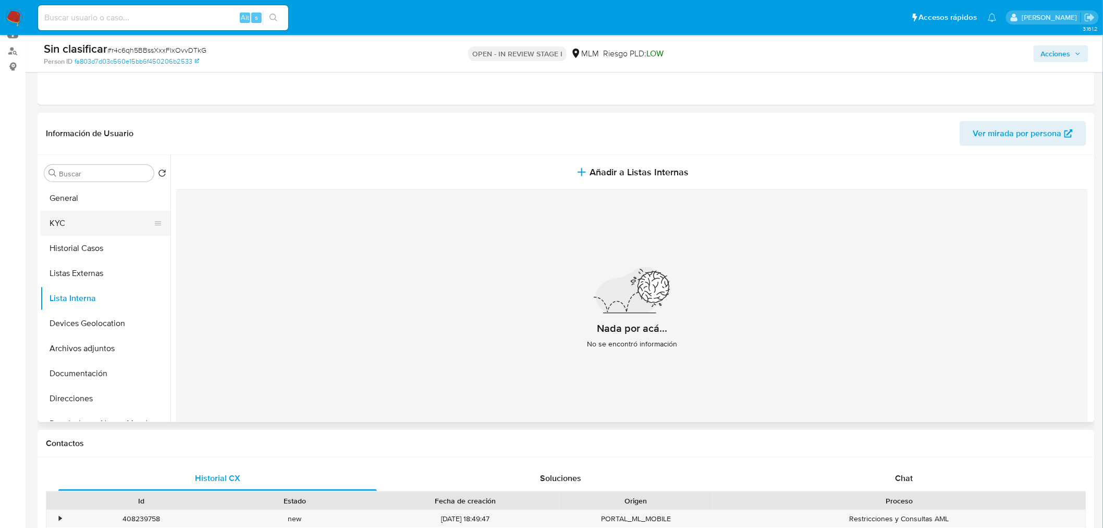
click at [101, 225] on button "KYC" at bounding box center [101, 223] width 122 height 25
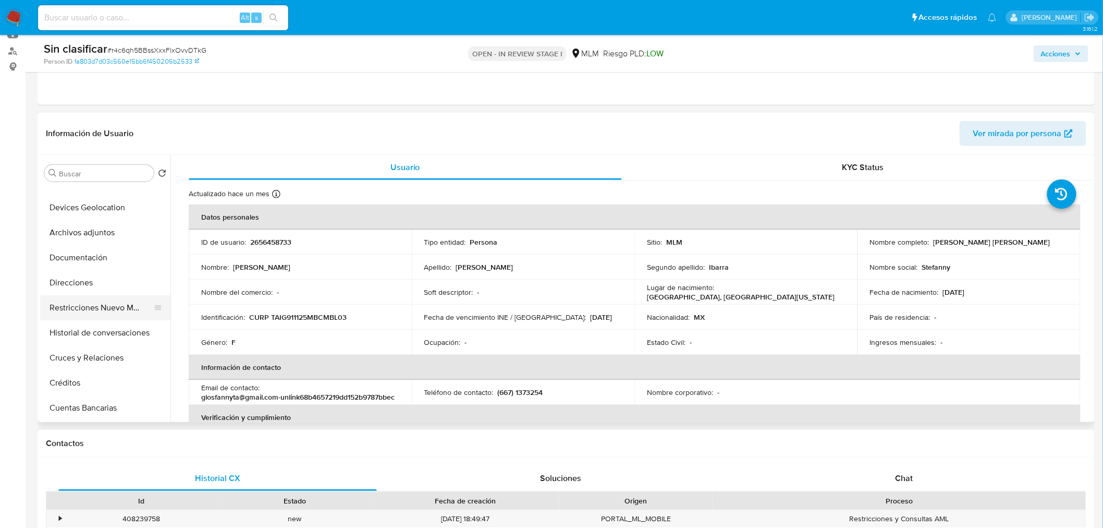
click at [111, 311] on button "Restricciones Nuevo Mundo" at bounding box center [101, 307] width 122 height 25
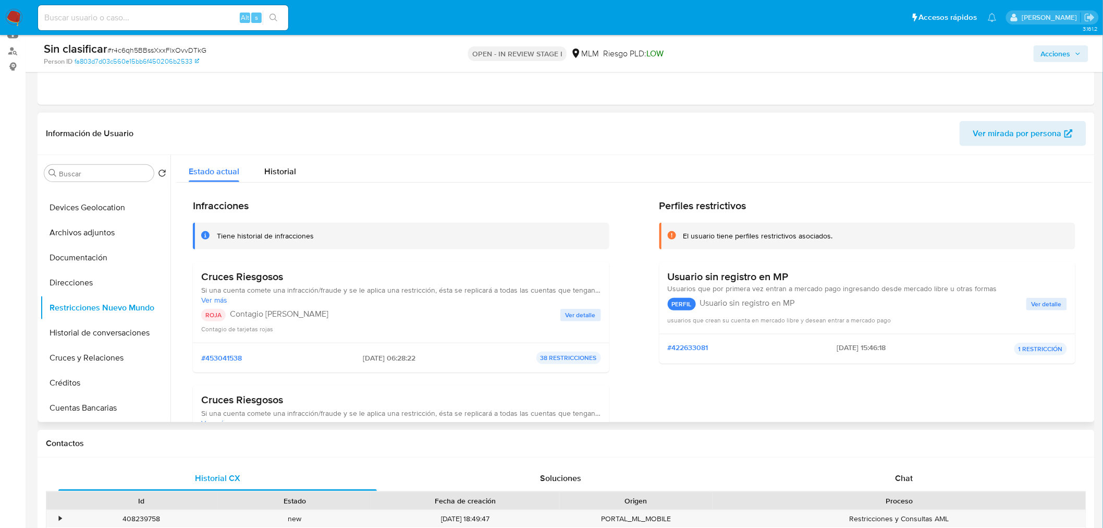
click at [569, 317] on span "Ver detalle" at bounding box center [581, 315] width 30 height 10
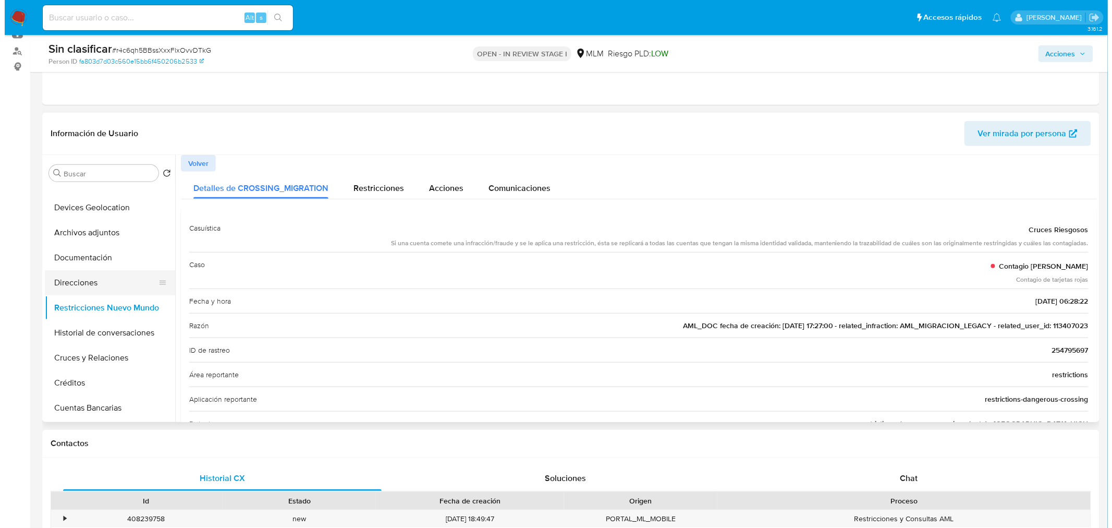
scroll to position [58, 0]
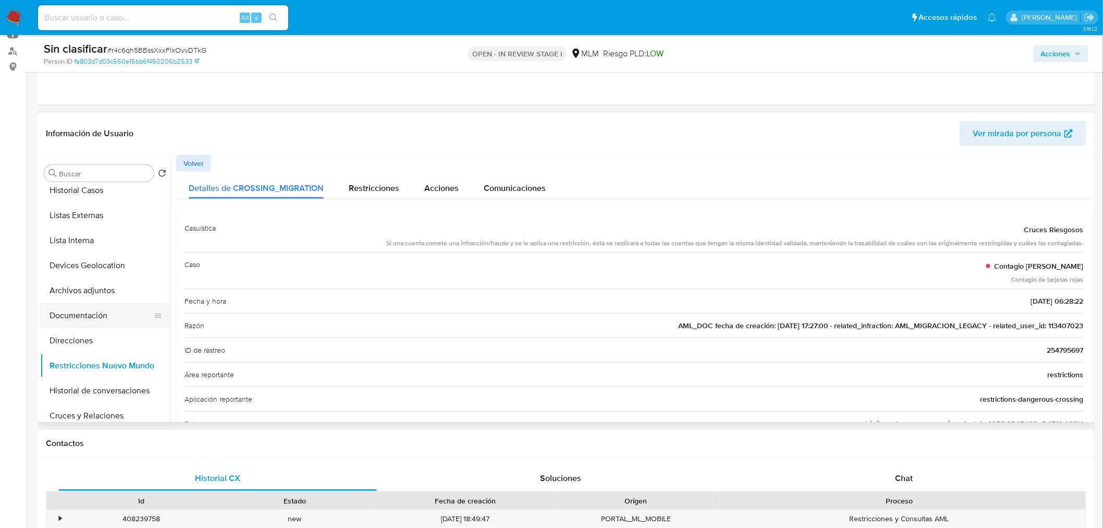
click at [103, 303] on button "Documentación" at bounding box center [101, 315] width 122 height 25
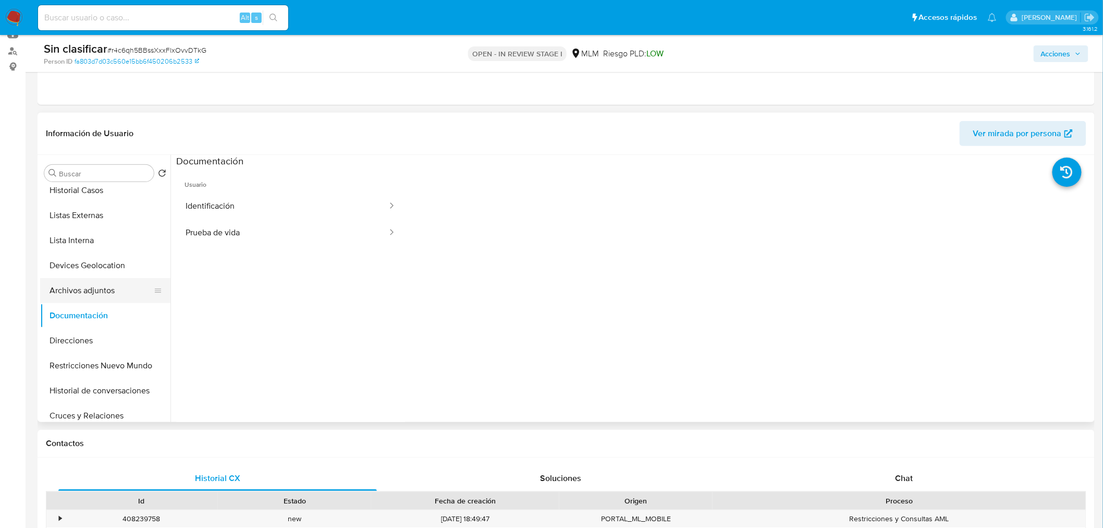
click at [104, 289] on button "Archivos adjuntos" at bounding box center [101, 290] width 122 height 25
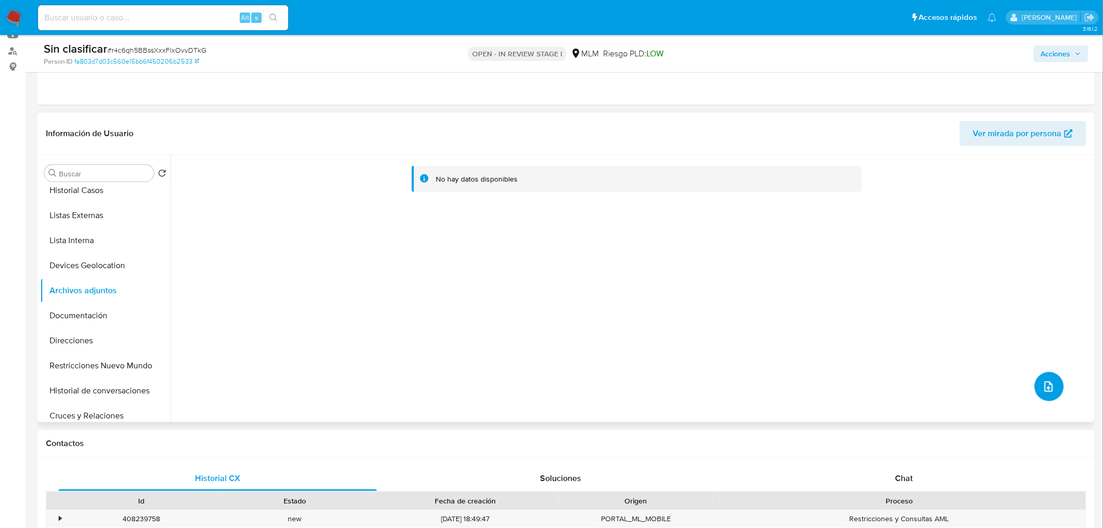
click at [1047, 381] on icon "upload-file" at bounding box center [1049, 386] width 13 height 13
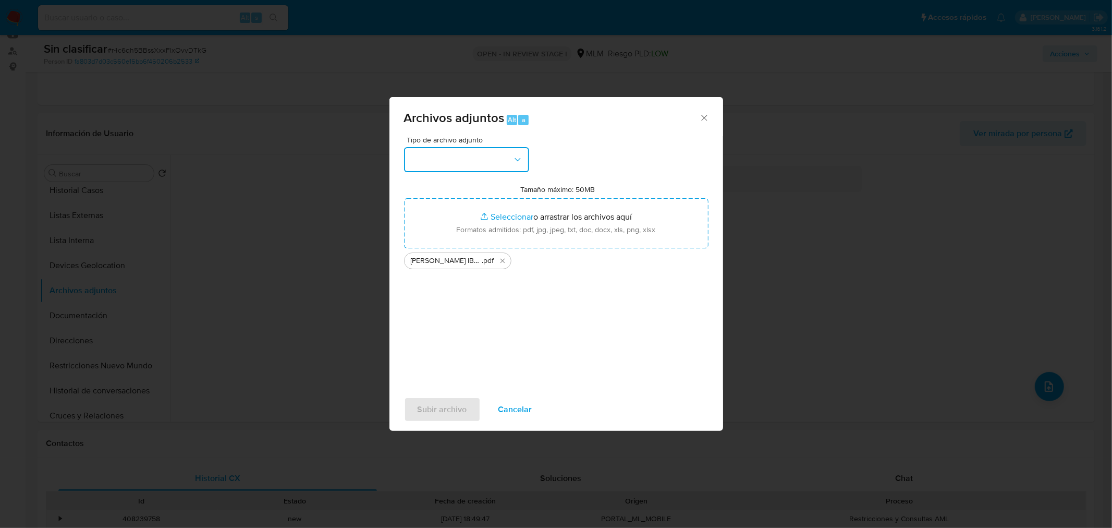
click at [483, 163] on button "button" at bounding box center [466, 159] width 125 height 25
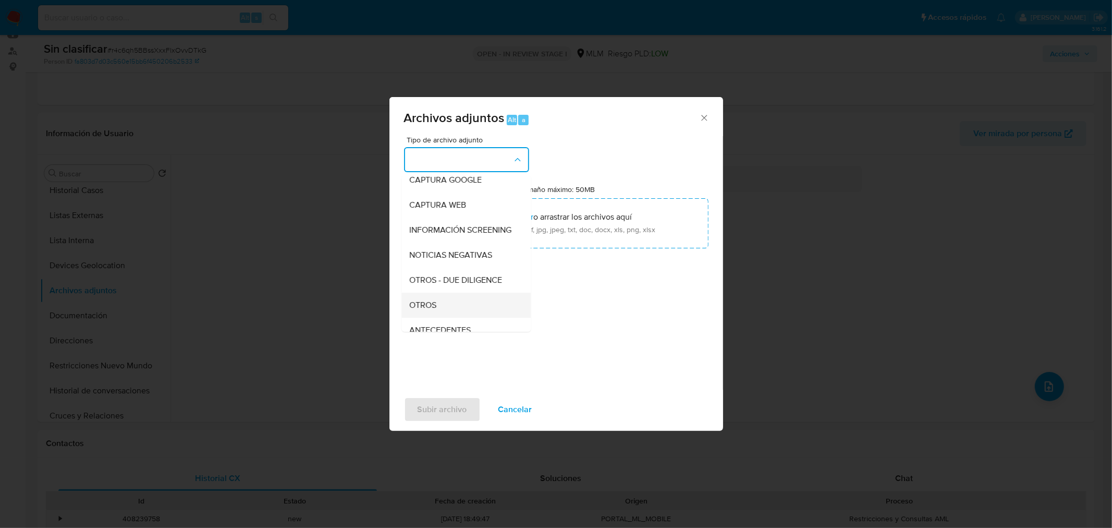
click at [460, 312] on div "OTROS" at bounding box center [463, 304] width 106 height 25
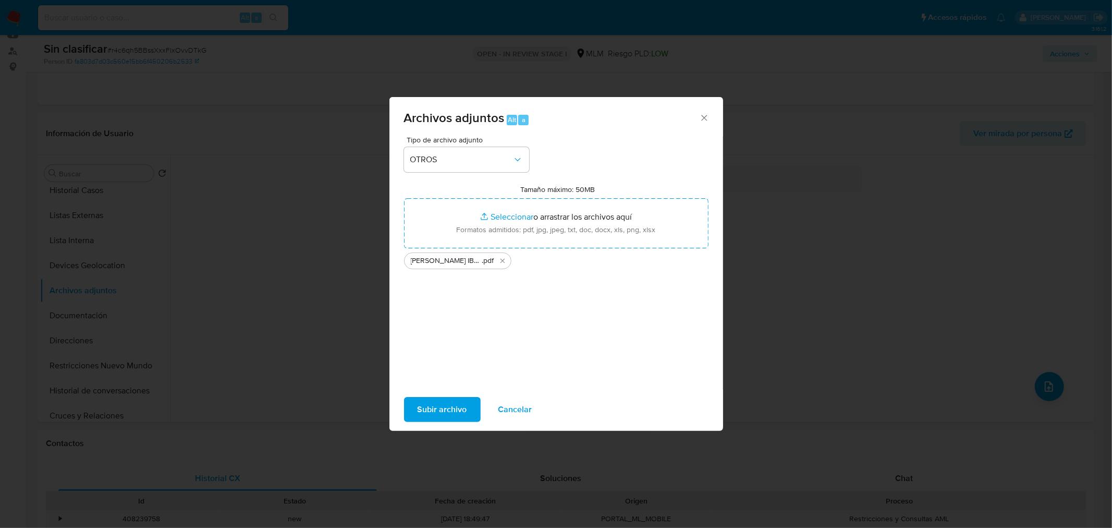
click at [451, 405] on span "Subir archivo" at bounding box center [443, 409] width 50 height 23
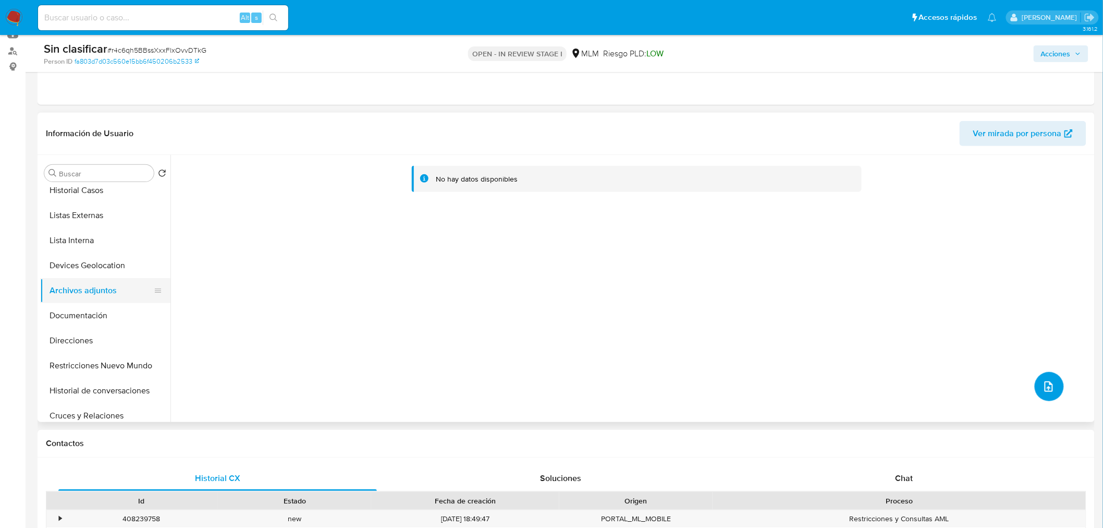
scroll to position [0, 0]
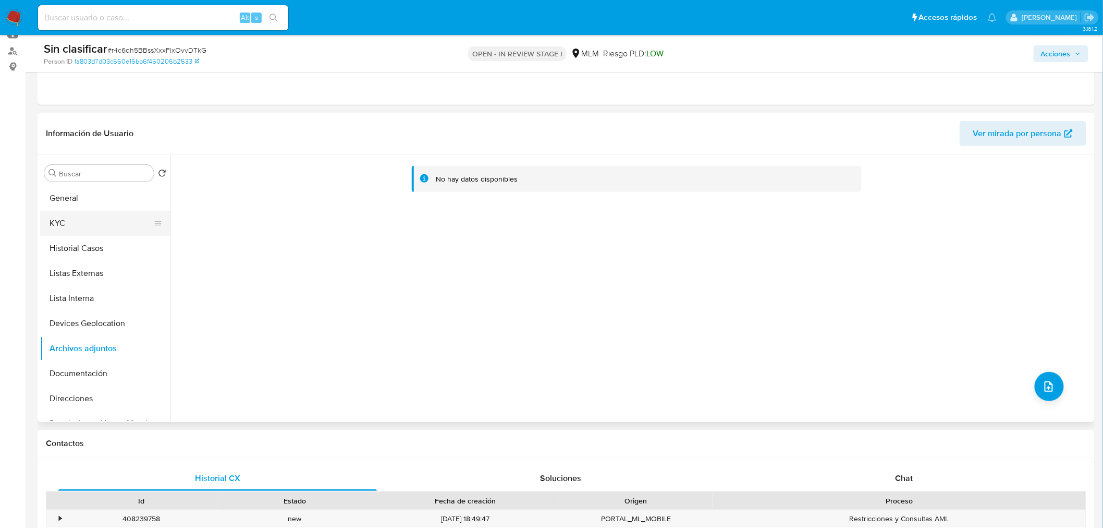
click at [81, 218] on button "KYC" at bounding box center [101, 223] width 122 height 25
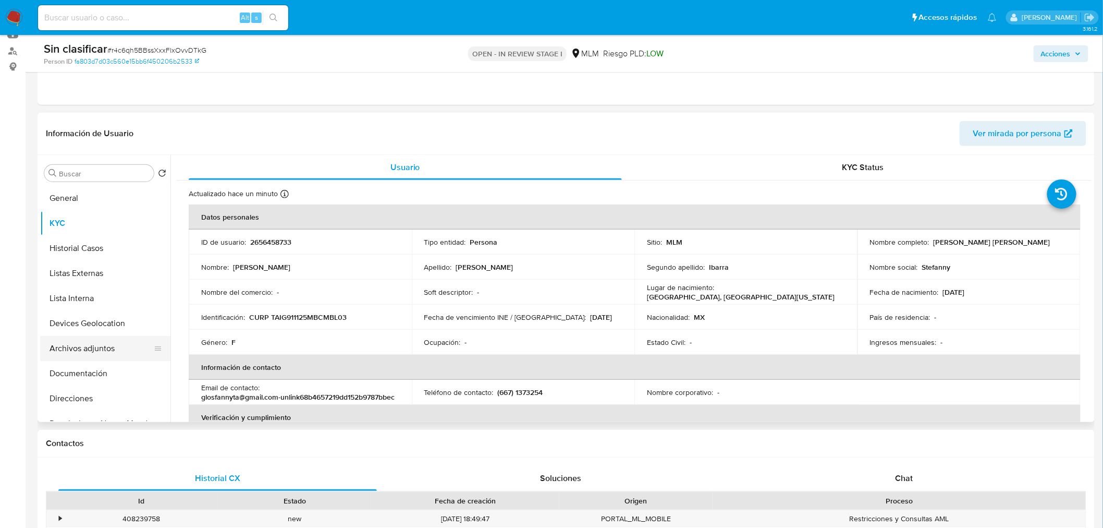
click at [98, 353] on button "Archivos adjuntos" at bounding box center [101, 348] width 122 height 25
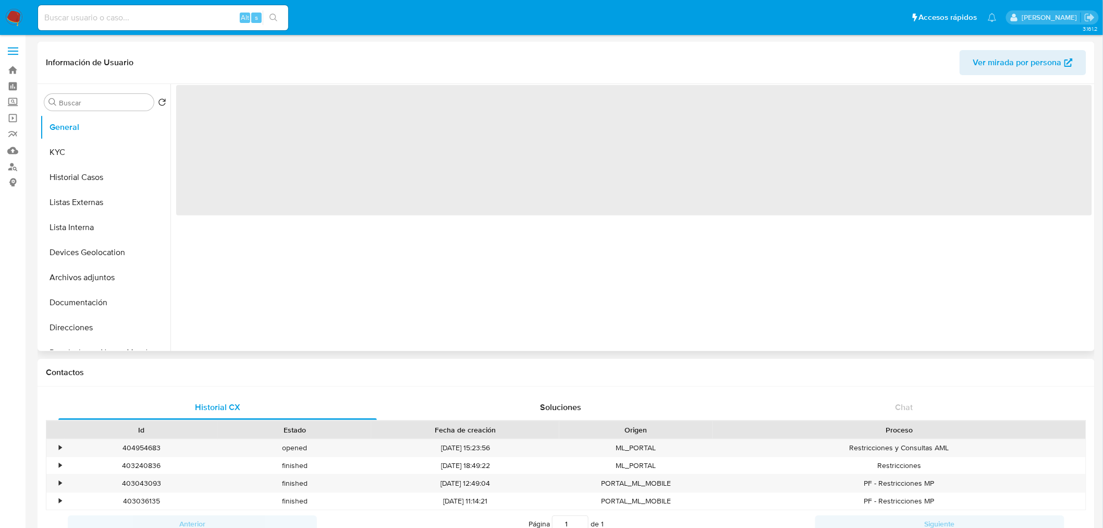
select select "10"
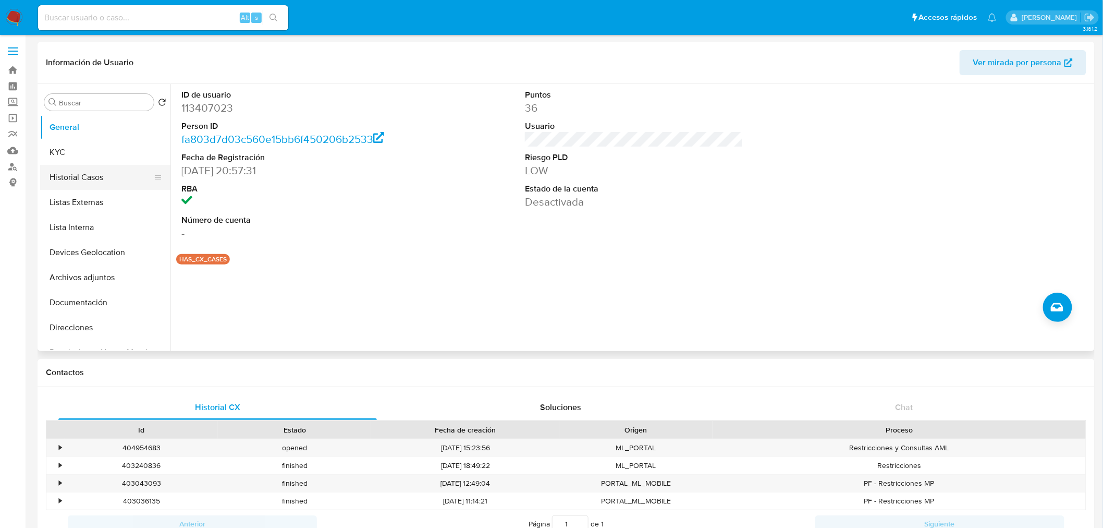
click at [102, 185] on button "Historial Casos" at bounding box center [101, 177] width 122 height 25
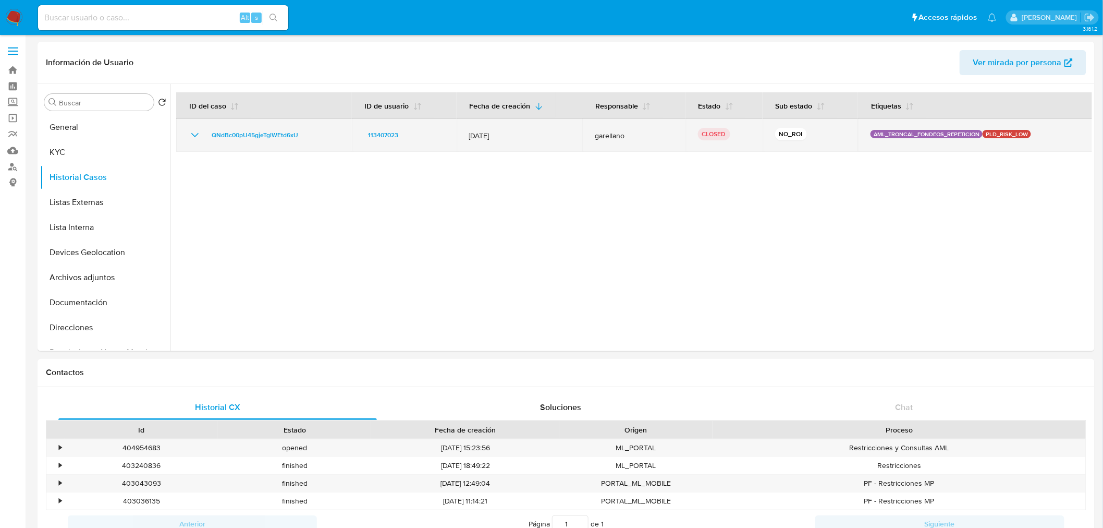
click at [193, 136] on icon "Mostrar/Ocultar" at bounding box center [195, 135] width 13 height 13
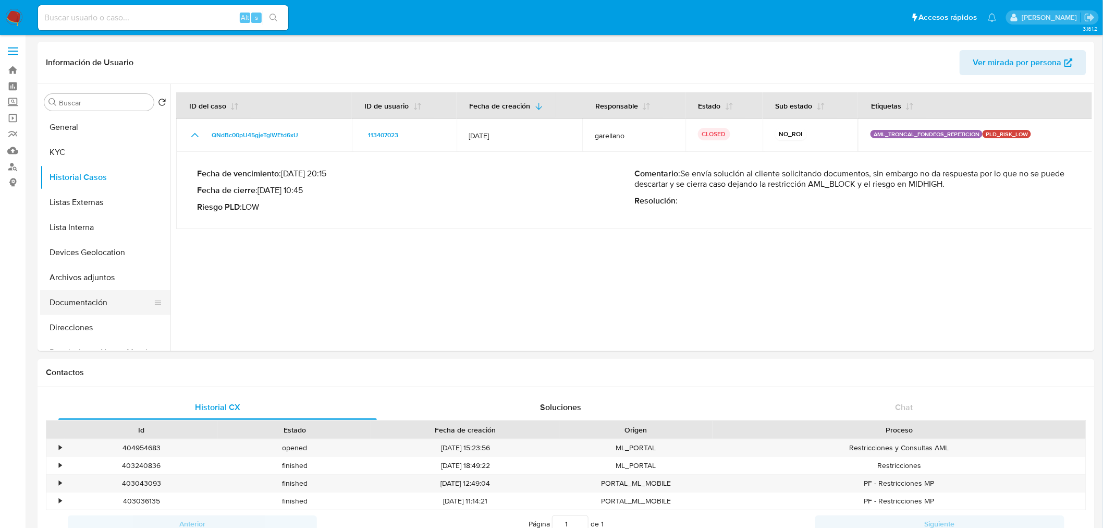
click at [110, 299] on button "Documentación" at bounding box center [101, 302] width 122 height 25
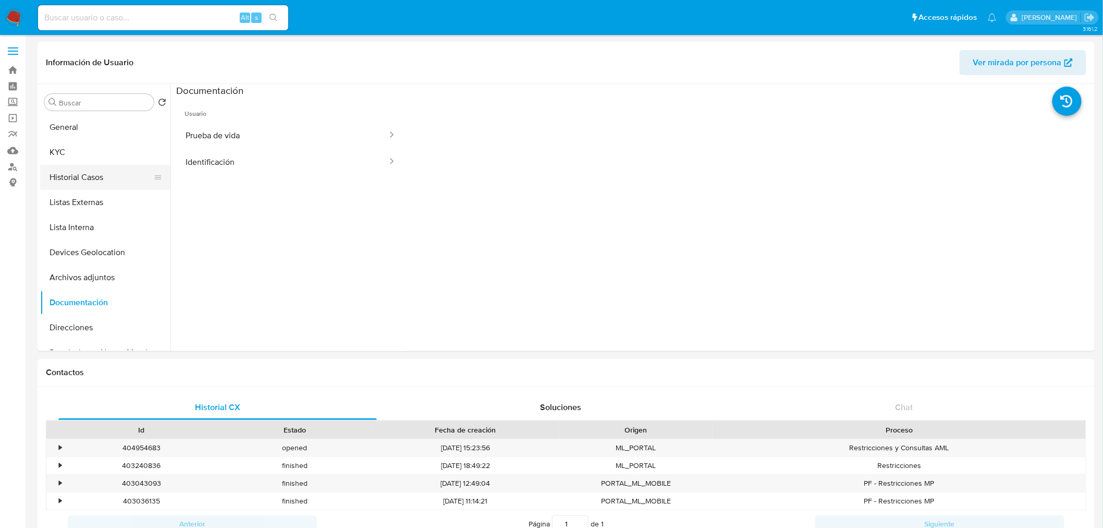
click at [92, 181] on button "Historial Casos" at bounding box center [101, 177] width 122 height 25
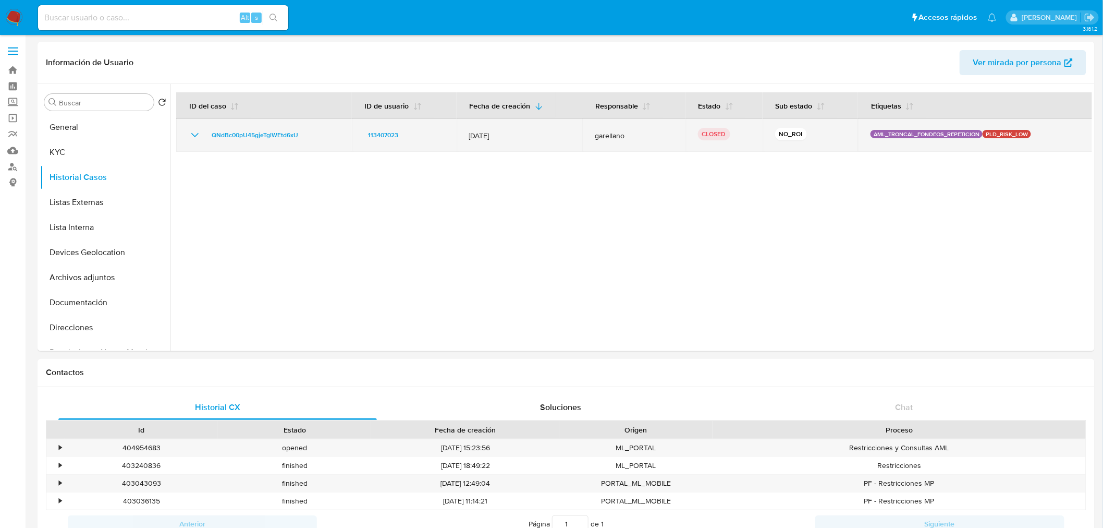
click at [198, 132] on icon "Mostrar/Ocultar" at bounding box center [195, 135] width 13 height 13
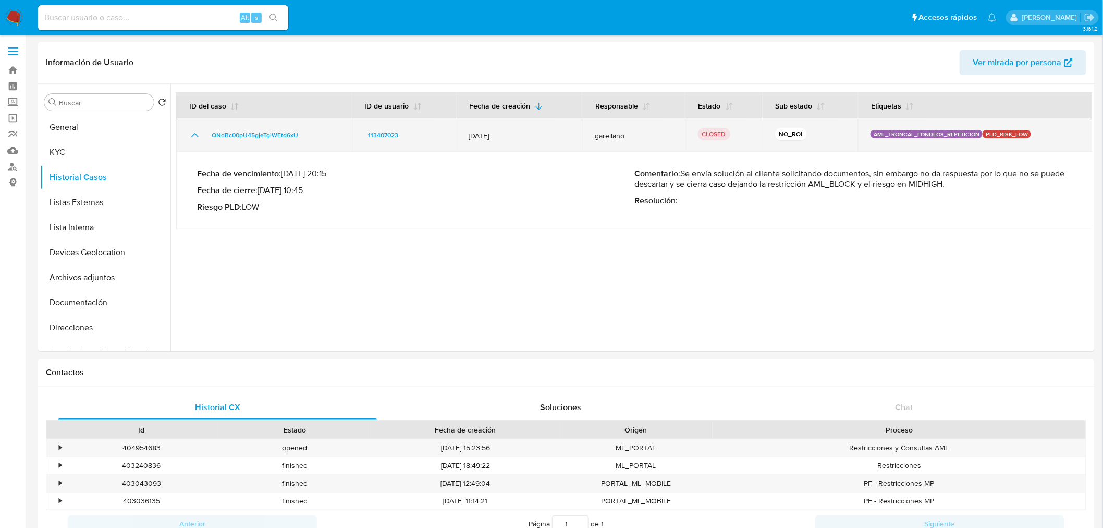
click at [198, 132] on icon "Mostrar/Ocultar" at bounding box center [195, 135] width 13 height 13
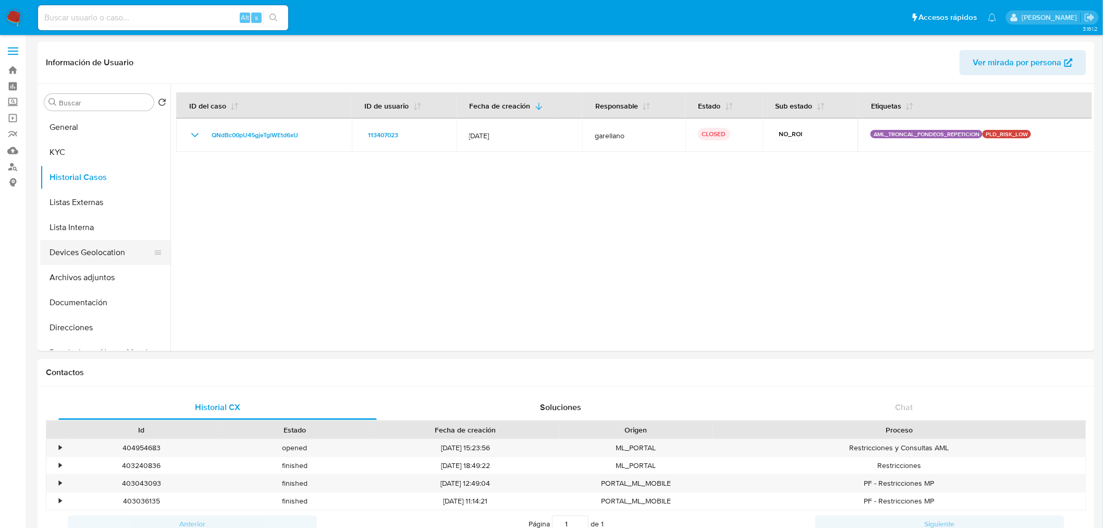
click at [97, 254] on button "Devices Geolocation" at bounding box center [101, 252] width 122 height 25
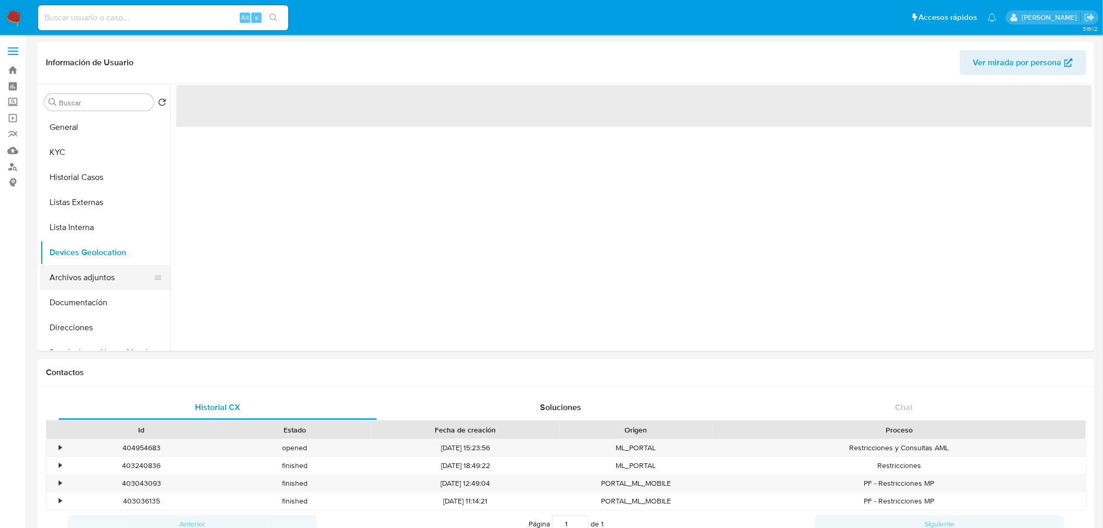
click at [94, 289] on button "Archivos adjuntos" at bounding box center [101, 277] width 122 height 25
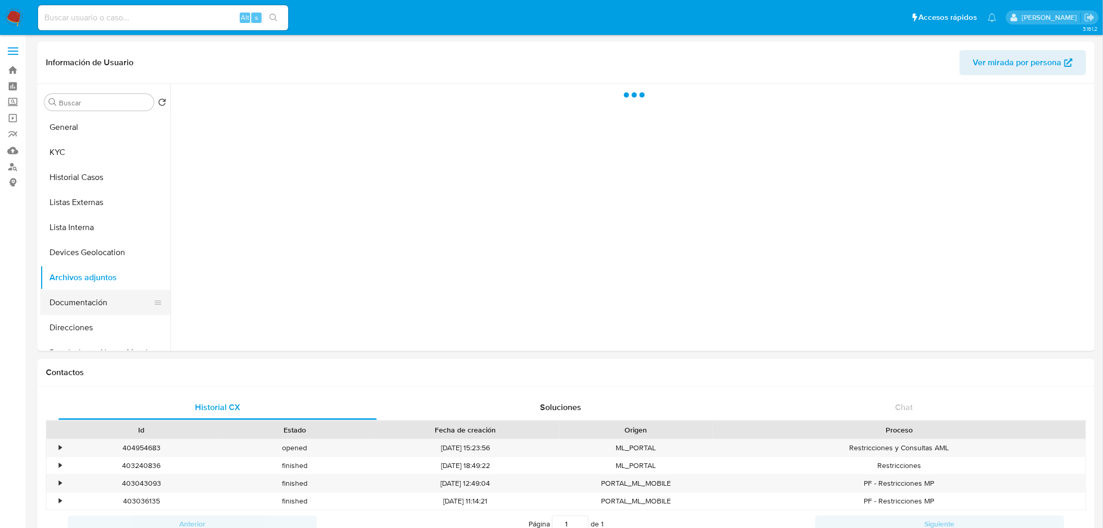
click at [95, 305] on button "Documentación" at bounding box center [101, 302] width 122 height 25
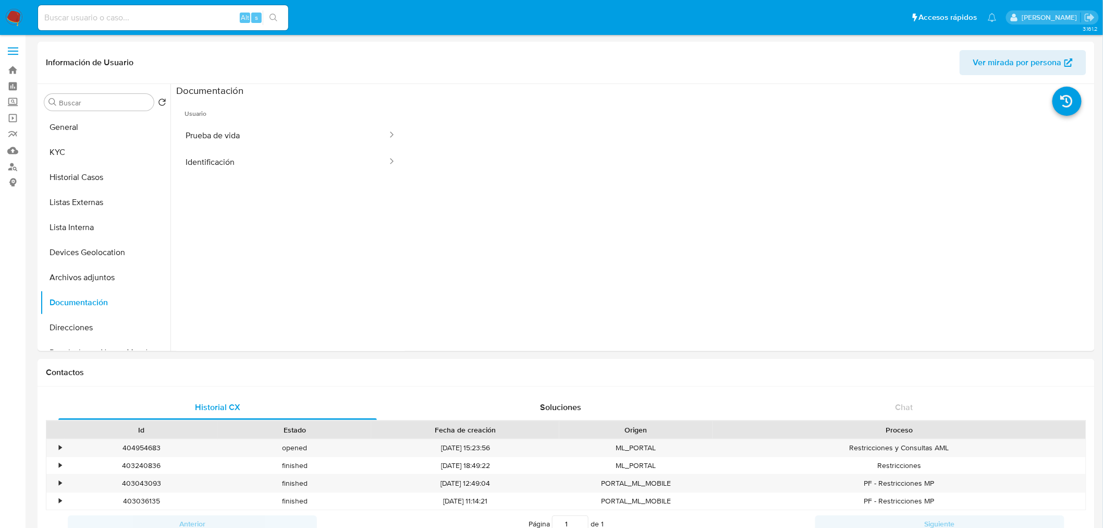
click at [234, 121] on span "Usuario" at bounding box center [290, 109] width 229 height 25
click at [245, 142] on button "Prueba de vida" at bounding box center [282, 135] width 212 height 27
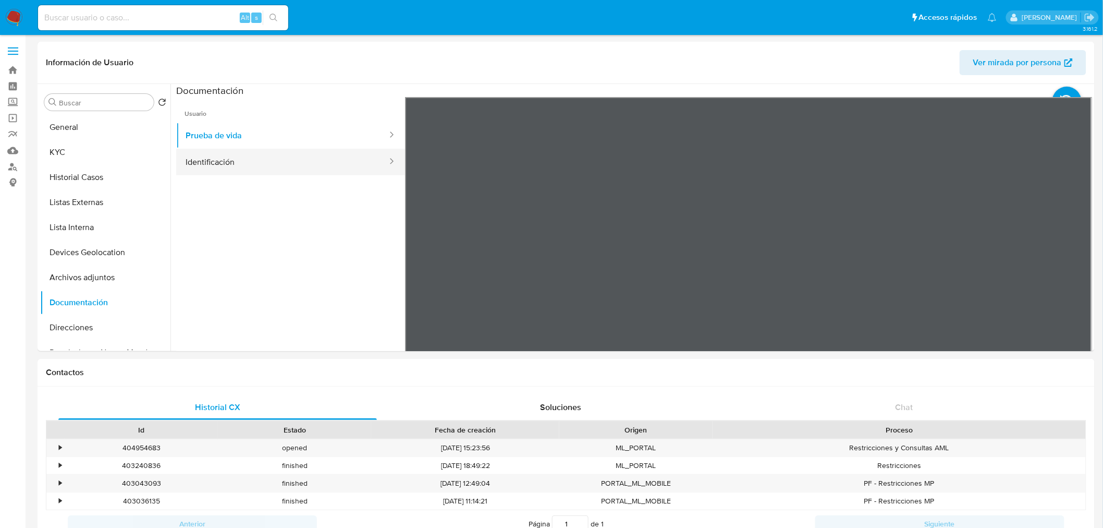
click at [270, 162] on button "Identificación" at bounding box center [282, 162] width 212 height 27
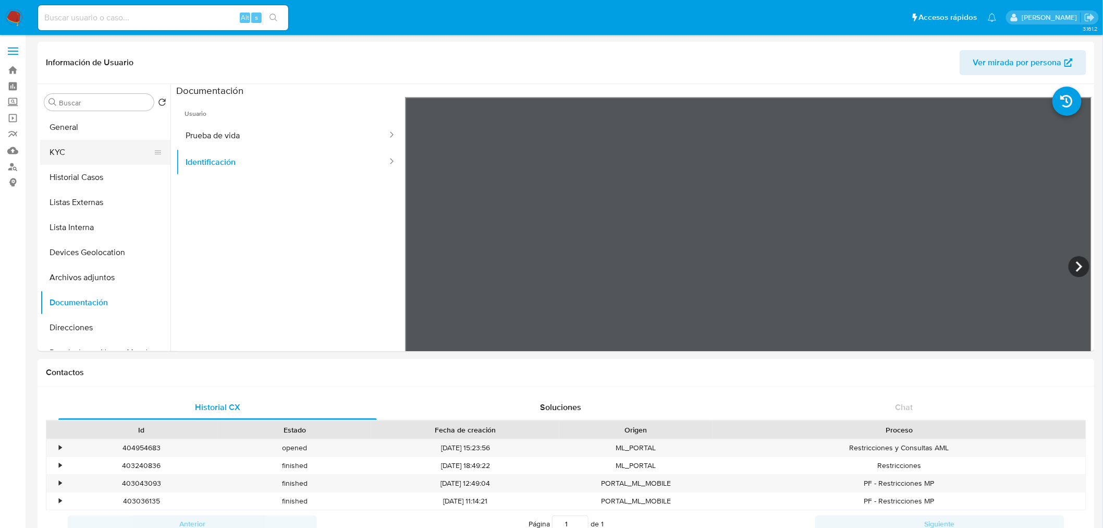
click at [90, 152] on button "KYC" at bounding box center [101, 152] width 122 height 25
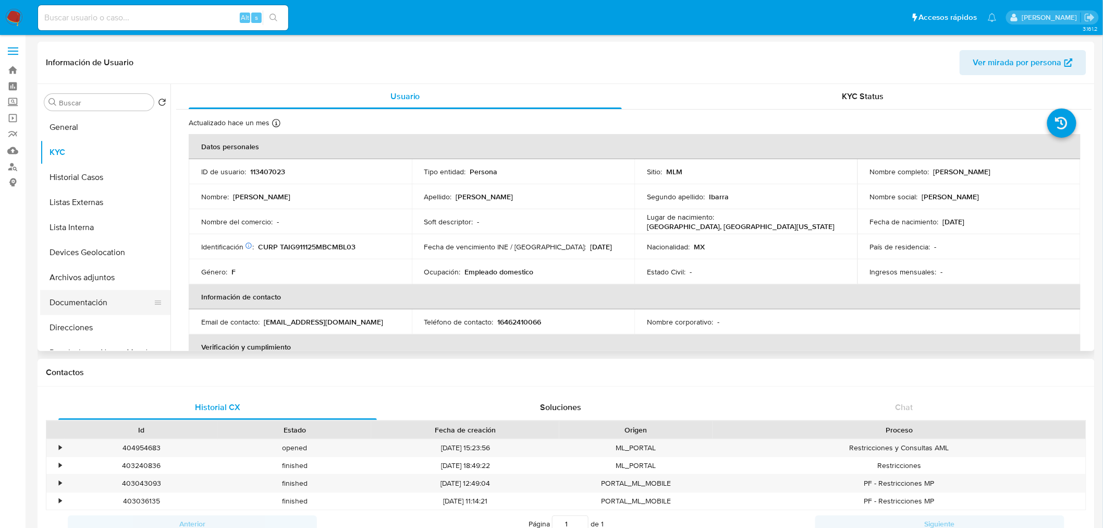
click at [97, 302] on button "Documentación" at bounding box center [101, 302] width 122 height 25
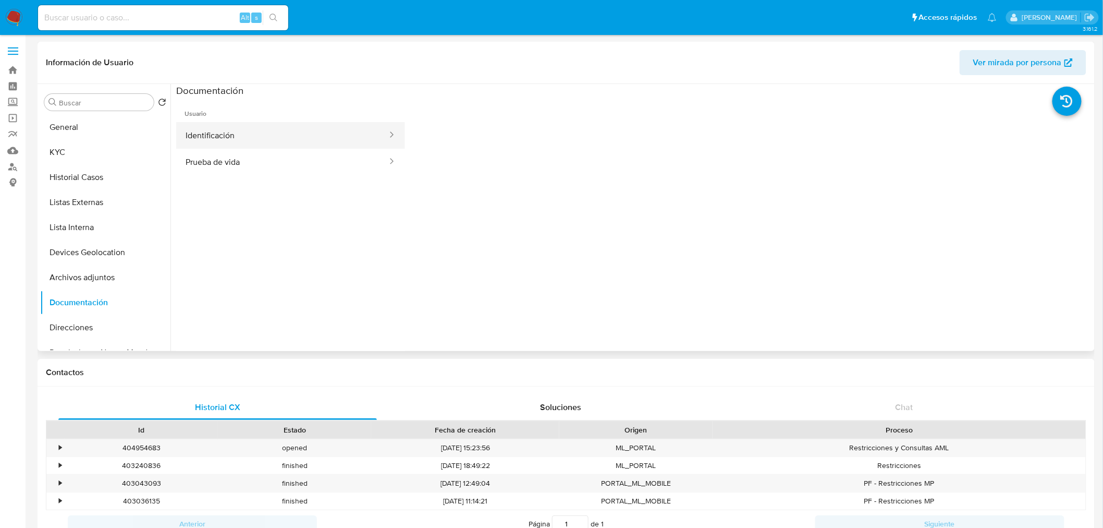
click at [296, 129] on button "Identificación" at bounding box center [282, 135] width 212 height 27
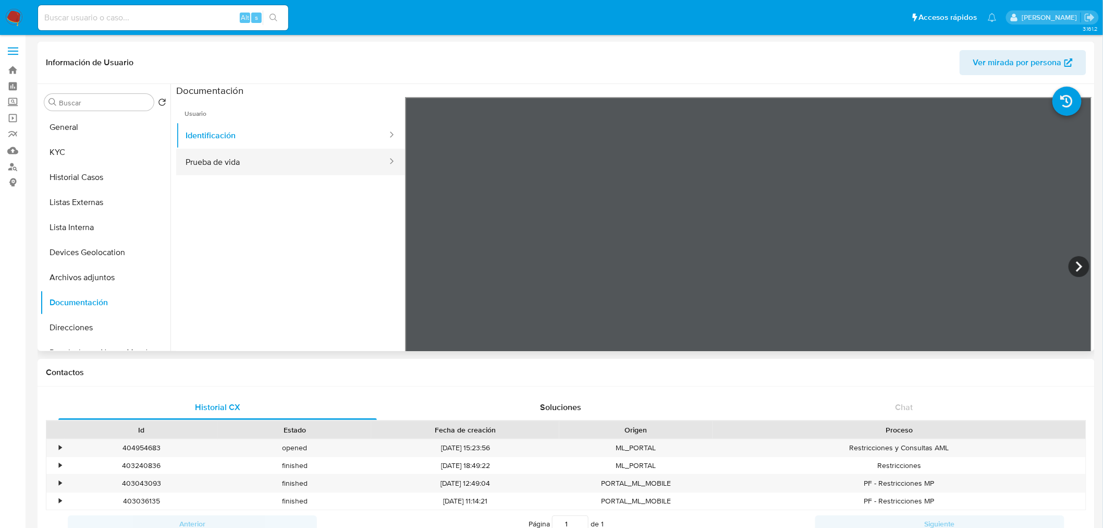
click at [318, 164] on button "Prueba de vida" at bounding box center [282, 162] width 212 height 27
click at [212, 142] on button "Identificación" at bounding box center [282, 135] width 212 height 27
click at [87, 201] on button "Listas Externas" at bounding box center [101, 202] width 122 height 25
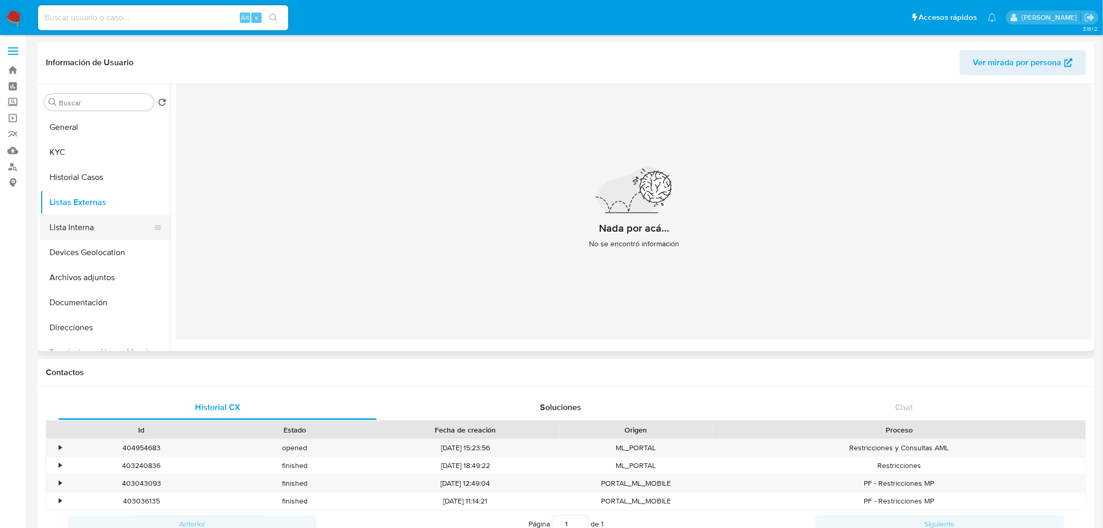
click at [100, 223] on button "Lista Interna" at bounding box center [101, 227] width 122 height 25
click at [53, 160] on button "KYC" at bounding box center [101, 152] width 122 height 25
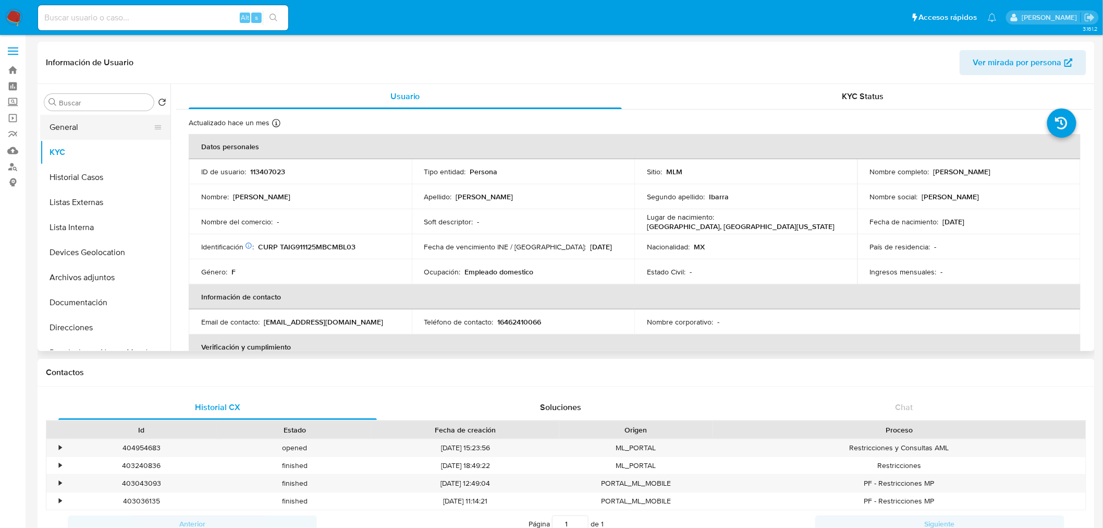
click at [80, 129] on button "General" at bounding box center [101, 127] width 122 height 25
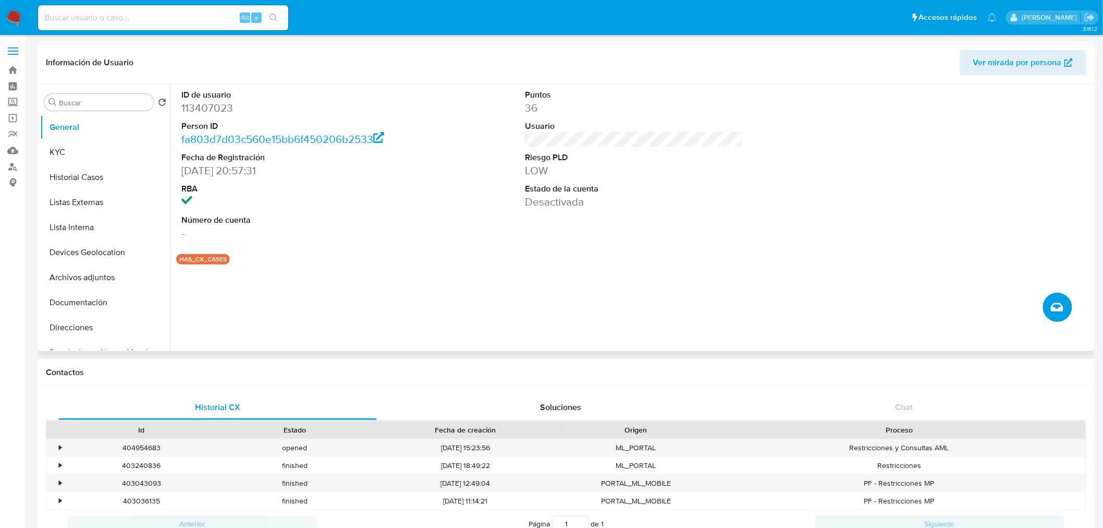
click at [1060, 310] on icon "Crear caso manual" at bounding box center [1057, 307] width 13 height 8
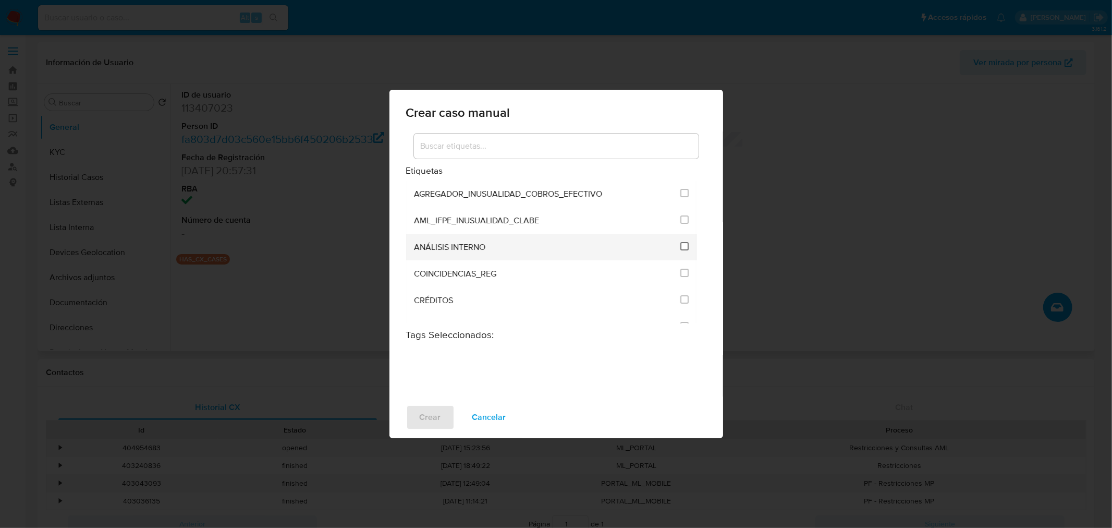
click at [681, 242] on input "1888" at bounding box center [684, 246] width 8 height 8
checkbox input "true"
click at [436, 415] on span "Crear" at bounding box center [430, 417] width 21 height 23
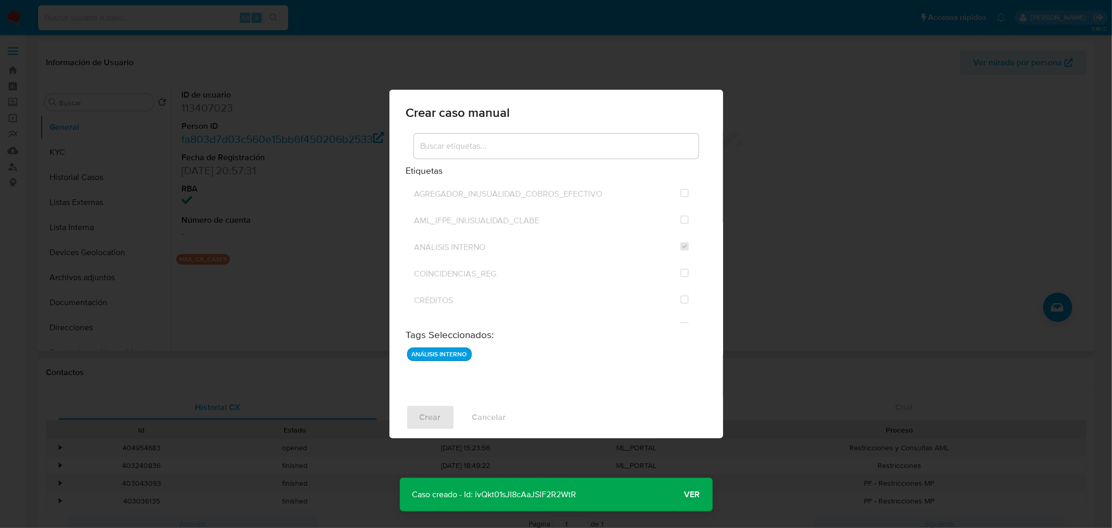
click at [699, 494] on span "Ver" at bounding box center [692, 494] width 16 height 0
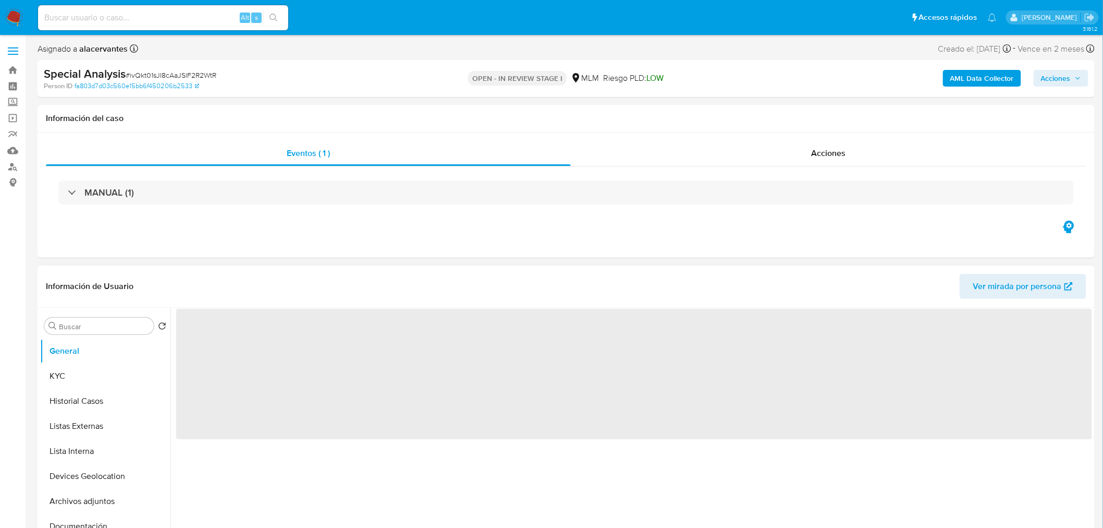
select select "10"
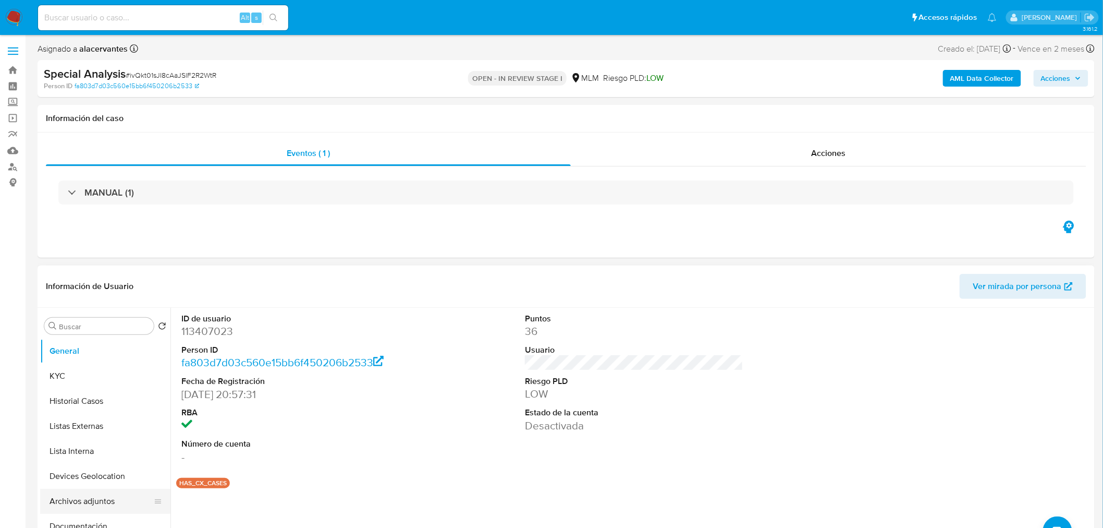
click at [106, 494] on button "Archivos adjuntos" at bounding box center [101, 500] width 122 height 25
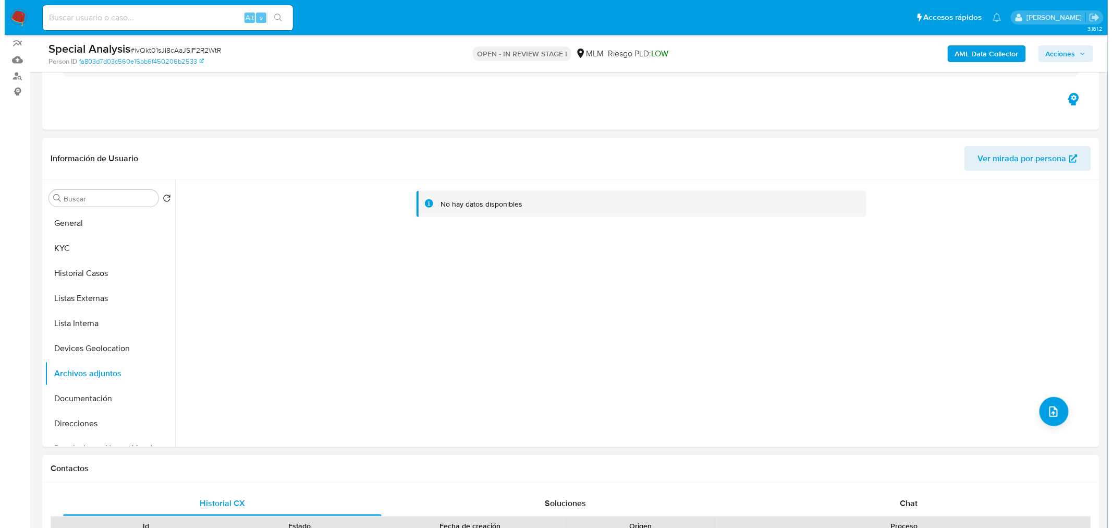
scroll to position [116, 0]
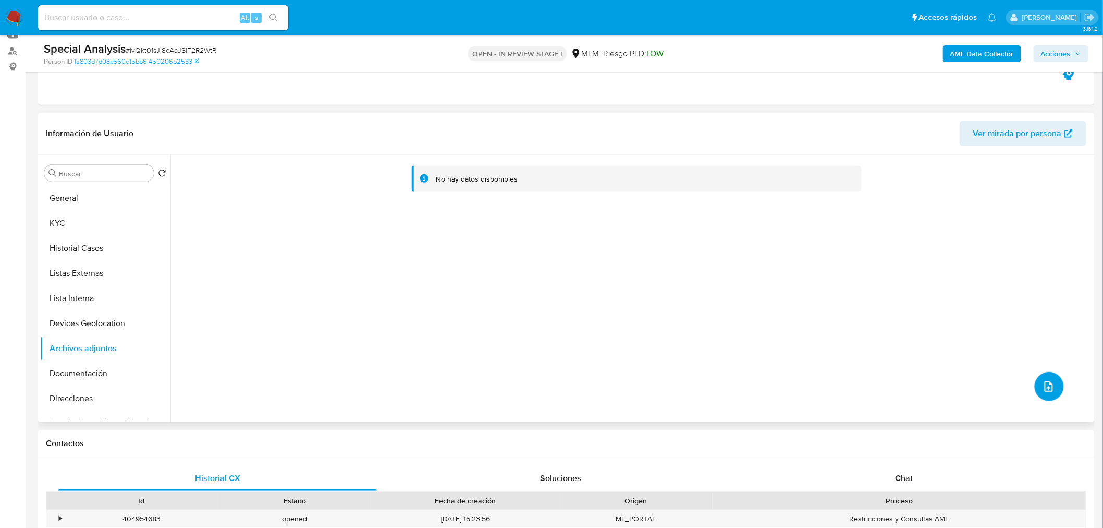
click at [1048, 391] on icon "upload-file" at bounding box center [1049, 386] width 13 height 13
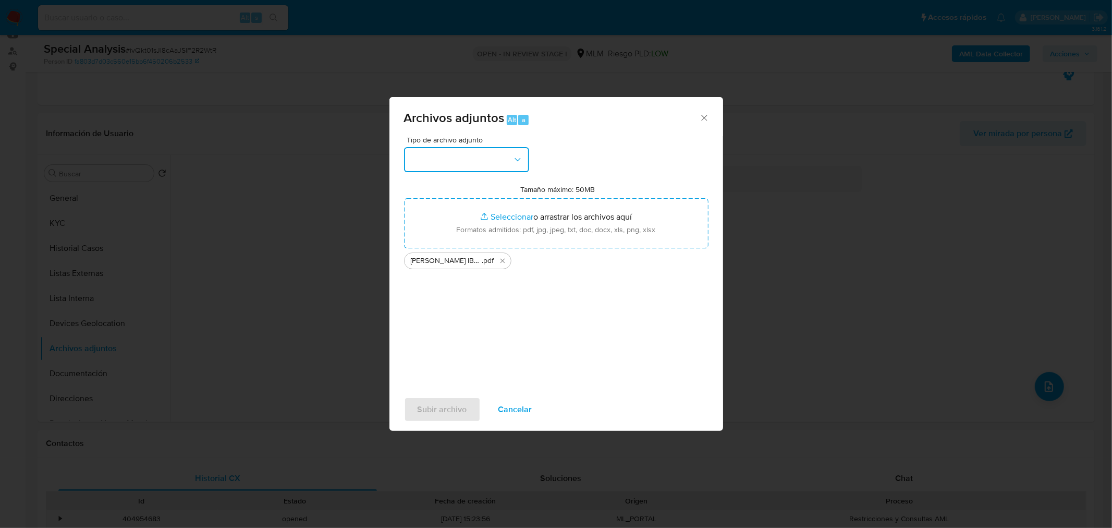
click at [475, 162] on button "button" at bounding box center [466, 159] width 125 height 25
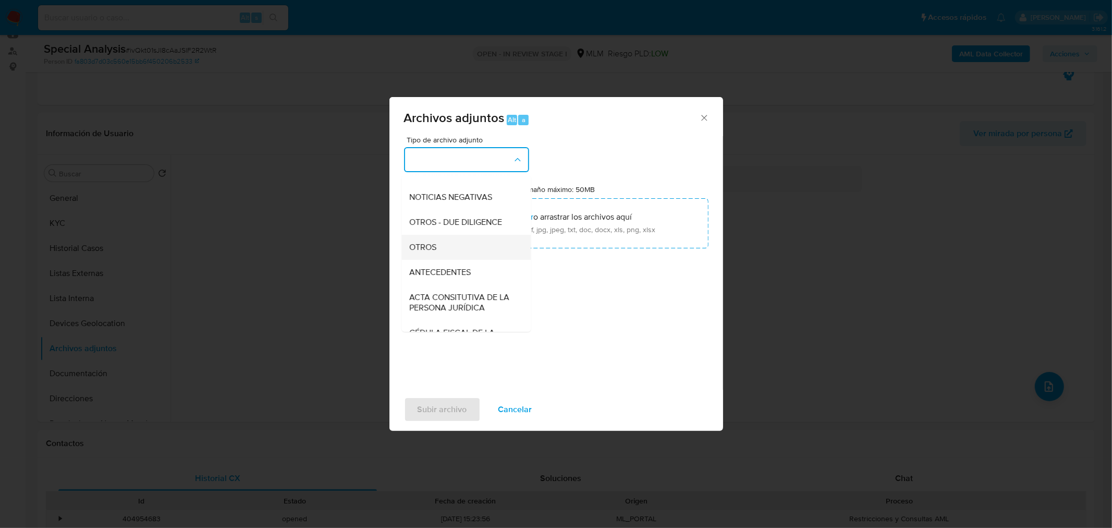
click at [451, 259] on div "OTROS" at bounding box center [463, 246] width 106 height 25
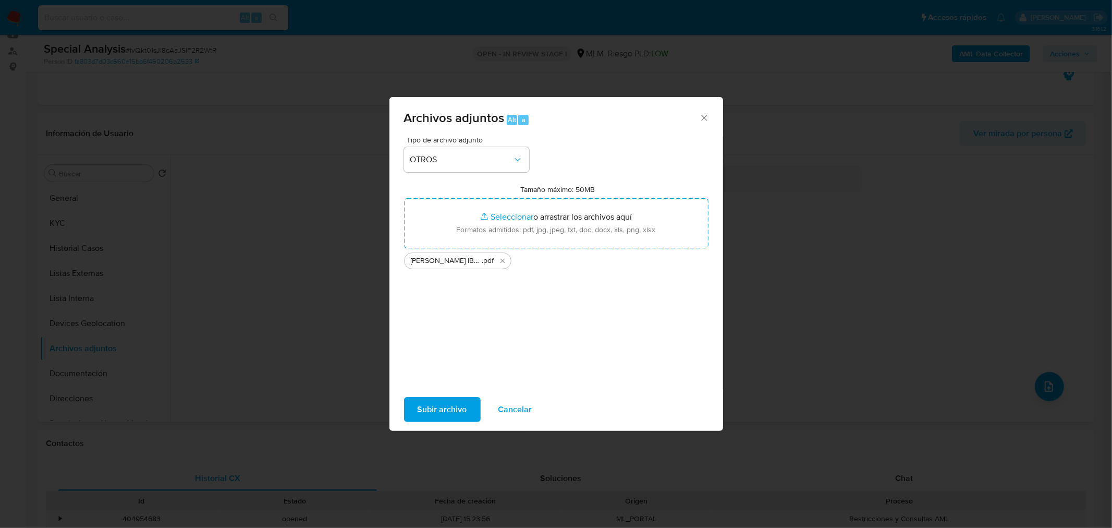
click at [457, 402] on span "Subir archivo" at bounding box center [443, 409] width 50 height 23
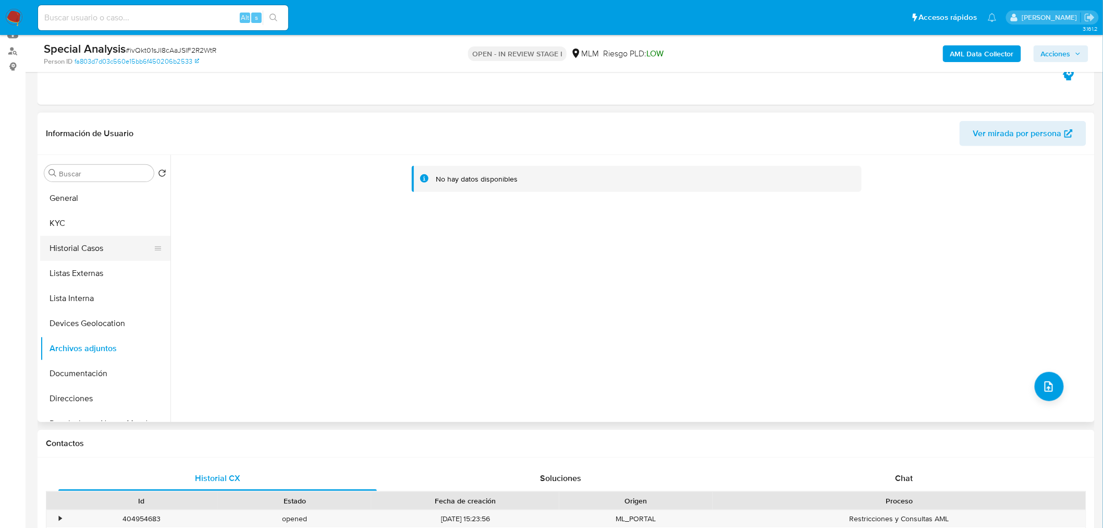
drag, startPoint x: 77, startPoint y: 219, endPoint x: 85, endPoint y: 256, distance: 37.6
click at [77, 219] on button "KYC" at bounding box center [105, 223] width 130 height 25
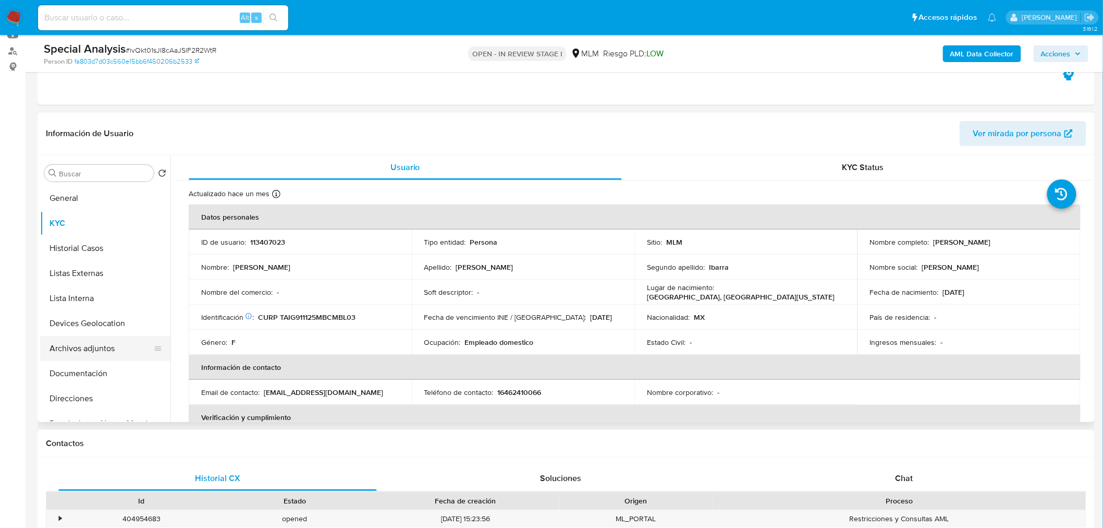
drag, startPoint x: 107, startPoint y: 350, endPoint x: 113, endPoint y: 352, distance: 5.9
click at [107, 351] on button "Archivos adjuntos" at bounding box center [101, 348] width 122 height 25
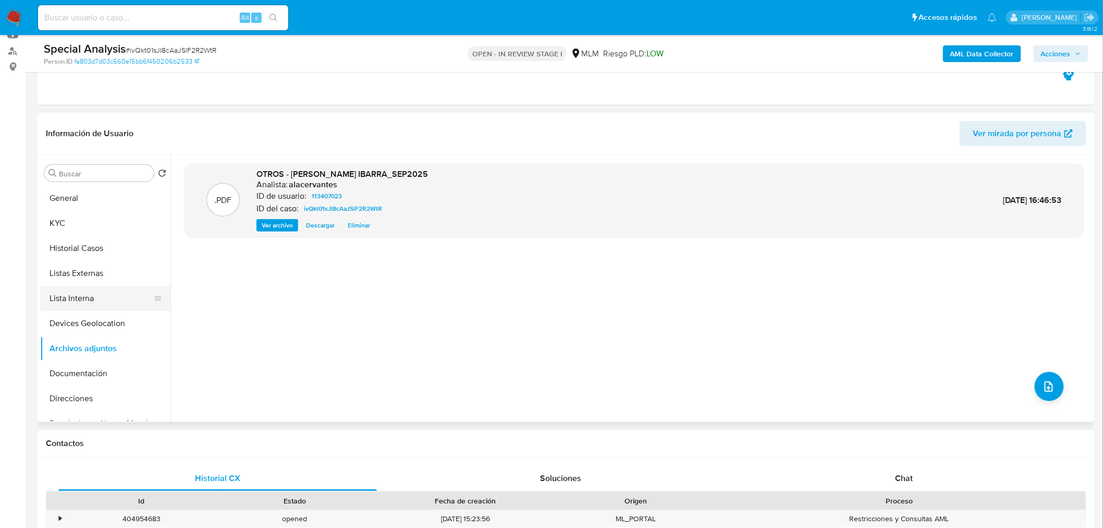
click at [102, 292] on button "Lista Interna" at bounding box center [101, 298] width 122 height 25
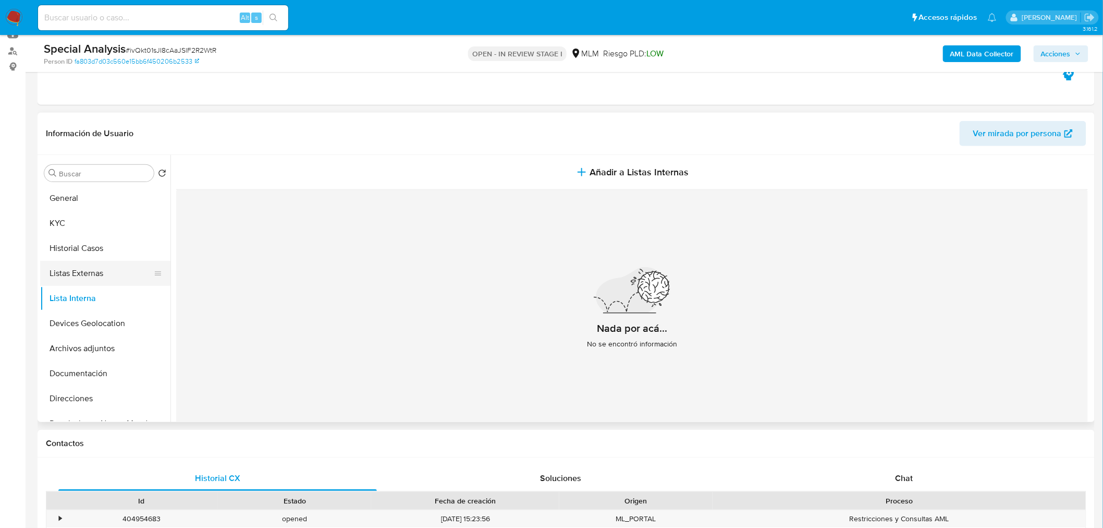
click at [90, 275] on button "Listas Externas" at bounding box center [101, 273] width 122 height 25
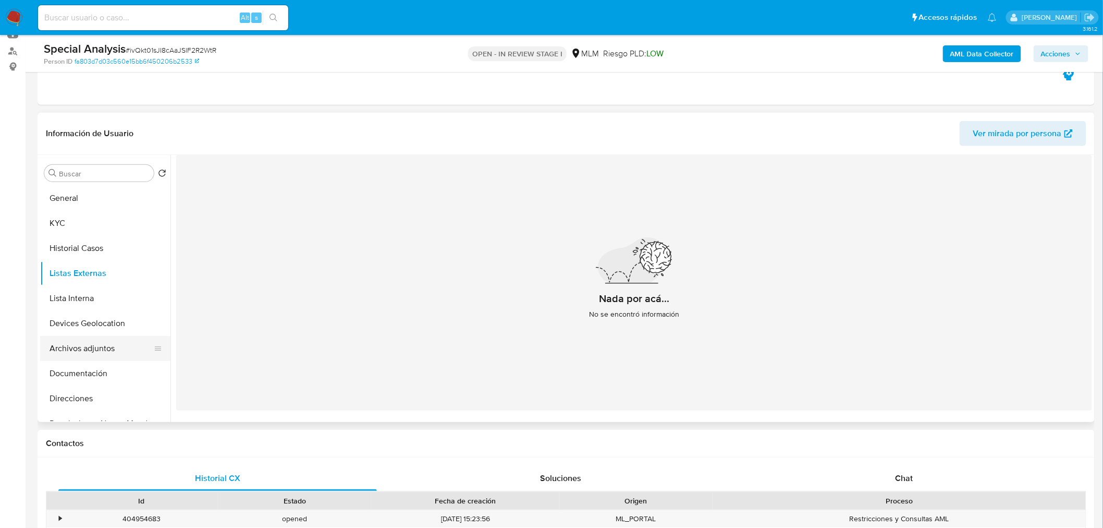
click at [97, 347] on button "Archivos adjuntos" at bounding box center [101, 348] width 122 height 25
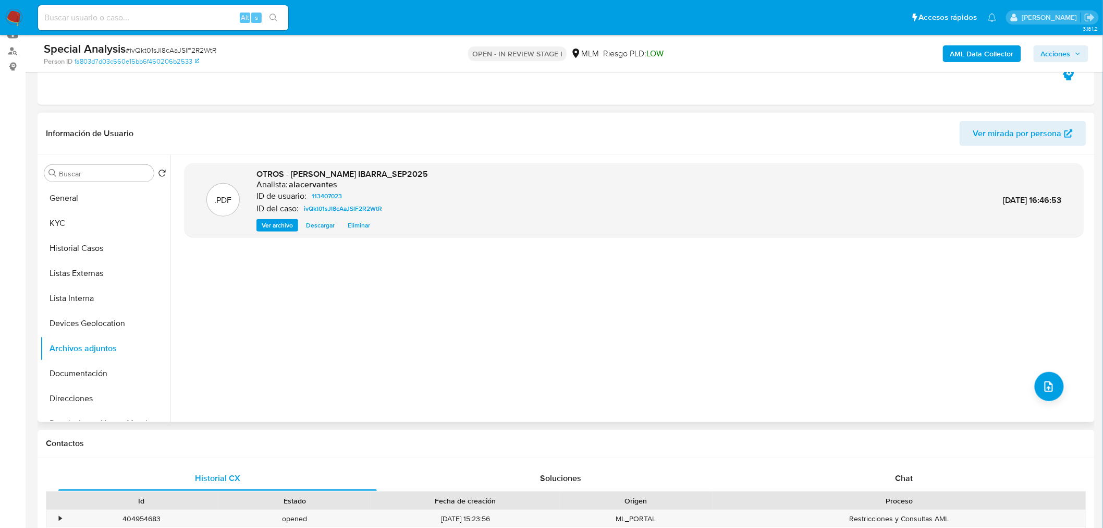
click at [269, 228] on span "Ver archivo" at bounding box center [277, 225] width 31 height 10
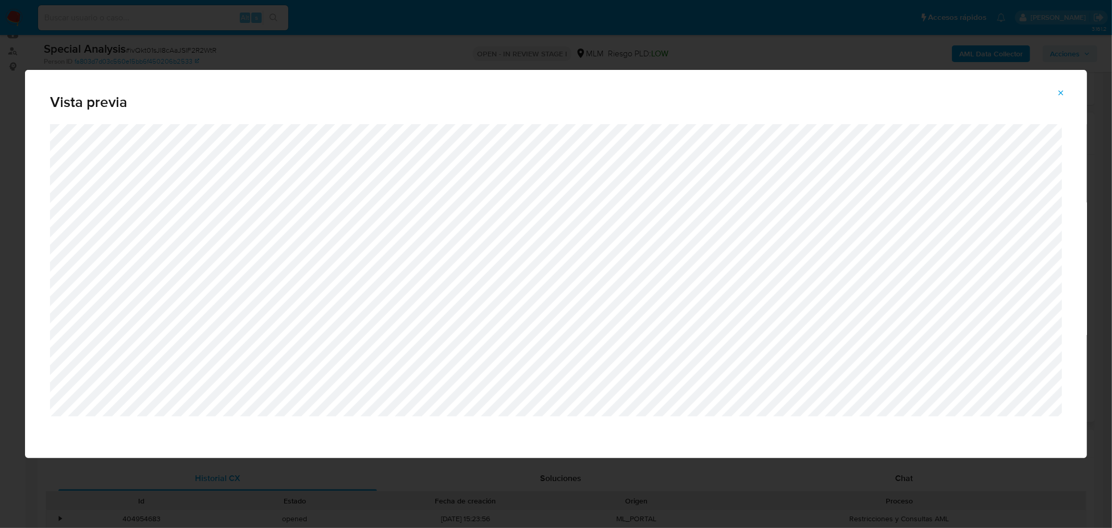
click at [1061, 95] on icon "Attachment preview" at bounding box center [1061, 93] width 8 height 8
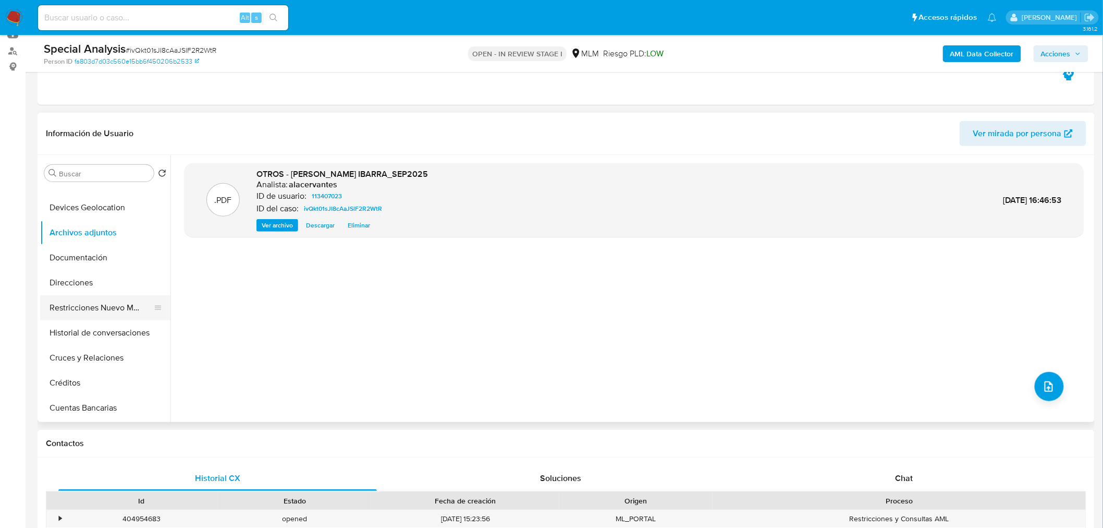
click at [105, 314] on button "Restricciones Nuevo Mundo" at bounding box center [101, 307] width 122 height 25
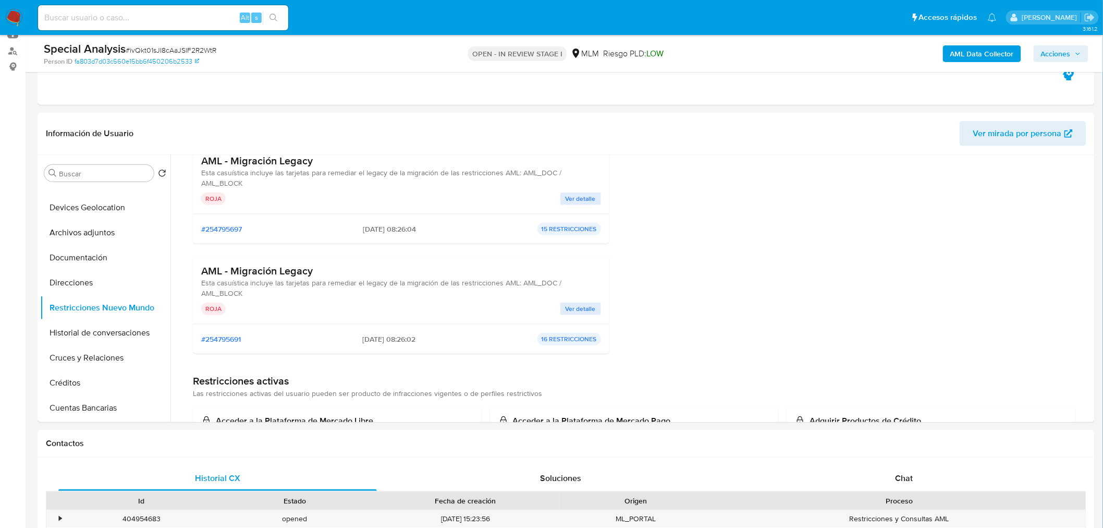
click at [577, 204] on span "Ver detalle" at bounding box center [581, 198] width 30 height 10
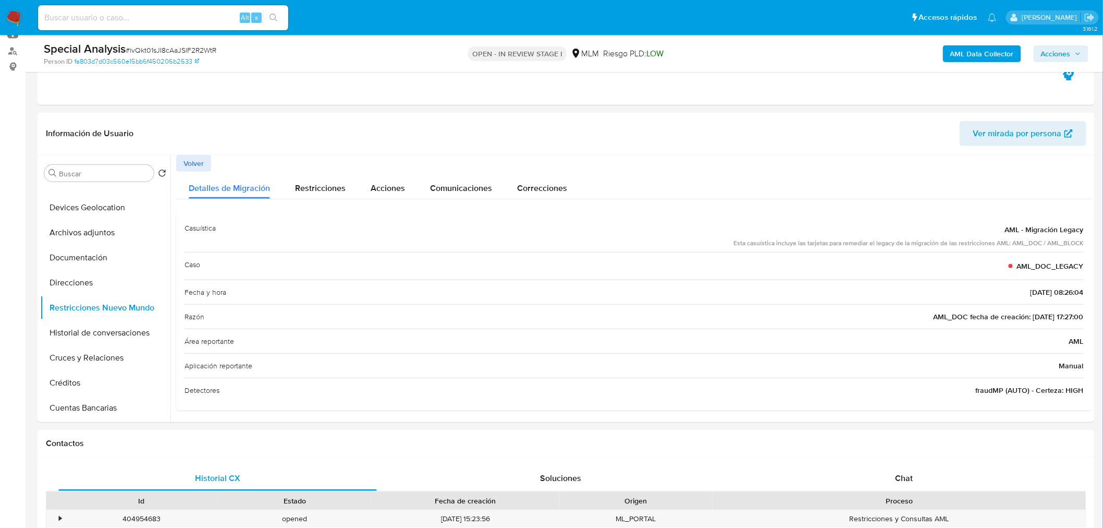
click at [193, 162] on span "Volver" at bounding box center [193, 163] width 20 height 15
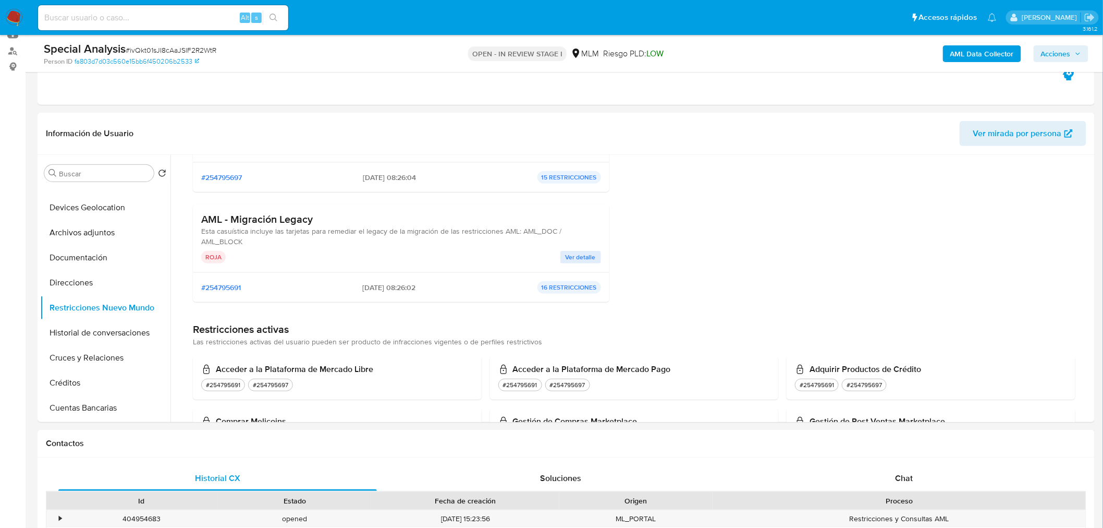
scroll to position [174, 0]
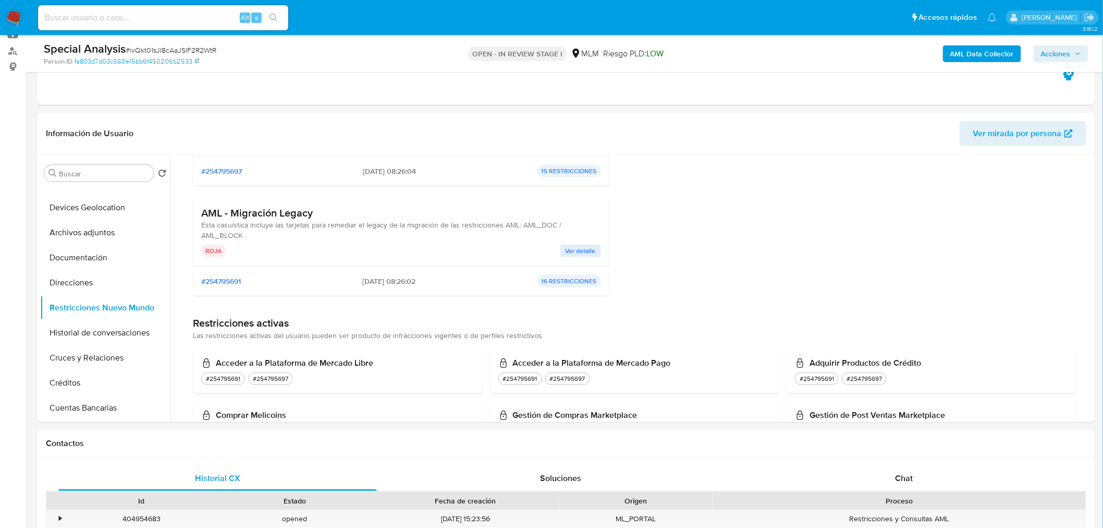
click at [575, 250] on span "Ver detalle" at bounding box center [581, 251] width 30 height 10
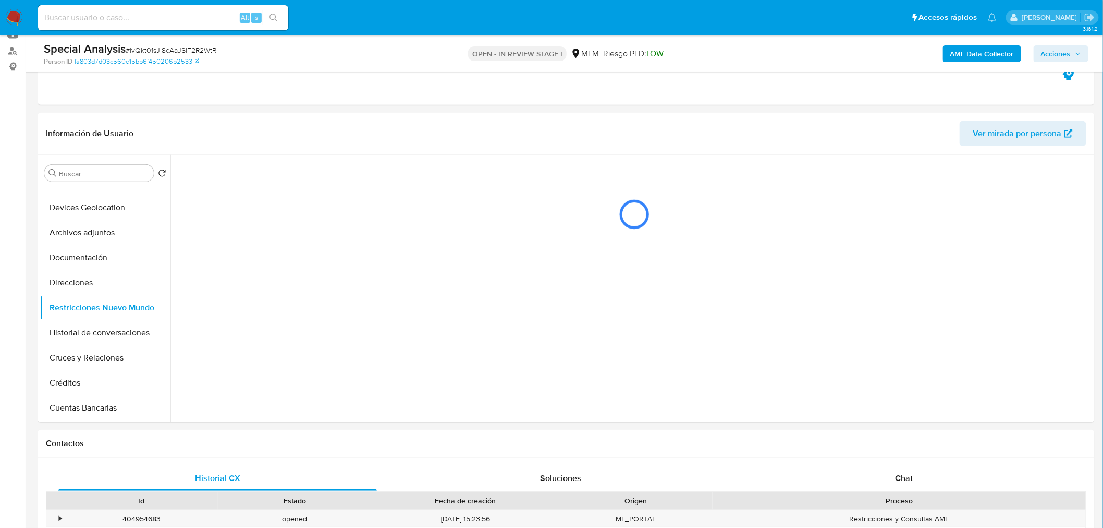
scroll to position [0, 0]
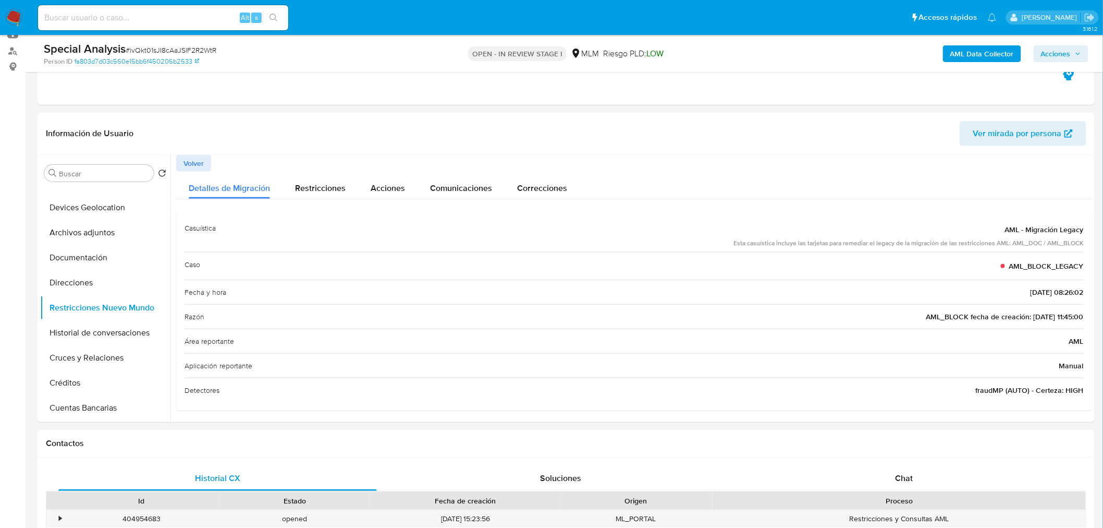
click at [194, 164] on span "Volver" at bounding box center [193, 163] width 20 height 15
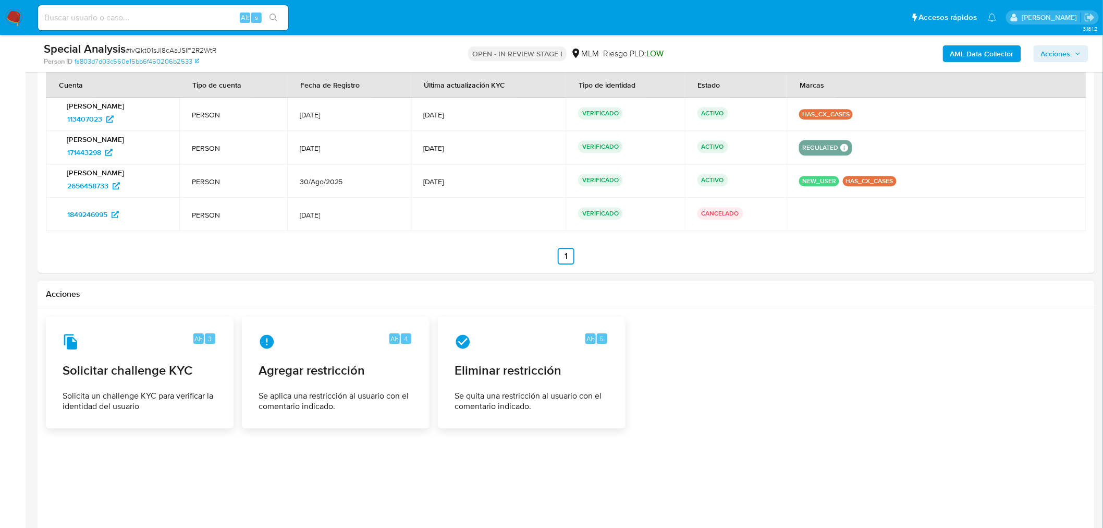
scroll to position [1292, 0]
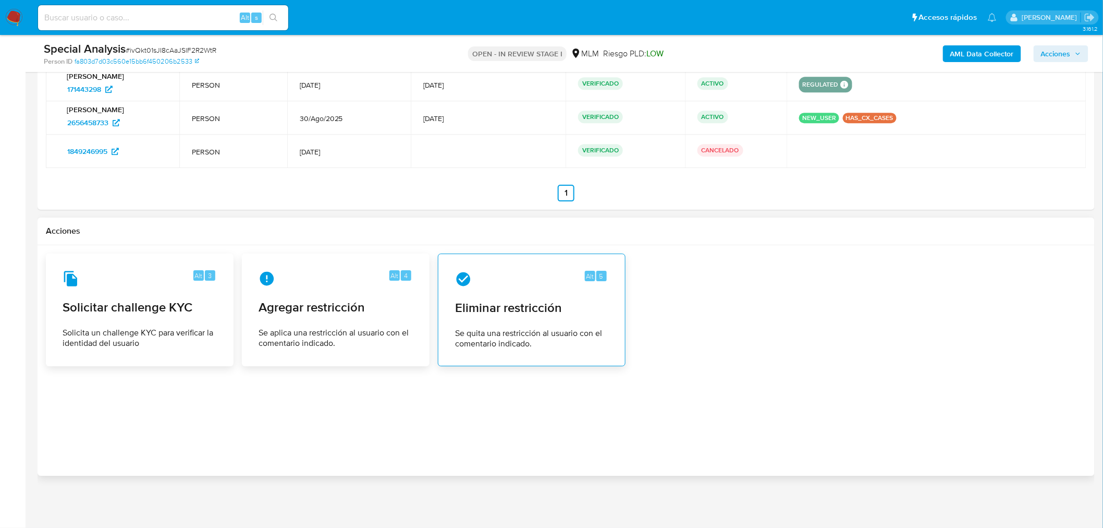
click at [532, 340] on span "Se quita una restricción al usuario con el comentario indicado." at bounding box center [531, 338] width 153 height 21
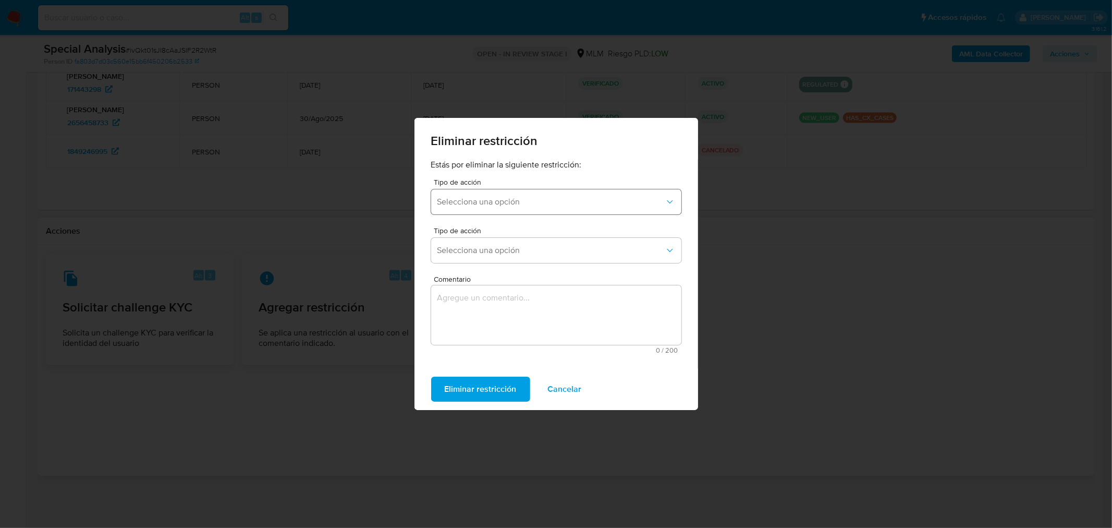
click at [517, 195] on button "Selecciona una opción" at bounding box center [556, 201] width 250 height 25
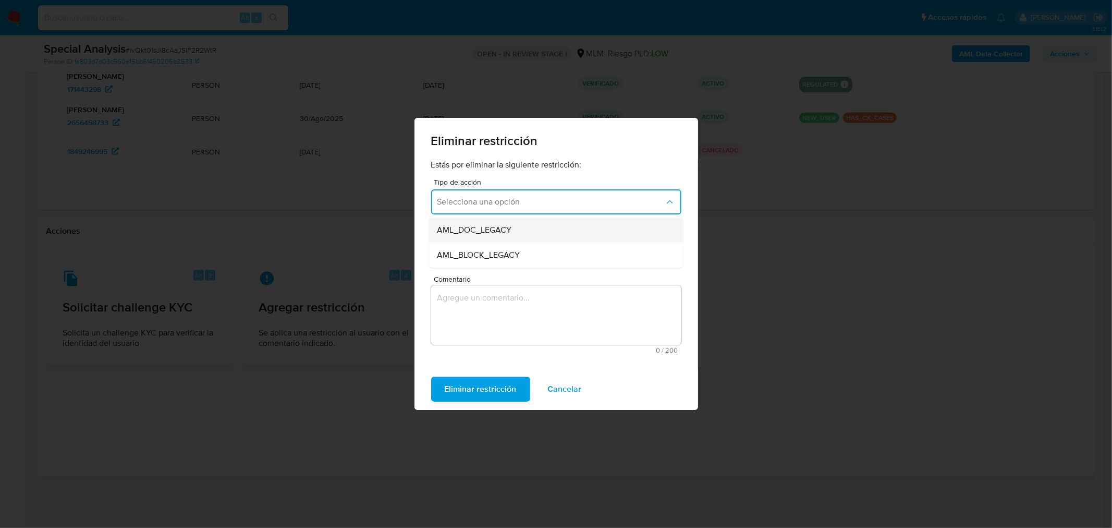
click at [522, 230] on div "AML_DOC_LEGACY" at bounding box center [552, 229] width 231 height 25
click at [529, 246] on span "Selecciona una opción" at bounding box center [550, 250] width 227 height 10
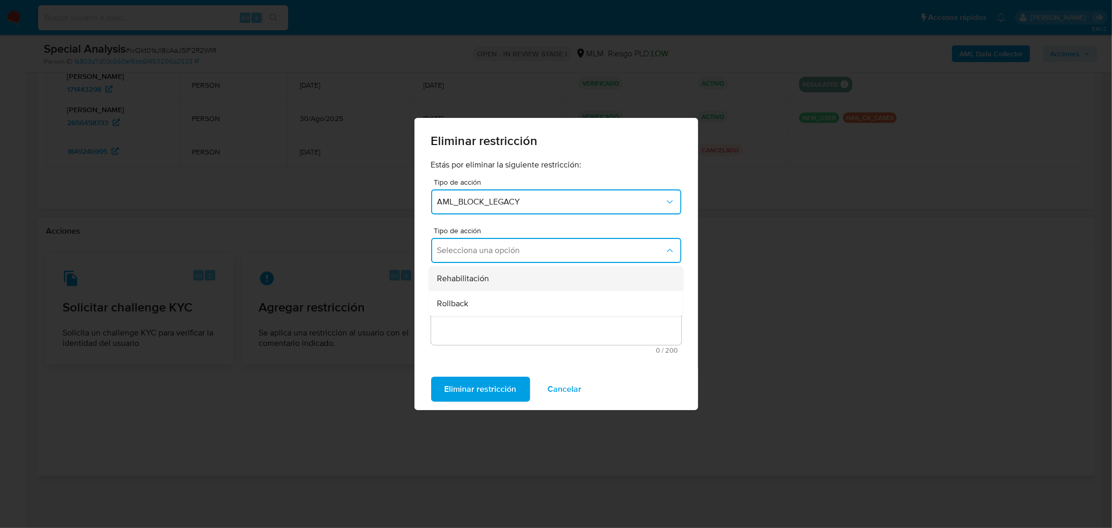
click at [514, 278] on div "Rehabilitación" at bounding box center [552, 278] width 231 height 25
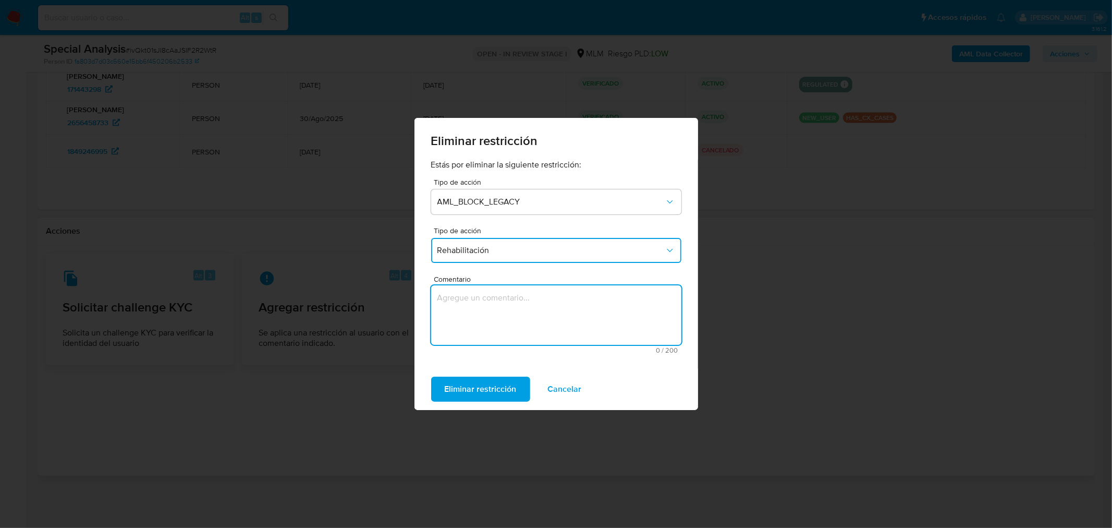
click at [507, 310] on textarea "Comentario" at bounding box center [556, 314] width 250 height 59
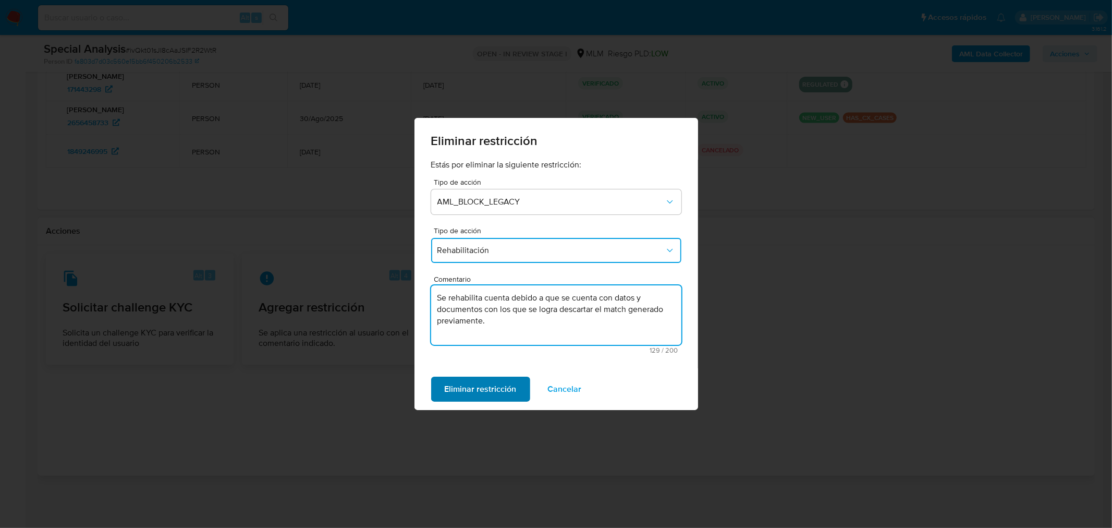
type textarea "Se rehabilita cuenta debido a que se cuenta con datos y documentos con los que …"
click at [496, 387] on span "Eliminar restricción" at bounding box center [481, 388] width 72 height 23
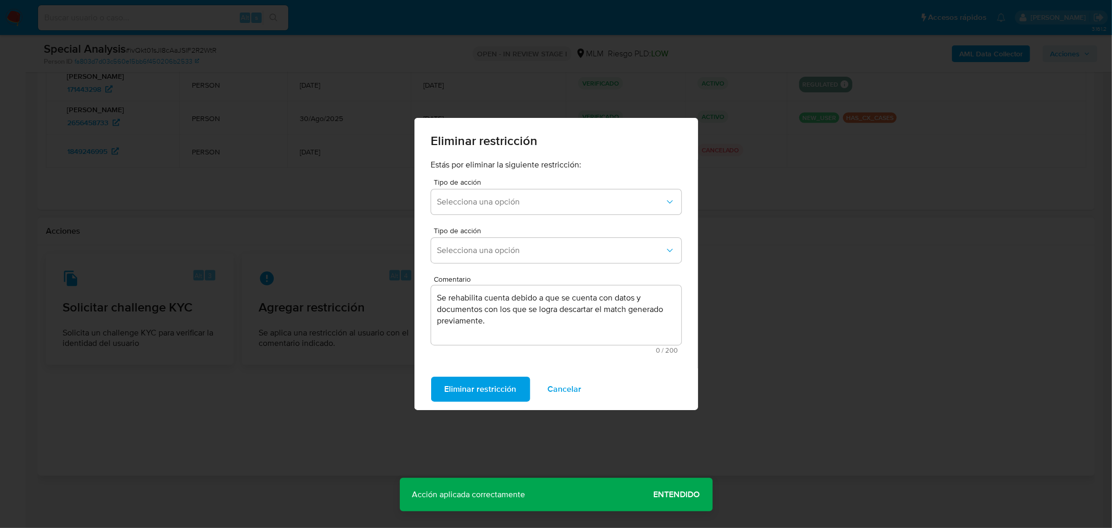
click at [675, 494] on span "Entendido" at bounding box center [677, 494] width 46 height 0
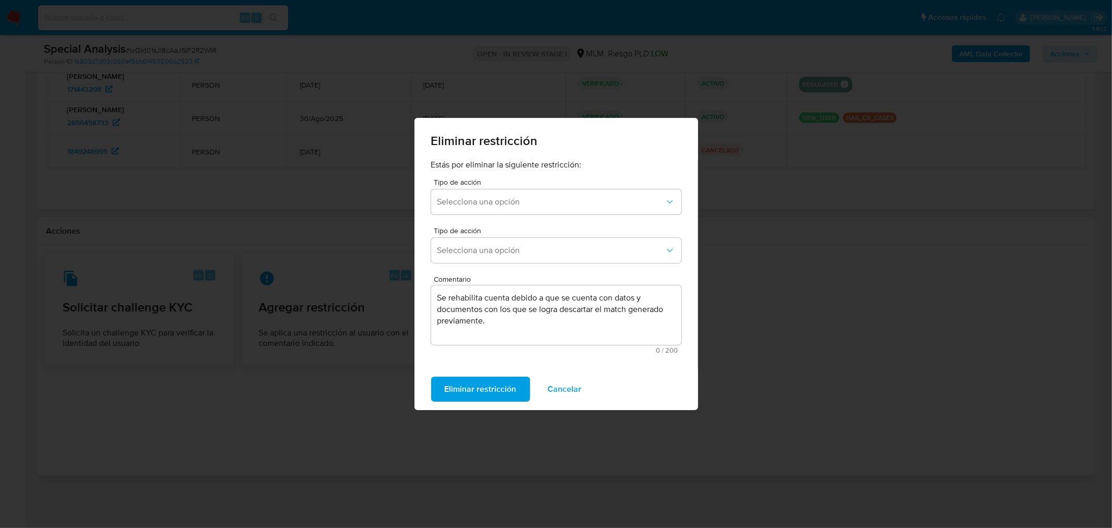
click at [833, 334] on div "Eliminar restricción Estás por eliminar la siguiente restricción: Tipo de acció…" at bounding box center [556, 264] width 1112 height 528
click at [586, 382] on button "Cancelar" at bounding box center [564, 388] width 61 height 25
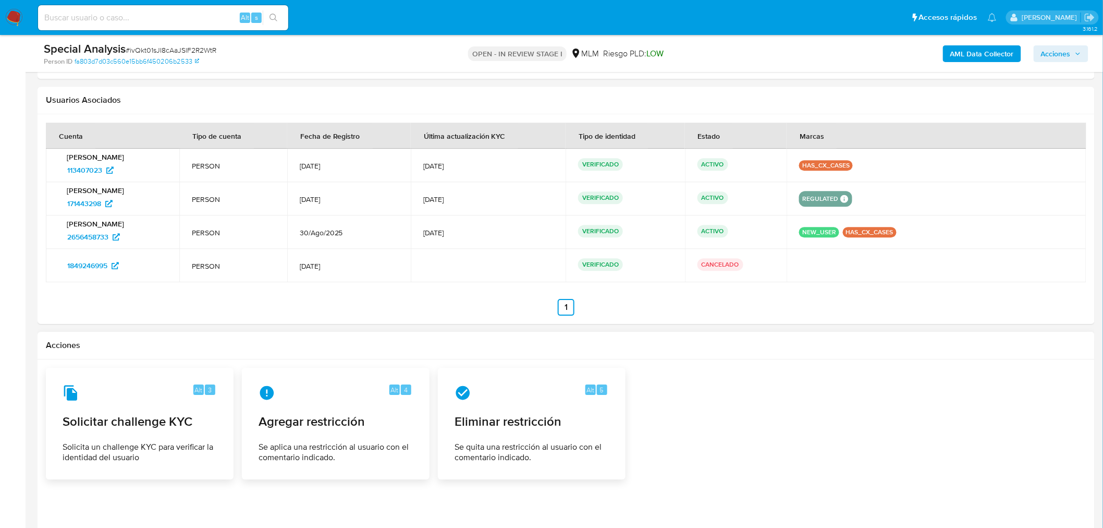
scroll to position [1176, 0]
click at [565, 423] on span "Eliminar restricción" at bounding box center [531, 422] width 153 height 16
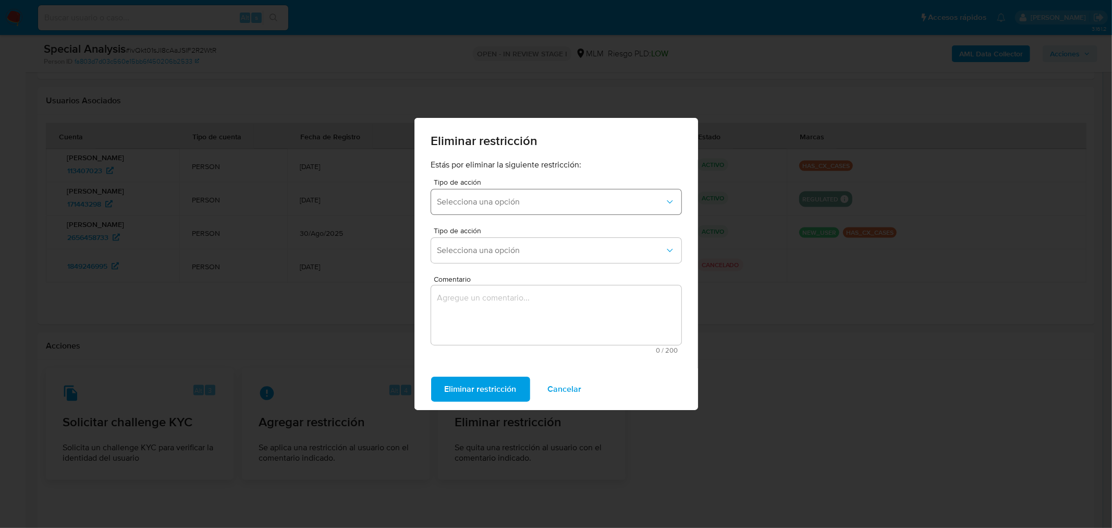
click at [477, 203] on span "Selecciona una opción" at bounding box center [550, 202] width 227 height 10
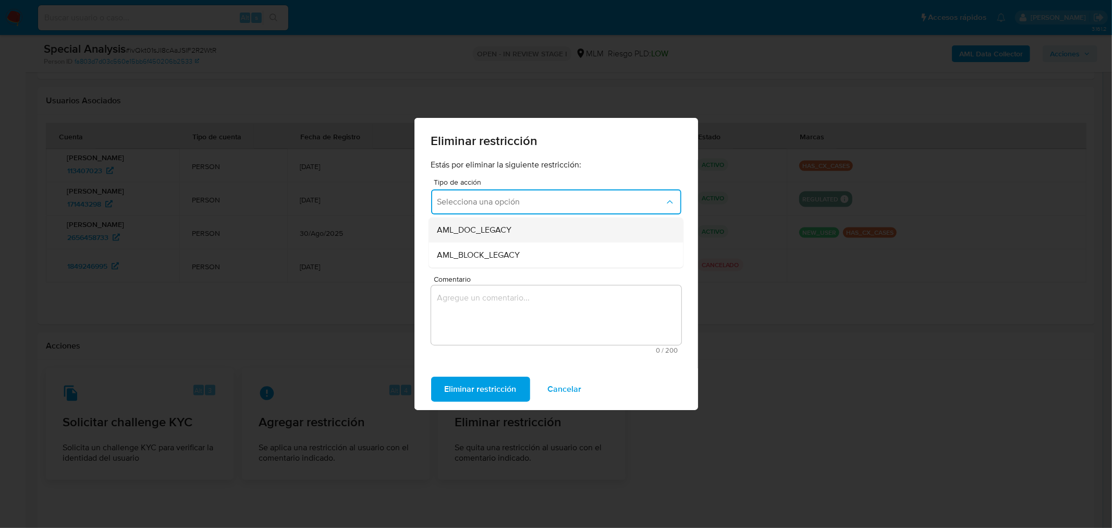
click at [485, 233] on span "AML_DOC_LEGACY" at bounding box center [474, 230] width 75 height 10
drag, startPoint x: 499, startPoint y: 247, endPoint x: 501, endPoint y: 252, distance: 5.4
click at [500, 248] on span "Selecciona una opción" at bounding box center [550, 250] width 227 height 10
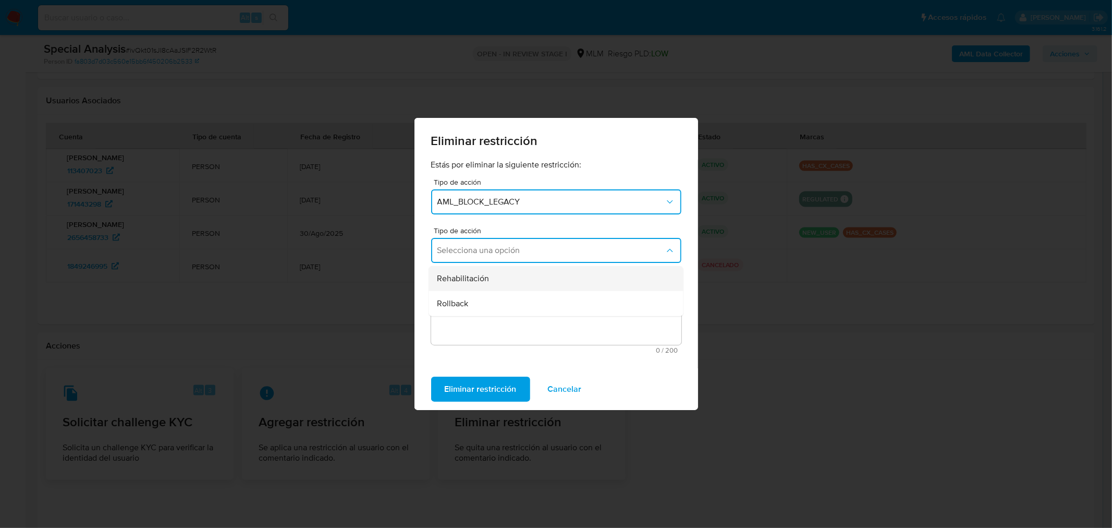
click at [498, 274] on div "Rehabilitación" at bounding box center [552, 278] width 231 height 25
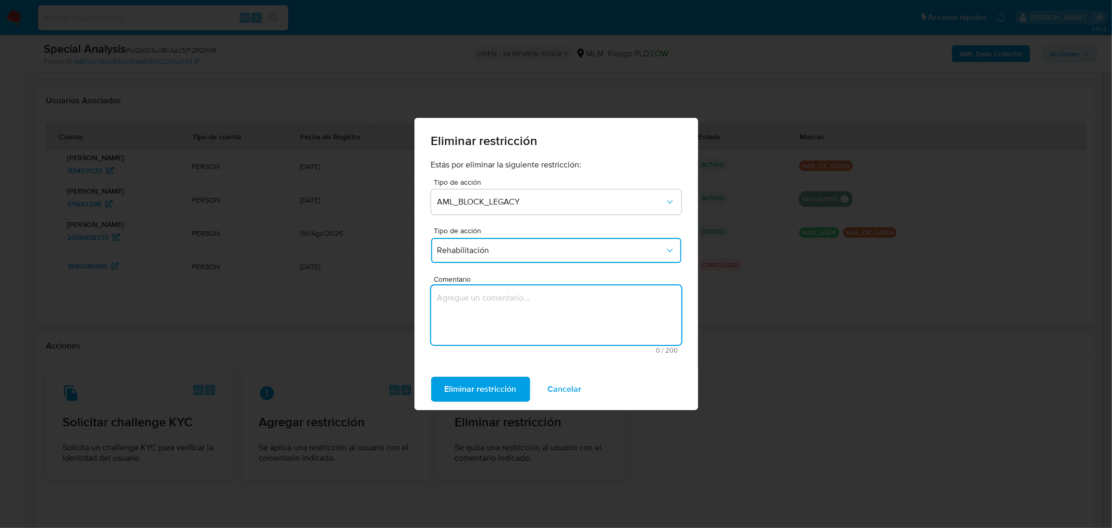
click at [500, 316] on textarea "Comentario" at bounding box center [556, 314] width 250 height 59
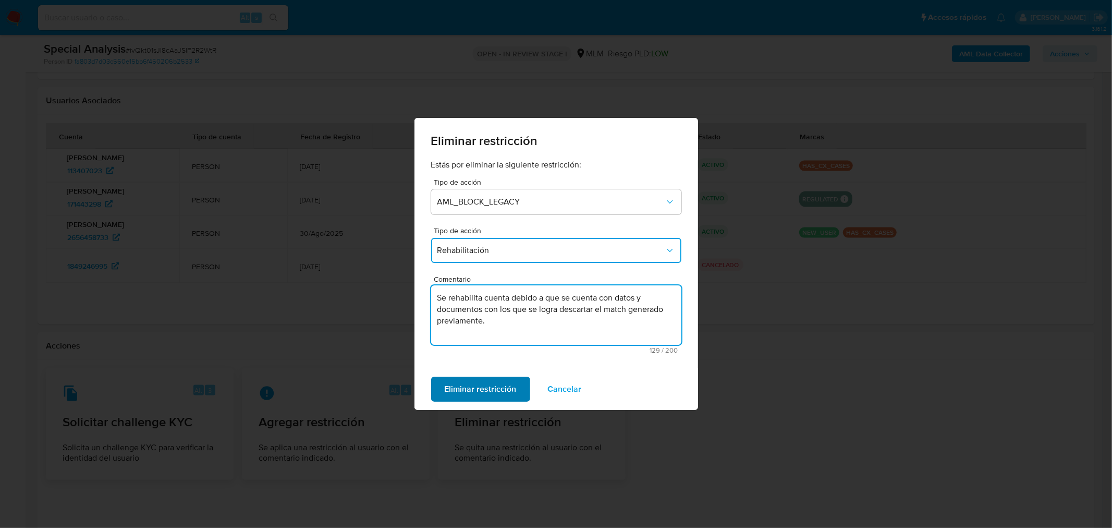
type textarea "Se rehabilita cuenta debido a que se cuenta con datos y documentos con los que …"
click at [489, 382] on span "Eliminar restricción" at bounding box center [481, 388] width 72 height 23
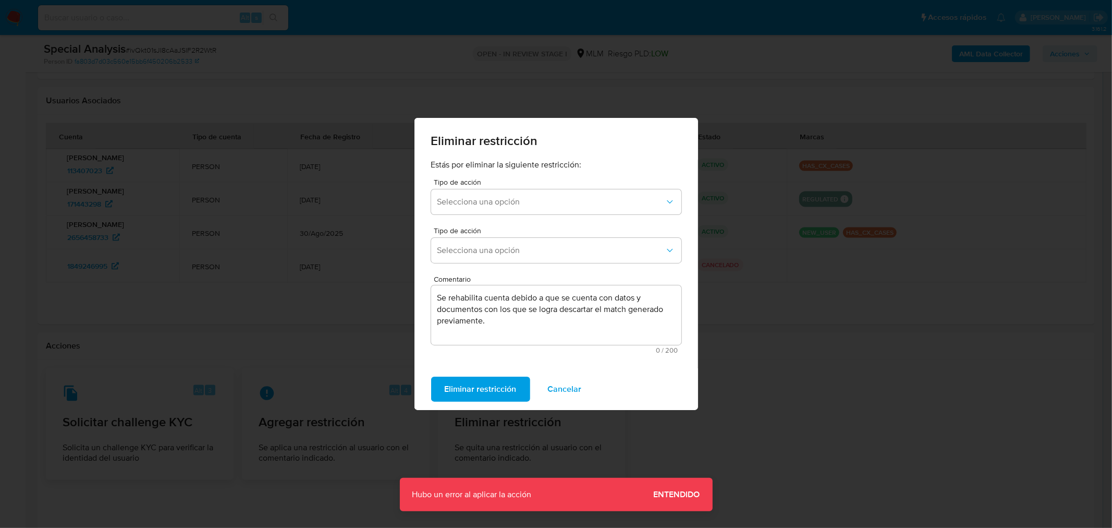
click at [659, 494] on span "Entendido" at bounding box center [677, 494] width 46 height 0
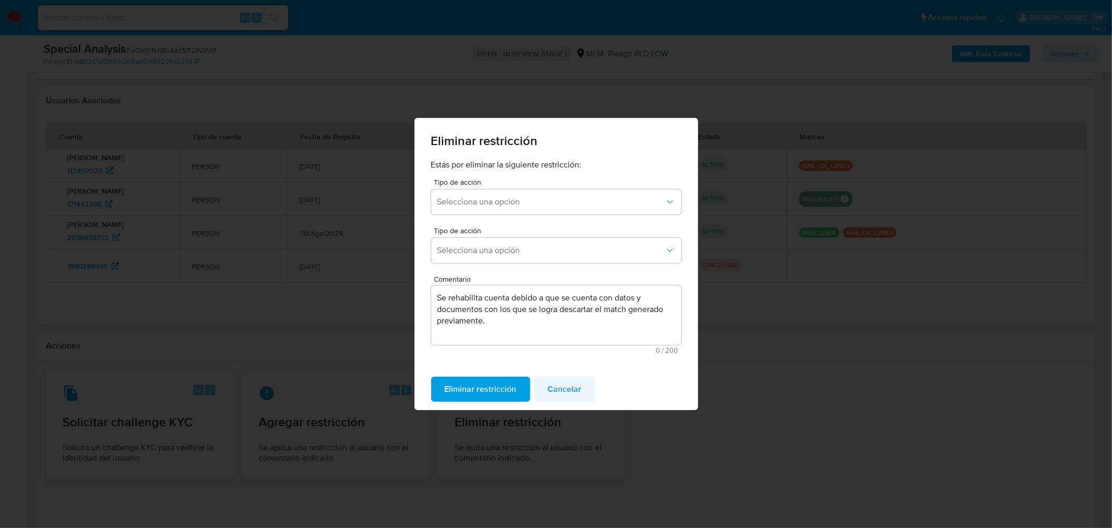
click at [557, 384] on span "Cancelar" at bounding box center [565, 388] width 34 height 23
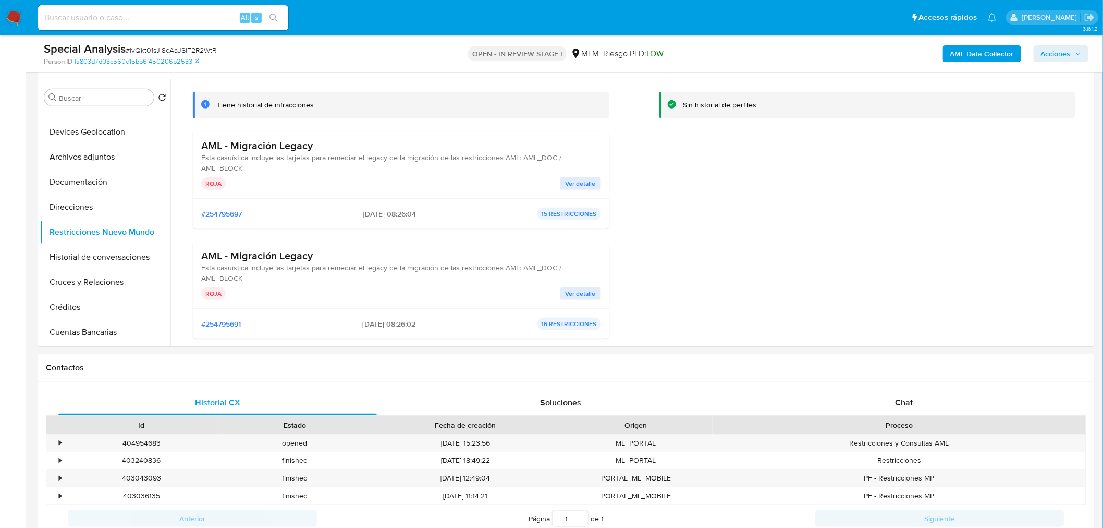
scroll to position [22, 0]
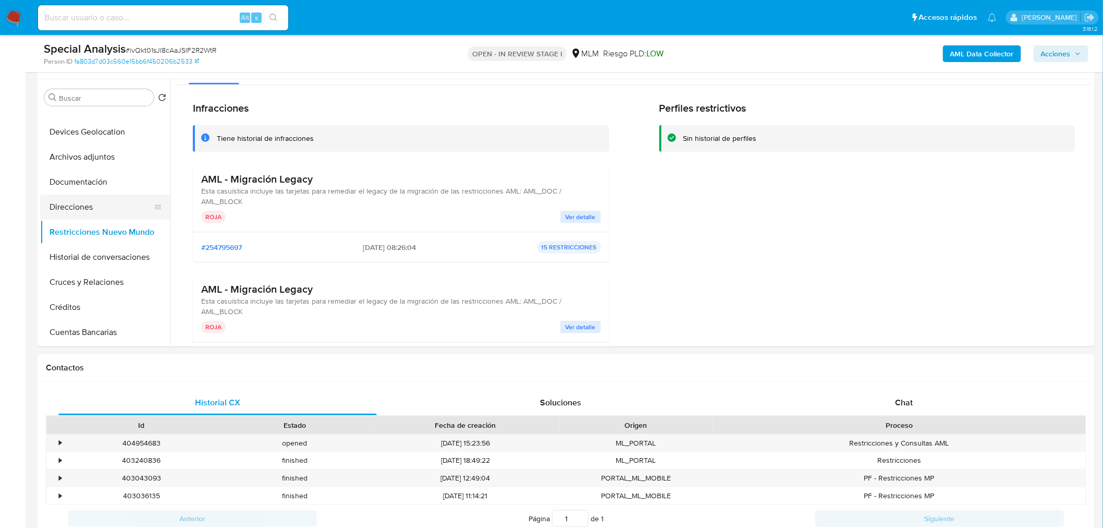
click at [80, 199] on button "Direcciones" at bounding box center [101, 206] width 122 height 25
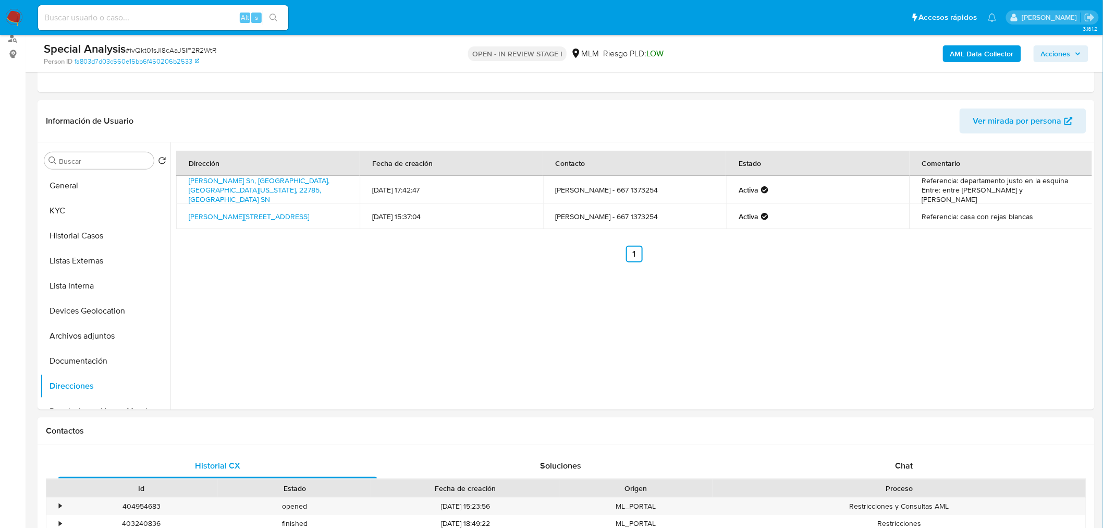
scroll to position [18, 0]
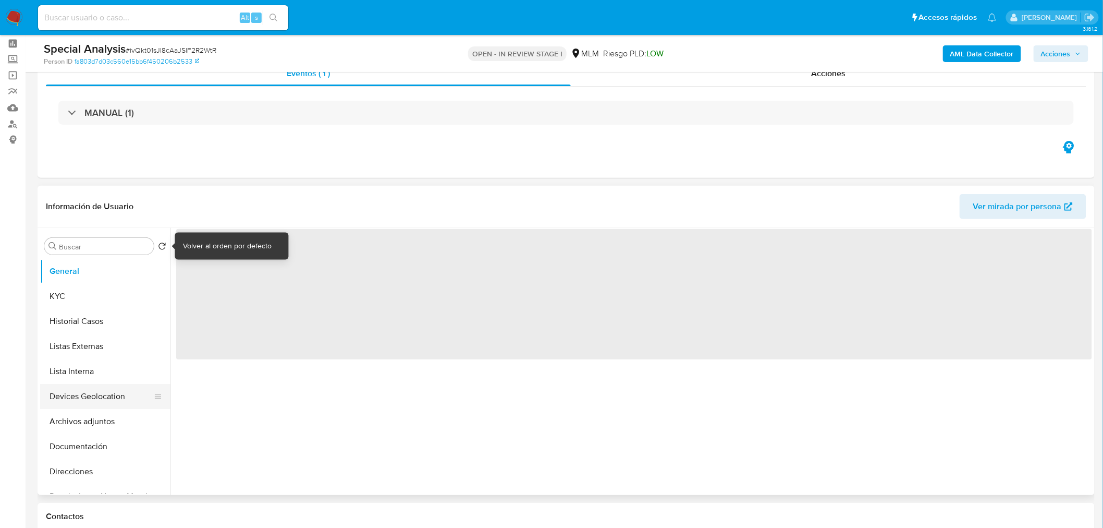
scroll to position [174, 0]
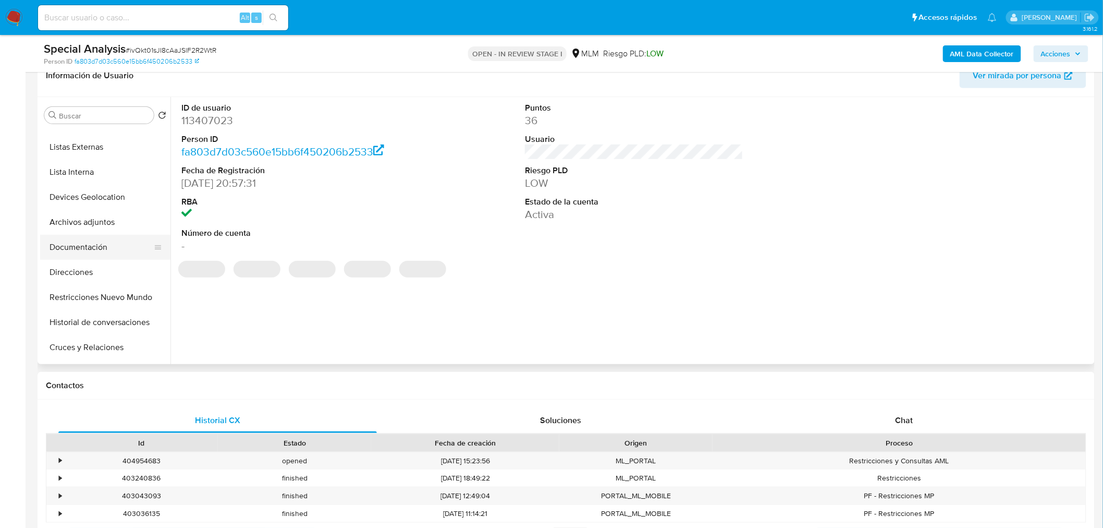
select select "10"
click at [99, 247] on button "Restricciones Nuevo Mundo" at bounding box center [101, 249] width 122 height 25
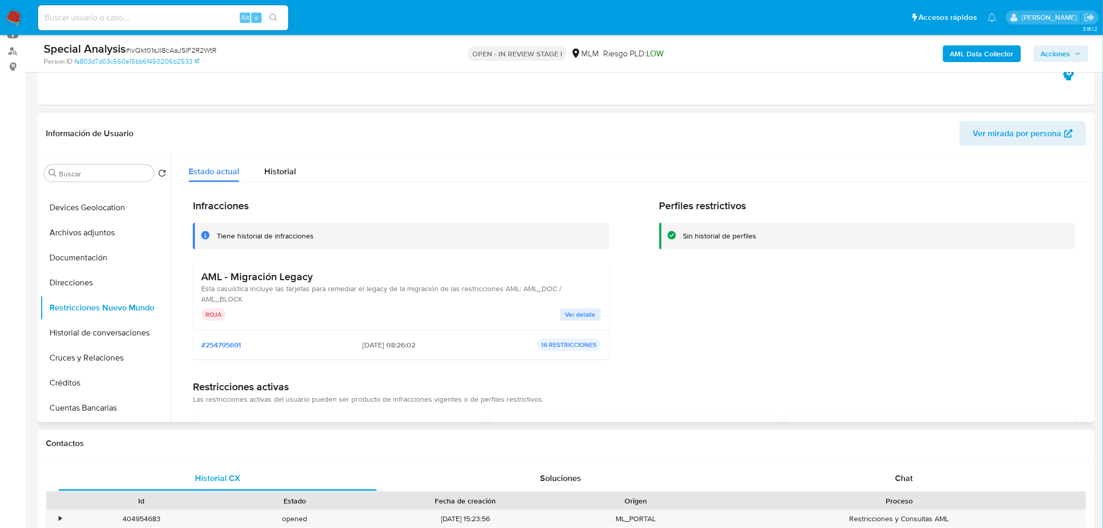
click at [576, 312] on span "Ver detalle" at bounding box center [581, 314] width 30 height 10
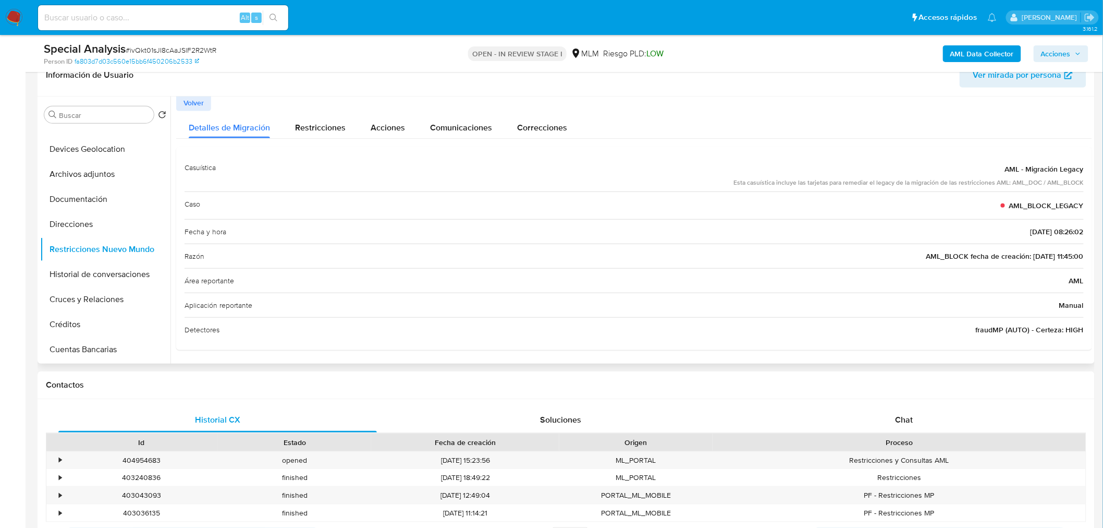
scroll to position [174, 0]
click at [201, 105] on span "Volver" at bounding box center [193, 103] width 20 height 15
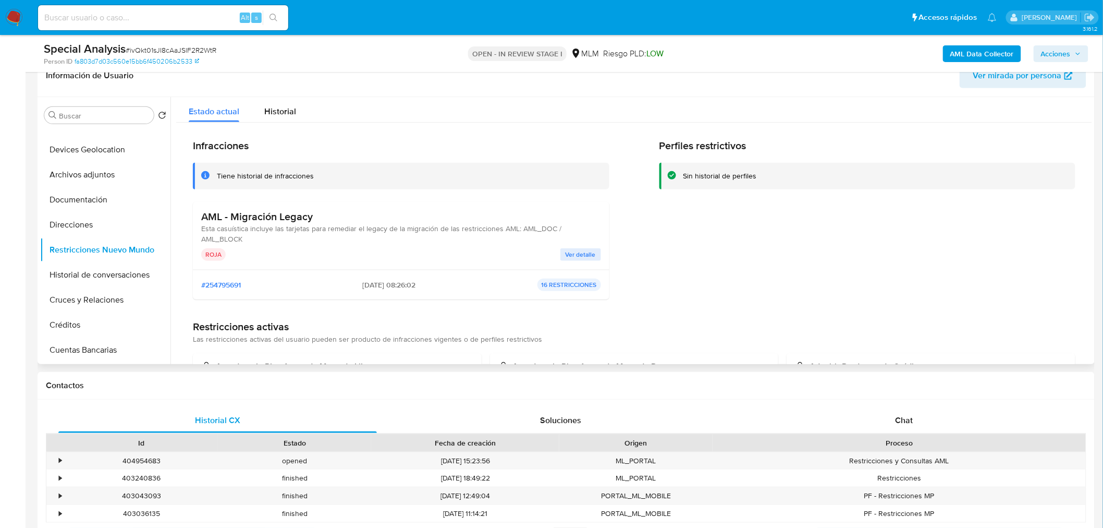
click at [582, 251] on span "Ver detalle" at bounding box center [581, 254] width 30 height 10
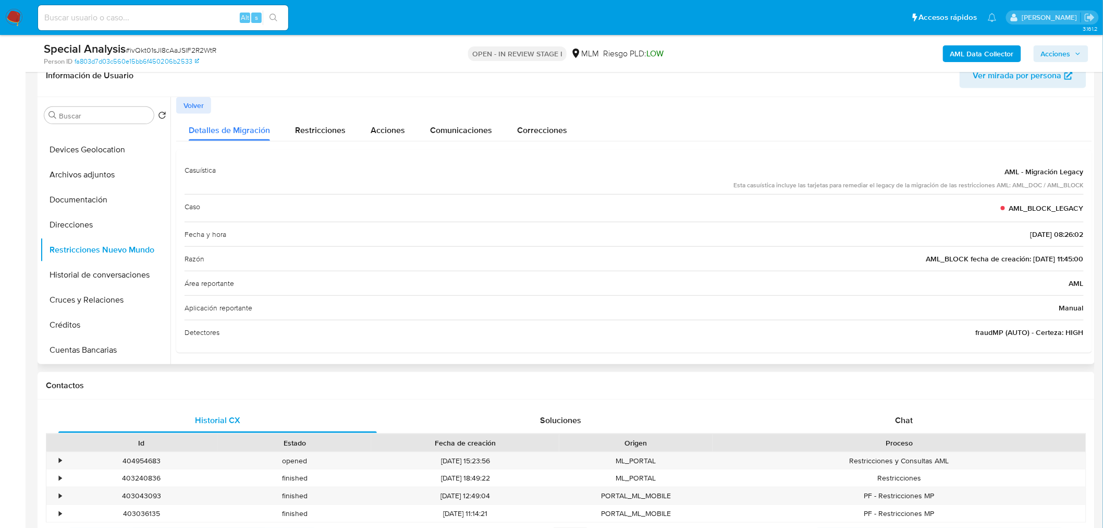
click at [178, 102] on button "Volver" at bounding box center [193, 105] width 35 height 17
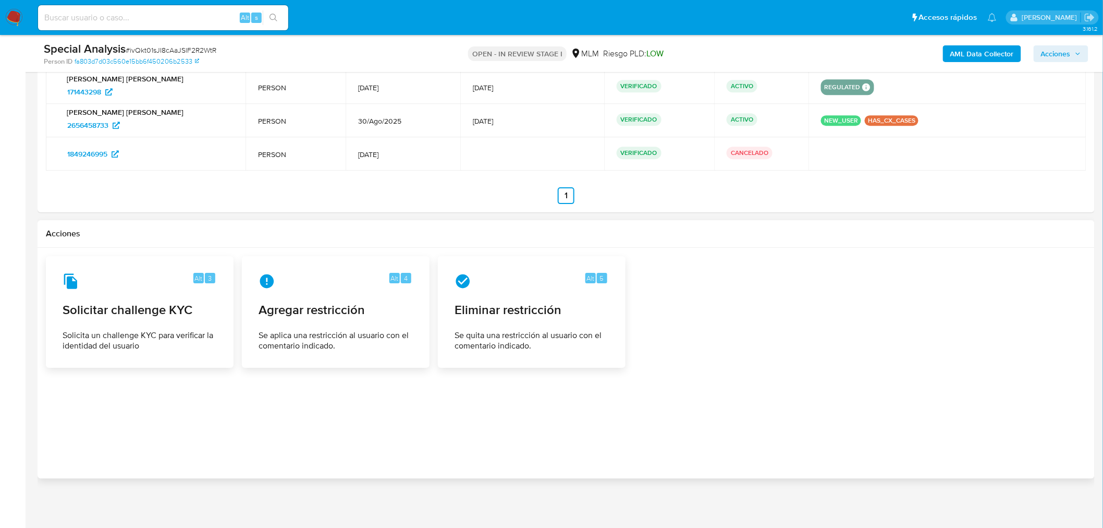
scroll to position [1292, 0]
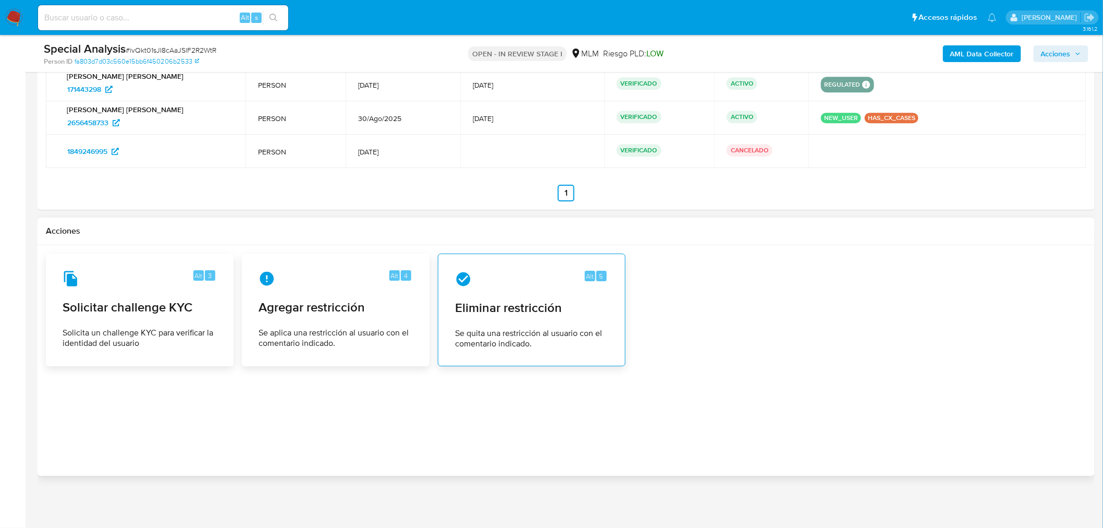
click at [529, 342] on span "Se quita una restricción al usuario con el comentario indicado." at bounding box center [531, 338] width 153 height 21
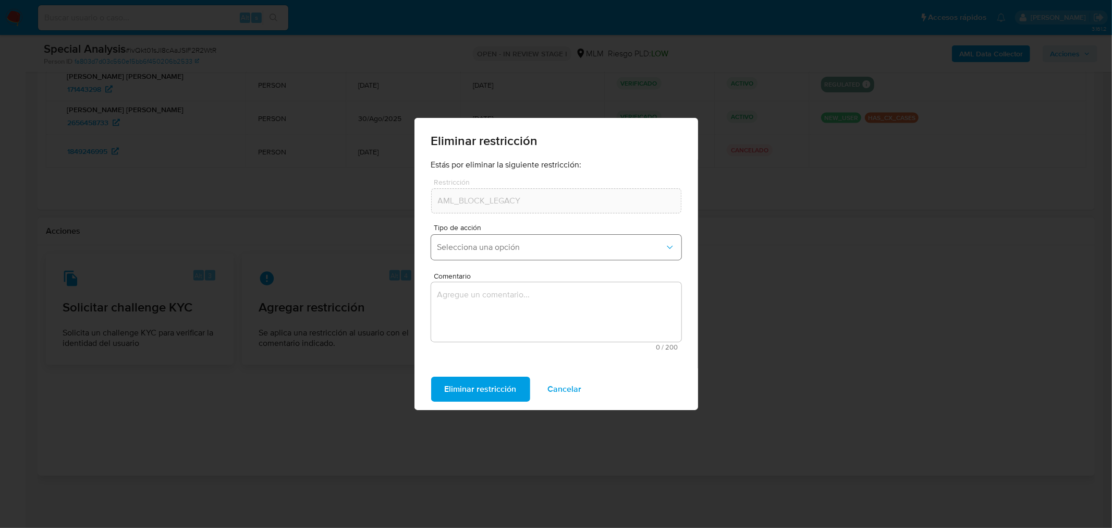
click at [499, 242] on span "Selecciona una opción" at bounding box center [550, 247] width 227 height 10
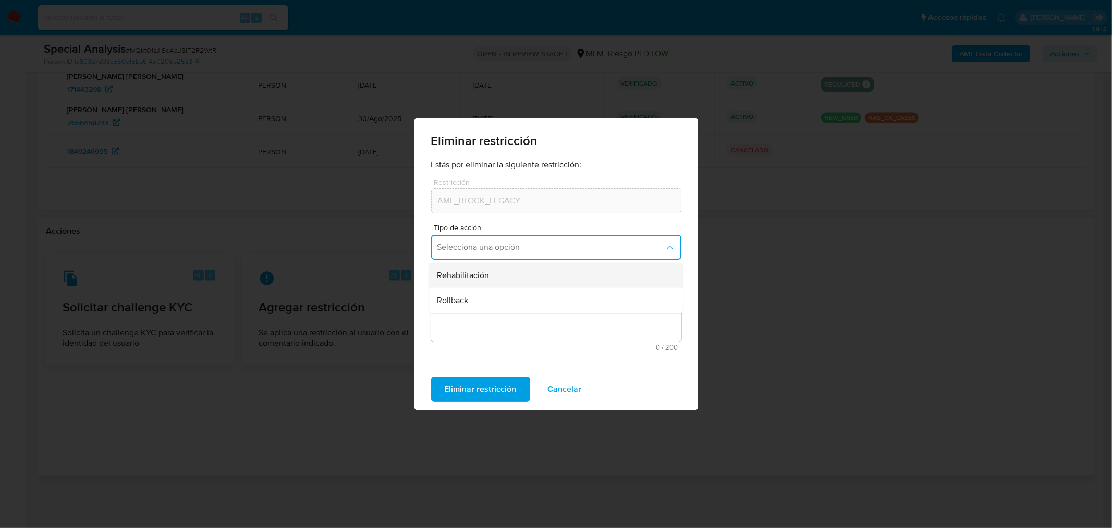
click at [503, 271] on div "Rehabilitación" at bounding box center [552, 275] width 231 height 25
click at [504, 305] on textarea "Comentario" at bounding box center [556, 311] width 250 height 59
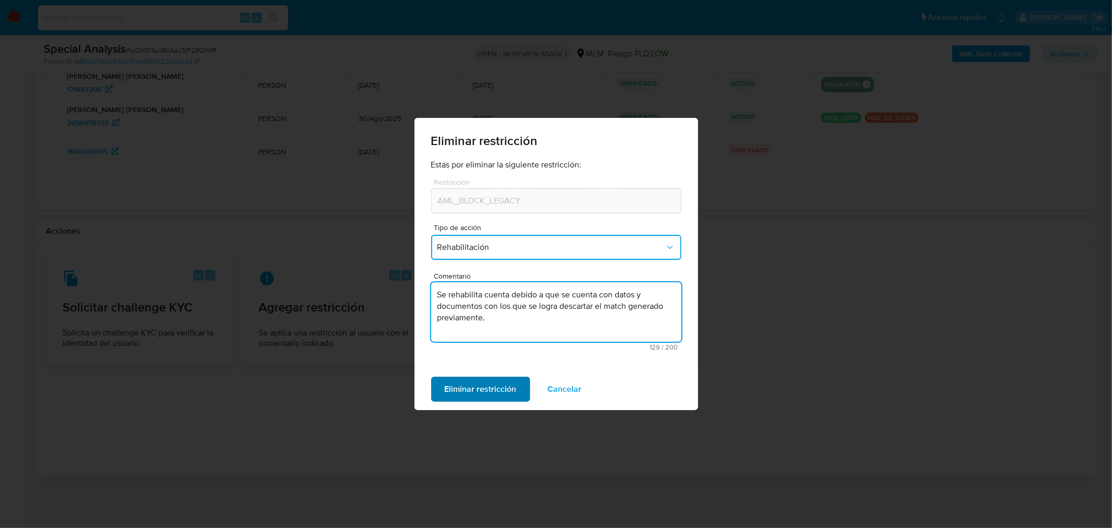
type textarea "Se rehabilita cuenta debido a que se cuenta con datos y documentos con los que …"
click at [494, 392] on span "Eliminar restricción" at bounding box center [481, 388] width 72 height 23
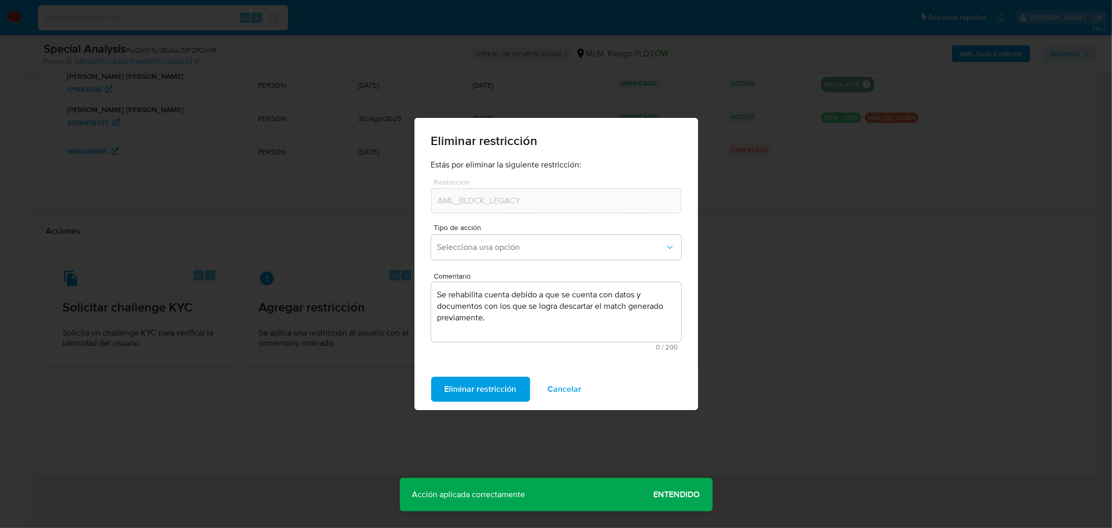
click at [665, 494] on span "Entendido" at bounding box center [677, 494] width 46 height 0
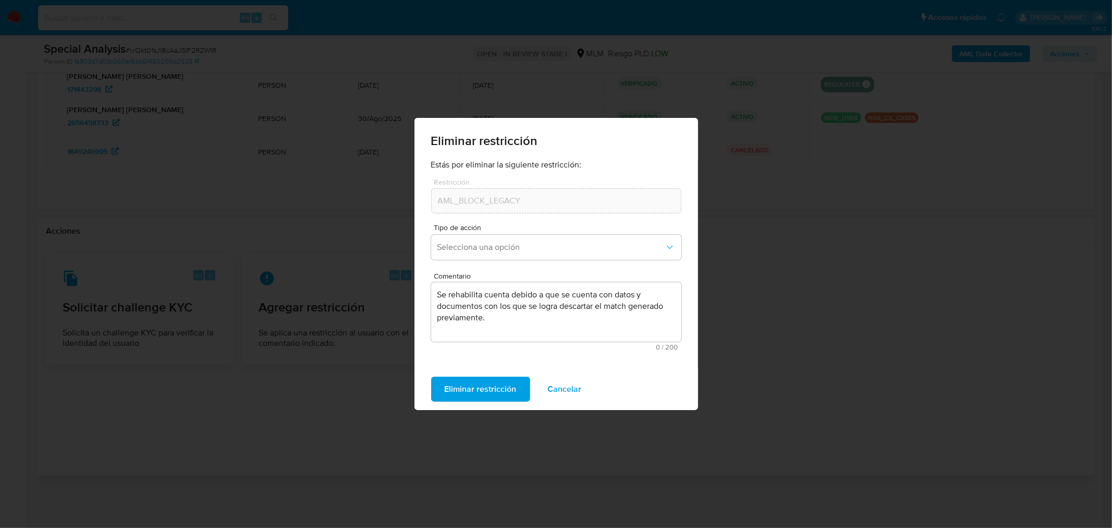
click at [574, 392] on span "Cancelar" at bounding box center [565, 388] width 34 height 23
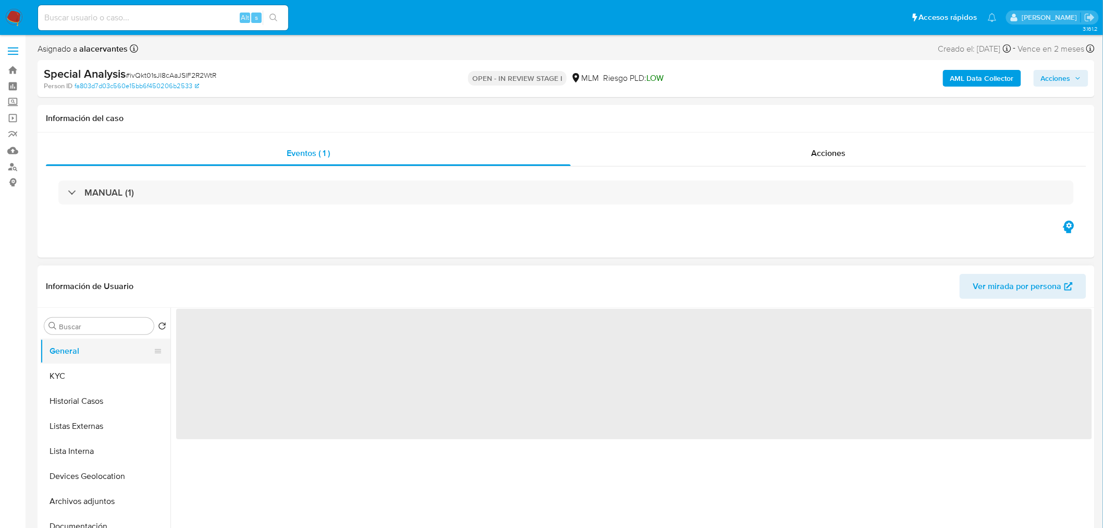
select select "10"
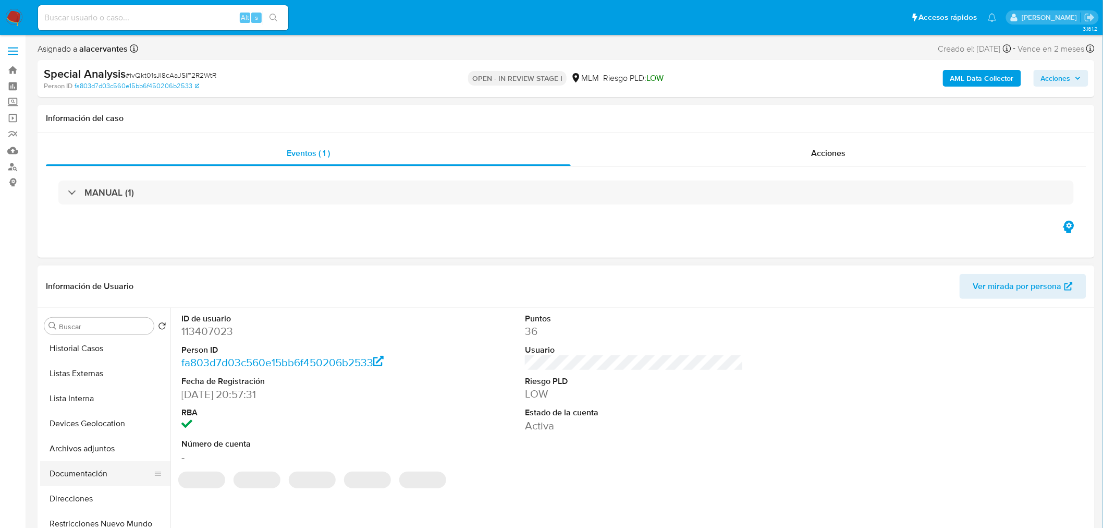
scroll to position [173, 0]
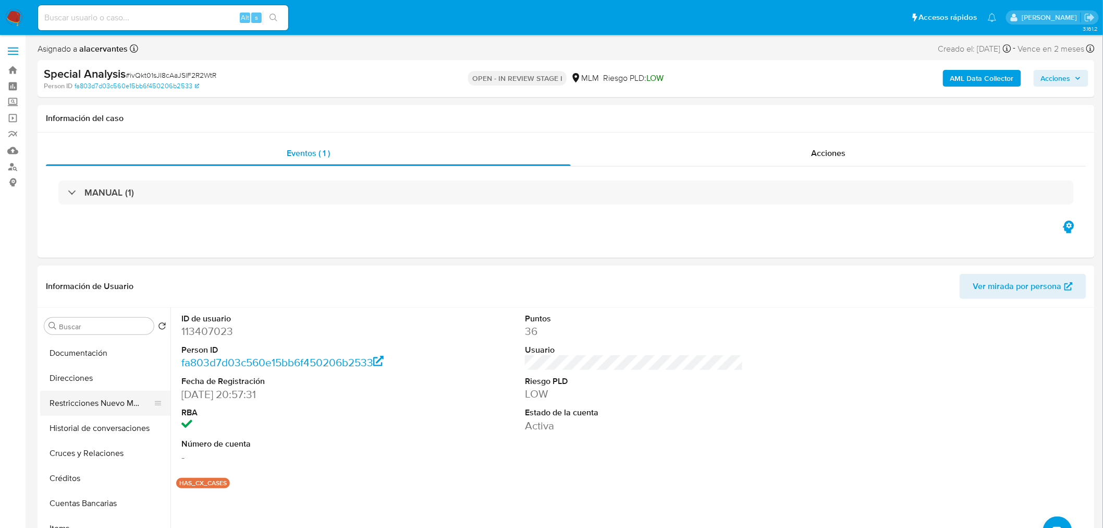
click at [106, 406] on button "Restricciones Nuevo Mundo" at bounding box center [101, 402] width 122 height 25
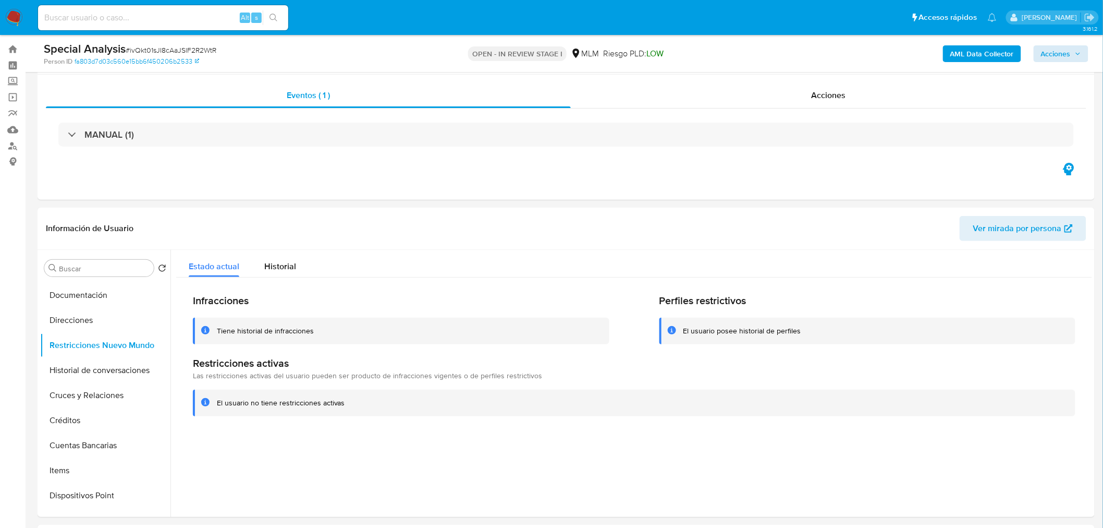
scroll to position [0, 0]
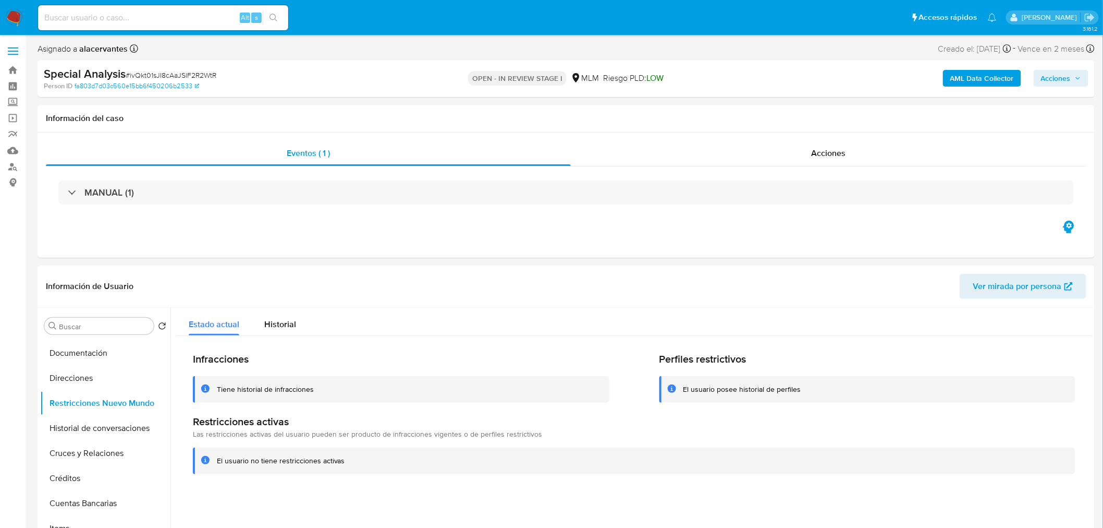
click at [1062, 80] on span "Acciones" at bounding box center [1056, 78] width 30 height 17
click at [825, 106] on div "Resolución del caso Alt r" at bounding box center [778, 111] width 100 height 27
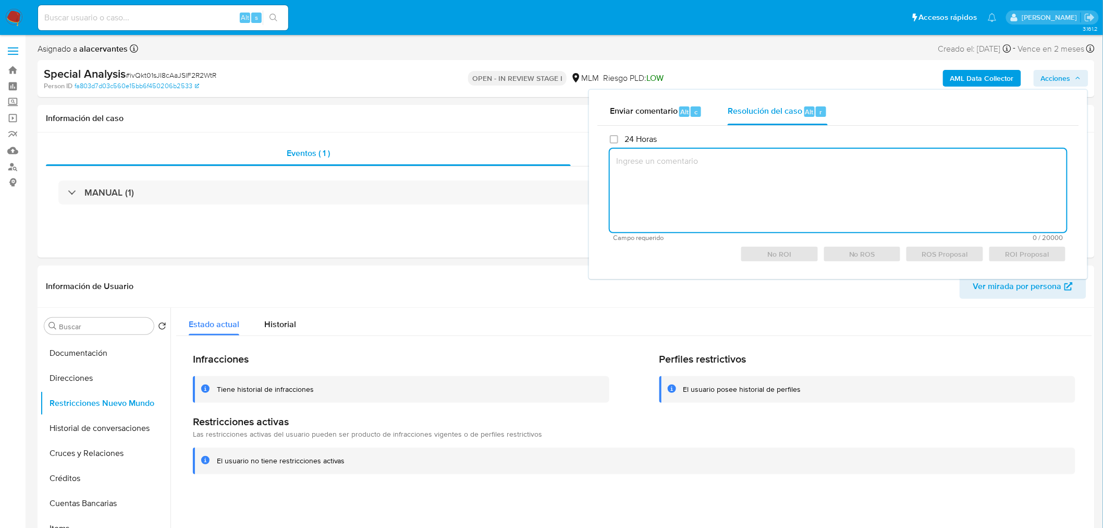
click at [784, 149] on textarea at bounding box center [838, 190] width 457 height 83
drag, startPoint x: 767, startPoint y: 158, endPoint x: 761, endPoint y: 161, distance: 6.1
click at [764, 160] on textarea at bounding box center [838, 190] width 457 height 83
paste textarea "Se rehabilita cuenta debido a que se cuenta con datos y documentos con los que …"
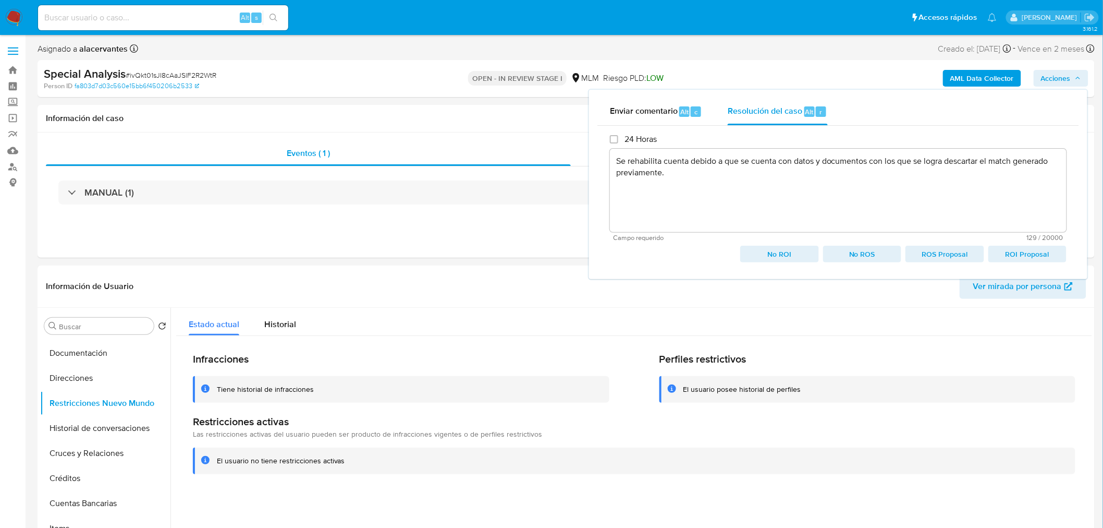
click at [780, 254] on span "No ROI" at bounding box center [780, 254] width 64 height 15
type textarea "Se rehabilita cuenta debido a que se cuenta con datos y documentos con los que …"
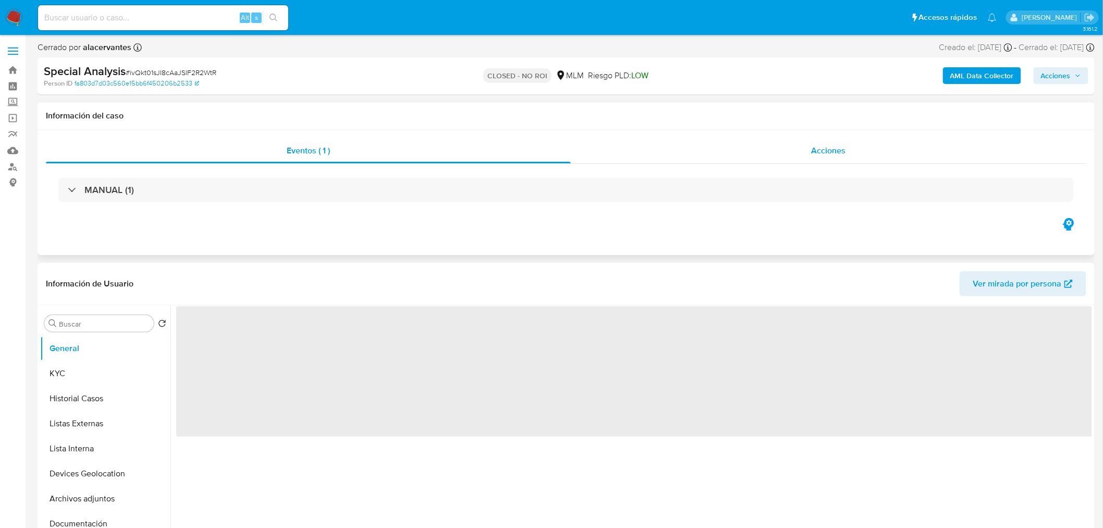
select select "10"
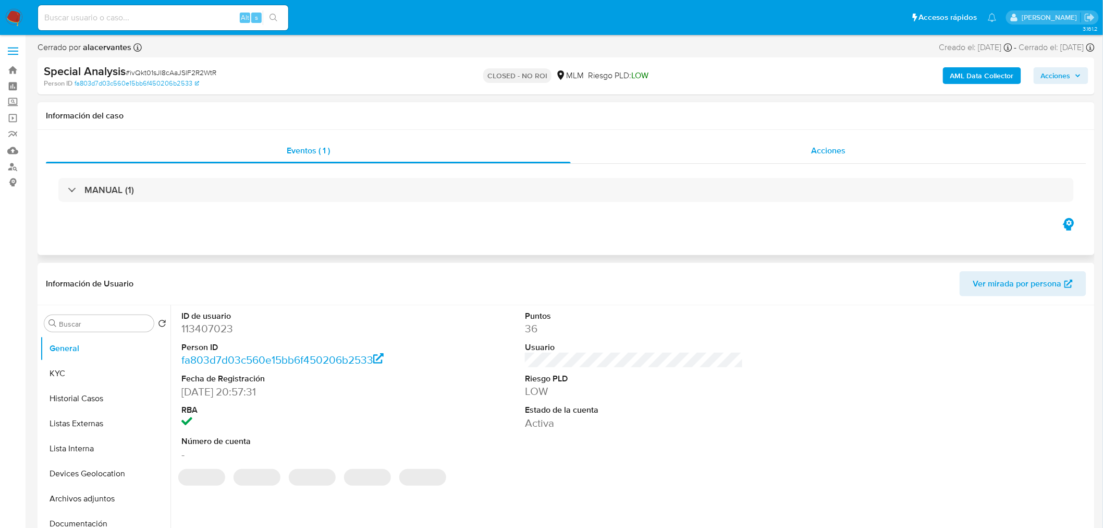
click at [821, 155] on span "Acciones" at bounding box center [828, 150] width 34 height 12
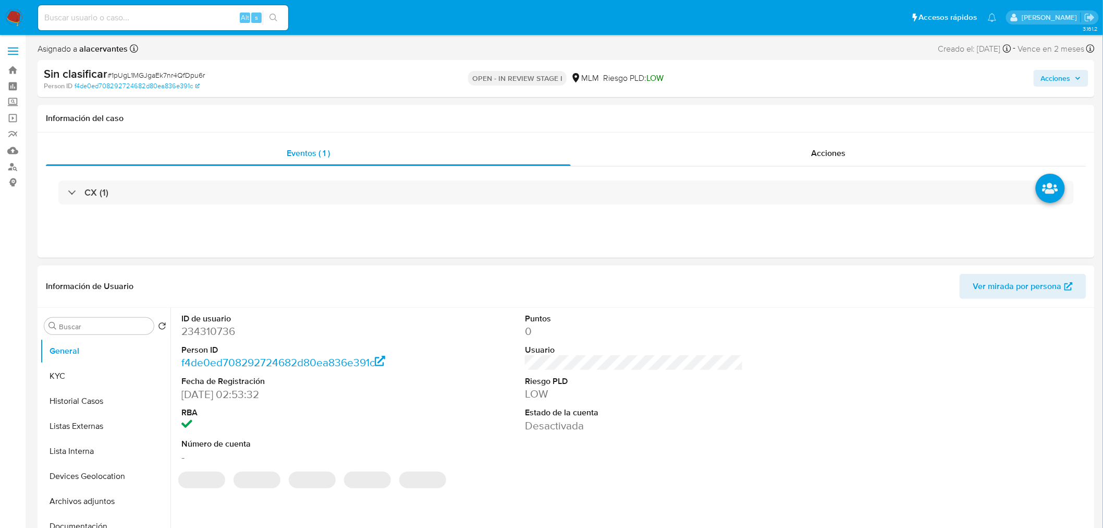
select select "10"
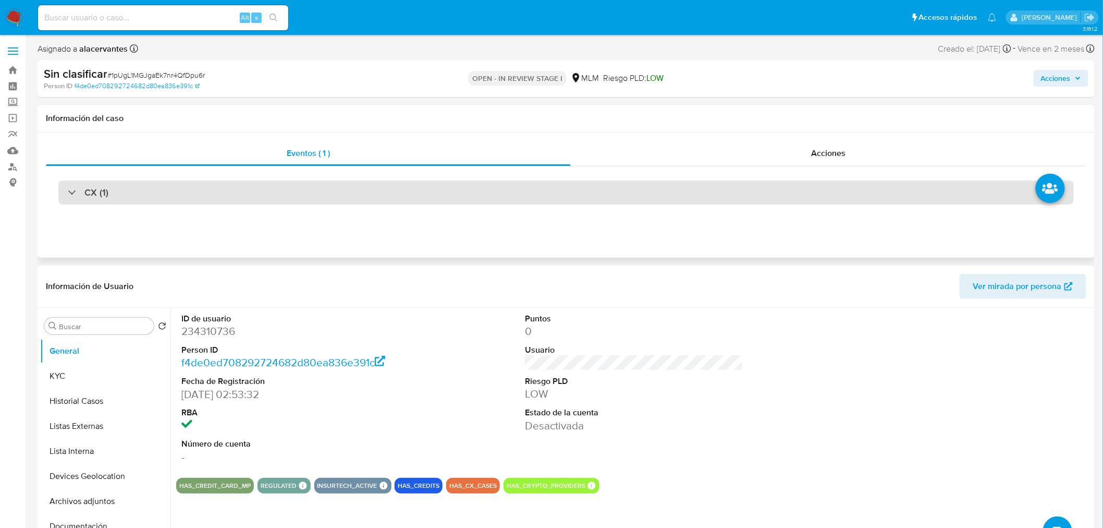
click at [310, 199] on div "CX (1)" at bounding box center [566, 192] width 1016 height 24
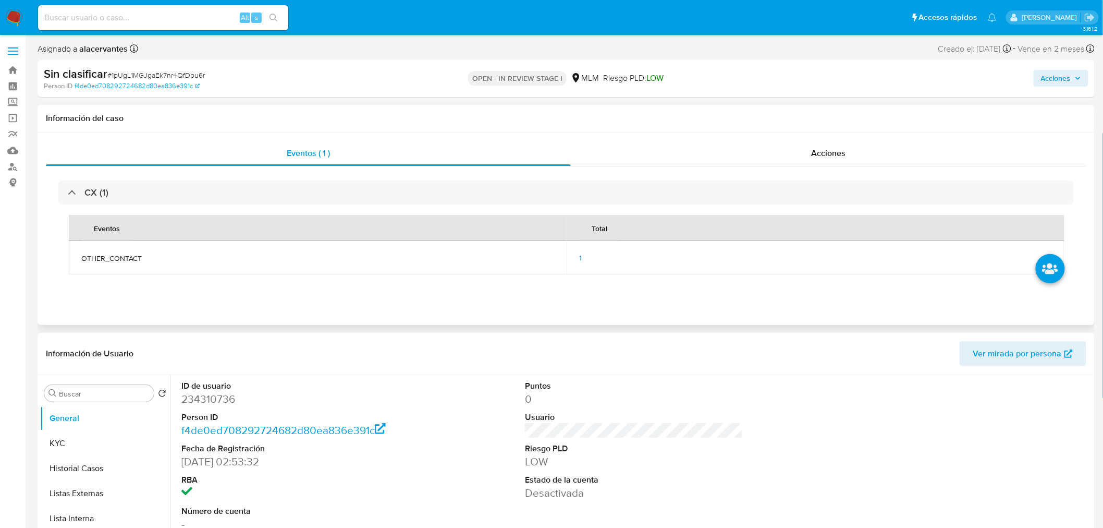
click at [585, 260] on div "1" at bounding box center [815, 257] width 473 height 9
click at [580, 256] on span "1" at bounding box center [580, 257] width 3 height 10
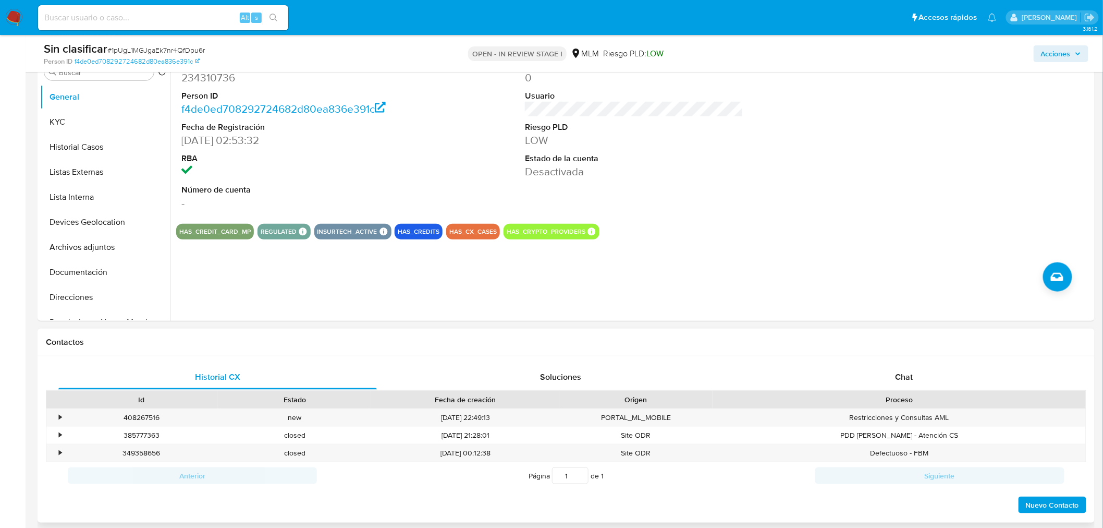
scroll to position [347, 0]
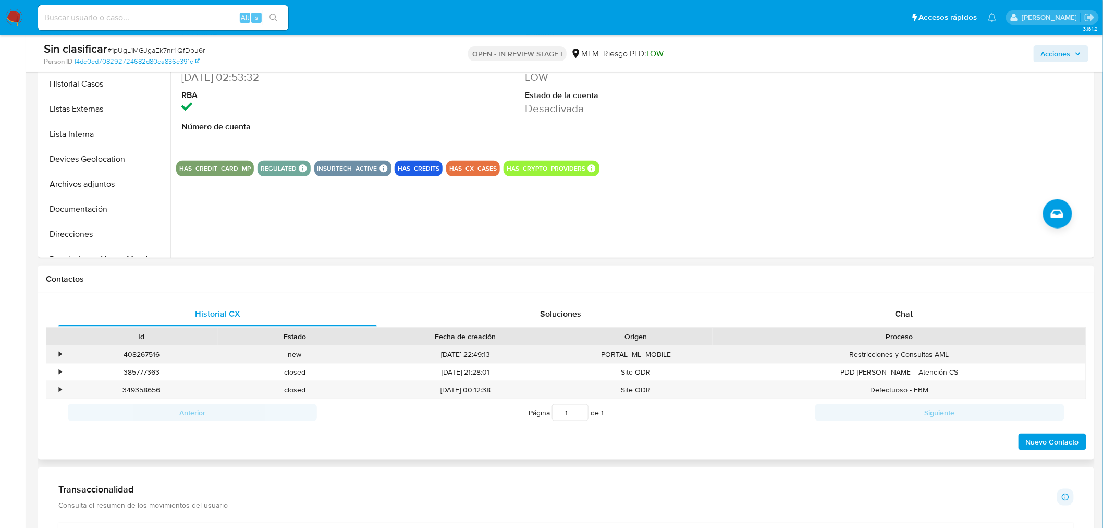
click at [56, 357] on div "•" at bounding box center [55, 354] width 18 height 17
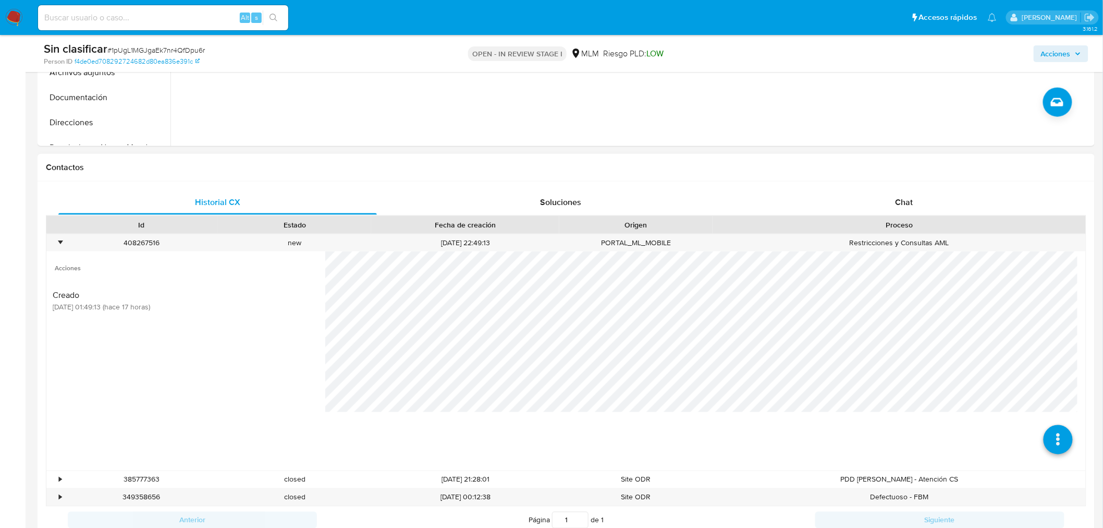
scroll to position [521, 0]
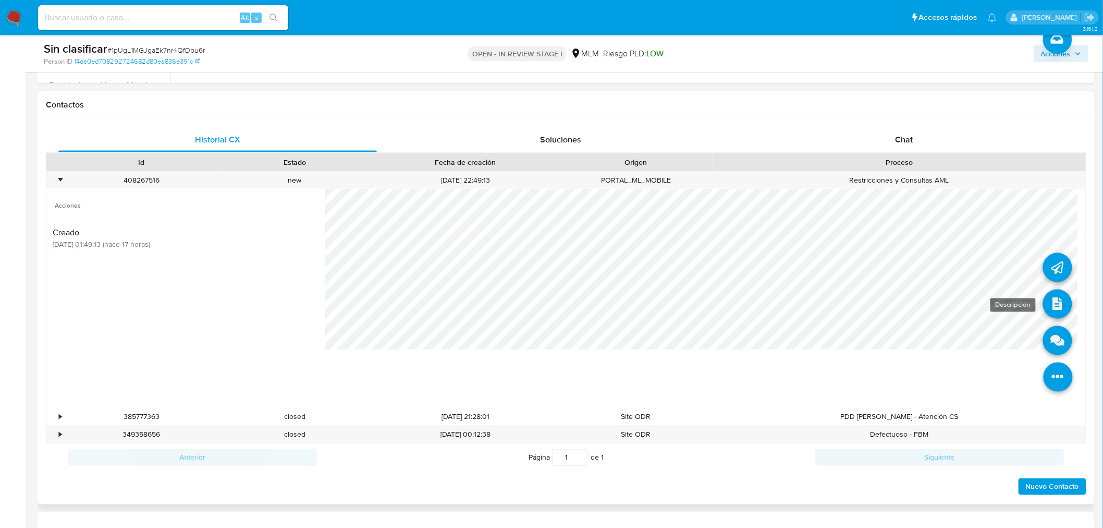
click at [1046, 308] on icon at bounding box center [1057, 303] width 29 height 29
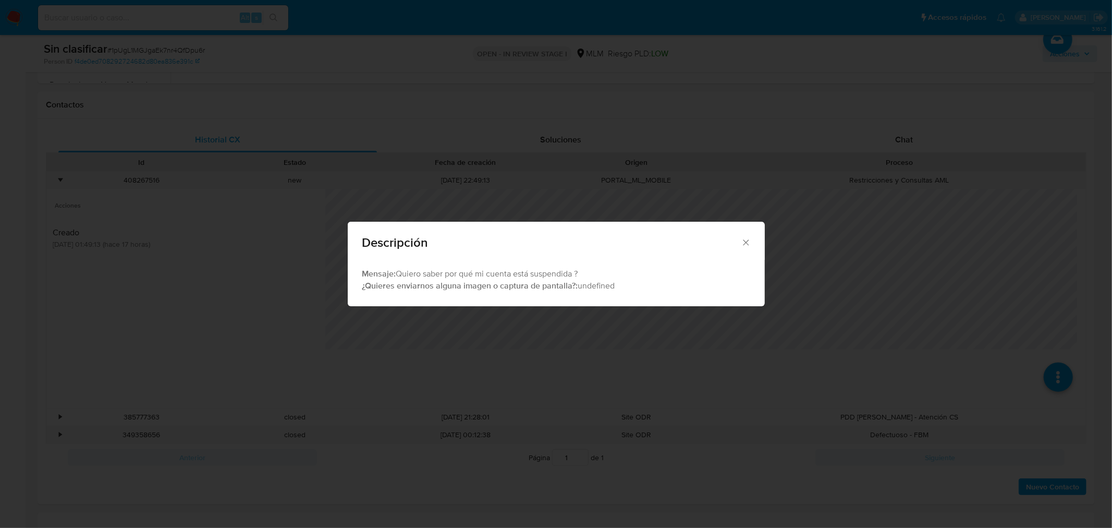
click at [758, 242] on div "Descripción" at bounding box center [556, 241] width 417 height 38
click at [750, 242] on icon "Cerrar" at bounding box center [746, 242] width 10 height 10
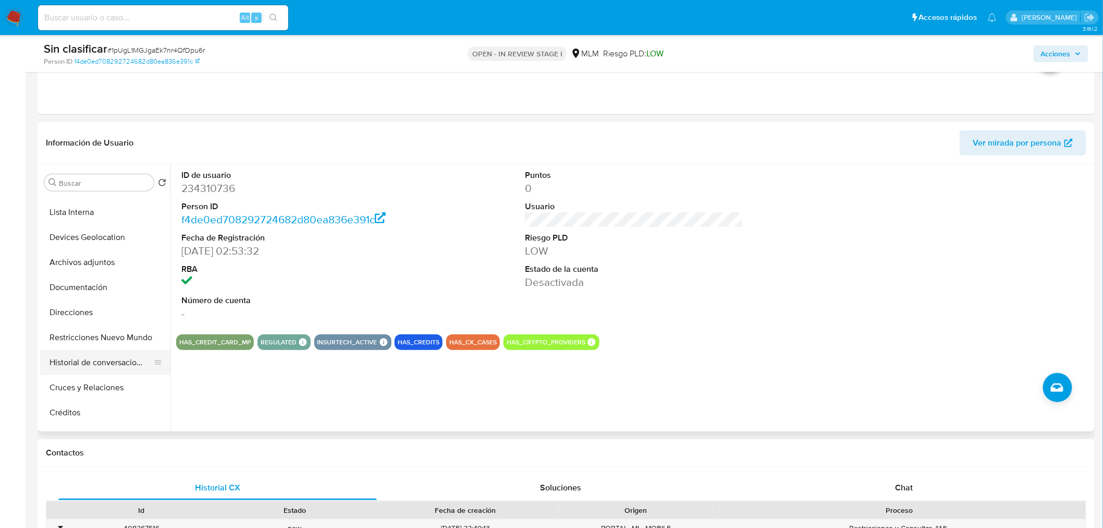
scroll to position [116, 0]
click at [113, 315] on button "Restricciones Nuevo Mundo" at bounding box center [101, 316] width 122 height 25
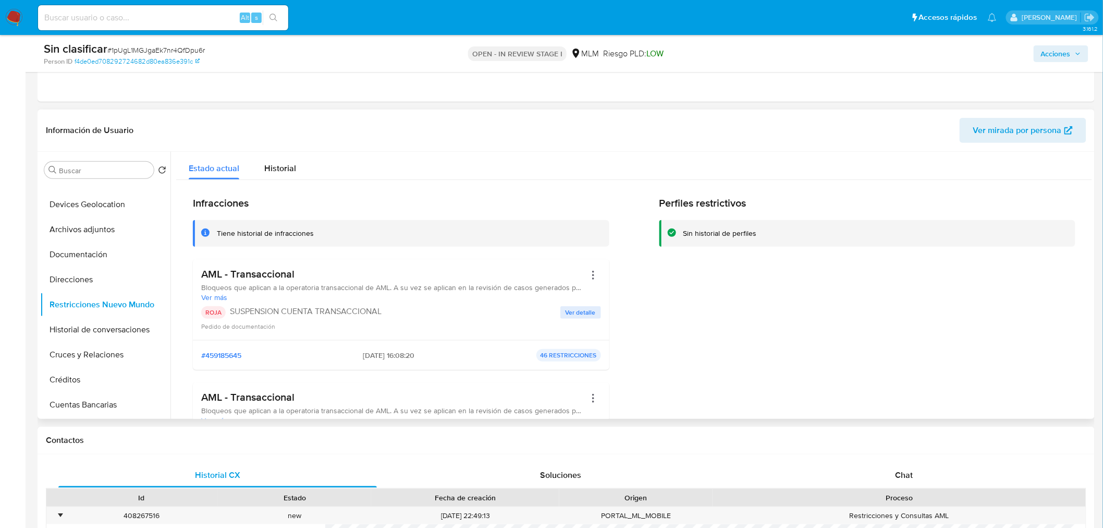
click at [577, 312] on span "Ver detalle" at bounding box center [581, 312] width 30 height 10
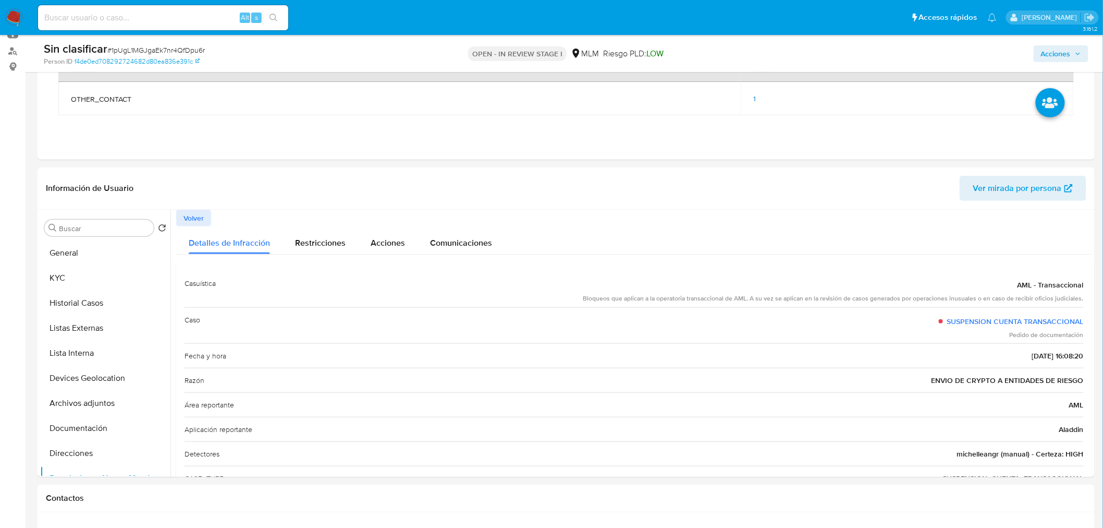
drag, startPoint x: 1054, startPoint y: 51, endPoint x: 1012, endPoint y: 54, distance: 41.8
click at [1054, 51] on span "Acciones" at bounding box center [1056, 53] width 30 height 17
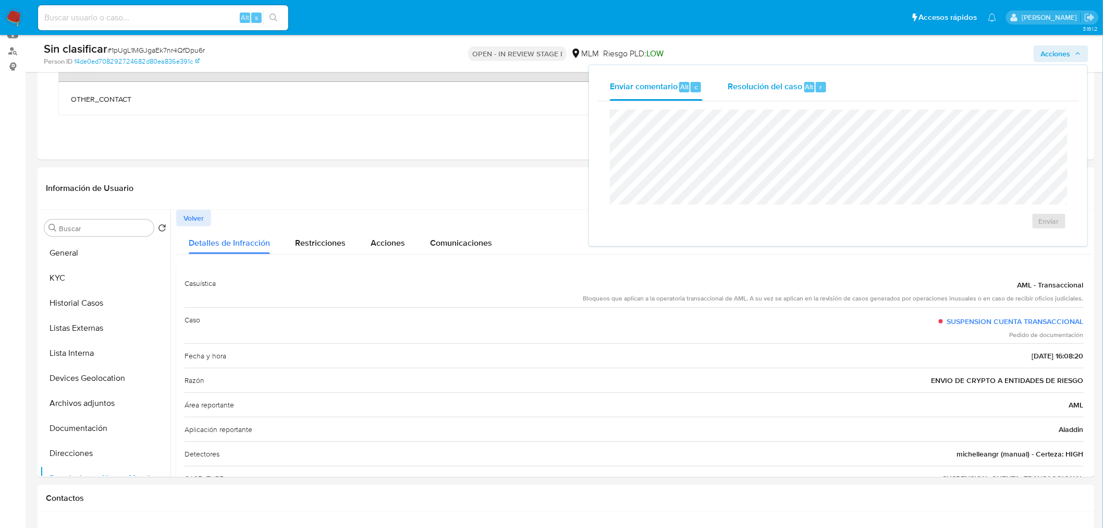
click at [750, 90] on span "Resolución del caso" at bounding box center [765, 86] width 75 height 12
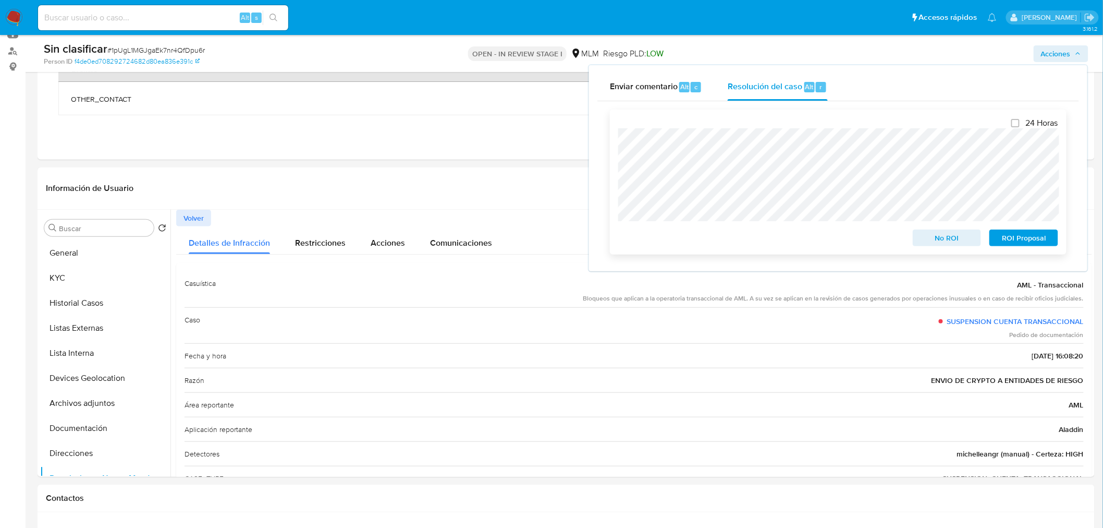
drag, startPoint x: 942, startPoint y: 243, endPoint x: 855, endPoint y: 239, distance: 86.7
click at [942, 245] on span "No ROI" at bounding box center [947, 237] width 54 height 15
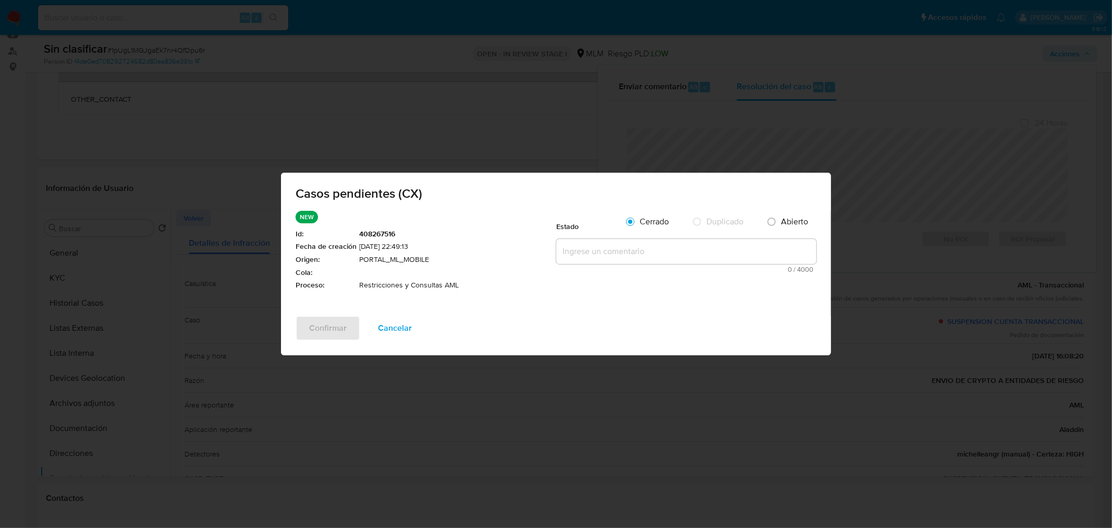
click at [666, 249] on textarea at bounding box center [686, 251] width 260 height 25
paste textarea "Se valida caso generado por CX. Restricción habilitada por operativa inusual, s…"
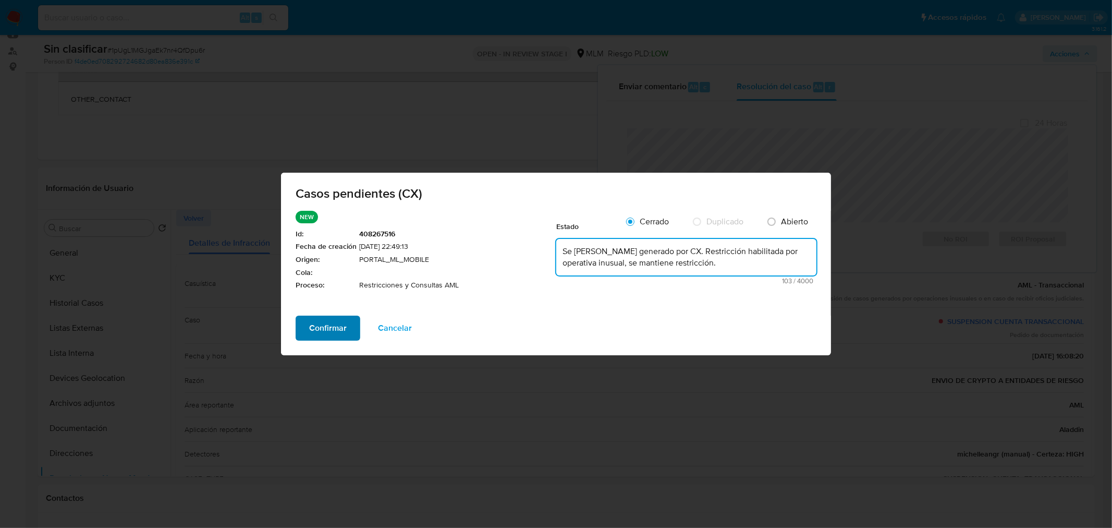
type textarea "Se valida caso generado por CX. Restricción habilitada por operativa inusual, s…"
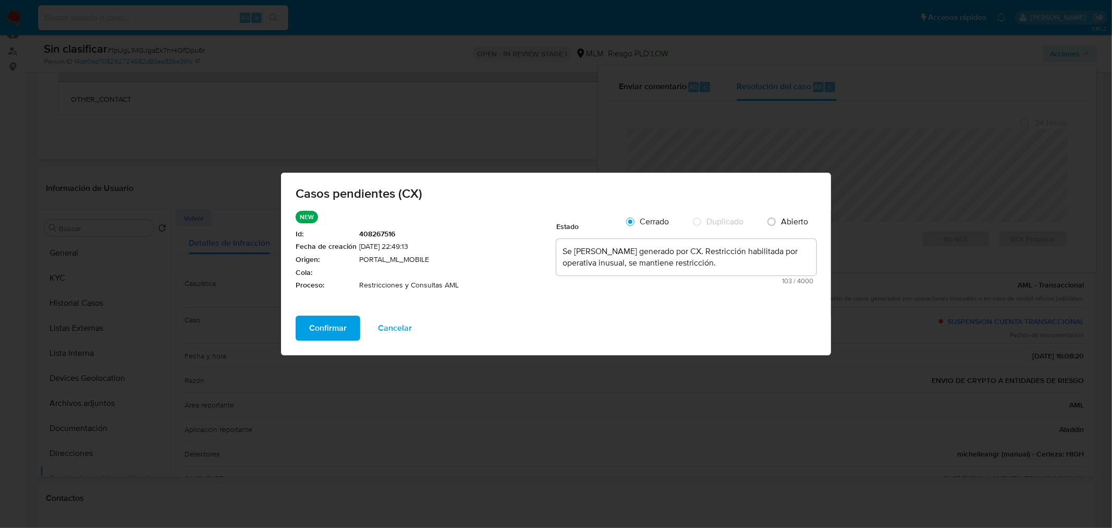
click at [342, 325] on span "Confirmar" at bounding box center [328, 327] width 38 height 23
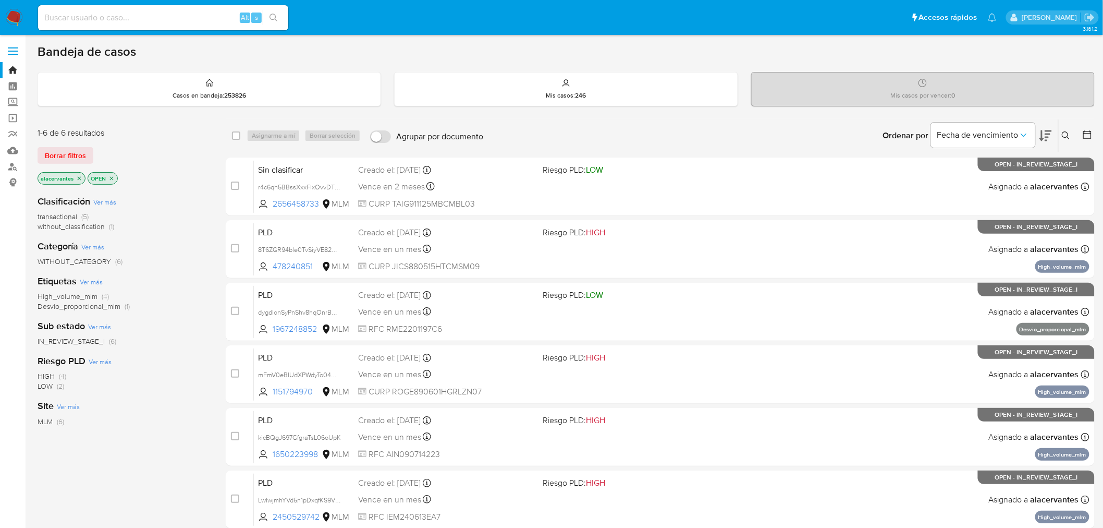
click at [102, 227] on span "without_classification" at bounding box center [71, 226] width 67 height 10
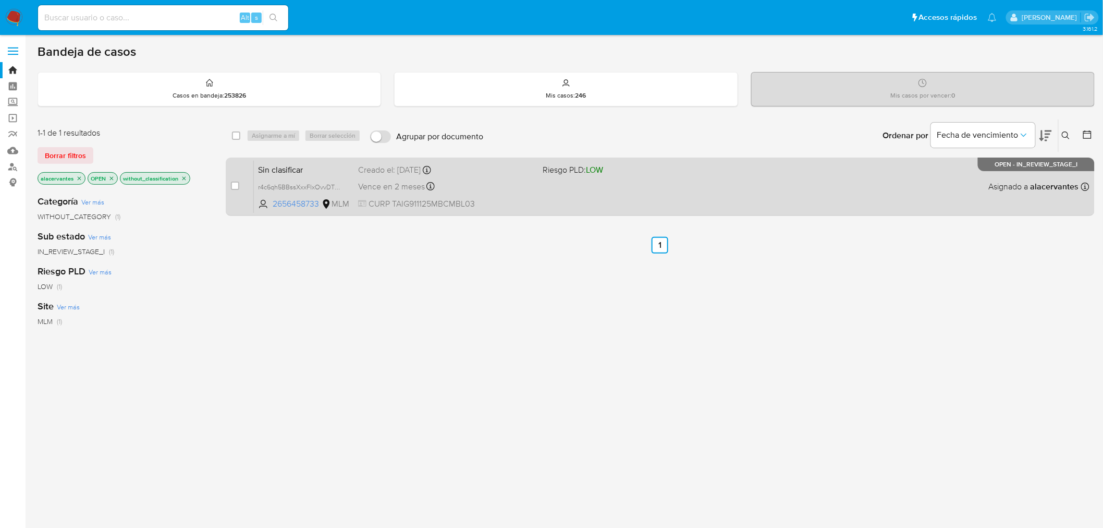
click at [506, 194] on div "Sin clasificar r4c6qh5BBssXxxFlxOvvDTkG 2656458733 MLM Riesgo PLD: LOW Creado e…" at bounding box center [672, 186] width 836 height 53
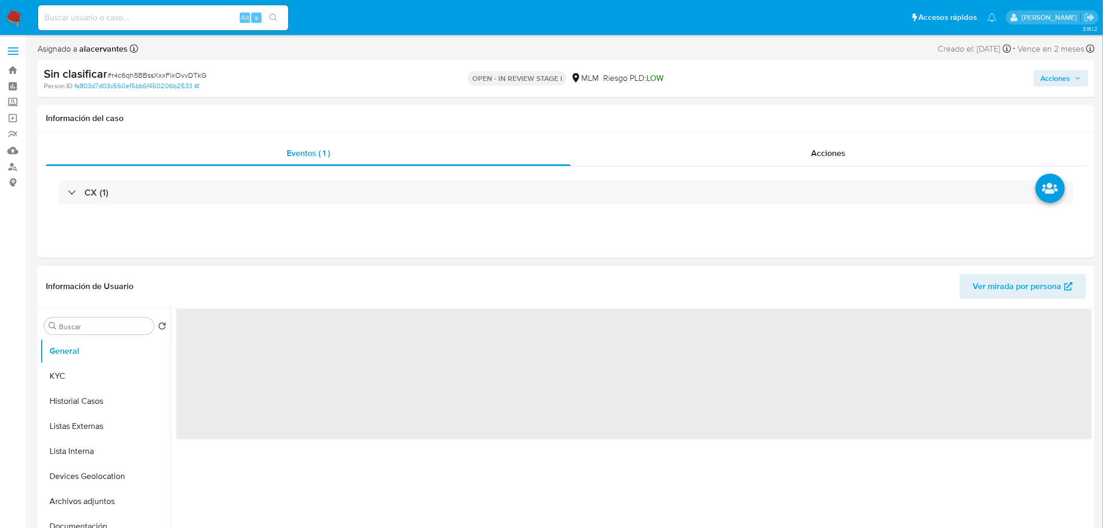
select select "10"
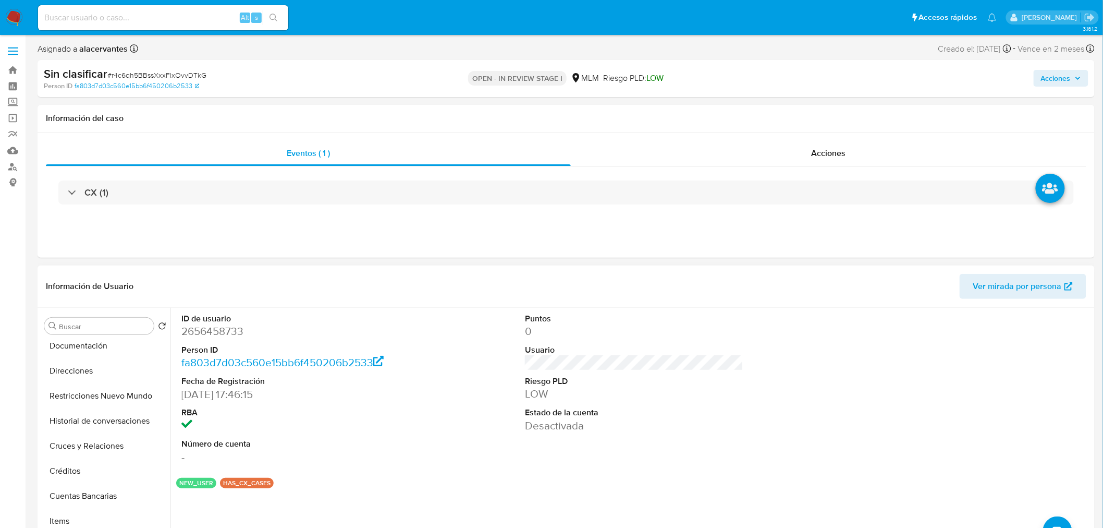
scroll to position [177, 0]
click at [102, 403] on button "Restricciones Nuevo Mundo" at bounding box center [101, 398] width 122 height 25
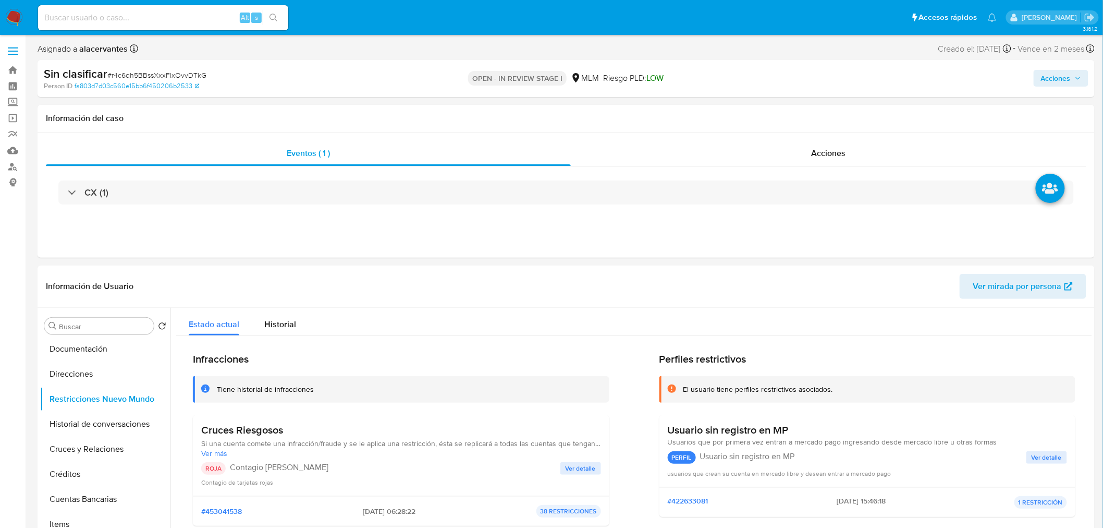
click at [560, 461] on div "Cruces Riesgosos Si una cuenta comete una infracción/fraude y se le aplica una …" at bounding box center [401, 455] width 400 height 64
click at [572, 466] on span "Ver detalle" at bounding box center [581, 468] width 30 height 10
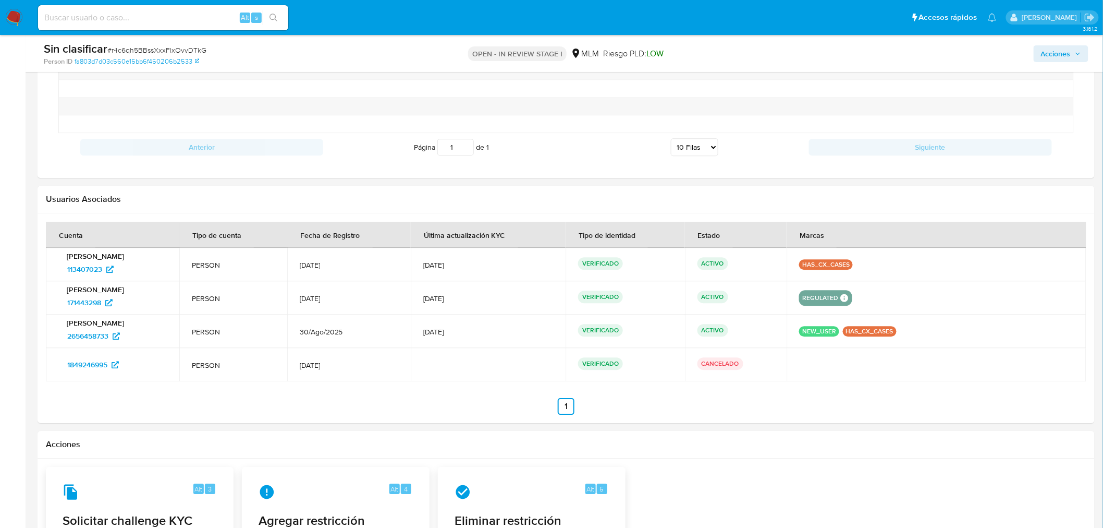
scroll to position [1082, 0]
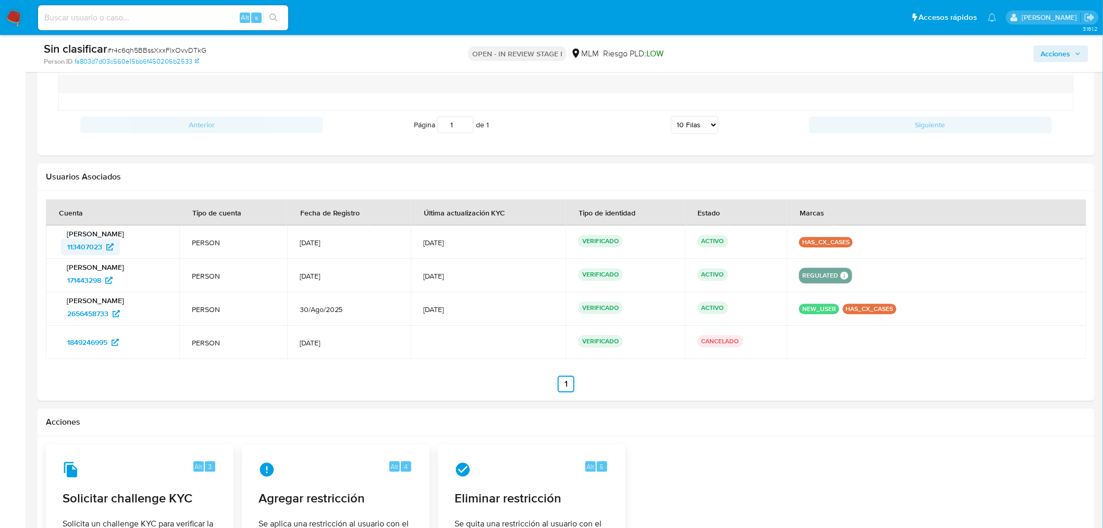
click at [95, 242] on span "113407023" at bounding box center [84, 246] width 35 height 17
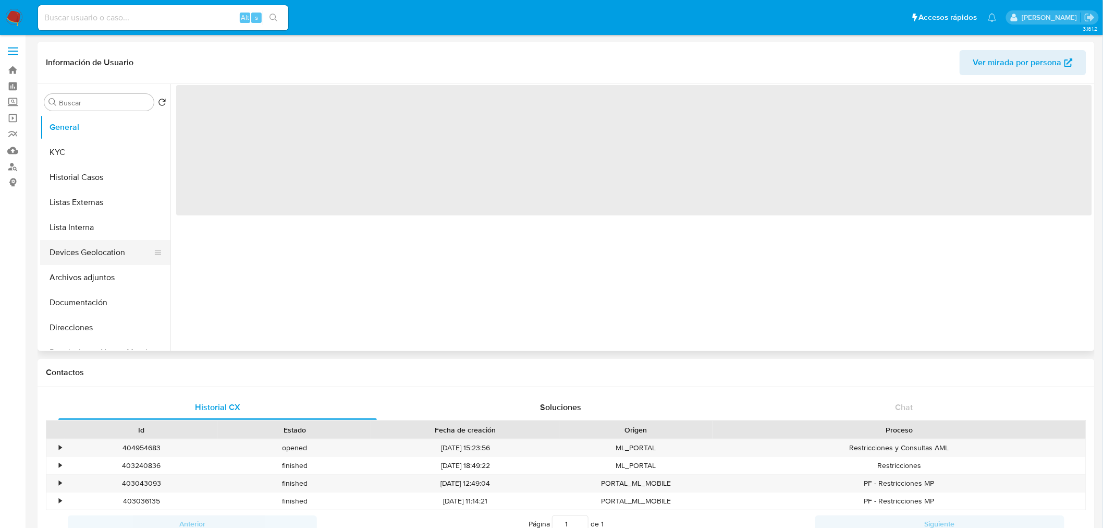
select select "10"
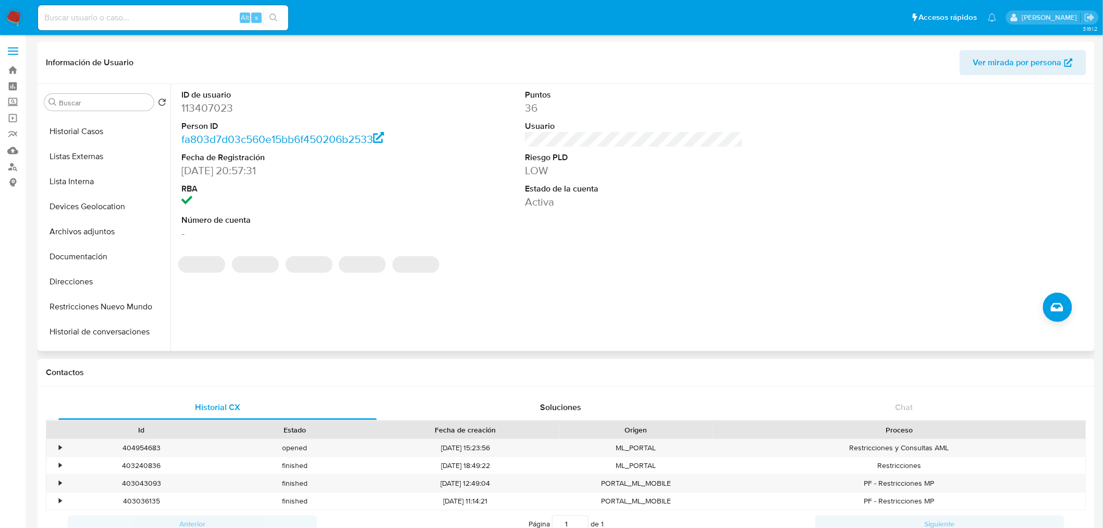
scroll to position [95, 0]
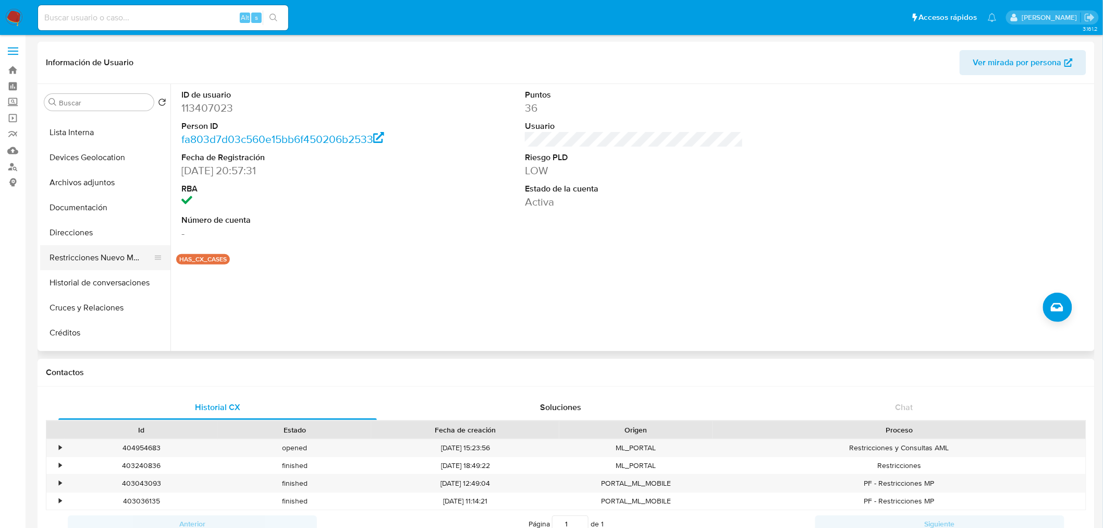
click at [80, 261] on button "Restricciones Nuevo Mundo" at bounding box center [101, 257] width 122 height 25
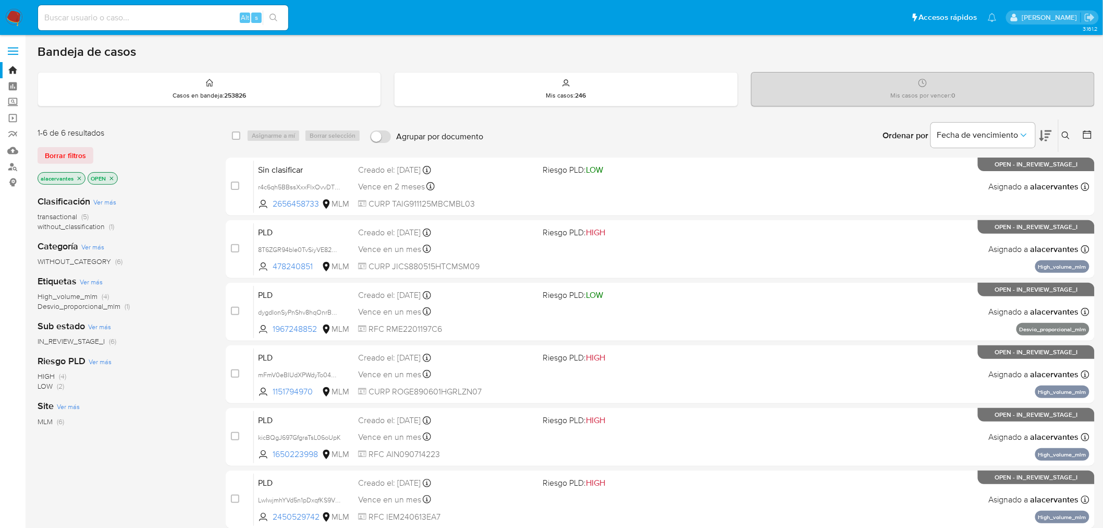
click at [109, 229] on span "(1)" at bounding box center [111, 226] width 5 height 10
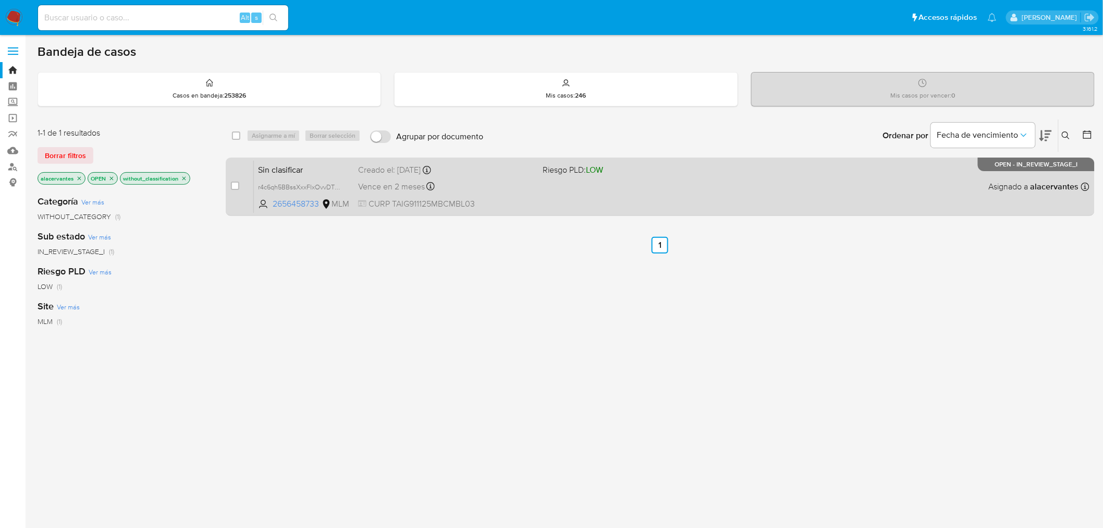
click at [525, 179] on div "Vence en 2 meses Vence el [DATE] 16:49:54" at bounding box center [446, 186] width 177 height 14
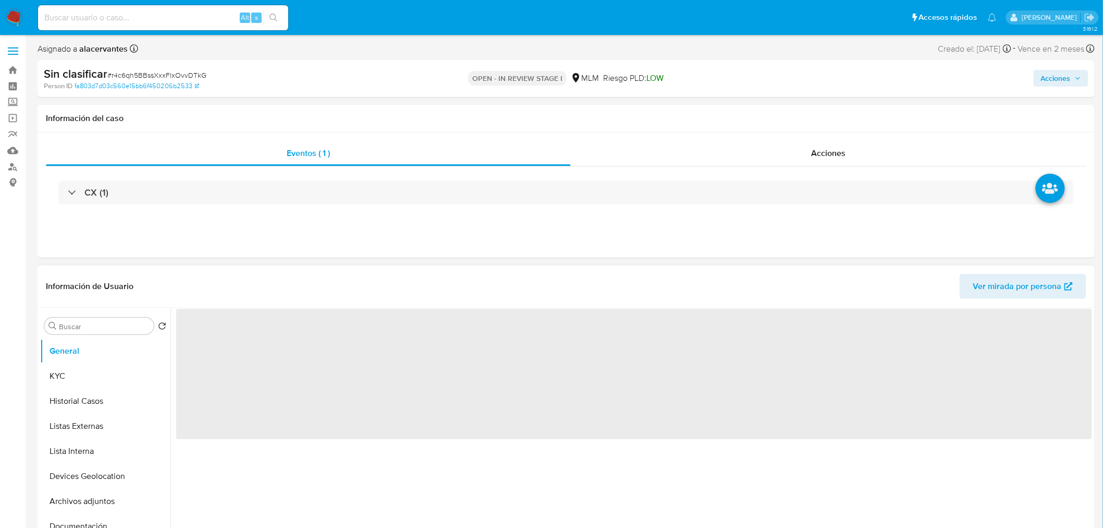
select select "10"
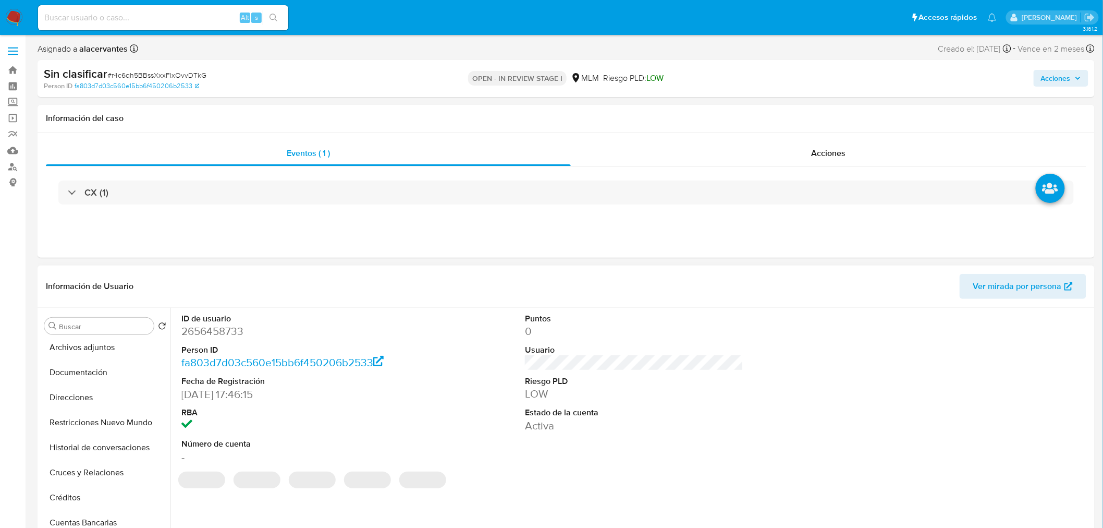
scroll to position [163, 0]
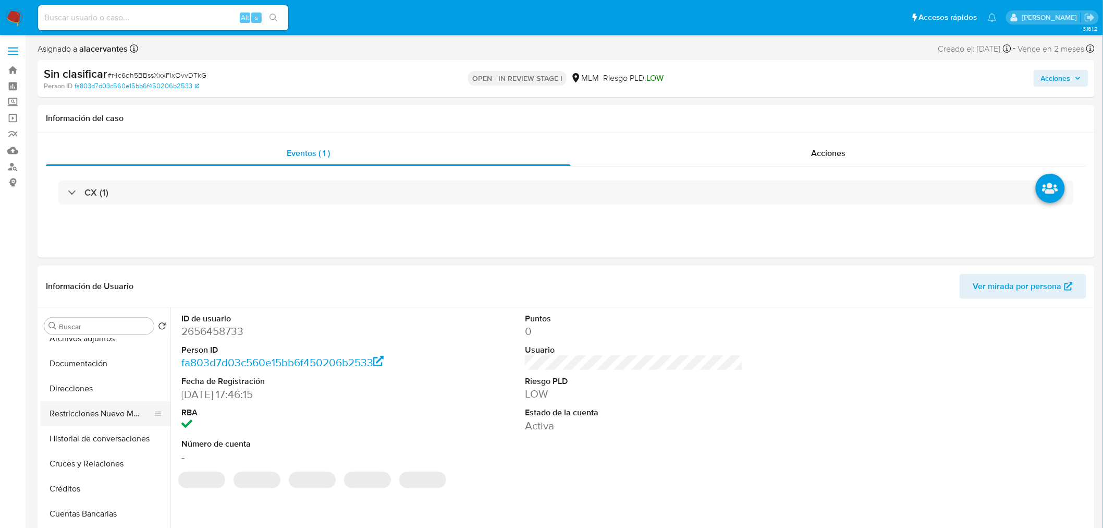
click at [129, 402] on button "Restricciones Nuevo Mundo" at bounding box center [101, 413] width 122 height 25
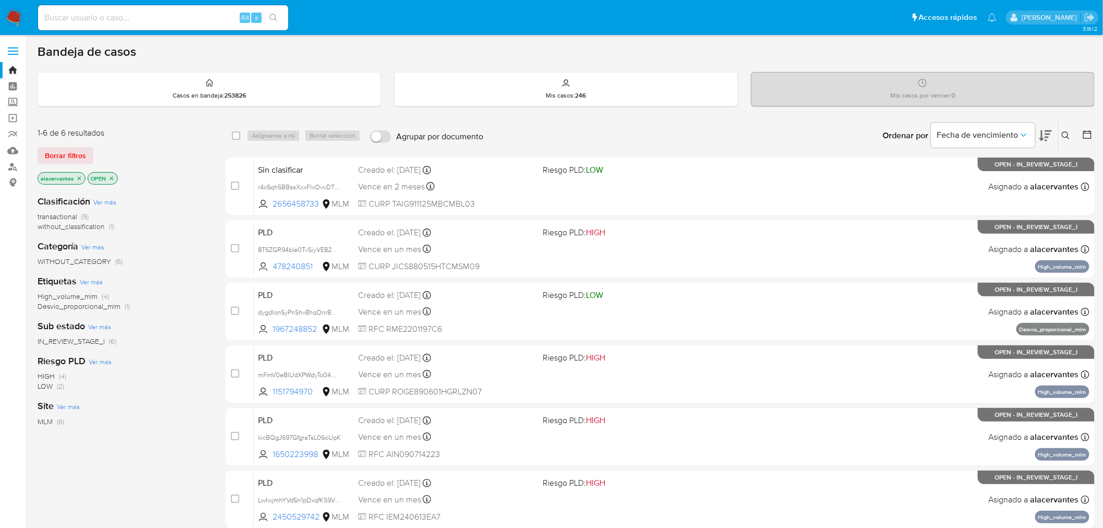
click at [97, 227] on span "without_classification" at bounding box center [71, 226] width 67 height 10
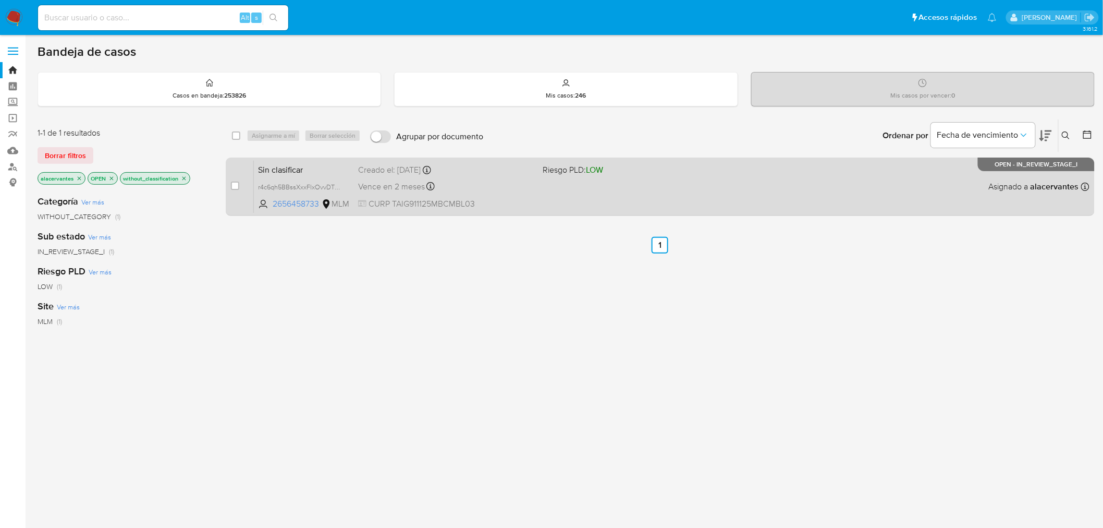
click at [557, 195] on div "Sin clasificar r4c6qh5BBssXxxFlxOvvDTkG 2656458733 MLM Riesgo PLD: LOW Creado e…" at bounding box center [672, 186] width 836 height 53
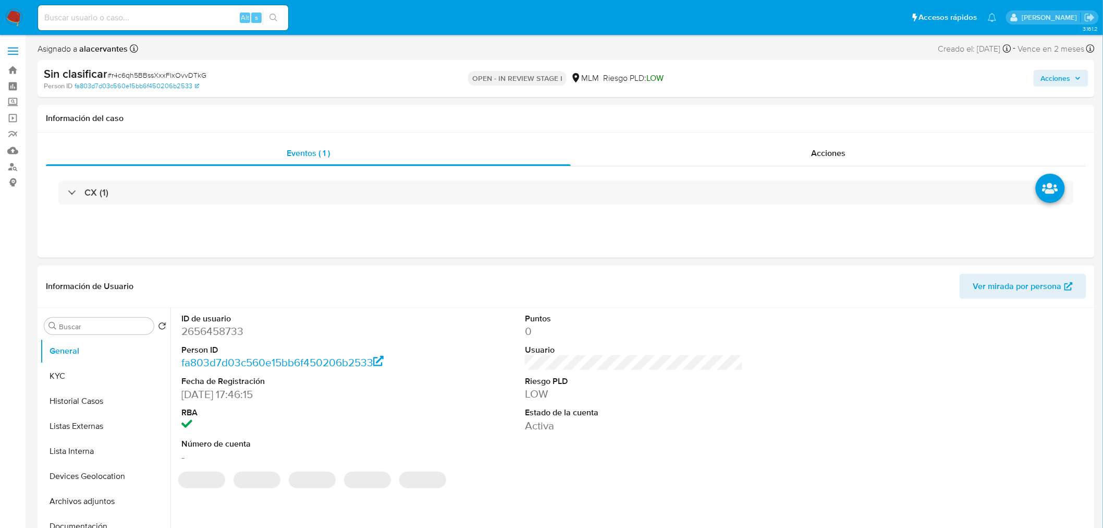
select select "10"
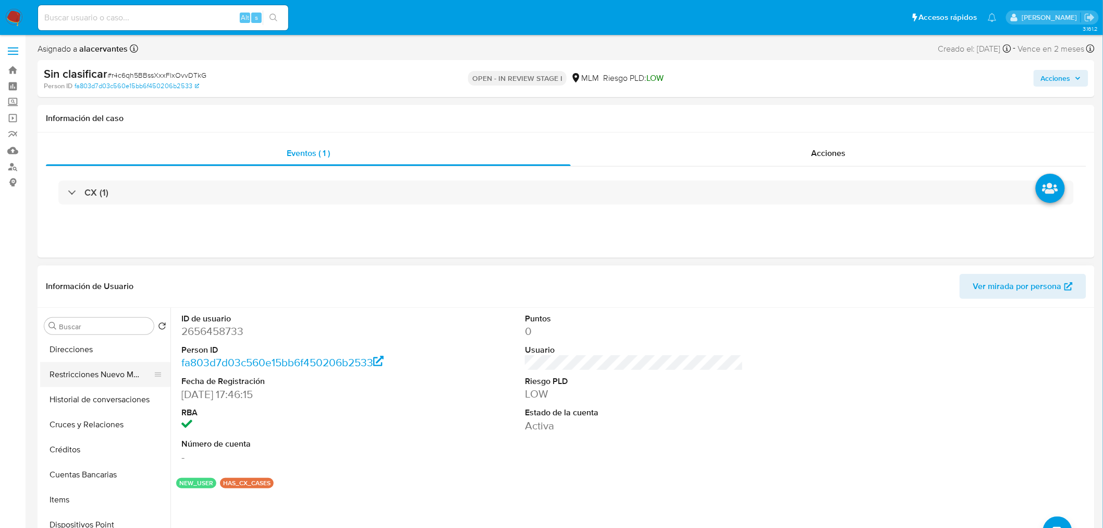
click at [104, 381] on button "Restricciones Nuevo Mundo" at bounding box center [101, 374] width 122 height 25
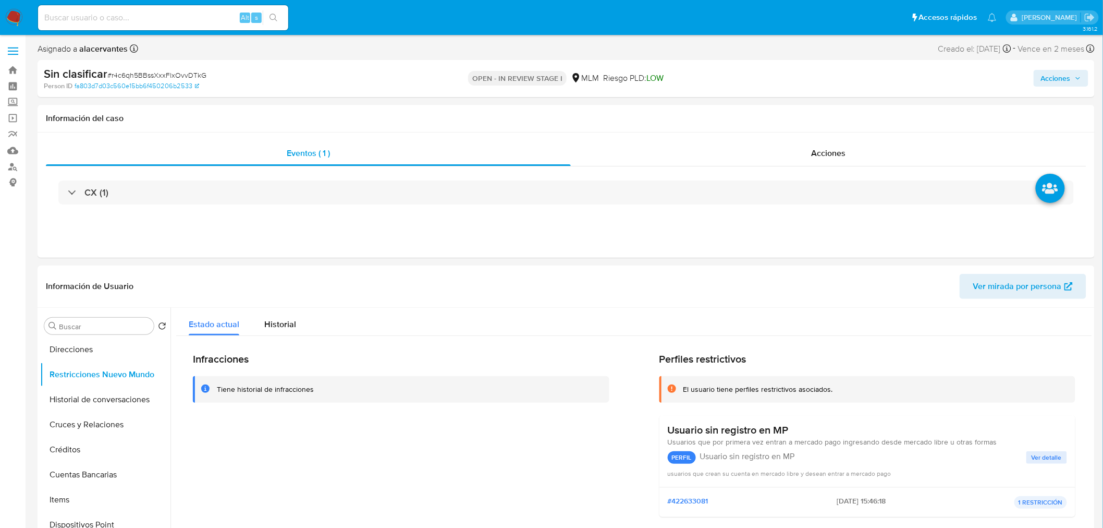
click at [1069, 81] on span "Acciones" at bounding box center [1056, 78] width 30 height 17
click at [829, 91] on div "Enviar comentario Alt c Resolución del caso Alt r Enviar" at bounding box center [838, 180] width 498 height 181
click at [800, 113] on span "Resolución del caso" at bounding box center [765, 111] width 75 height 12
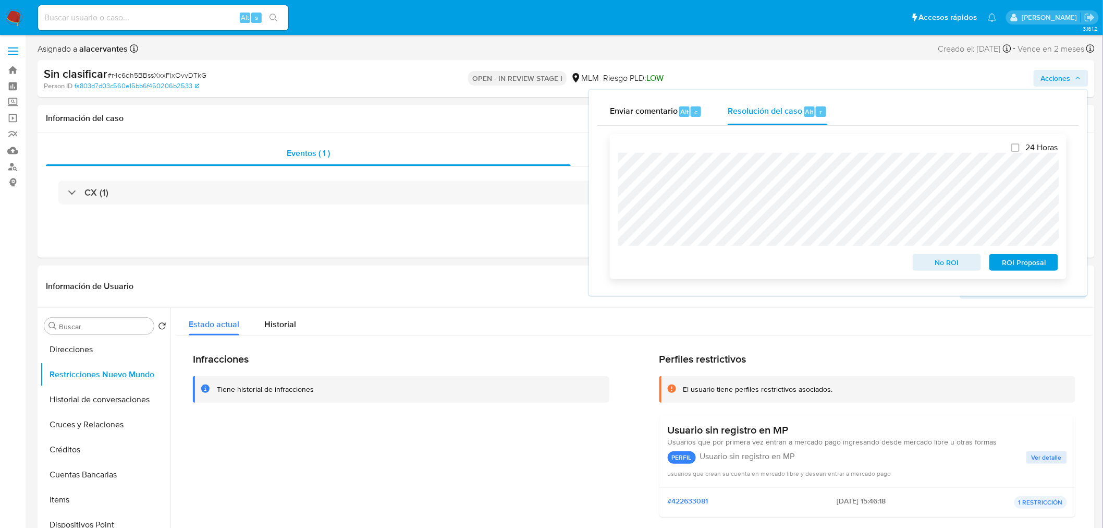
click at [949, 258] on span "No ROI" at bounding box center [947, 262] width 54 height 15
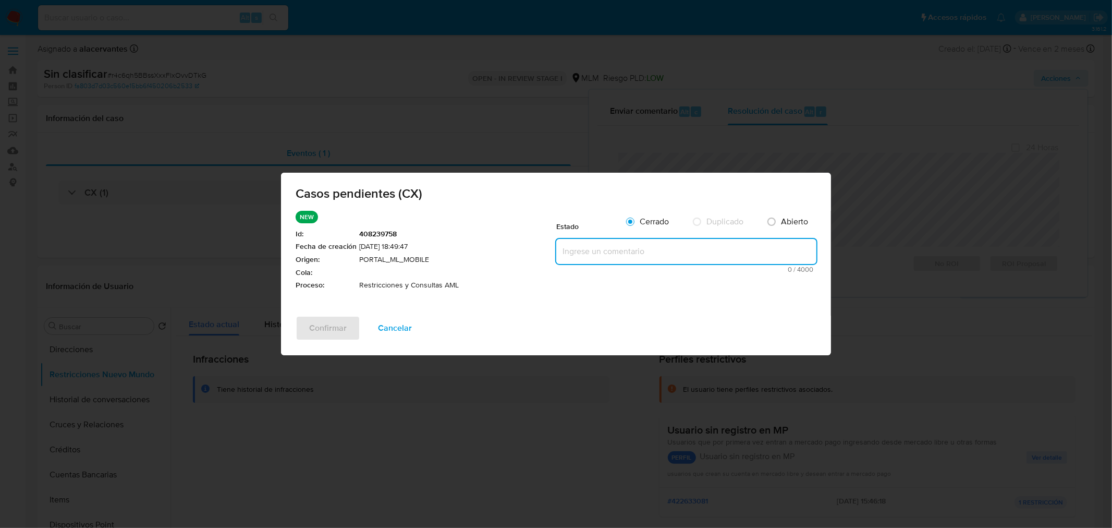
click at [655, 242] on textarea at bounding box center [686, 251] width 260 height 25
paste textarea "Se realiza validación de caso generado por CX. Se rehabilita cuenta debido a qu…"
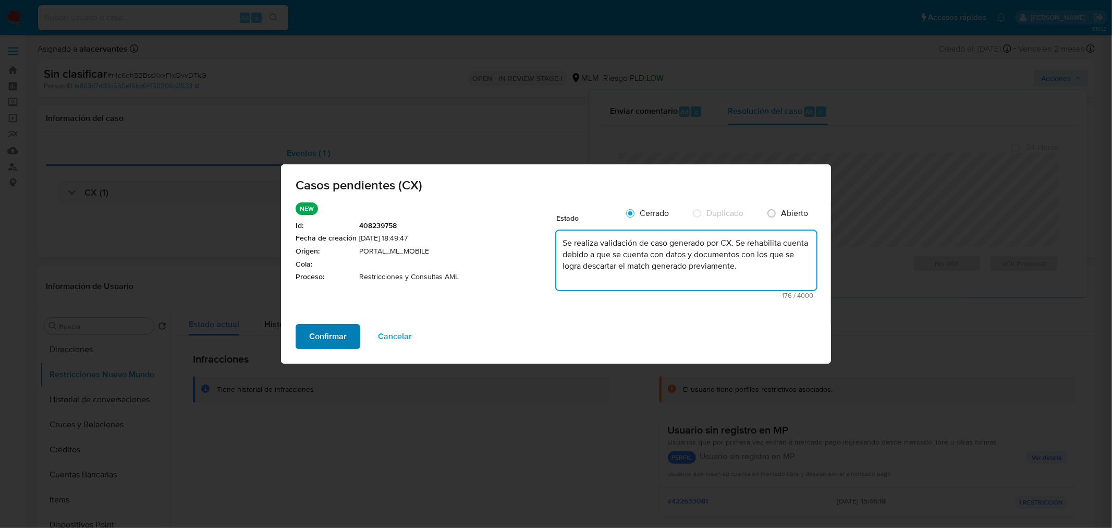
type textarea "Se realiza validación de caso generado por CX. Se rehabilita cuenta debido a qu…"
click at [336, 332] on span "Confirmar" at bounding box center [328, 336] width 38 height 23
